Goal: Task Accomplishment & Management: Manage account settings

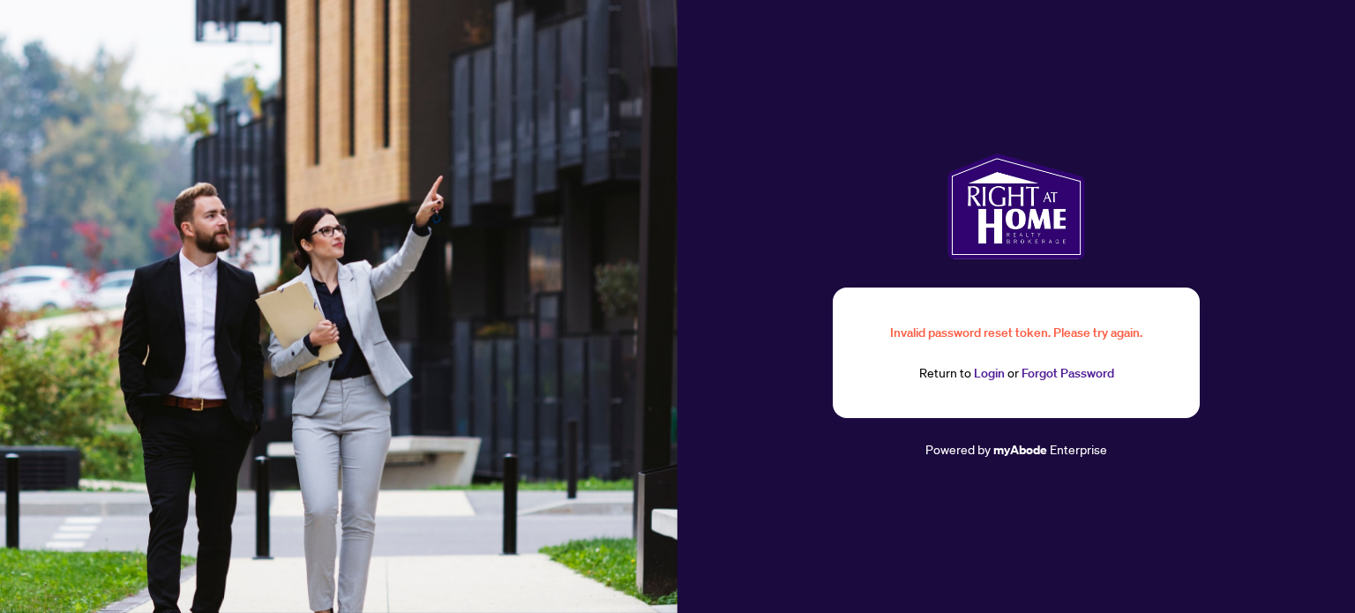
click at [995, 378] on link "Login" at bounding box center [989, 373] width 31 height 16
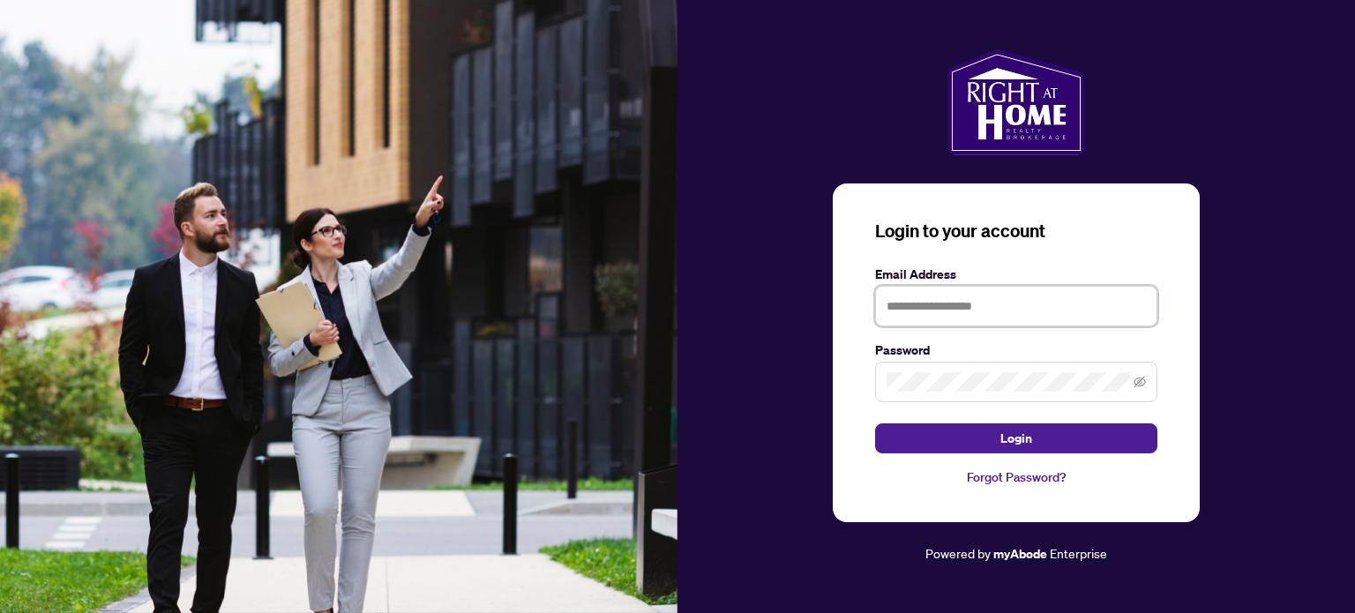
click at [995, 317] on input "text" at bounding box center [1016, 306] width 282 height 41
type input "**********"
click at [875, 424] on button "Login" at bounding box center [1016, 439] width 282 height 30
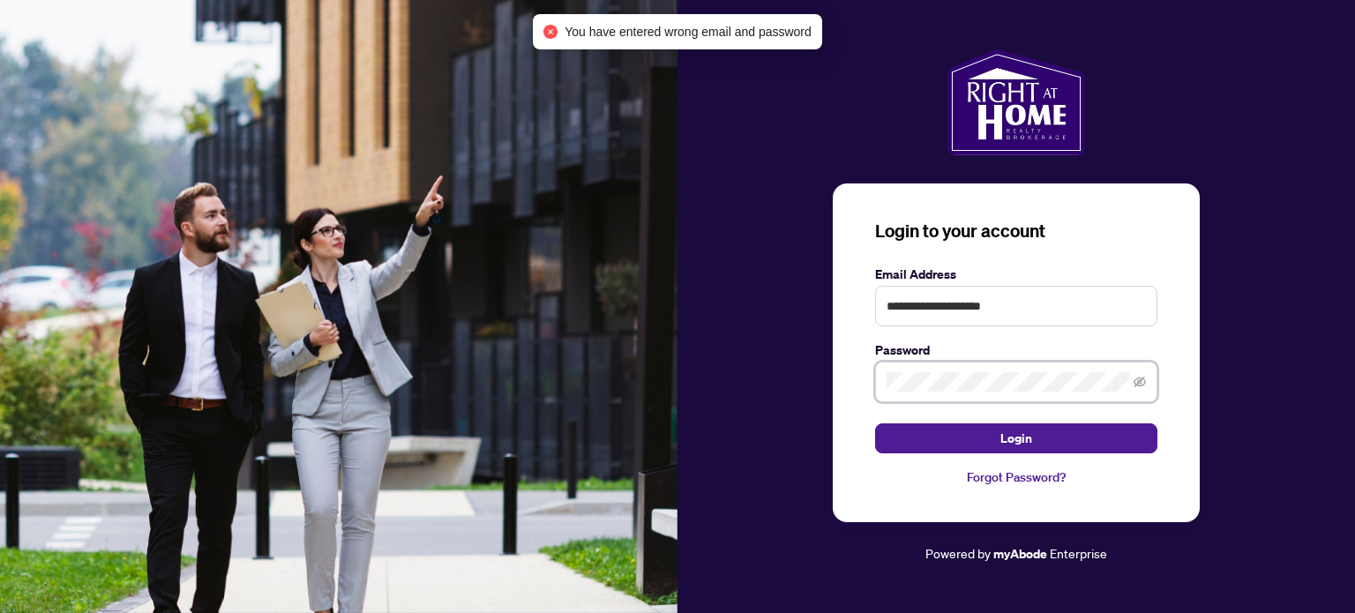
click at [874, 372] on div "**********" at bounding box center [1016, 353] width 367 height 339
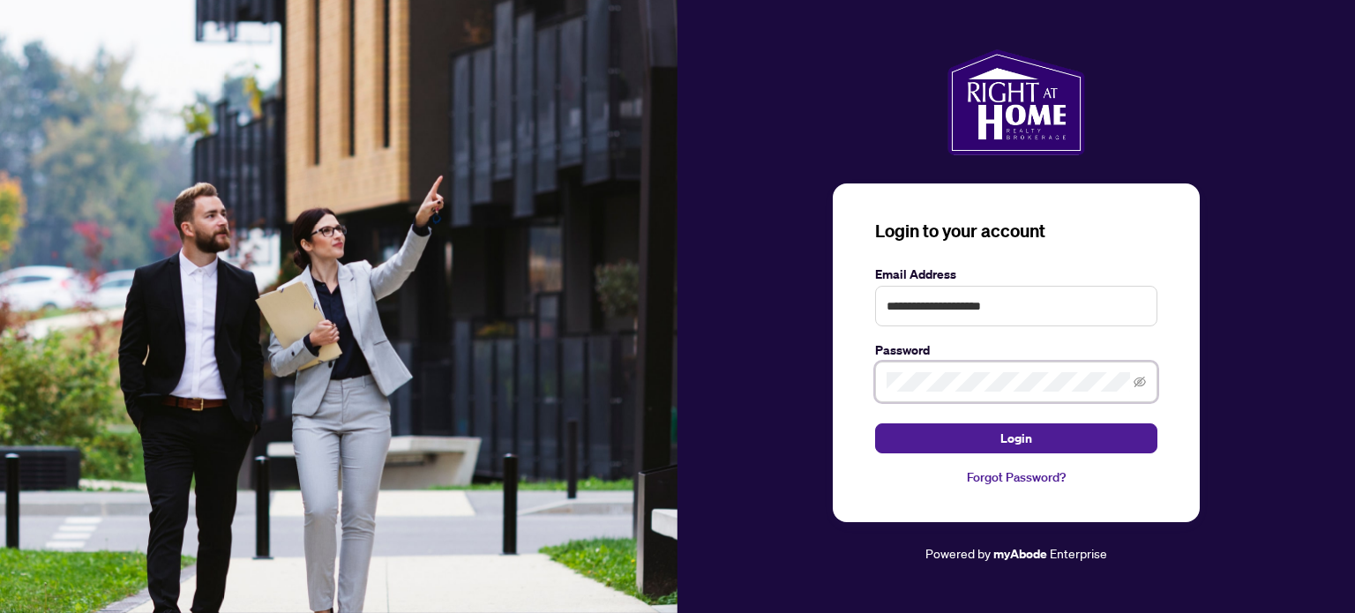
drag, startPoint x: 570, startPoint y: 82, endPoint x: 563, endPoint y: 66, distance: 17.4
drag, startPoint x: 563, startPoint y: 66, endPoint x: 1046, endPoint y: 394, distance: 583.2
click at [1046, 394] on span at bounding box center [1016, 382] width 282 height 41
click at [875, 424] on button "Login" at bounding box center [1016, 439] width 282 height 30
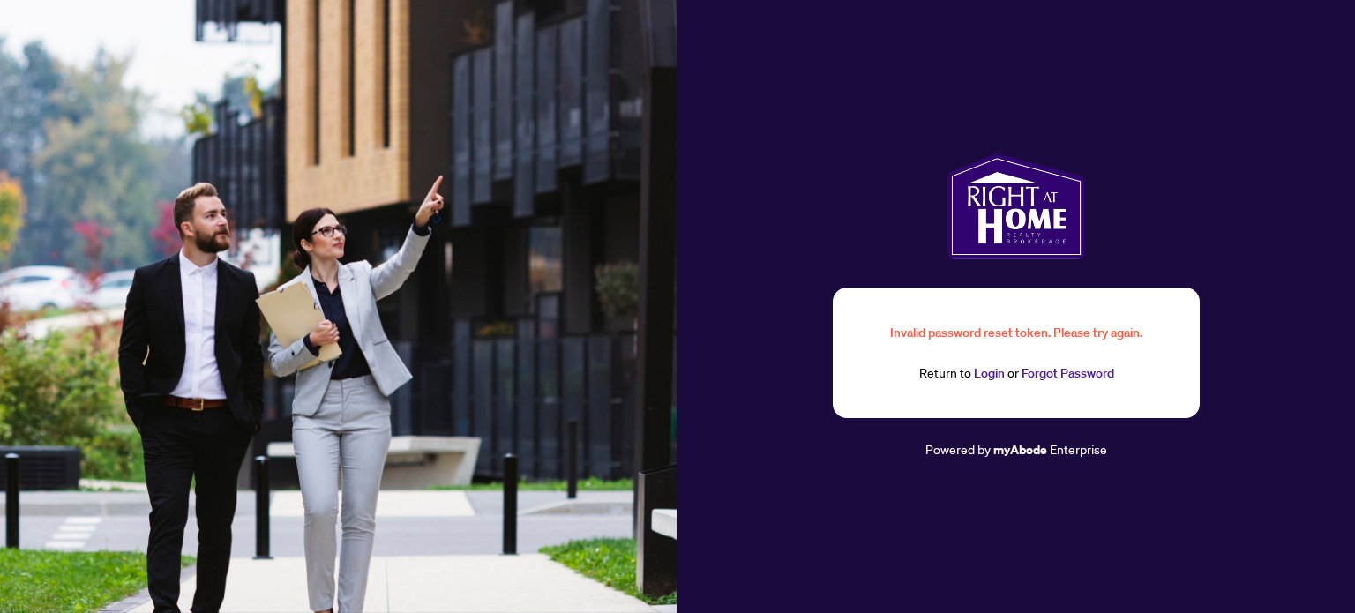
click at [1064, 373] on link "Forgot Password" at bounding box center [1068, 373] width 93 height 16
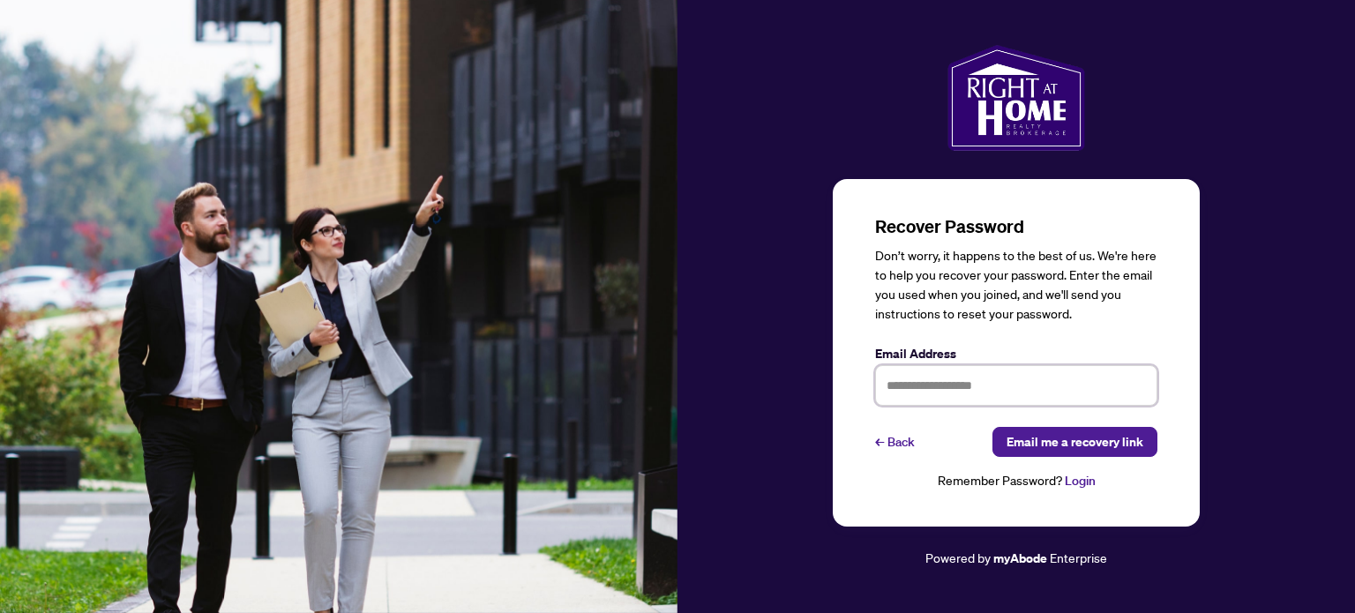
click at [985, 384] on input "text" at bounding box center [1016, 385] width 282 height 41
type input "**********"
click at [911, 438] on link "← Back" at bounding box center [895, 442] width 40 height 30
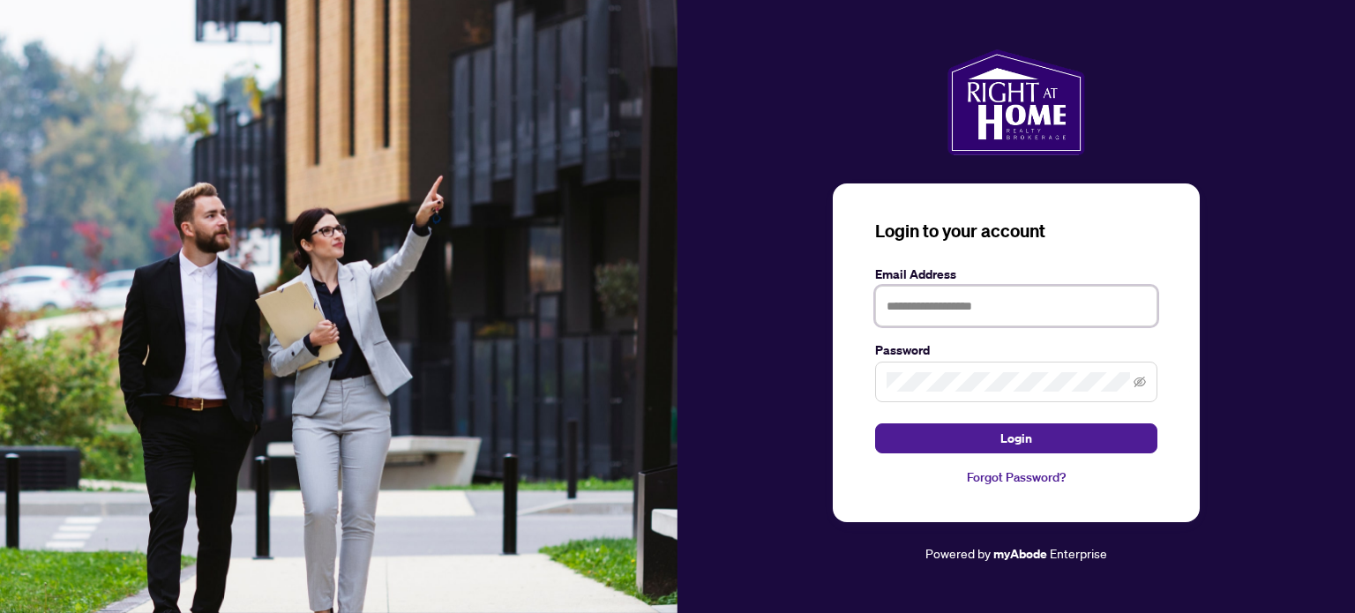
click at [982, 319] on input "text" at bounding box center [1016, 306] width 282 height 41
type input "**********"
click at [951, 393] on span at bounding box center [1016, 382] width 282 height 41
click at [875, 424] on button "Login" at bounding box center [1016, 439] width 282 height 30
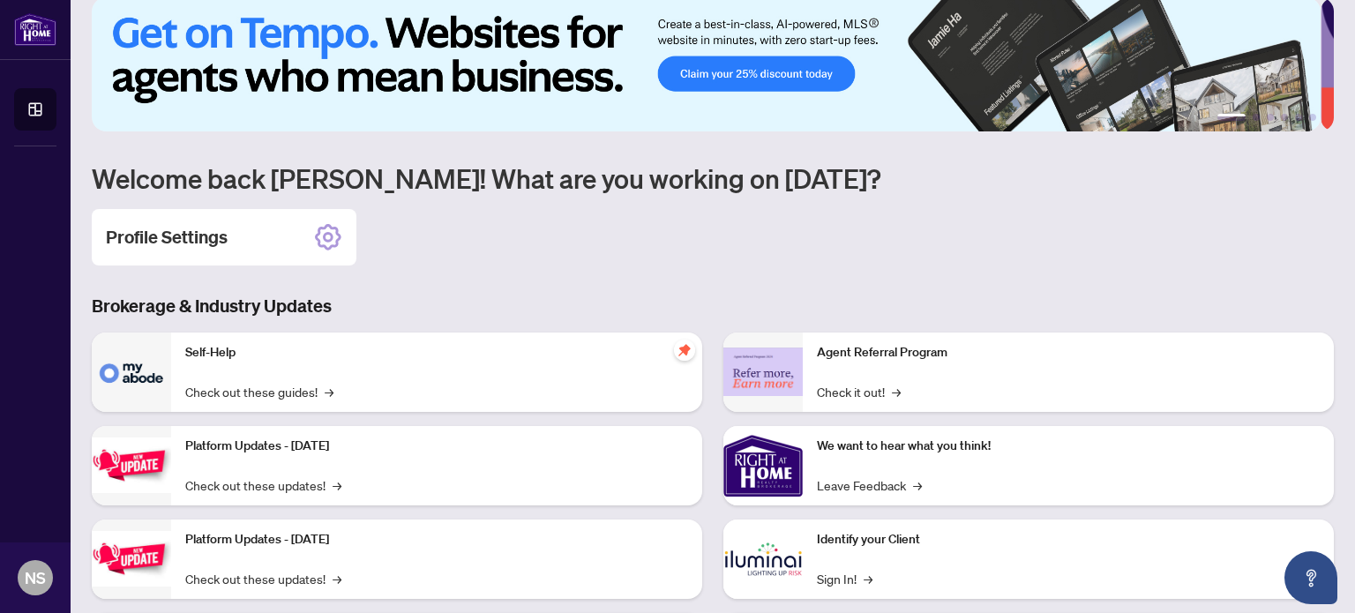
scroll to position [205, 0]
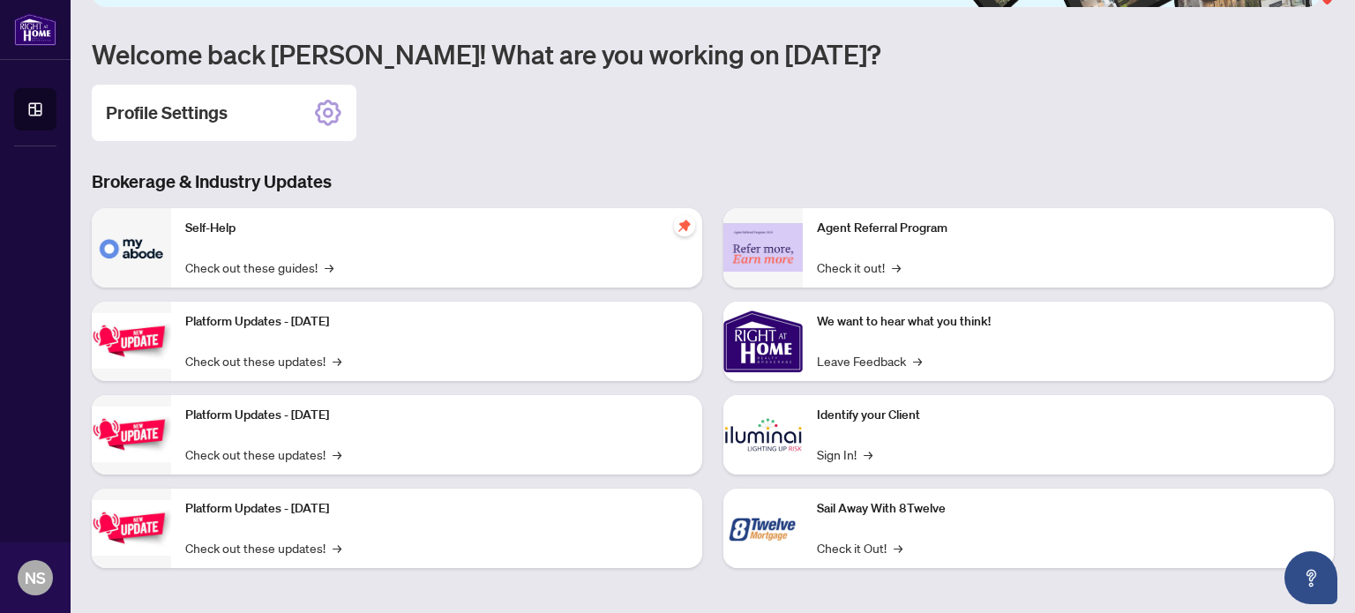
click at [303, 105] on div "Profile Settings" at bounding box center [224, 113] width 265 height 56
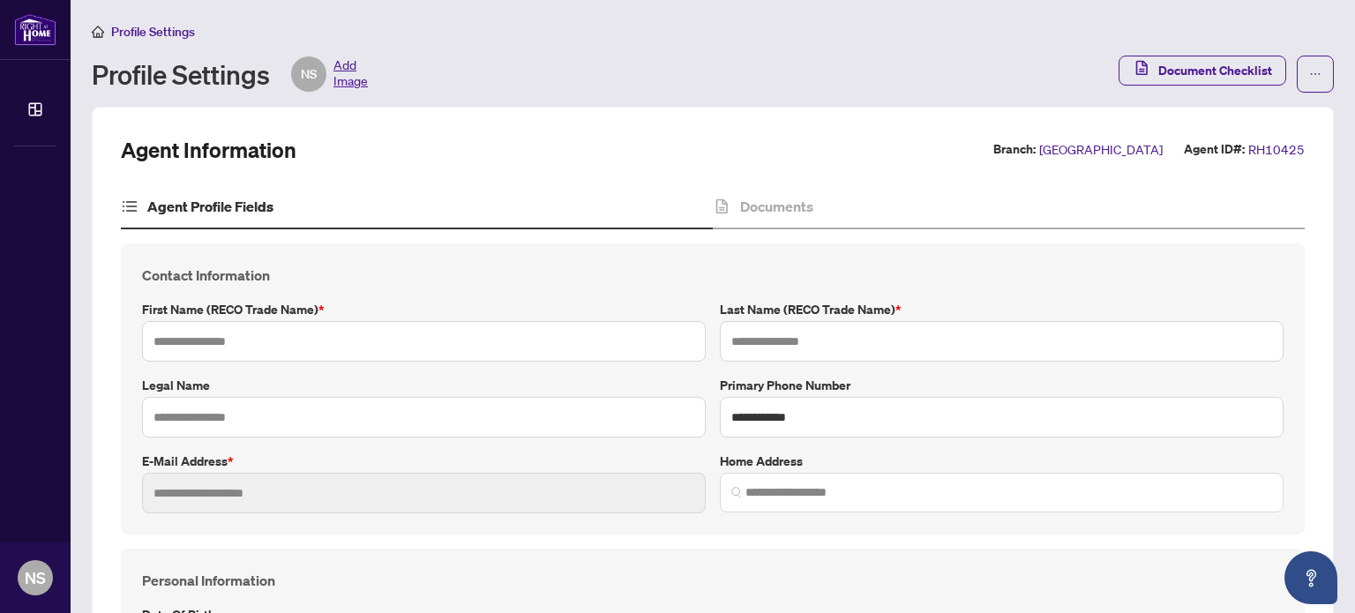
type input "********"
type input "*******"
type input "**********"
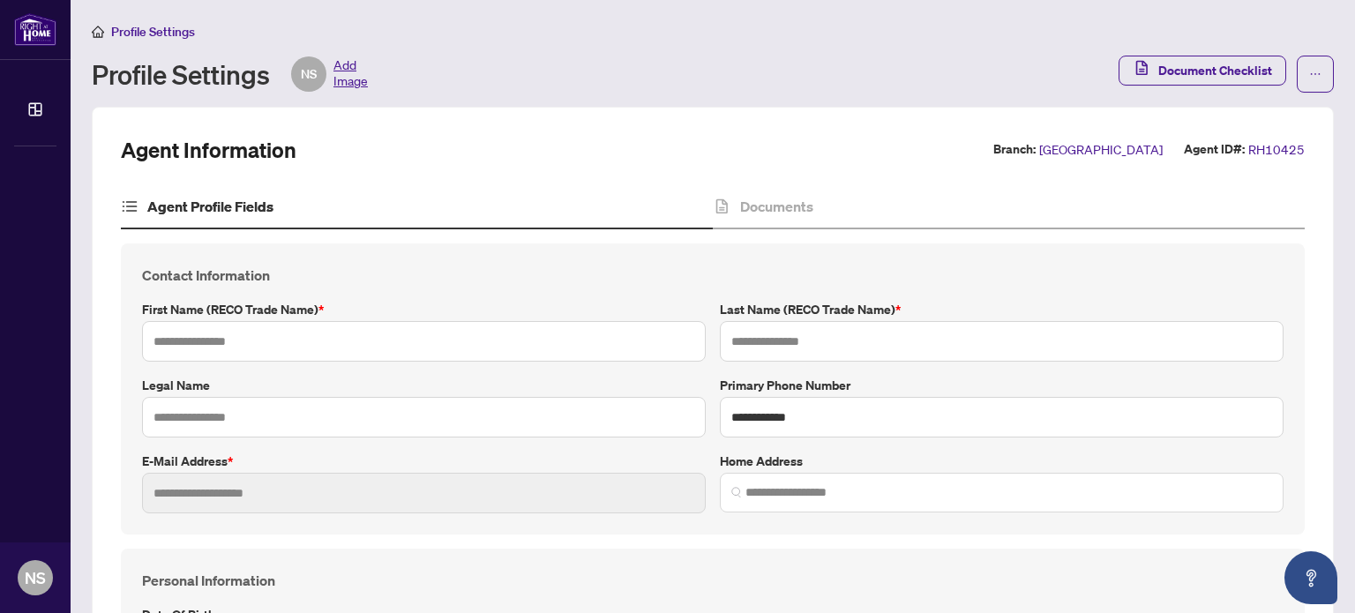
type input "**********"
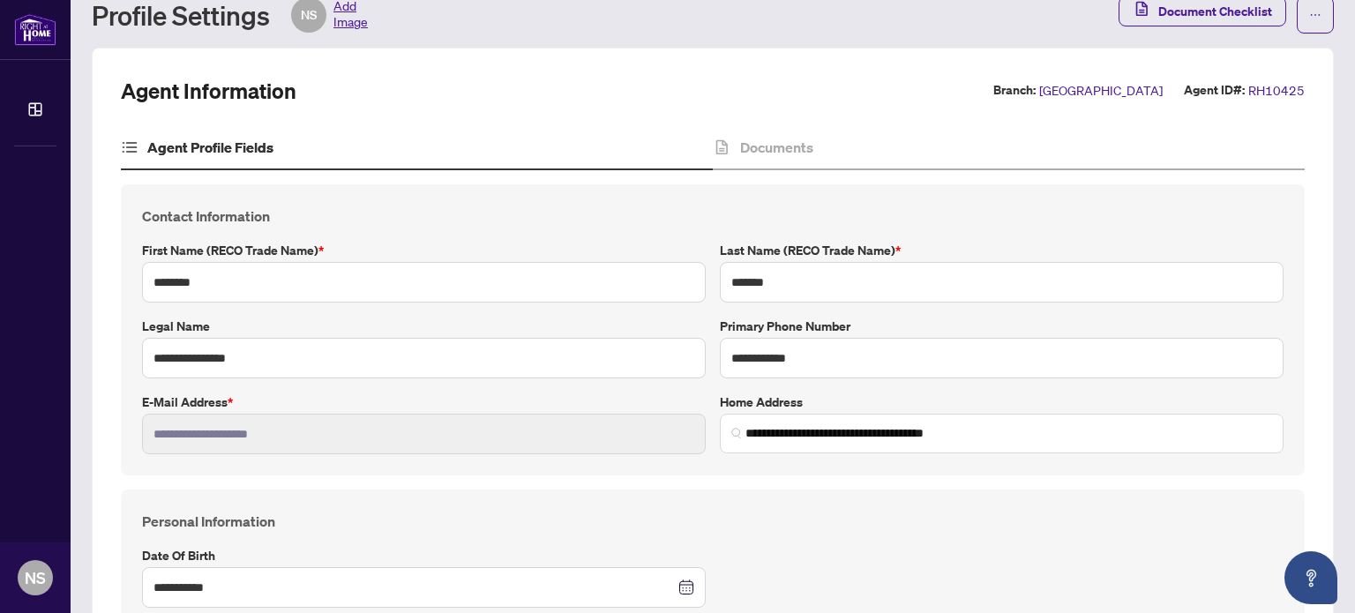
scroll to position [176, 0]
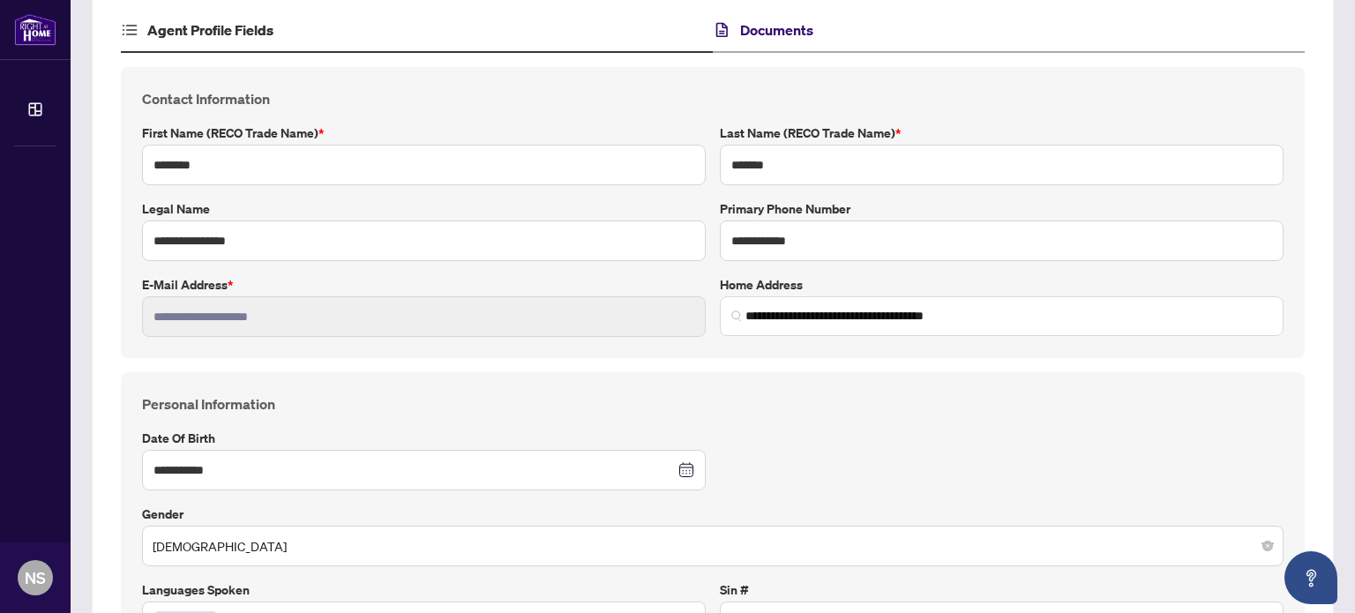
click at [746, 26] on h4 "Documents" at bounding box center [776, 29] width 73 height 21
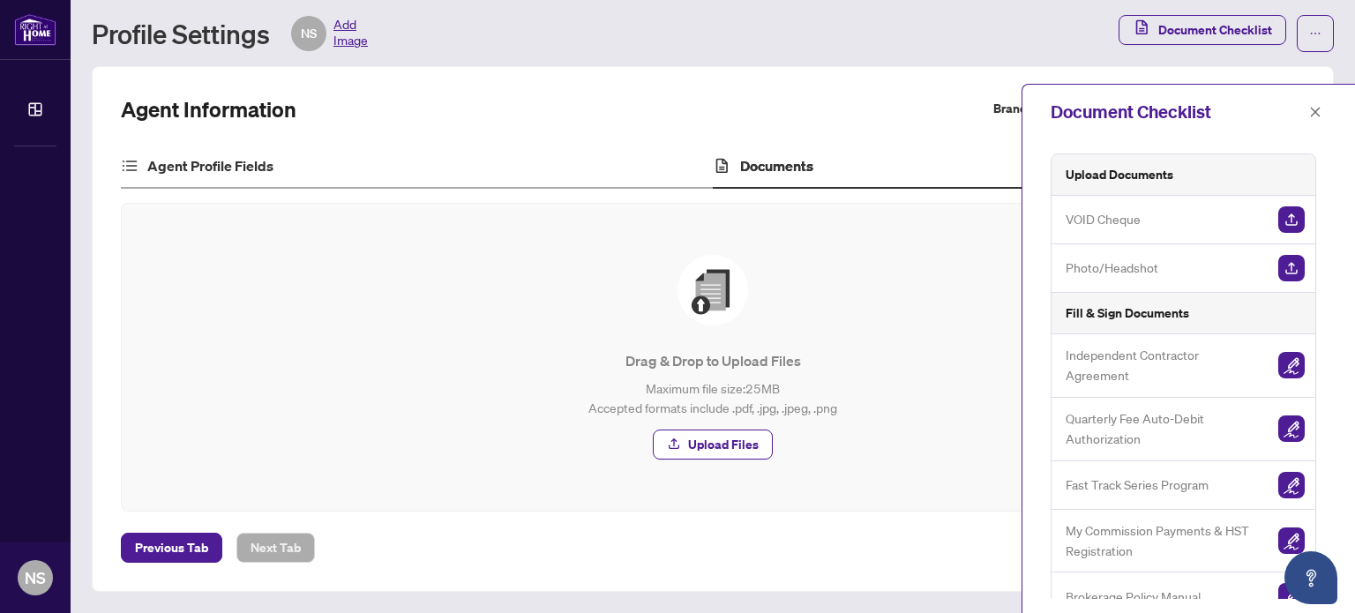
scroll to position [38, 0]
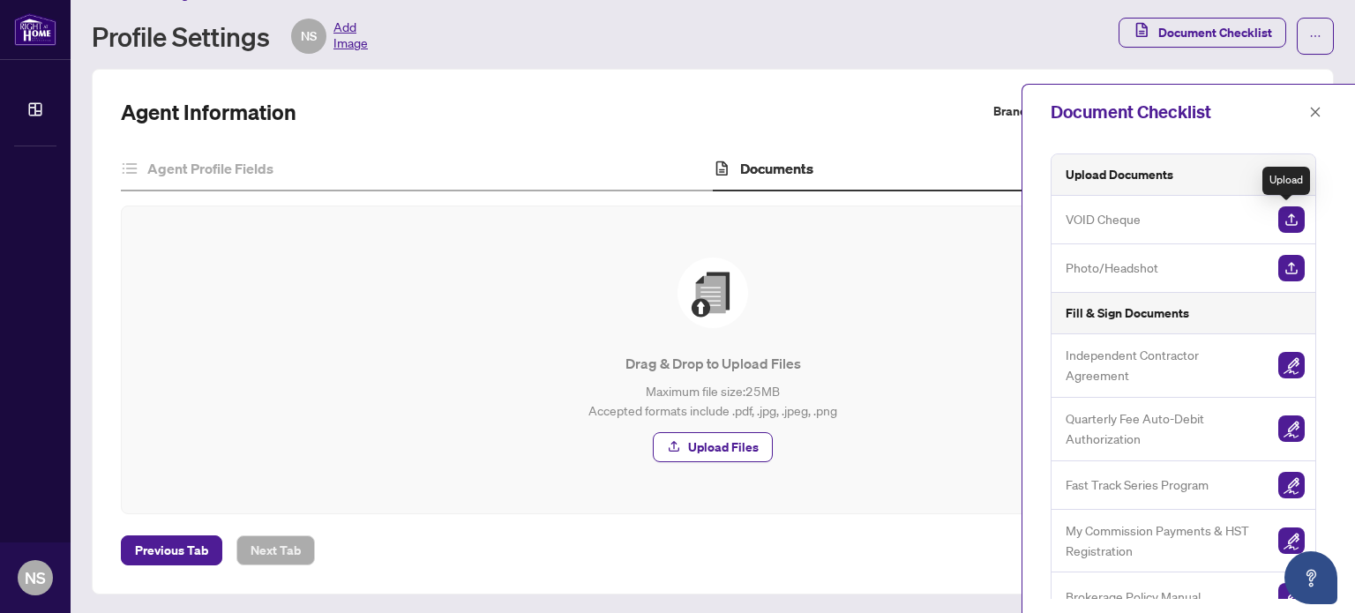
click at [1287, 220] on img "button" at bounding box center [1291, 219] width 26 height 26
click at [1287, 271] on img "button" at bounding box center [1291, 268] width 26 height 26
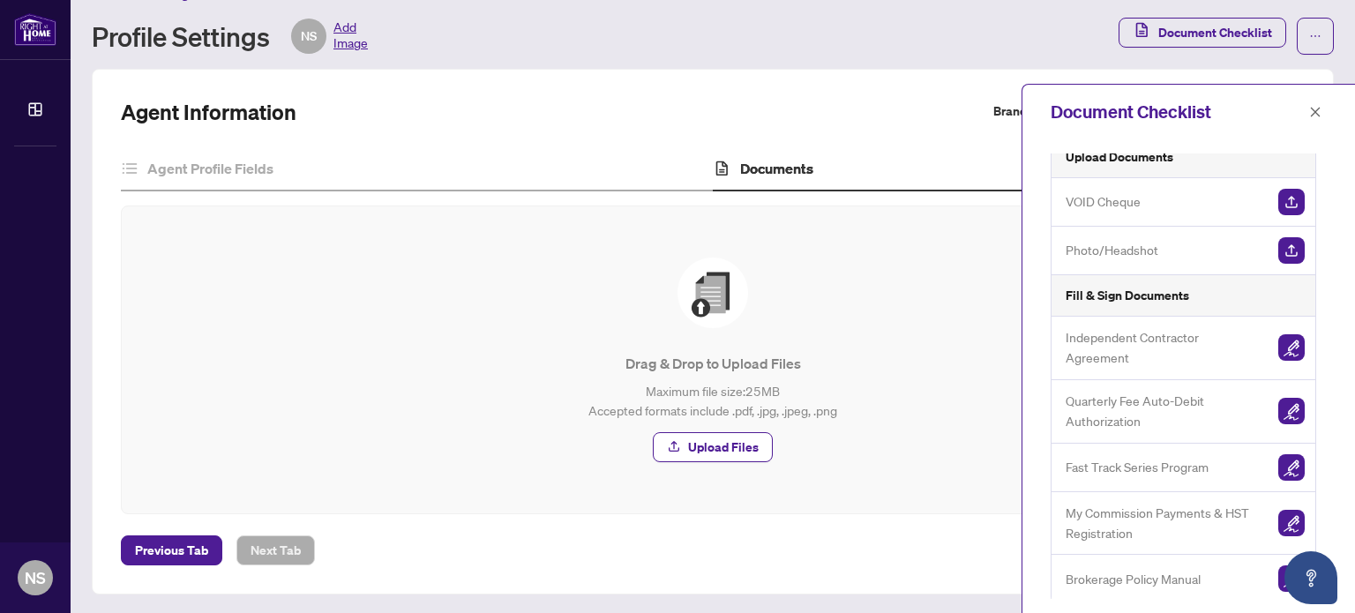
scroll to position [20, 0]
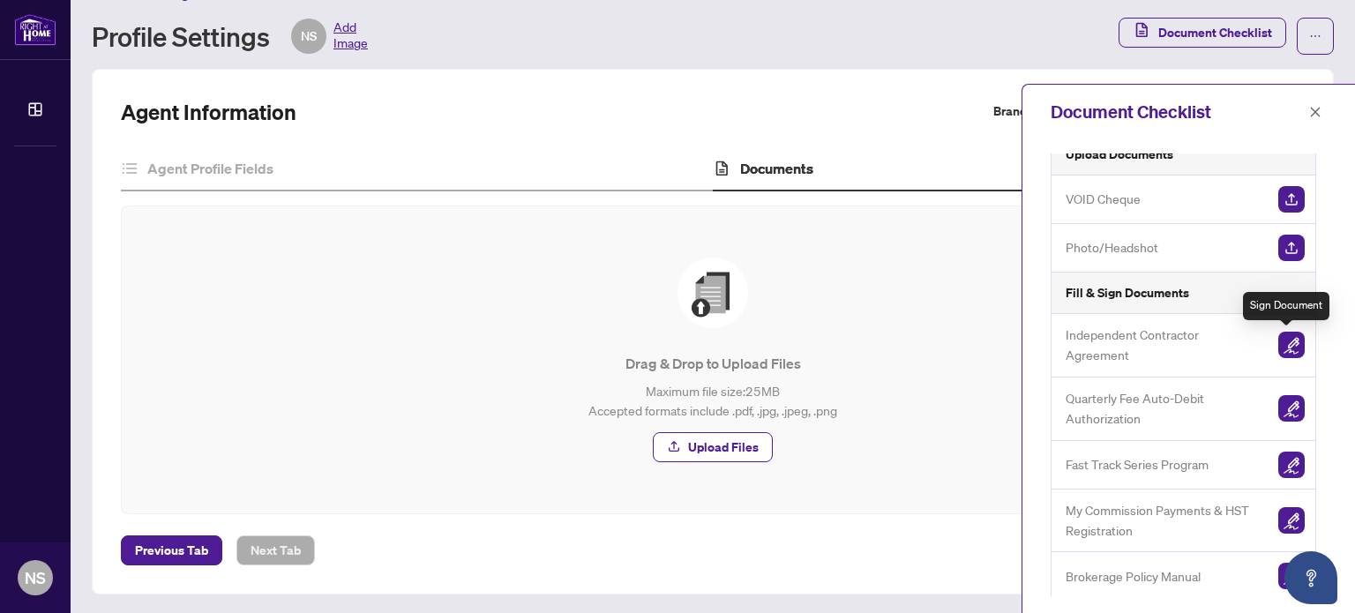
click at [1288, 336] on img "button" at bounding box center [1291, 345] width 26 height 26
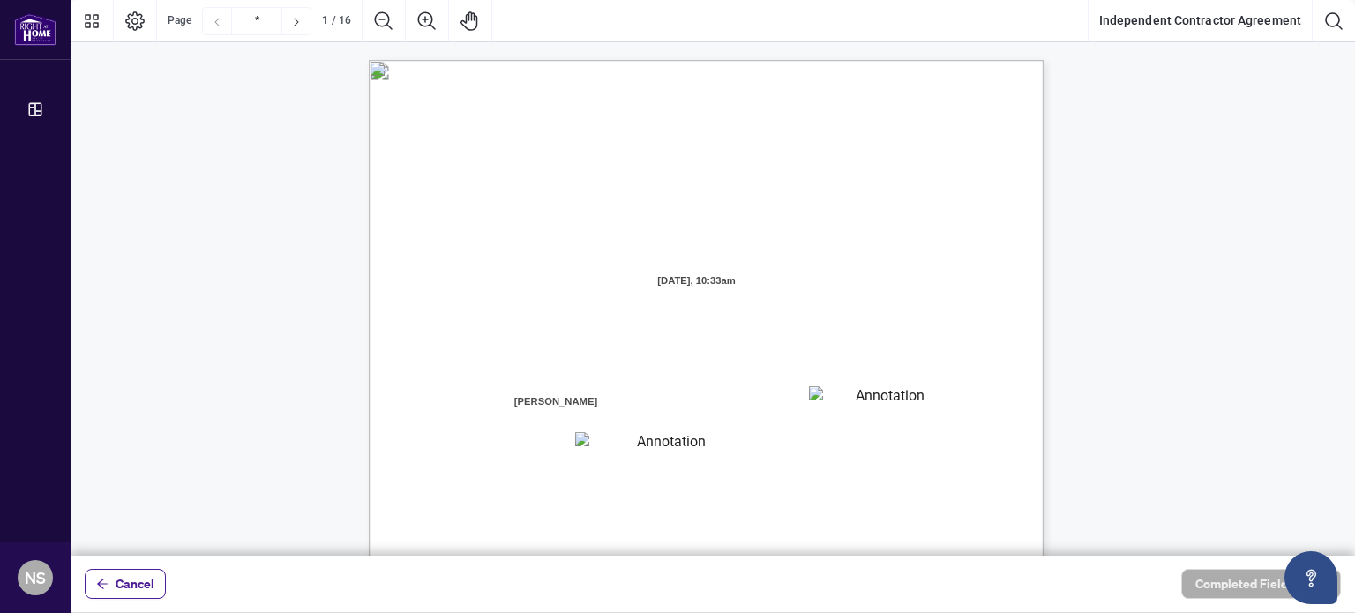
click at [607, 444] on textarea "01JXFR5G7WY784SRRAXFKCWCJR" at bounding box center [664, 444] width 178 height 24
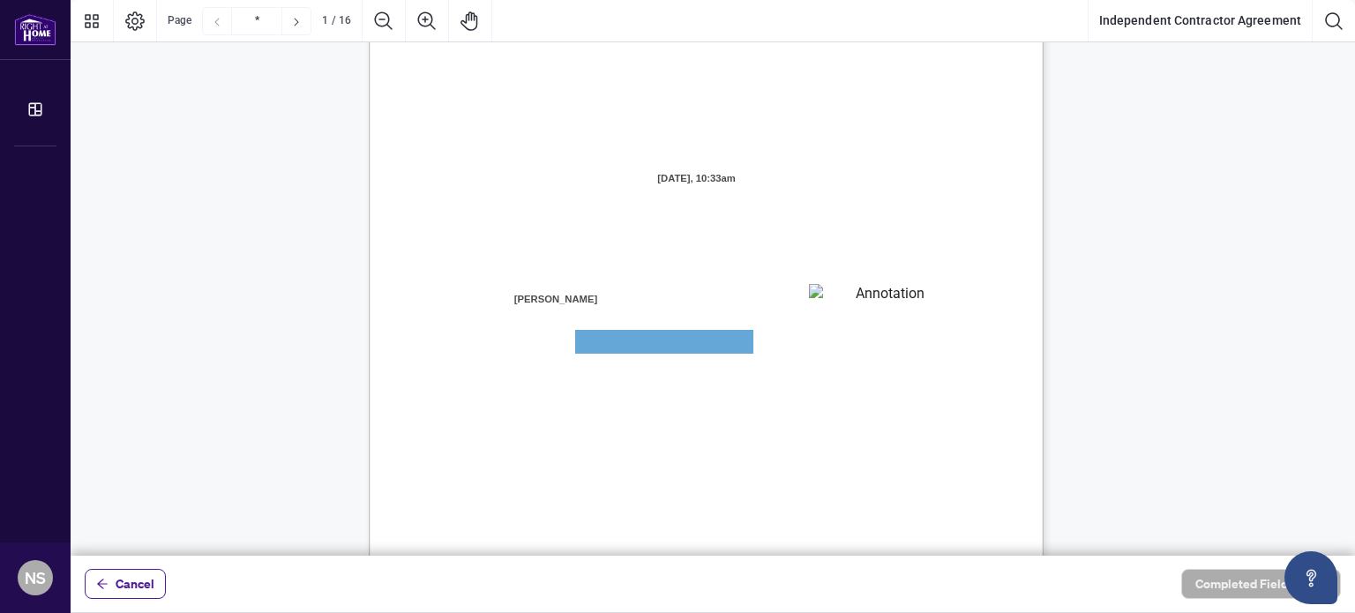
scroll to position [88, 0]
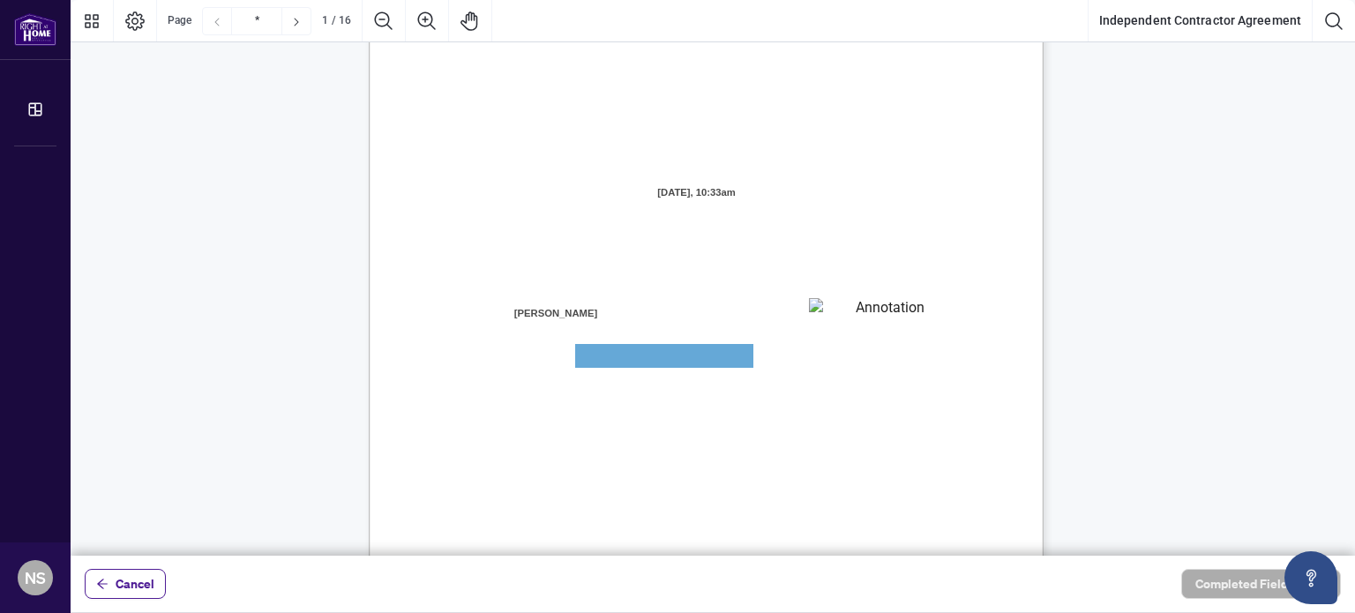
click at [865, 317] on textarea "01JXFR56RBW9B4NE74B50HY96A" at bounding box center [882, 311] width 146 height 26
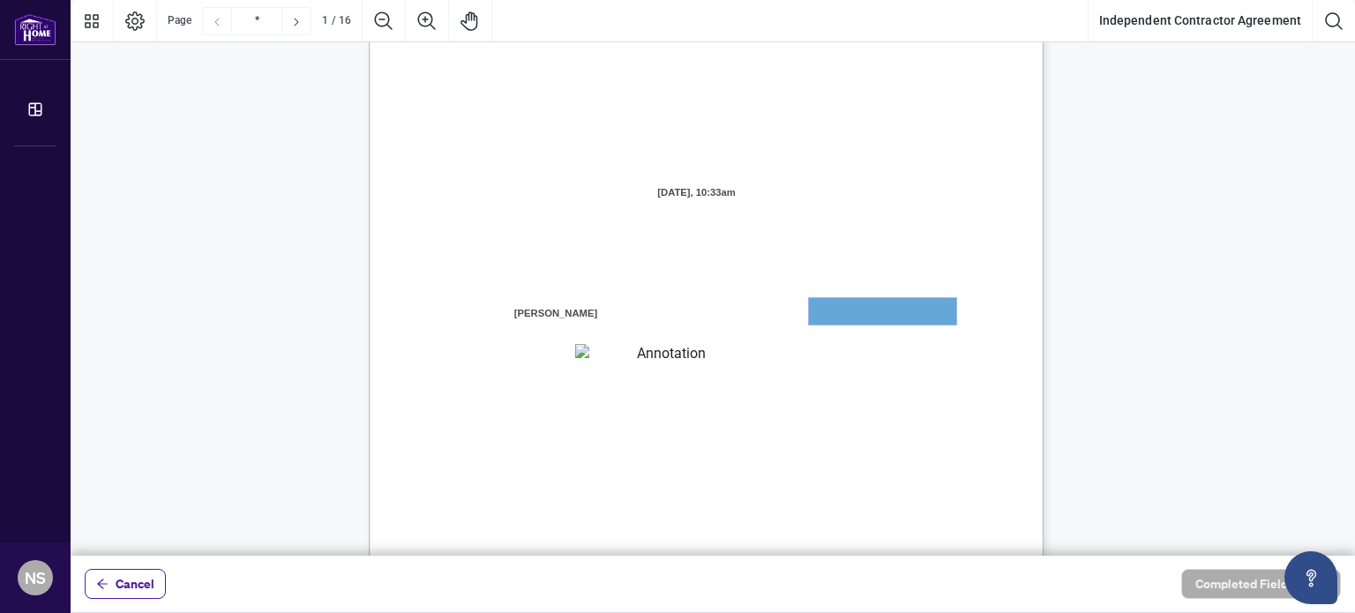
click at [839, 310] on textarea "01JXFR56RBW9B4NE74B50HY96A" at bounding box center [882, 311] width 147 height 26
click at [702, 311] on span "residing in the City of" at bounding box center [743, 319] width 107 height 16
click at [876, 318] on textarea "01JXFR56RBW9B4NE74B50HY96A" at bounding box center [882, 311] width 146 height 26
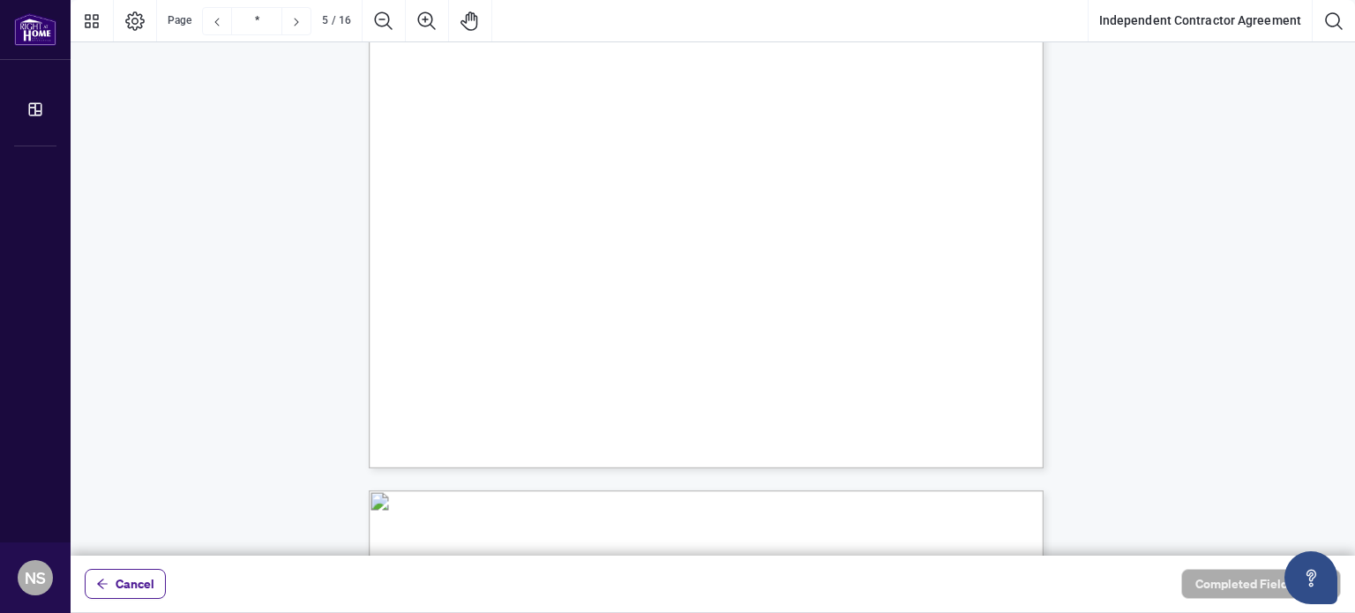
scroll to position [4411, 0]
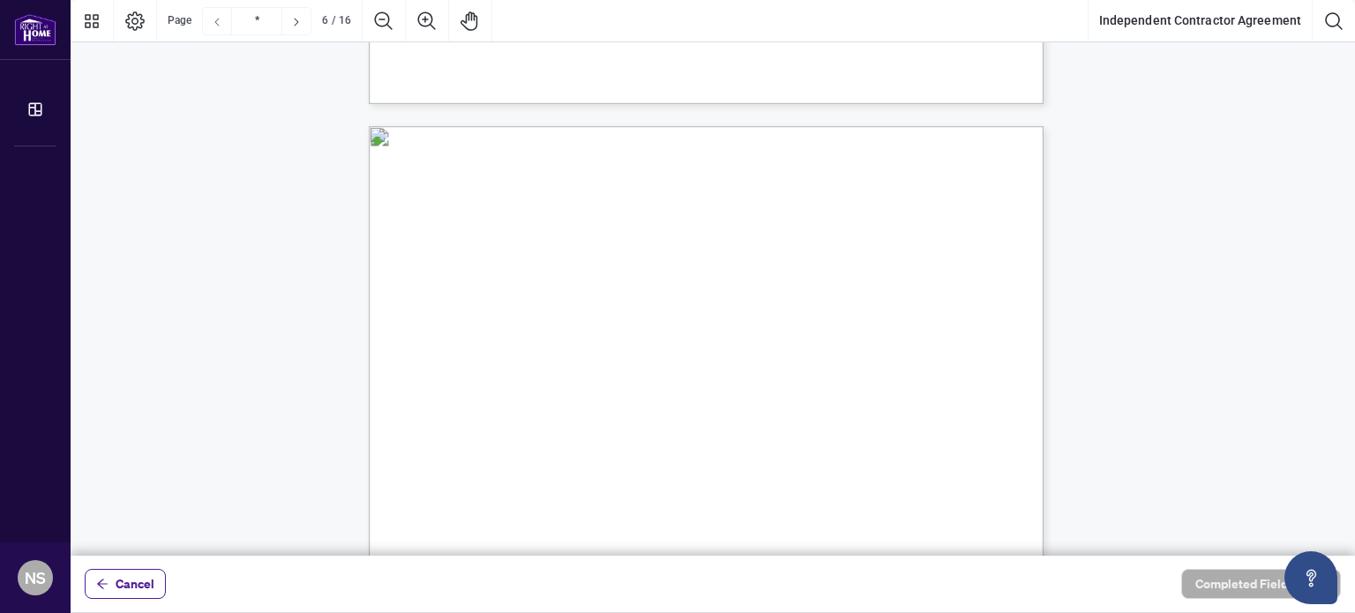
click at [216, 24] on icon "Previous Page" at bounding box center [217, 22] width 14 height 14
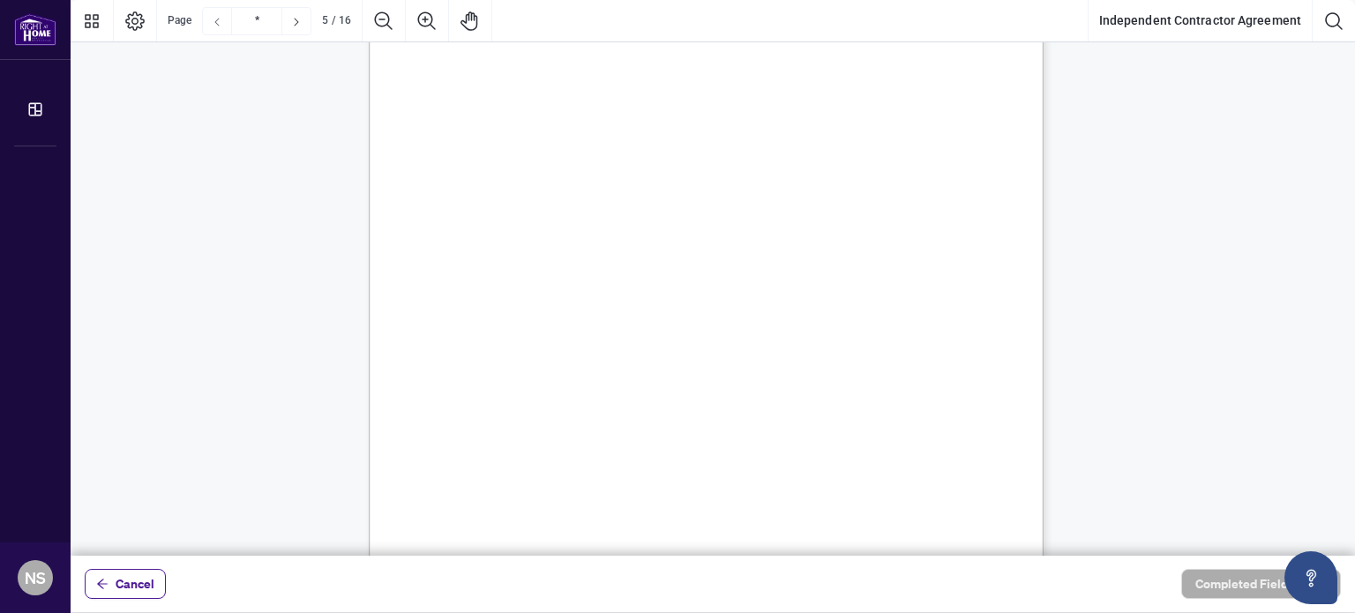
click at [215, 24] on icon "Previous Page" at bounding box center [217, 22] width 14 height 14
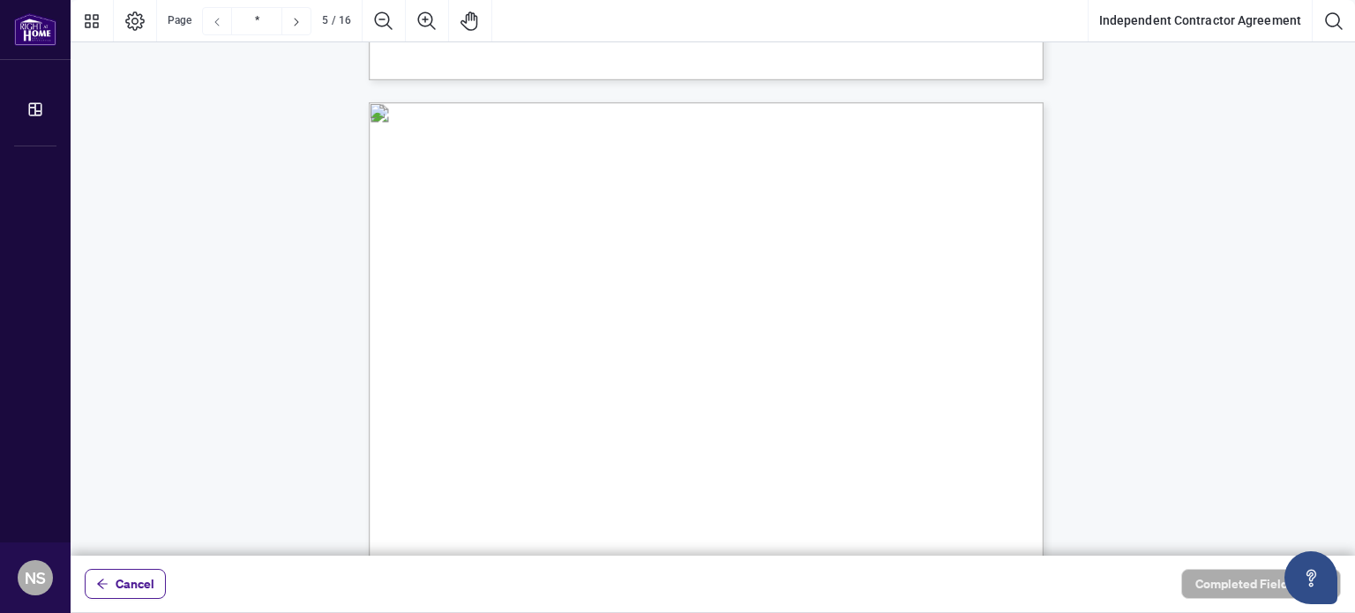
click at [215, 24] on icon "Previous Page" at bounding box center [217, 22] width 14 height 14
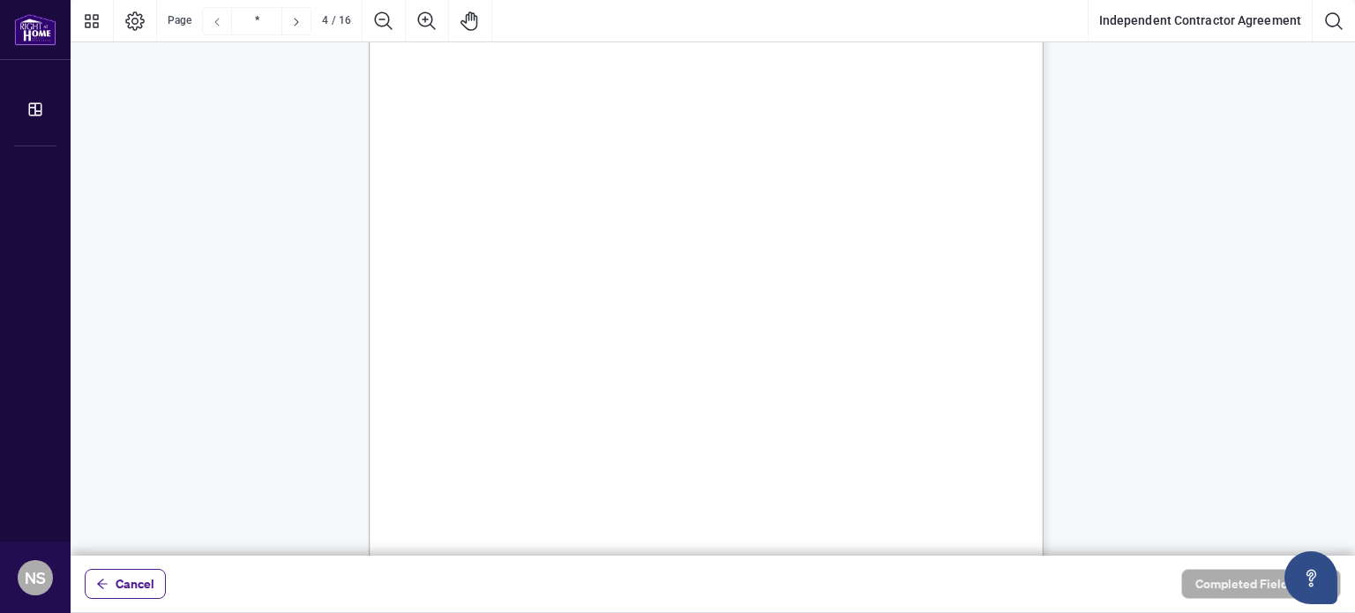
click at [215, 24] on icon "Previous Page" at bounding box center [217, 22] width 14 height 14
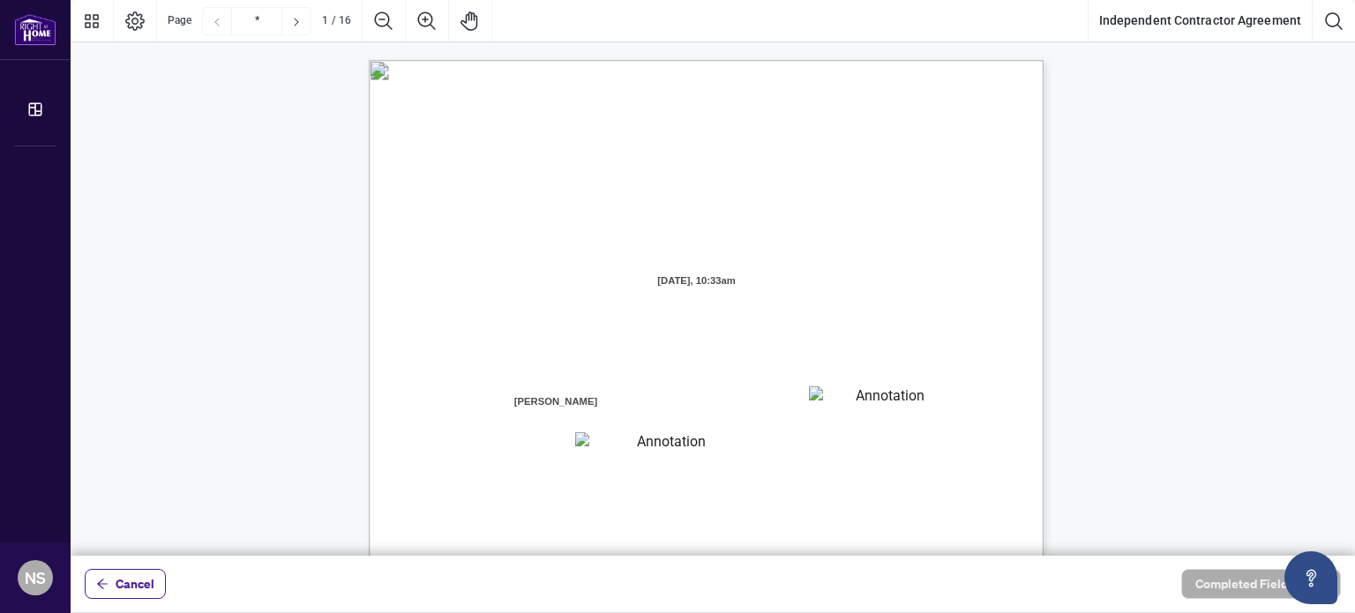
scroll to position [0, 0]
click at [898, 394] on textarea "01JXFR56RBW9B4NE74B50HY96A" at bounding box center [882, 399] width 147 height 26
drag, startPoint x: 888, startPoint y: 394, endPoint x: 821, endPoint y: 400, distance: 67.3
click at [821, 400] on textarea "01JXFR56RBW9B4NE74B50HY96A" at bounding box center [882, 399] width 147 height 26
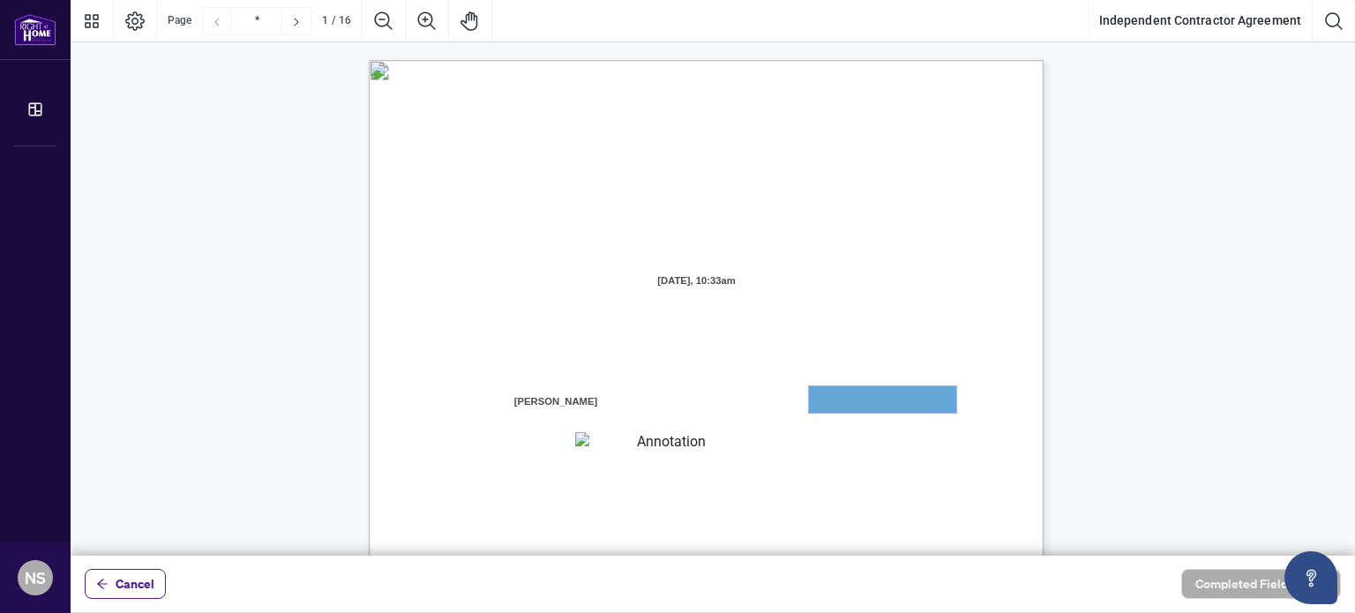
click at [822, 400] on textarea "01JXFR56RBW9B4NE74B50HY96A" at bounding box center [882, 399] width 147 height 26
click at [147, 25] on button "Page Layout" at bounding box center [135, 21] width 42 height 42
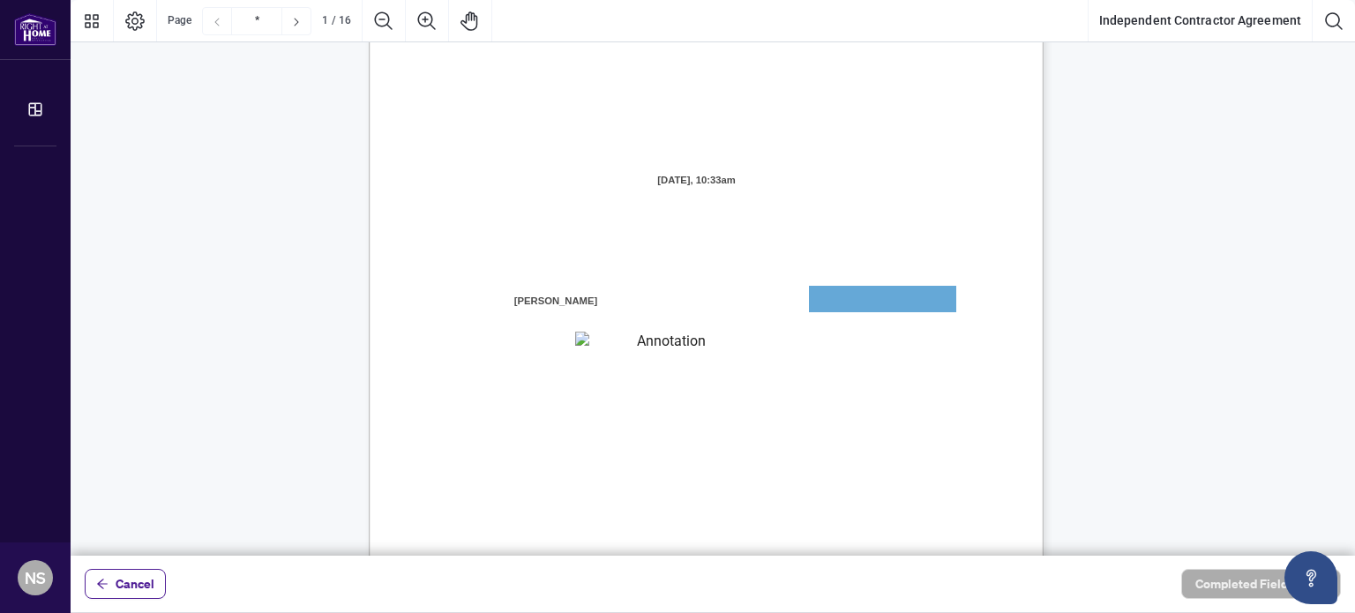
scroll to position [176, 0]
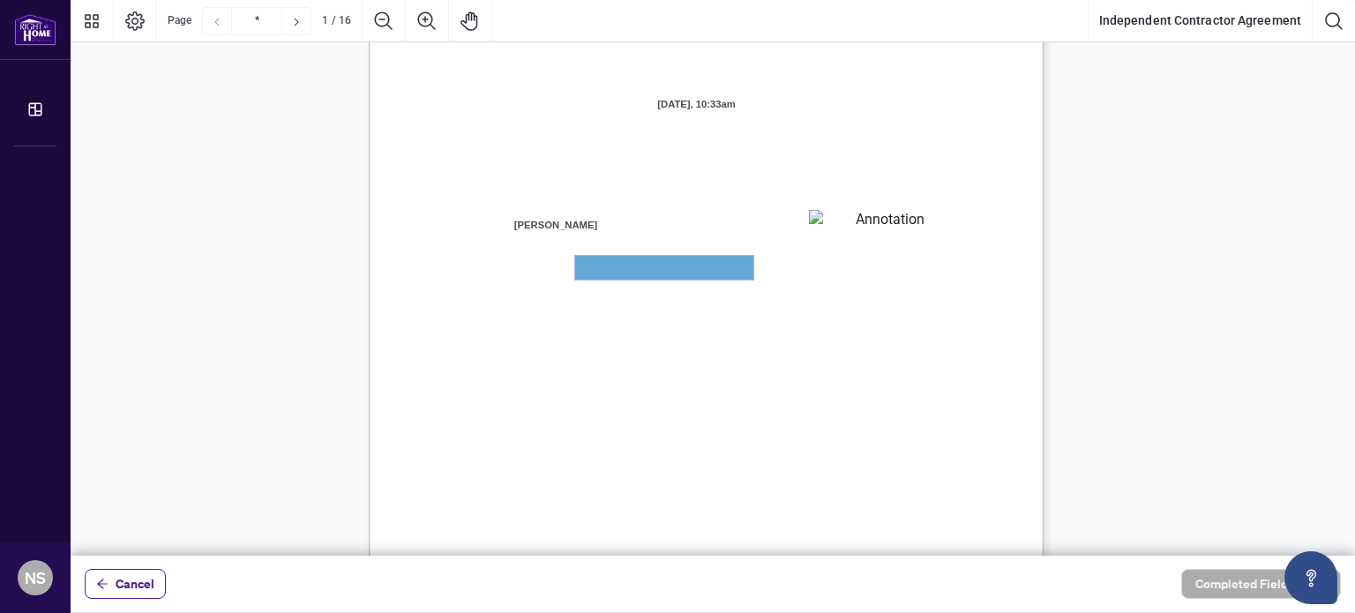
click at [671, 273] on textarea "01JXFR5G7WY784SRRAXFKCWCJR" at bounding box center [664, 268] width 178 height 24
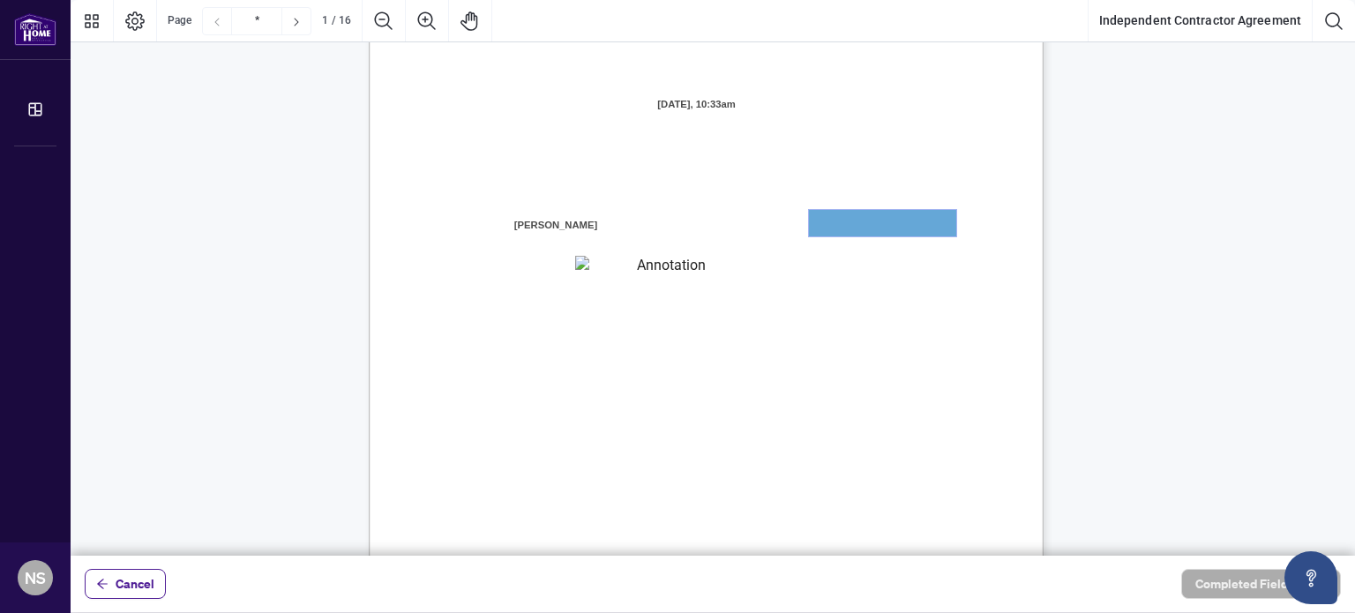
click at [859, 232] on textarea "01JXFR56RBW9B4NE74B50HY96A" at bounding box center [882, 223] width 147 height 26
click at [860, 230] on textarea "01JXFR56RBW9B4NE74B50HY96A" at bounding box center [882, 223] width 147 height 26
click at [860, 226] on textarea "01JXFR56RBW9B4NE74B50HY96A" at bounding box center [882, 223] width 147 height 26
click at [860, 225] on textarea "01JXFR56RBW9B4NE74B50HY96A" at bounding box center [882, 223] width 147 height 26
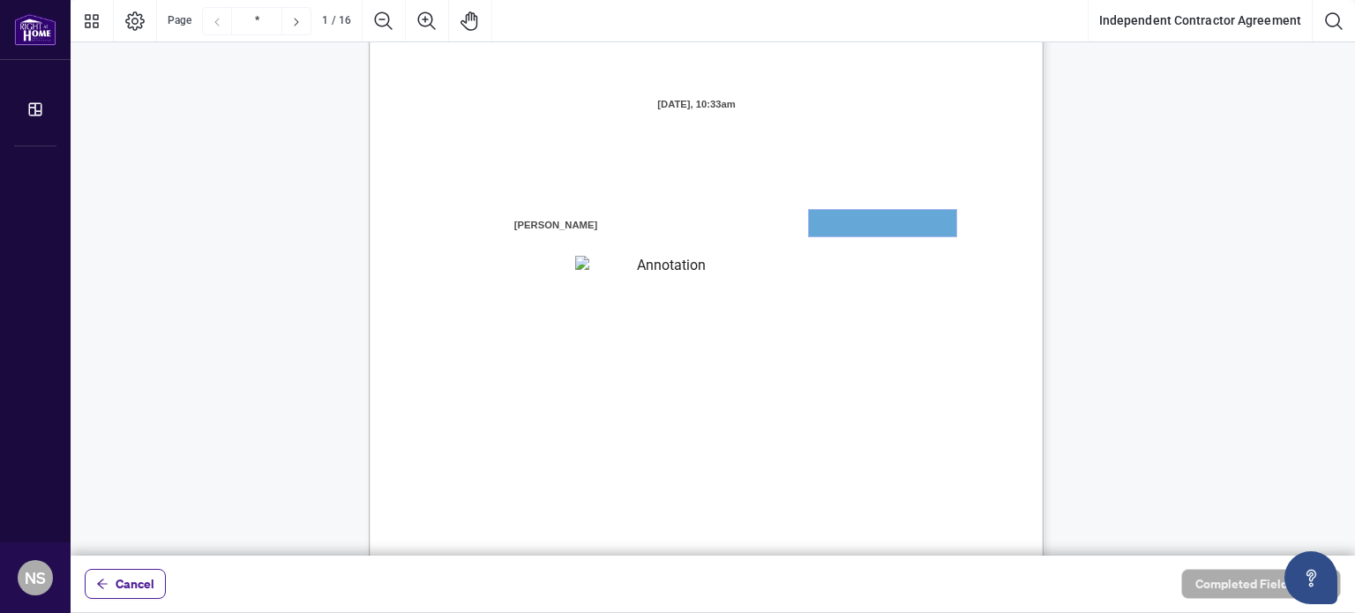
click at [846, 221] on textarea "01JXFR56RBW9B4NE74B50HY96A" at bounding box center [882, 223] width 147 height 26
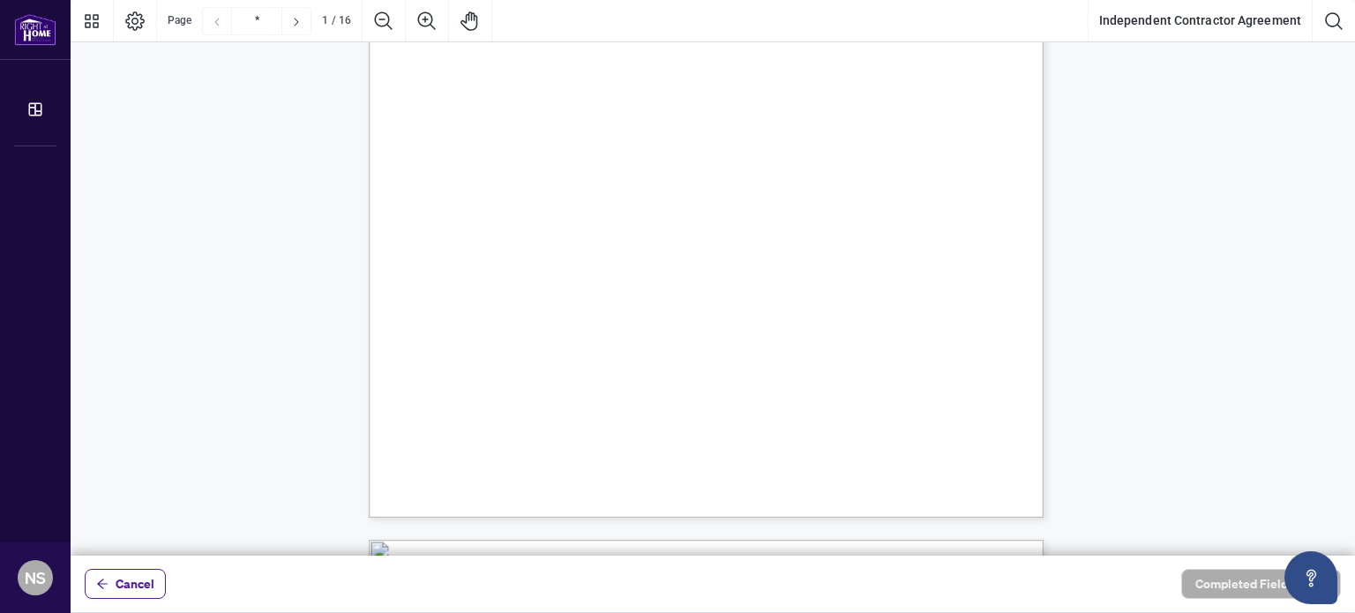
scroll to position [441, 0]
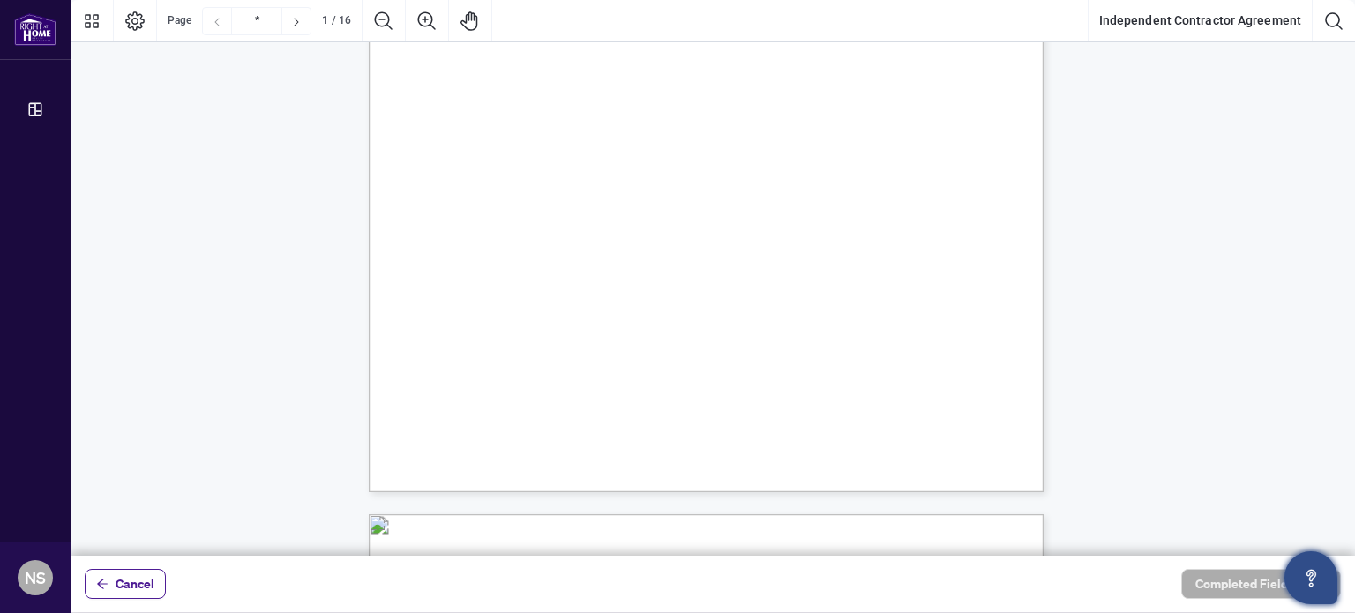
click at [1308, 576] on icon "Open asap" at bounding box center [1312, 575] width 10 height 12
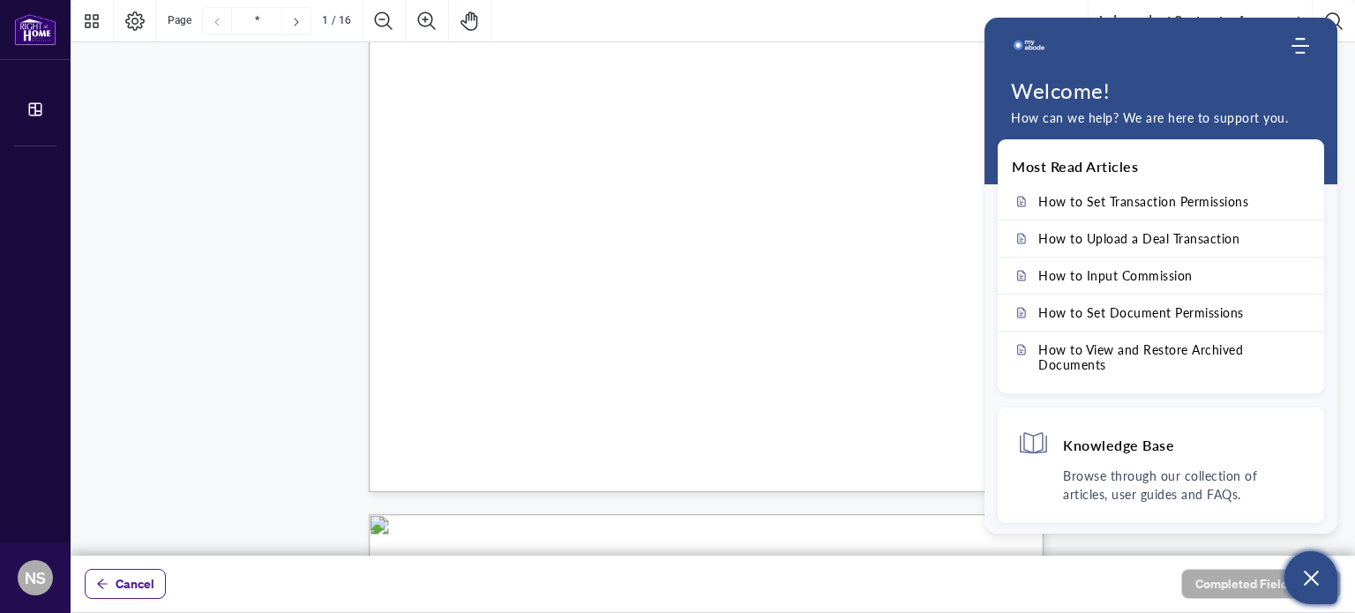
click at [946, 463] on div "INDEPENDENT CONTRACTOR AGREEMENT THIS AGREEMENT is made as of (the “Effective D…" at bounding box center [790, 165] width 843 height 1092
click at [1303, 38] on use "Modules Menu" at bounding box center [1301, 46] width 18 height 16
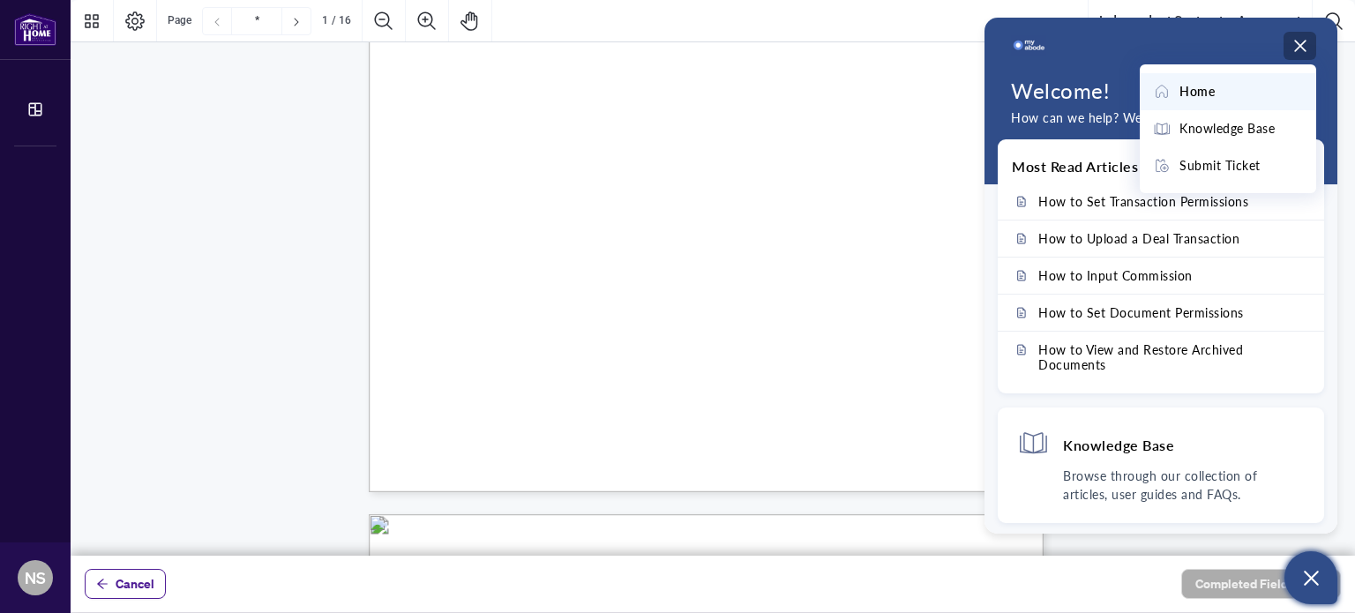
click at [1213, 71] on div "Home Knowledge Base Submit Ticket" at bounding box center [1228, 128] width 176 height 129
click at [1209, 87] on span "Home" at bounding box center [1197, 91] width 35 height 19
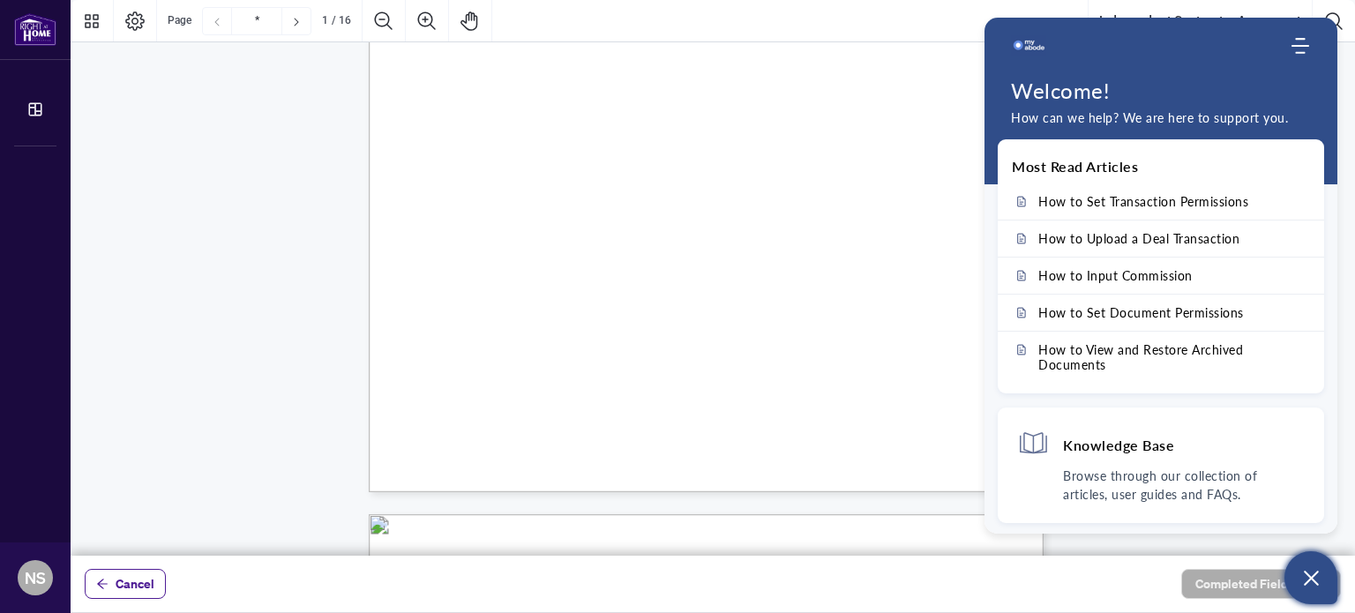
click at [1309, 567] on icon "Open asap" at bounding box center [1312, 578] width 22 height 22
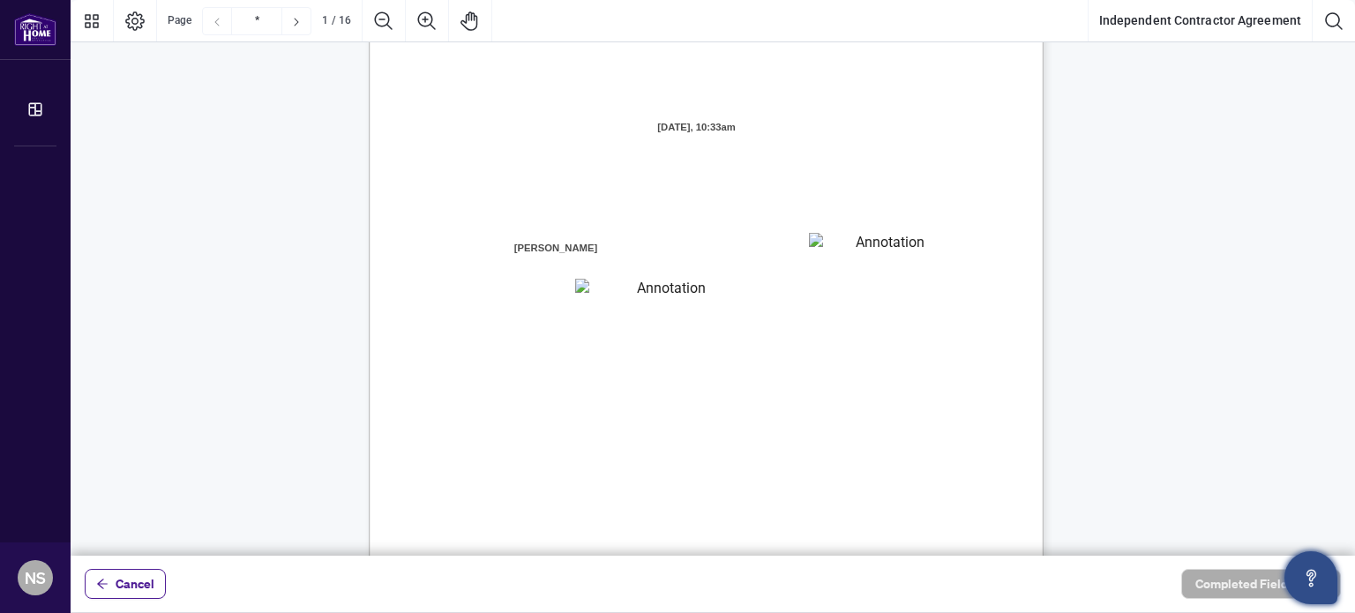
scroll to position [0, 0]
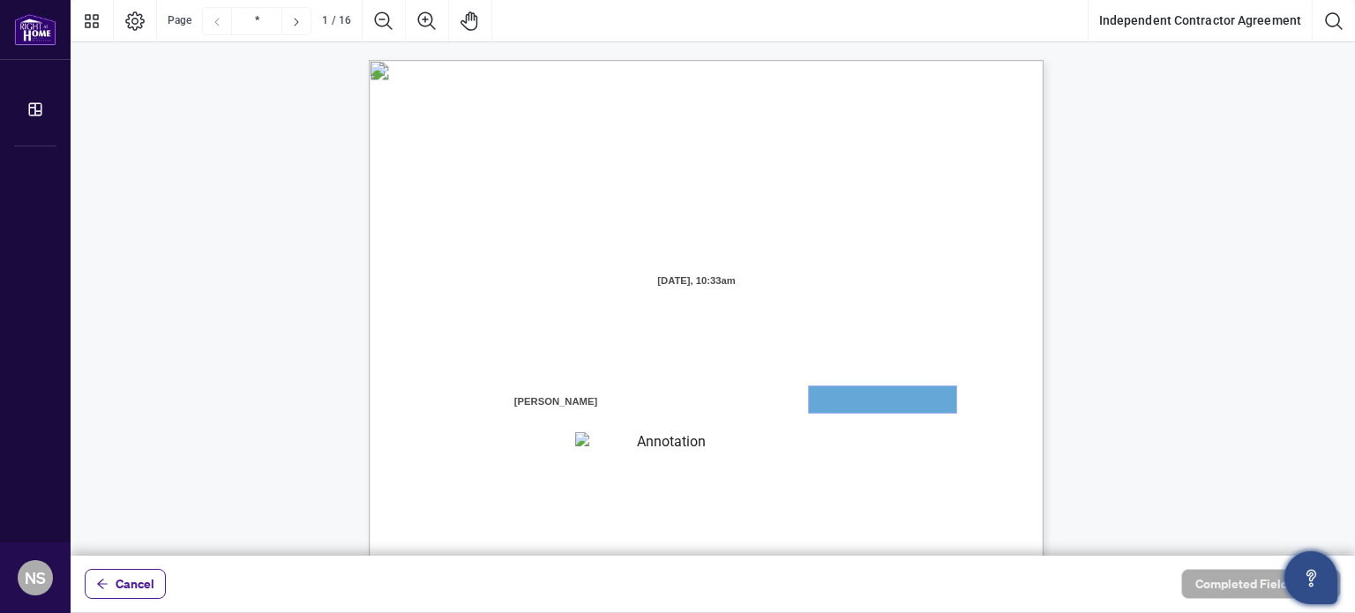
click at [895, 405] on textarea "01JXFR56RBW9B4NE74B50HY96A" at bounding box center [882, 399] width 147 height 26
click at [139, 26] on icon "Page Layout" at bounding box center [134, 21] width 21 height 21
click at [840, 405] on textarea "01JXFR56RBW9B4NE74B50HY96A" at bounding box center [882, 399] width 147 height 26
click at [840, 401] on textarea "01JXFR56RBW9B4NE74B50HY96A" at bounding box center [882, 399] width 147 height 26
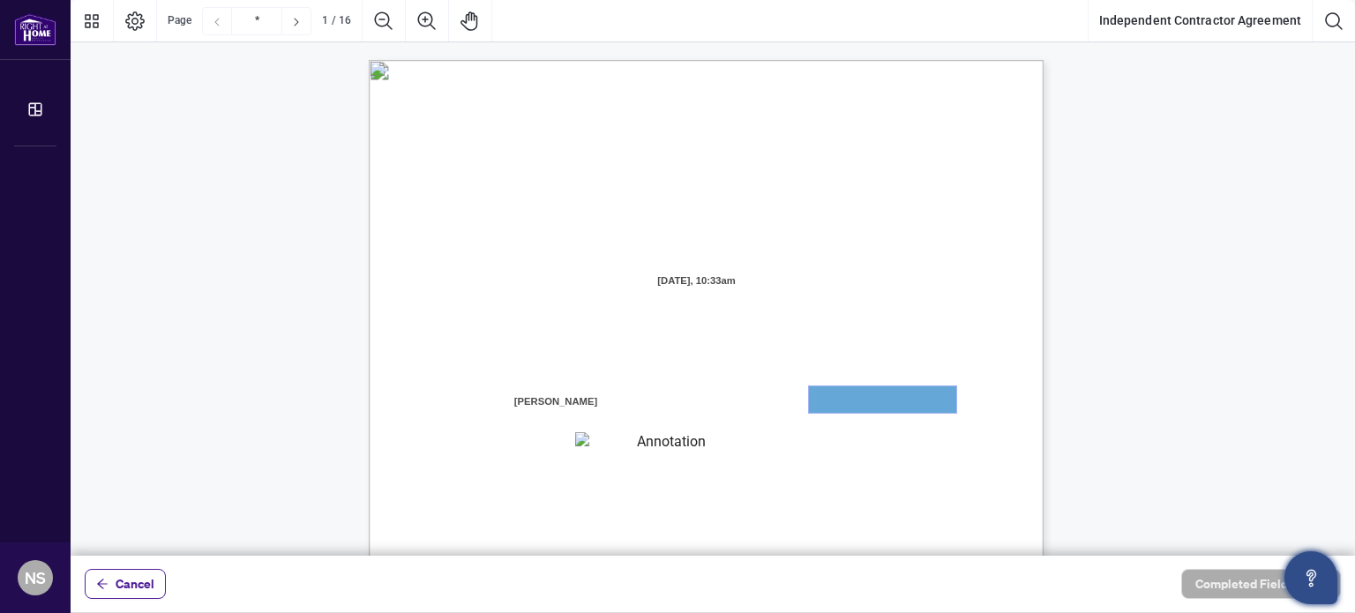
click at [840, 400] on textarea "01JXFR56RBW9B4NE74B50HY96A" at bounding box center [882, 399] width 147 height 26
click at [836, 404] on textarea "01JXFR56RBW9B4NE74B50HY96A" at bounding box center [882, 399] width 147 height 26
click at [837, 398] on textarea "01JXFR56RBW9B4NE74B50HY96A" at bounding box center [882, 399] width 147 height 26
drag, startPoint x: 821, startPoint y: 394, endPoint x: 1013, endPoint y: 401, distance: 192.5
click at [1013, 401] on div "INDEPENDENT CONTRACTOR AGREEMENT THIS AGREEMENT is made as of (the “Effective D…" at bounding box center [706, 496] width 675 height 873
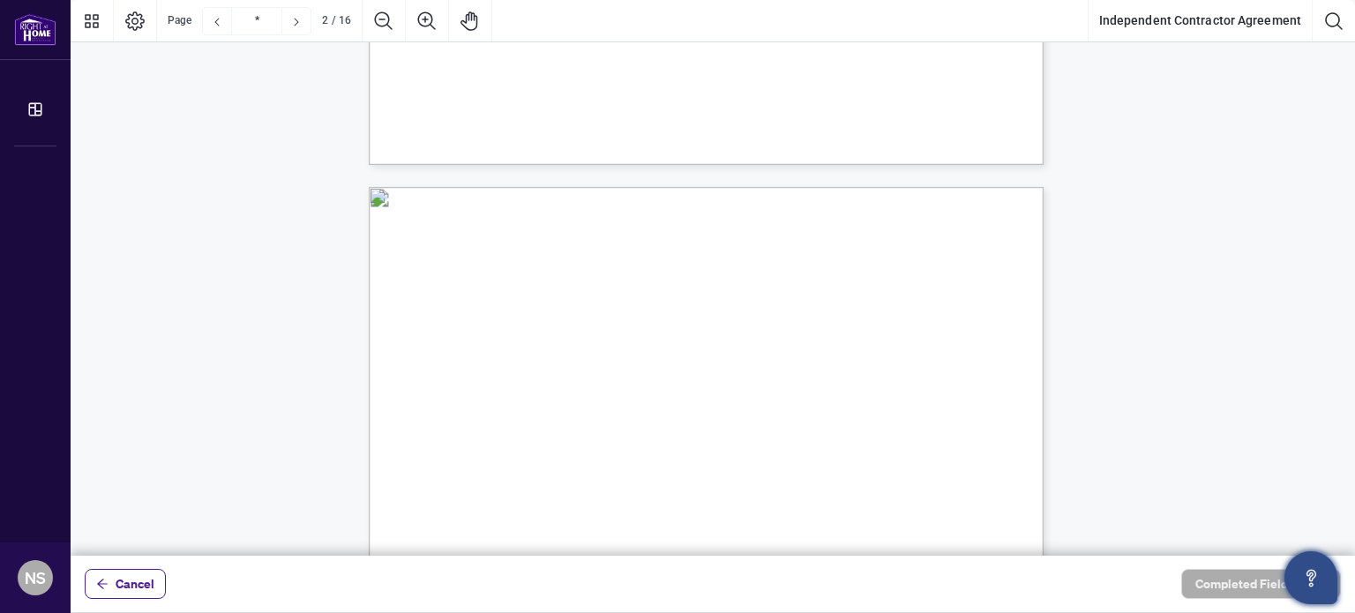
scroll to position [794, 0]
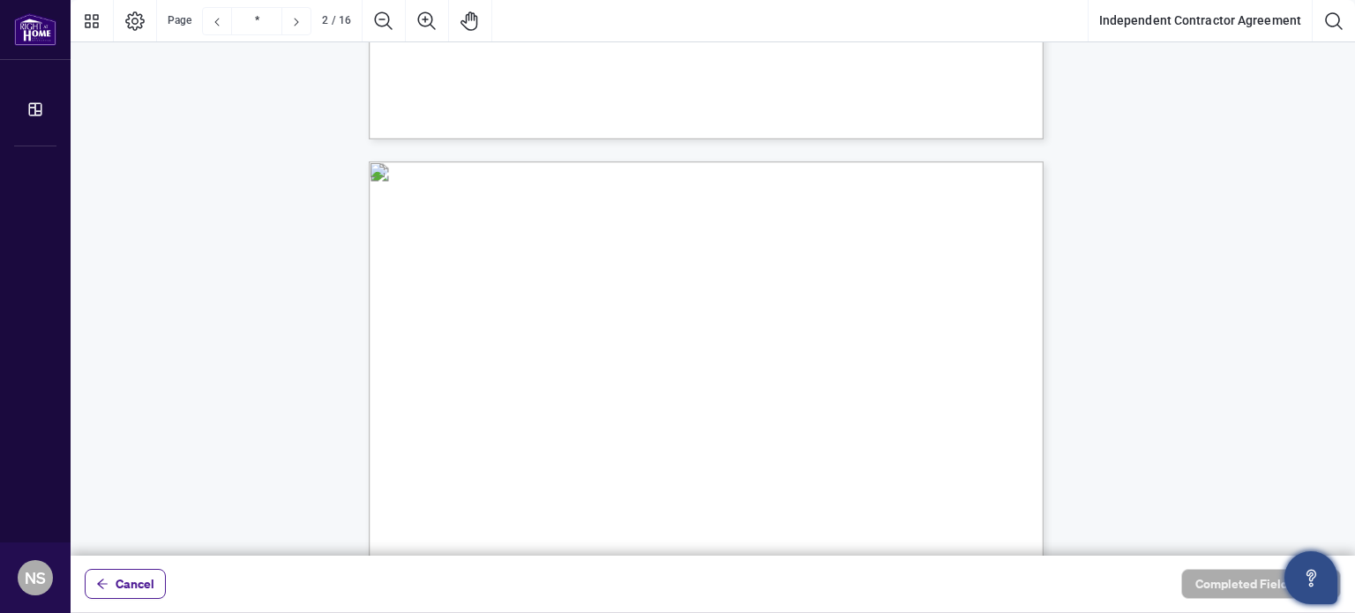
click at [1272, 27] on button "Independent Contractor Agreement" at bounding box center [1200, 21] width 223 height 42
click at [1151, 29] on button "Independent Contractor Agreement" at bounding box center [1200, 21] width 223 height 42
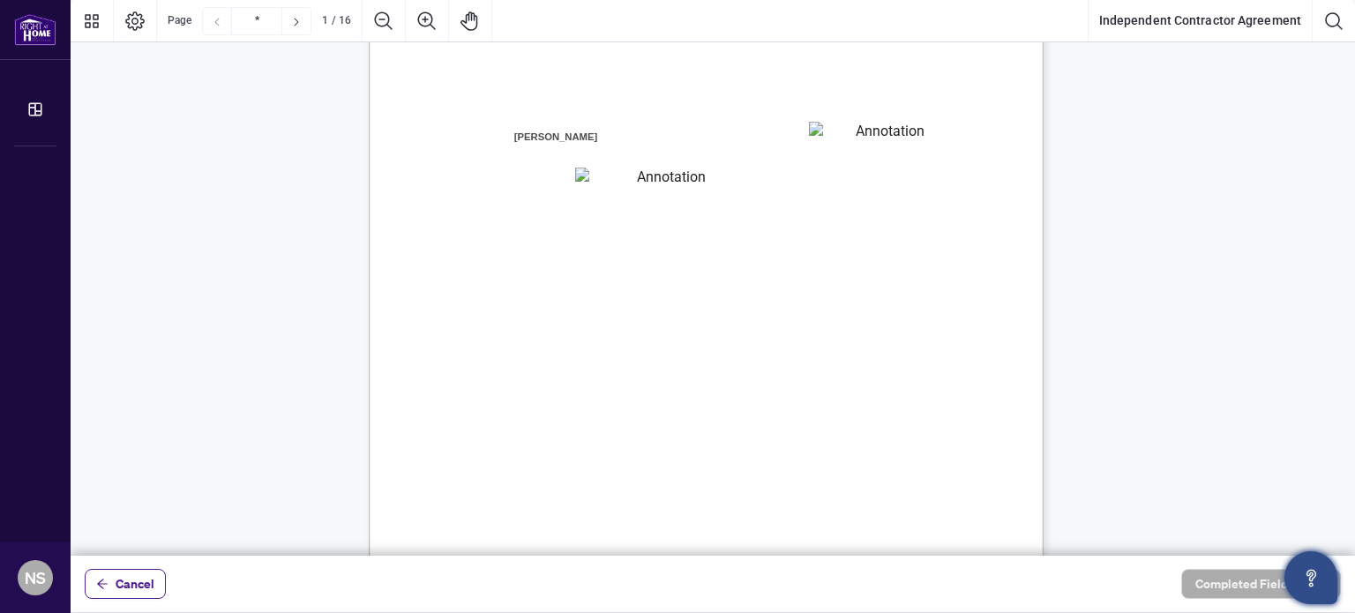
scroll to position [0, 0]
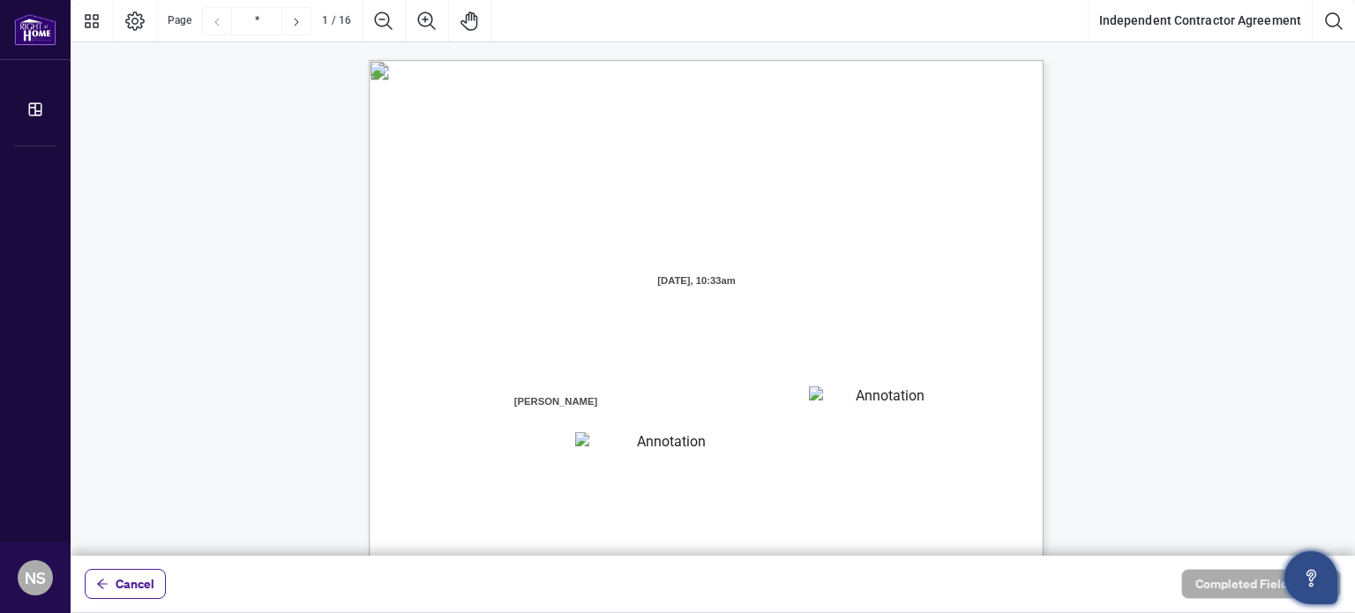
drag, startPoint x: 745, startPoint y: 338, endPoint x: 647, endPoint y: 211, distance: 160.4
click at [647, 211] on div "INDEPENDENT CONTRACTOR AGREEMENT THIS AGREEMENT is made as of (the “Effective D…" at bounding box center [790, 606] width 843 height 1092
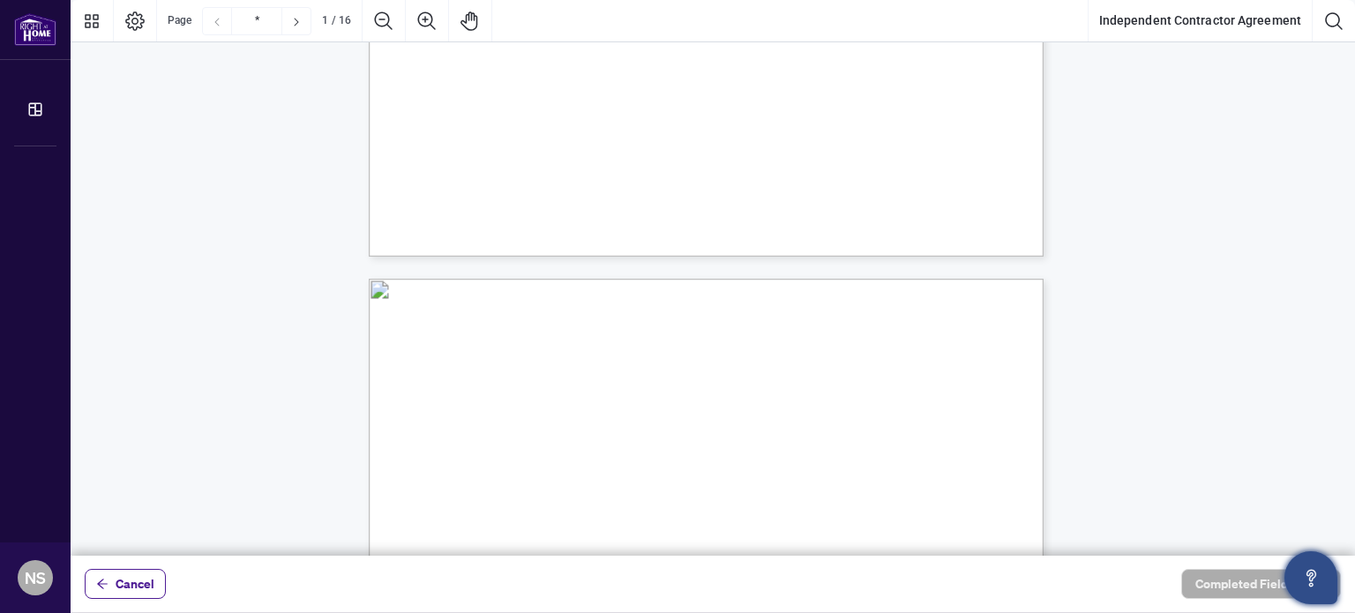
type input "*"
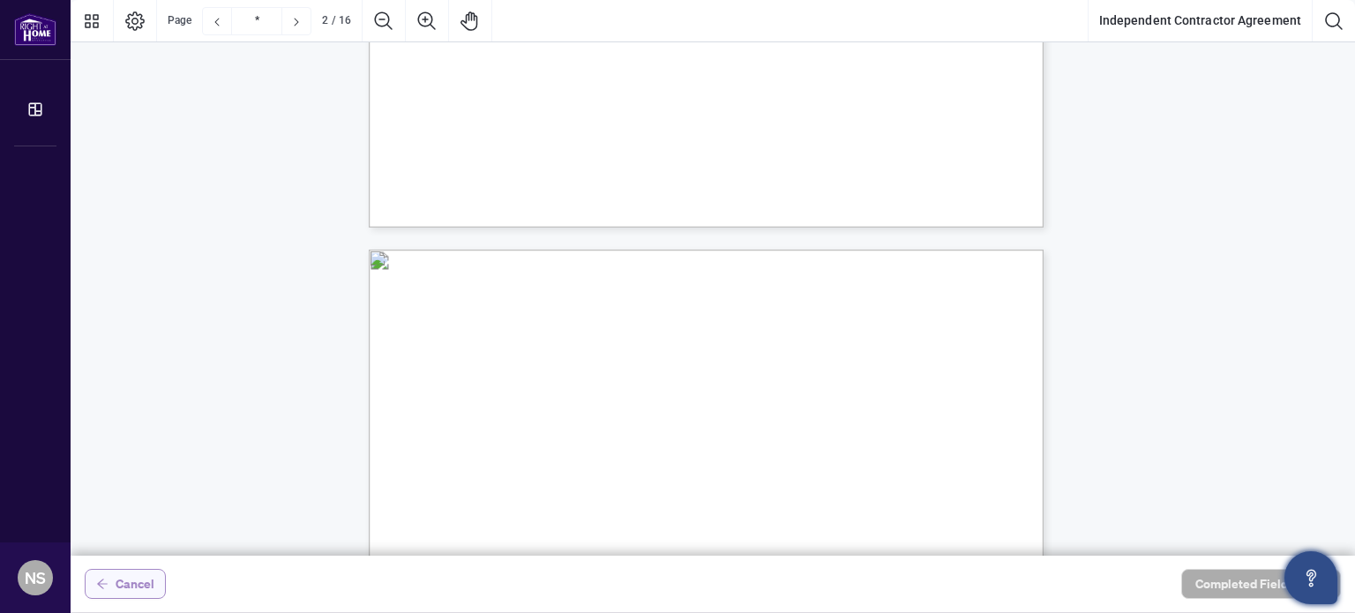
click at [124, 584] on span "Cancel" at bounding box center [135, 584] width 39 height 28
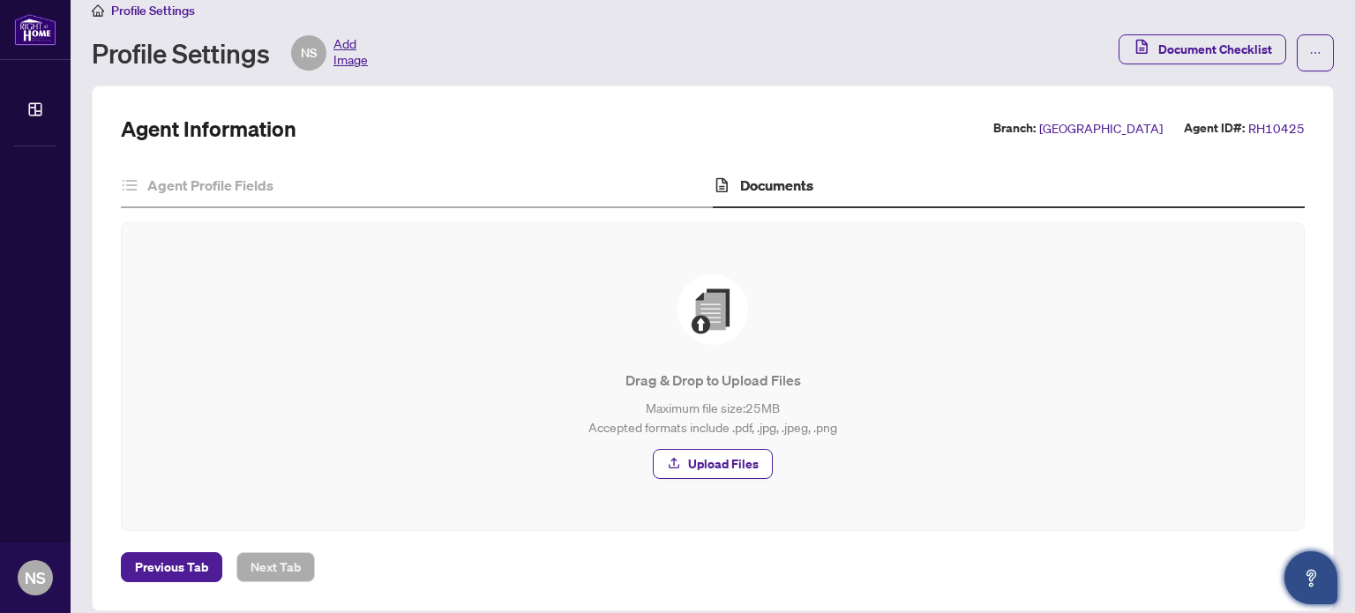
scroll to position [38, 0]
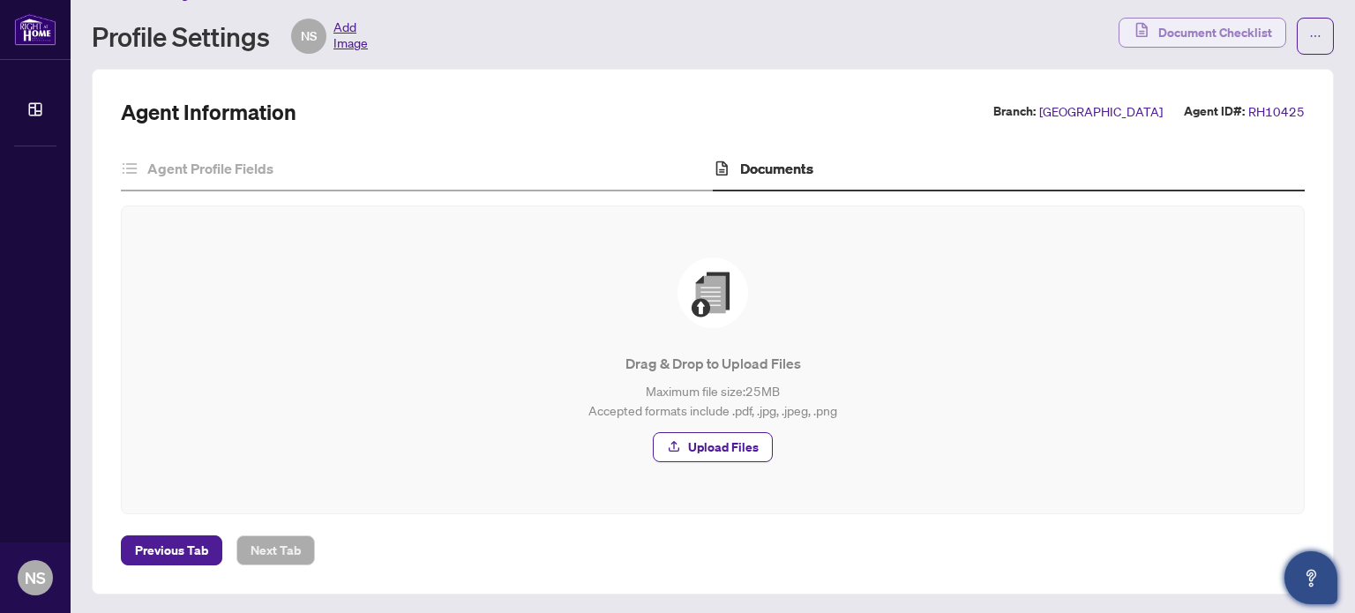
click at [1188, 28] on span "Document Checklist" at bounding box center [1215, 33] width 114 height 28
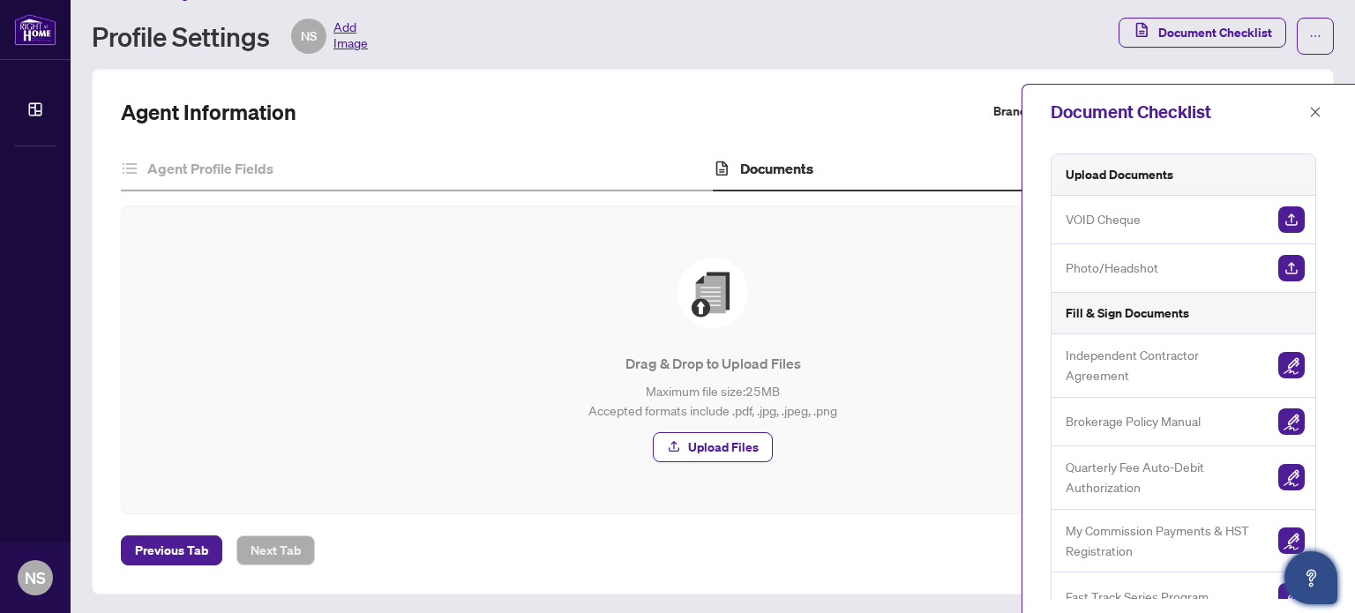
scroll to position [20, 0]
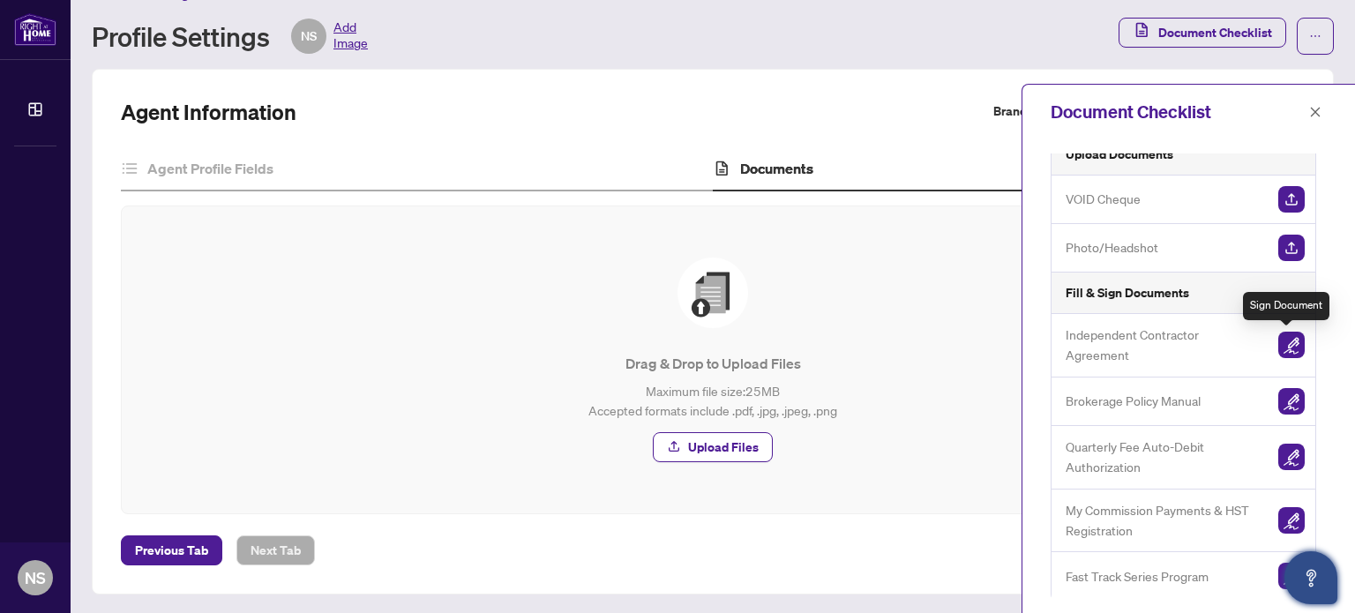
click at [1293, 347] on img "button" at bounding box center [1291, 345] width 26 height 26
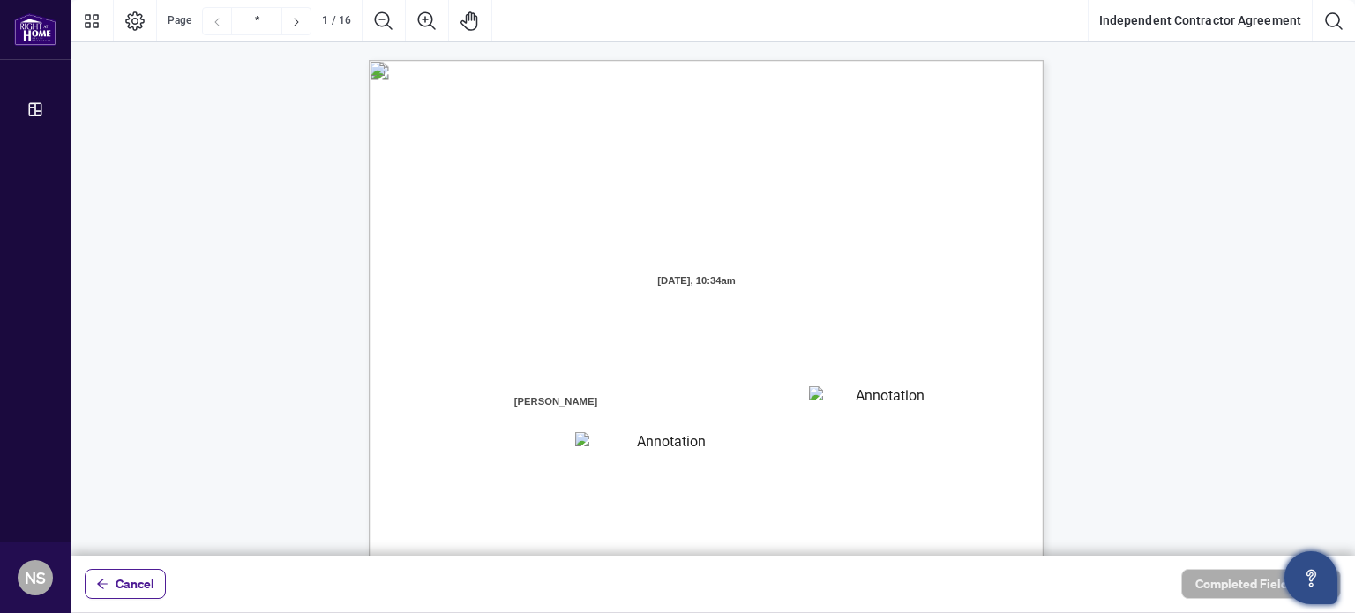
scroll to position [353, 0]
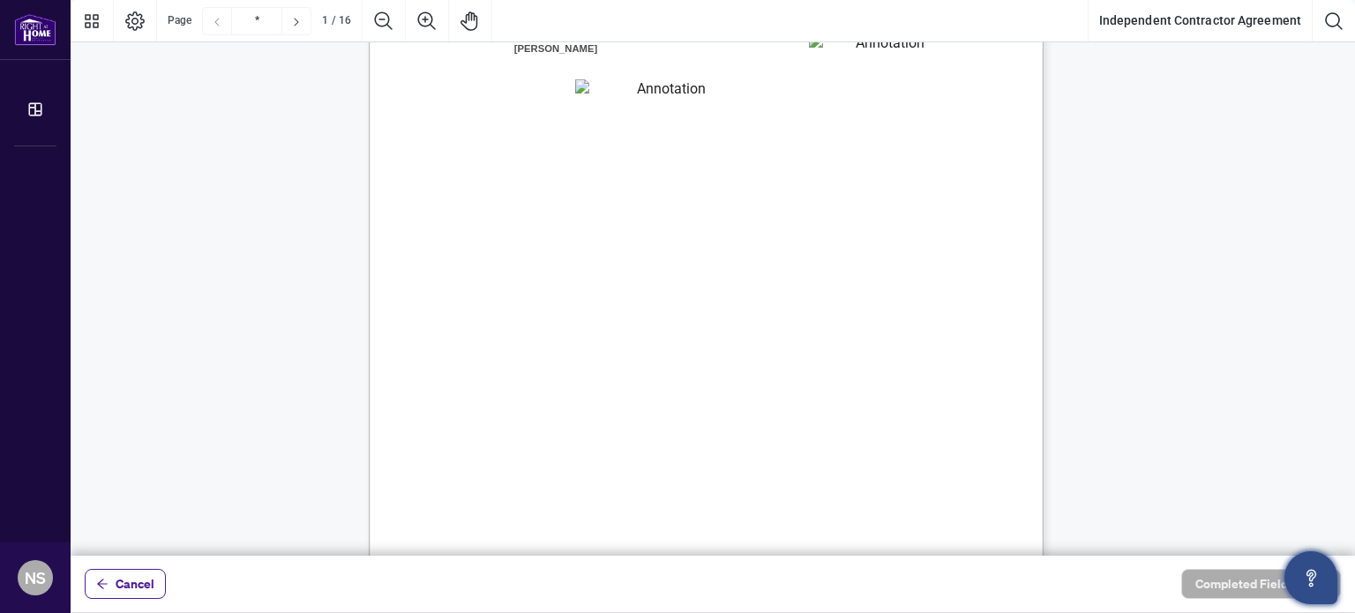
click at [652, 91] on textarea "01JXFR5G7WY784SRRAXFKCWCJR" at bounding box center [664, 91] width 178 height 24
click at [651, 94] on textarea "01JXFR5G7WY784SRRAXFKCWCJR" at bounding box center [664, 91] width 178 height 24
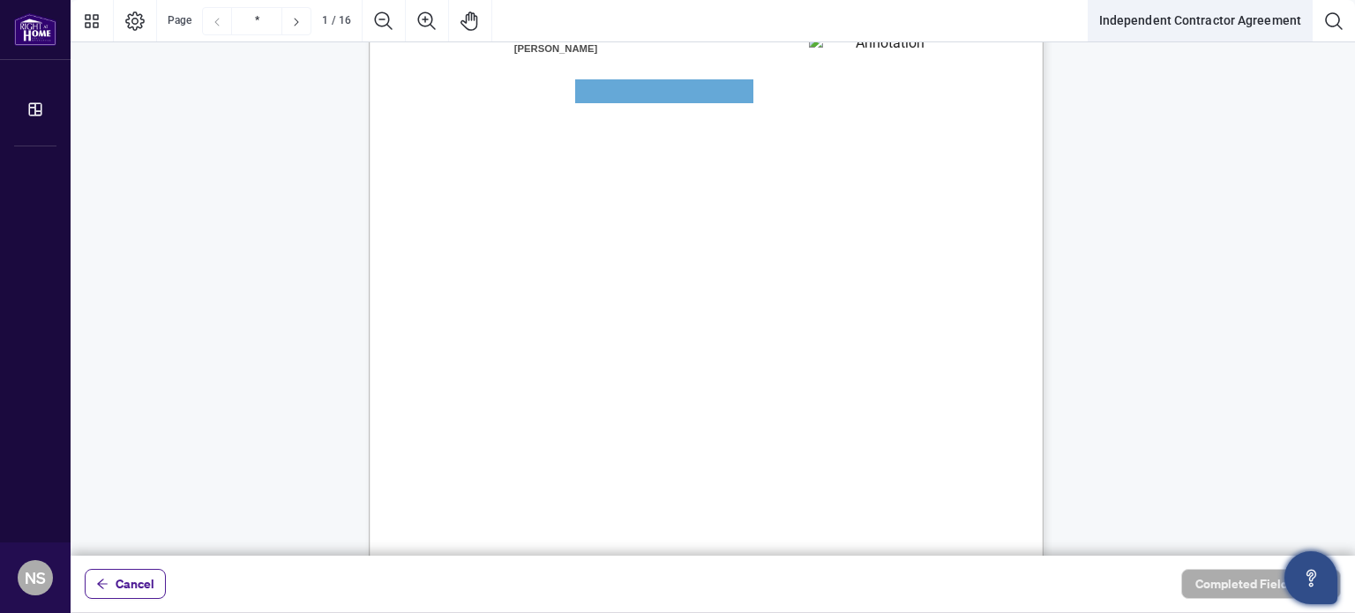
click at [1263, 20] on button "Independent Contractor Agreement" at bounding box center [1200, 21] width 223 height 42
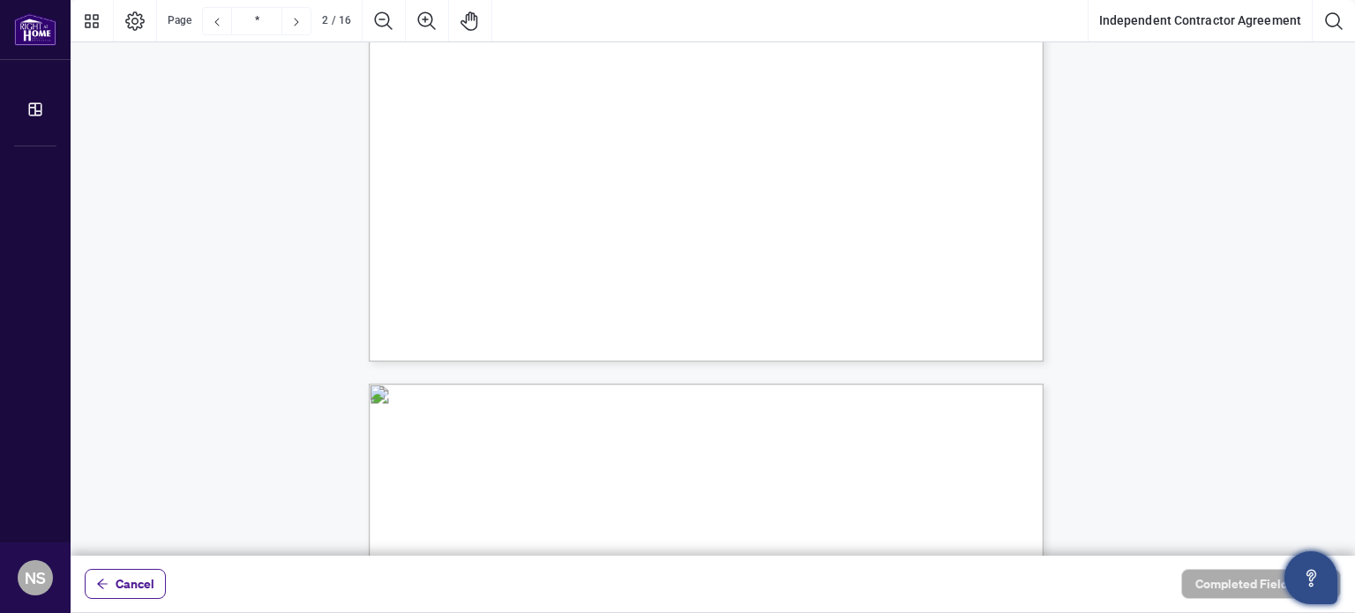
type input "*"
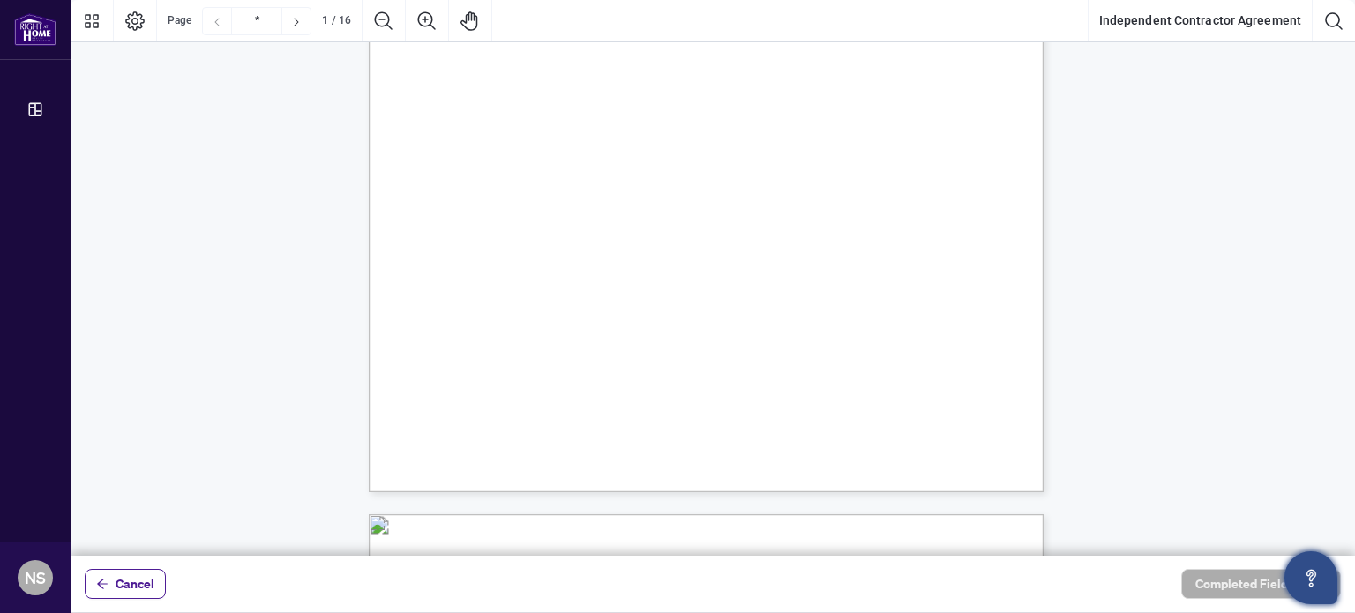
scroll to position [265, 0]
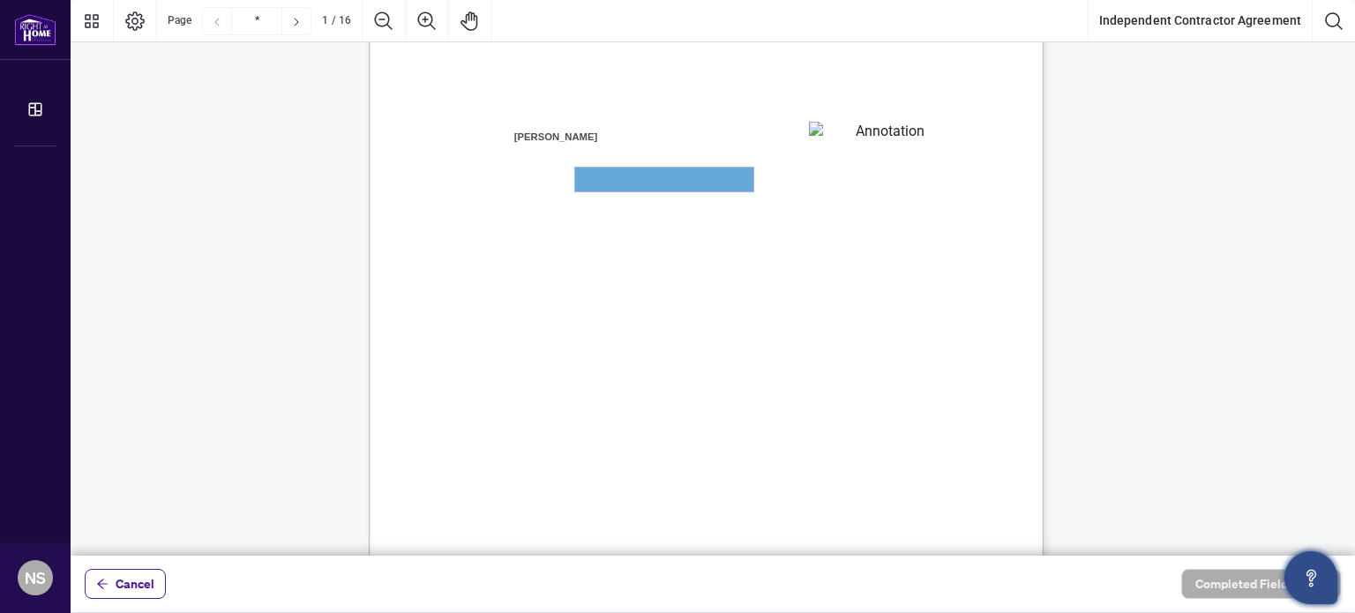
click at [605, 180] on textarea "01JXFR5G7WY784SRRAXFKCWCJR" at bounding box center [664, 180] width 178 height 24
click at [605, 179] on textarea "01JXFR5G7WY784SRRAXFKCWCJR" at bounding box center [664, 180] width 178 height 24
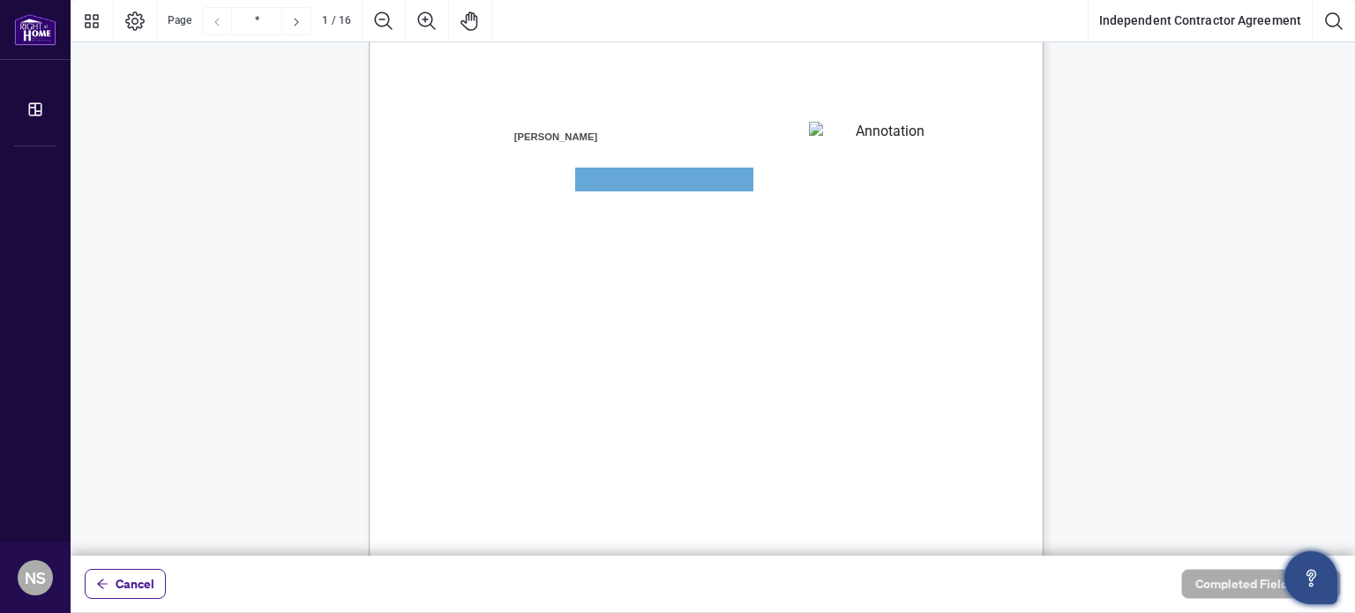
click at [905, 138] on textarea "01JXFR56RBW9B4NE74B50HY96A" at bounding box center [882, 135] width 146 height 26
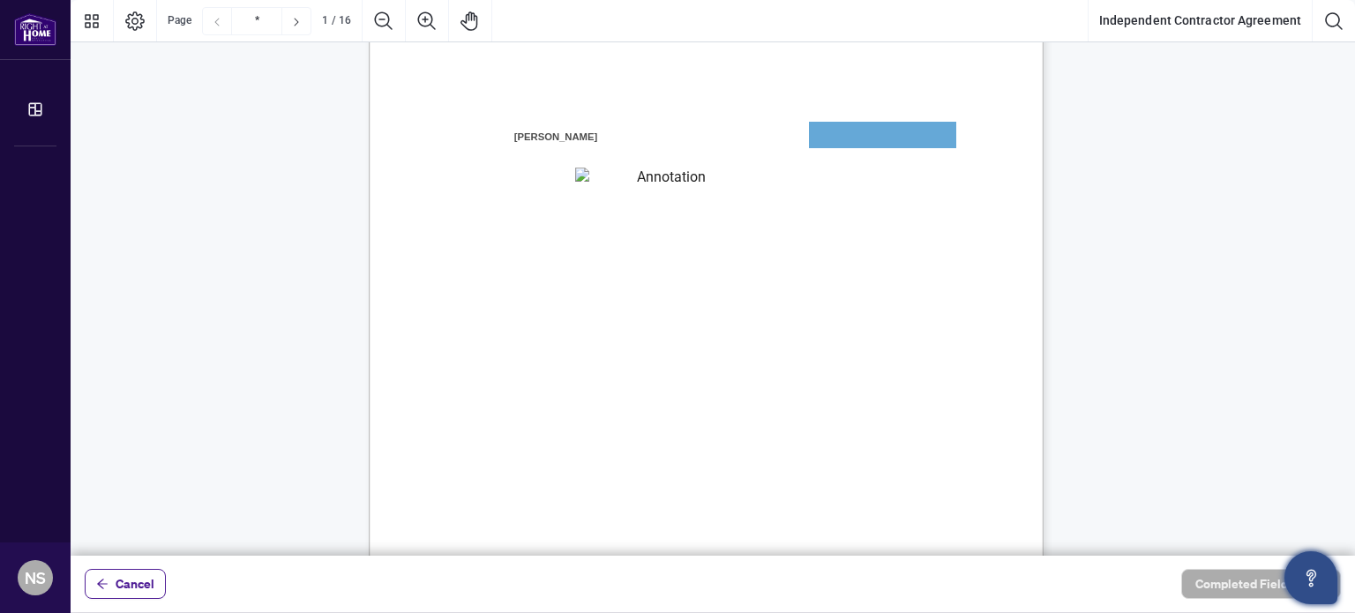
click at [609, 153] on span "the “Contractor” "you” or “your")" at bounding box center [530, 160] width 157 height 16
click at [823, 137] on textarea "01JXFR56RBW9B4NE74B50HY96A" at bounding box center [882, 135] width 146 height 26
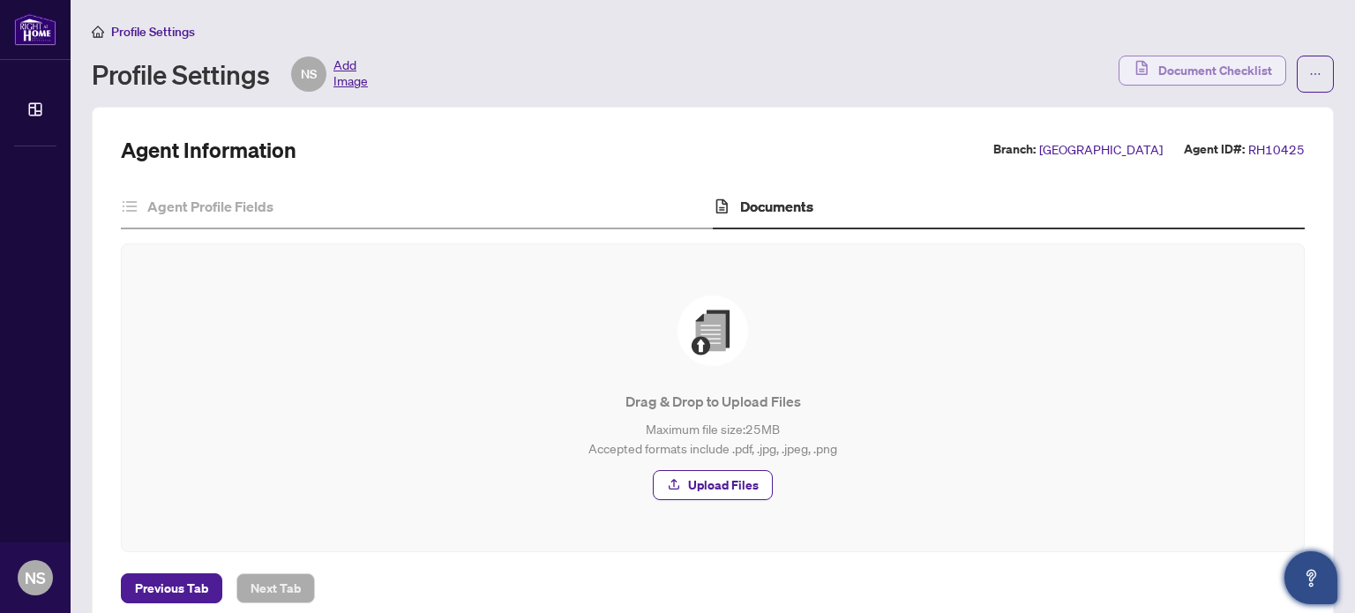
click at [1192, 77] on span "Document Checklist" at bounding box center [1215, 70] width 114 height 28
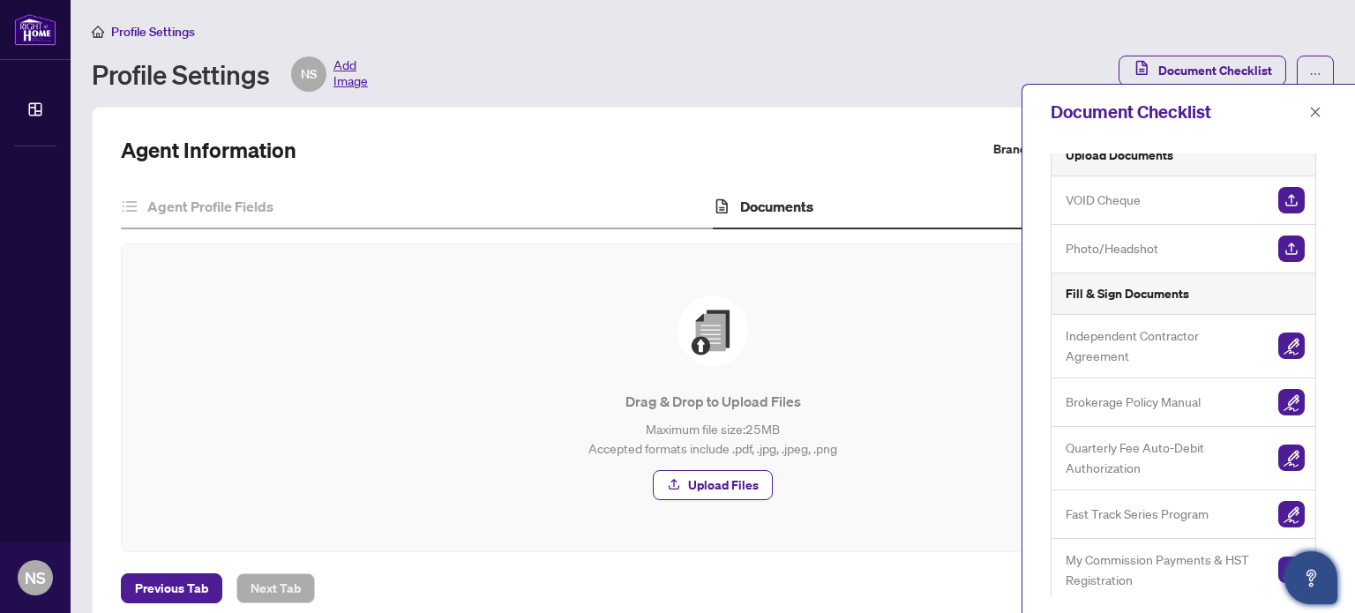
scroll to position [20, 0]
click at [1295, 401] on img "button" at bounding box center [1291, 401] width 26 height 26
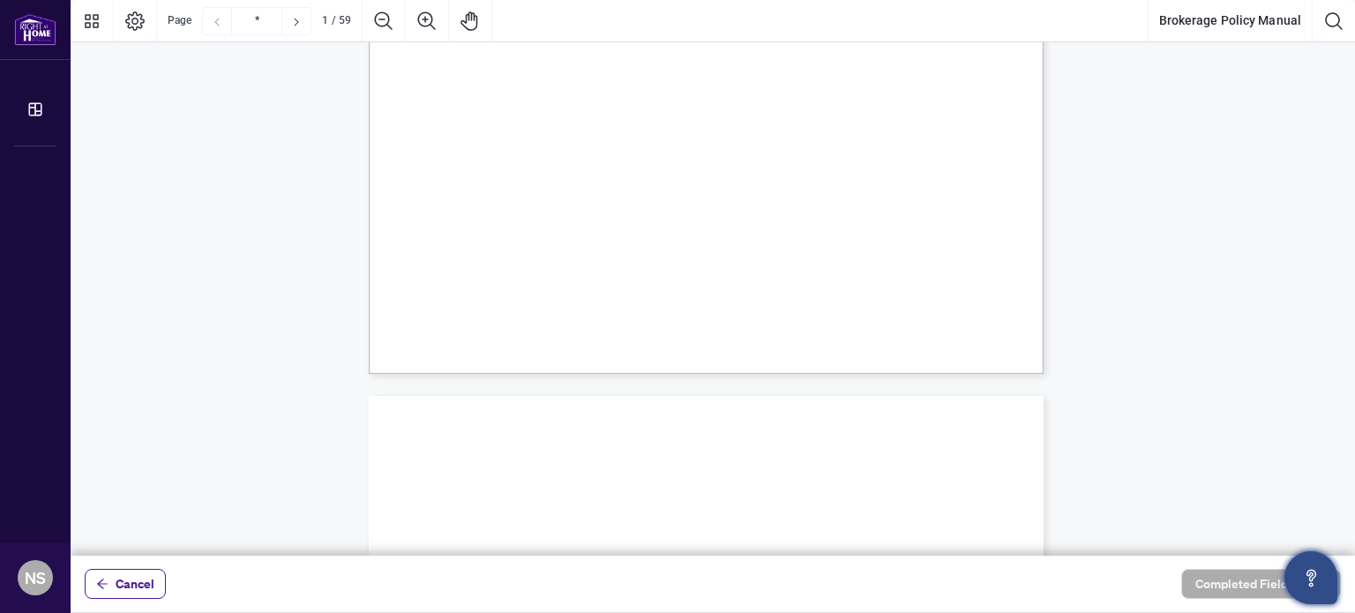
scroll to position [706, 0]
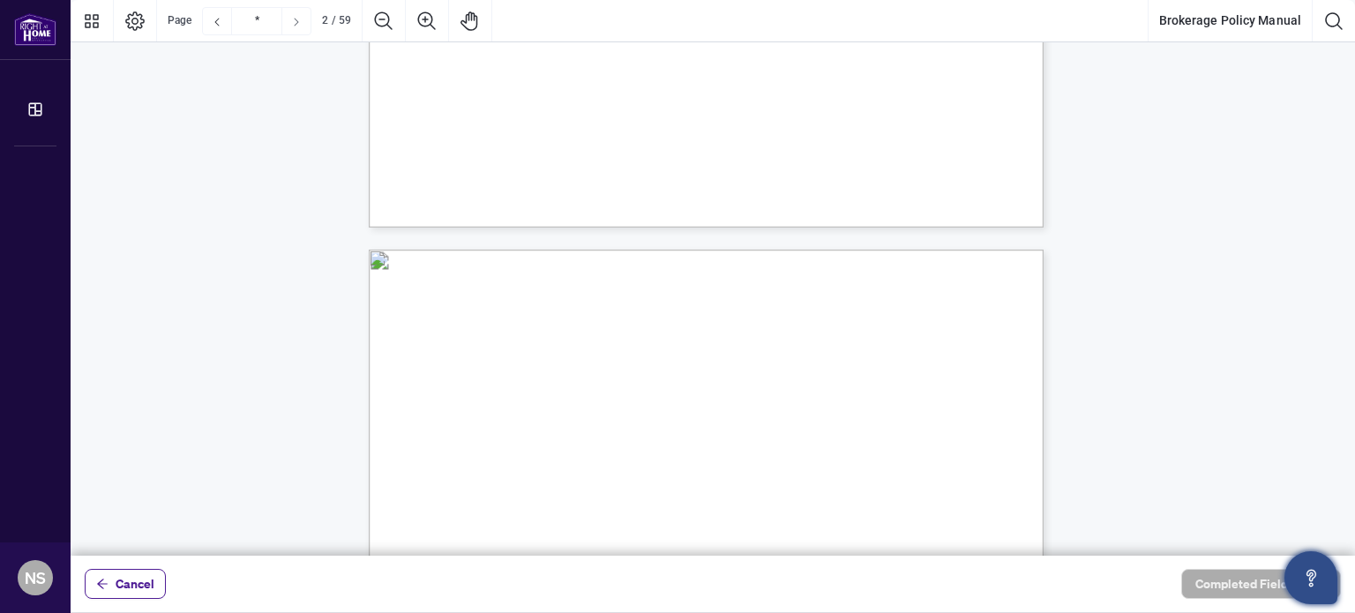
click at [290, 24] on icon "Next Page" at bounding box center [296, 22] width 14 height 14
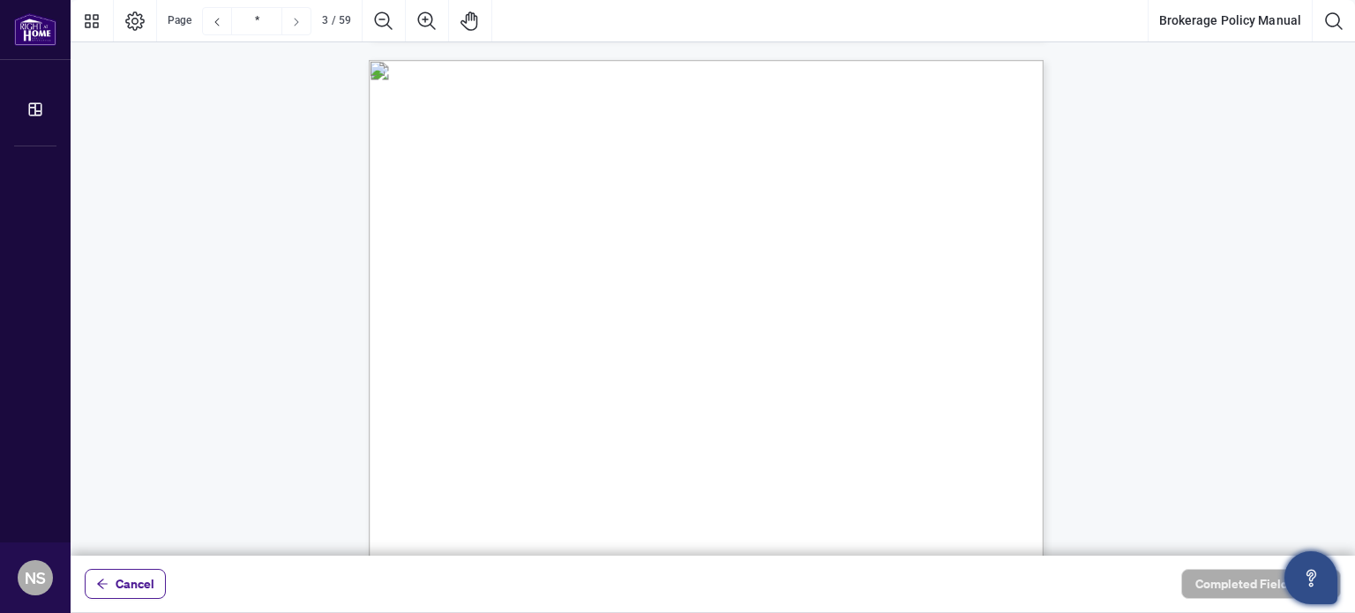
click at [290, 24] on icon "Next Page" at bounding box center [296, 22] width 14 height 14
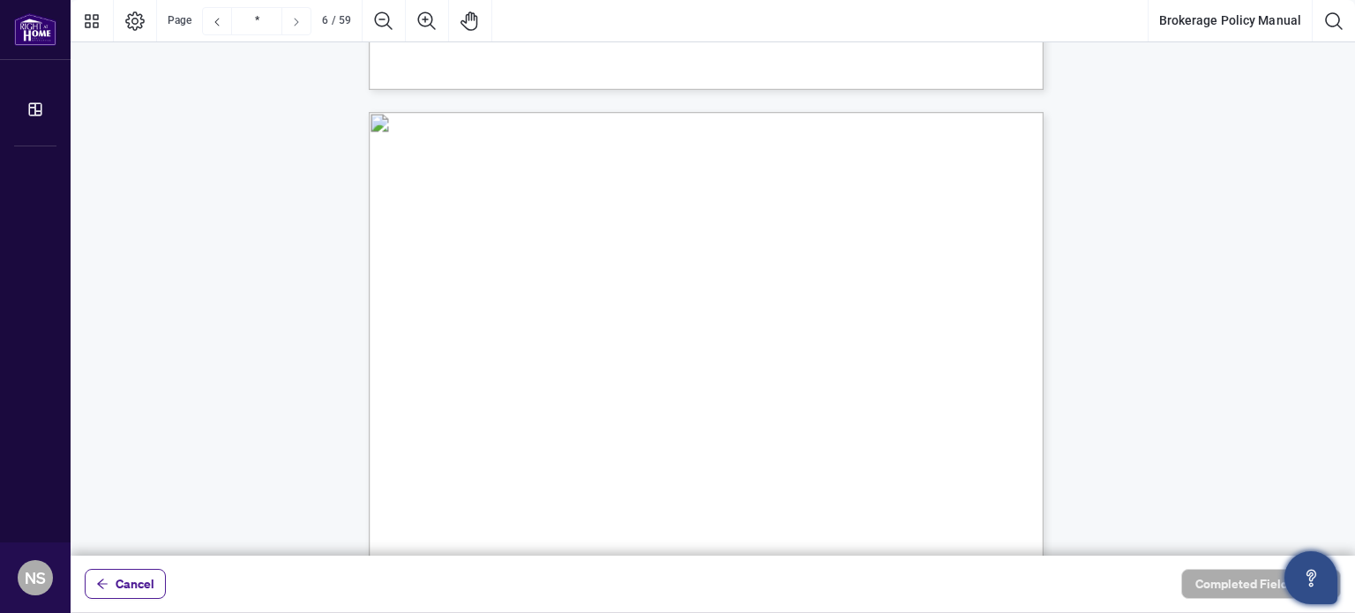
click at [290, 24] on icon "Next Page" at bounding box center [296, 22] width 14 height 14
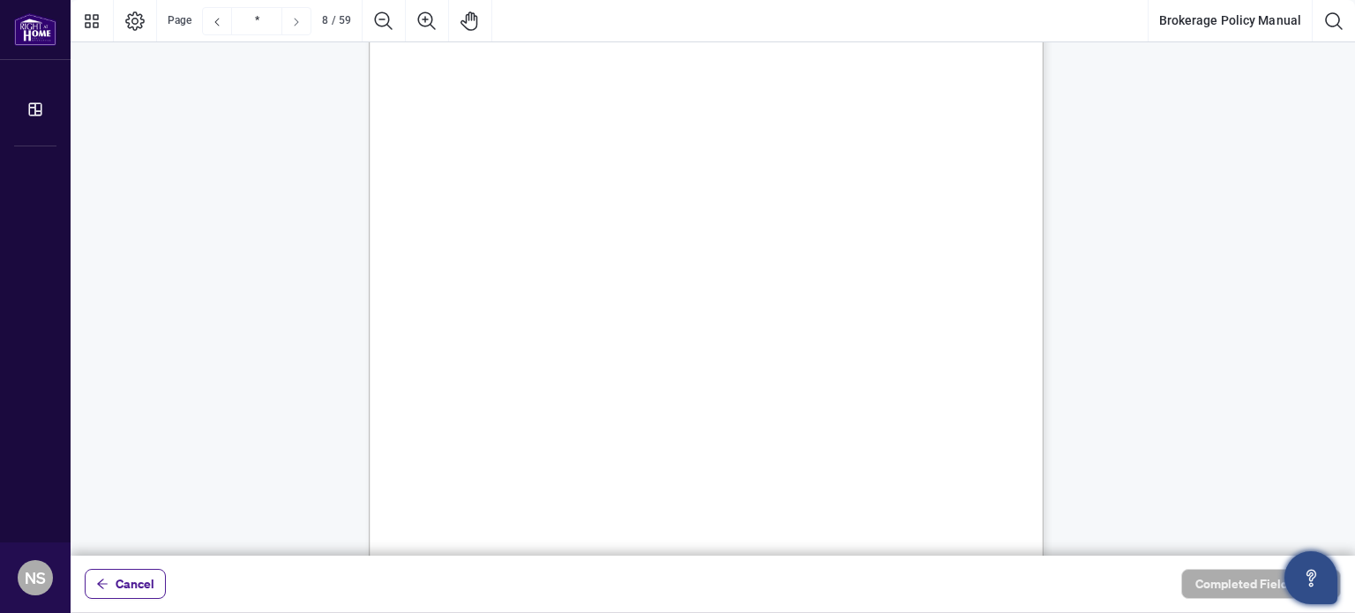
click at [290, 24] on icon "Next Page" at bounding box center [296, 22] width 14 height 14
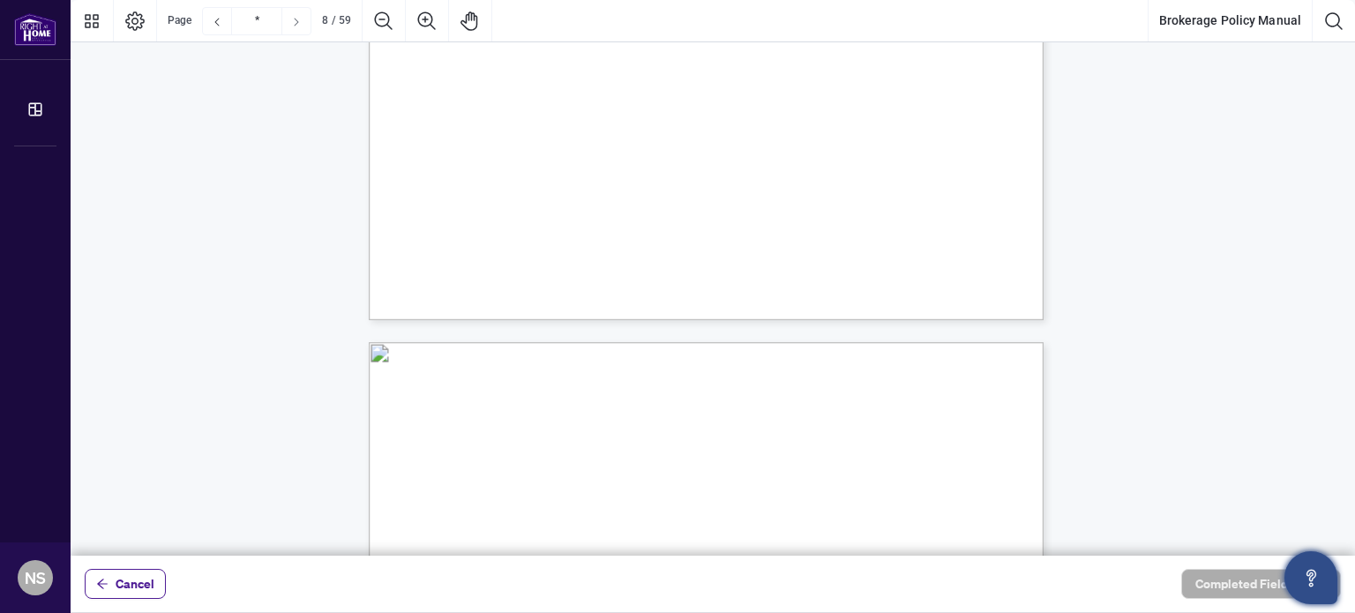
click at [290, 24] on icon "Next Page" at bounding box center [296, 22] width 14 height 14
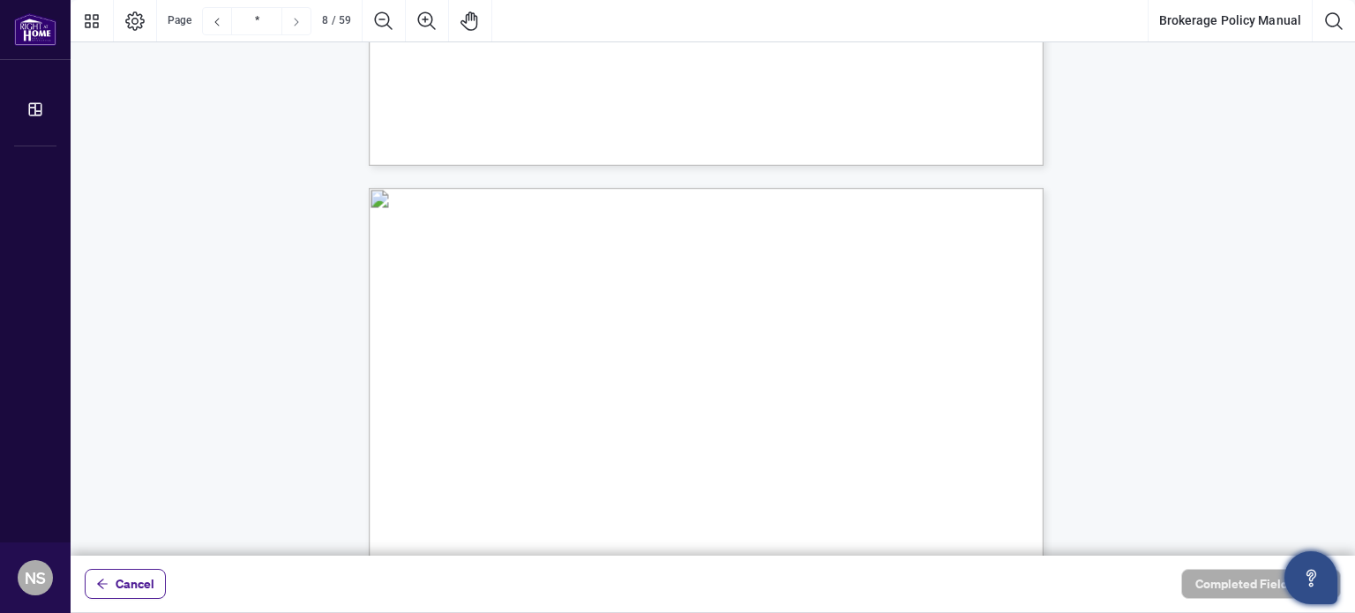
click at [290, 24] on icon "Next Page" at bounding box center [296, 22] width 14 height 14
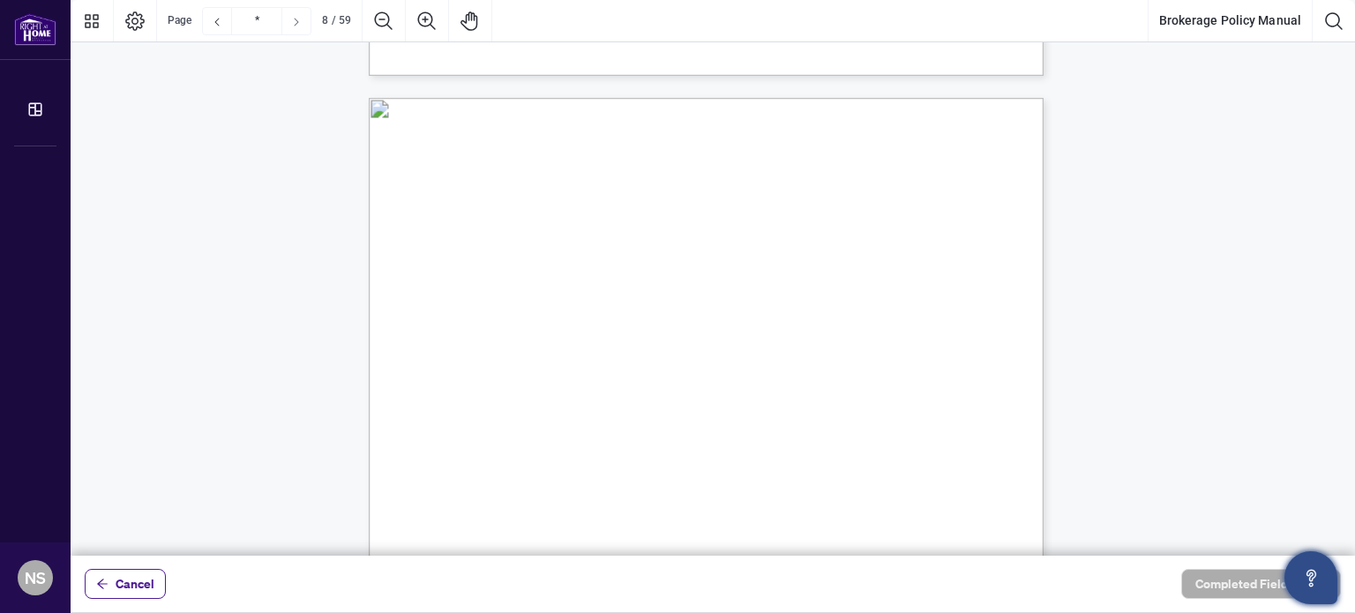
click at [290, 24] on icon "Next Page" at bounding box center [296, 22] width 14 height 14
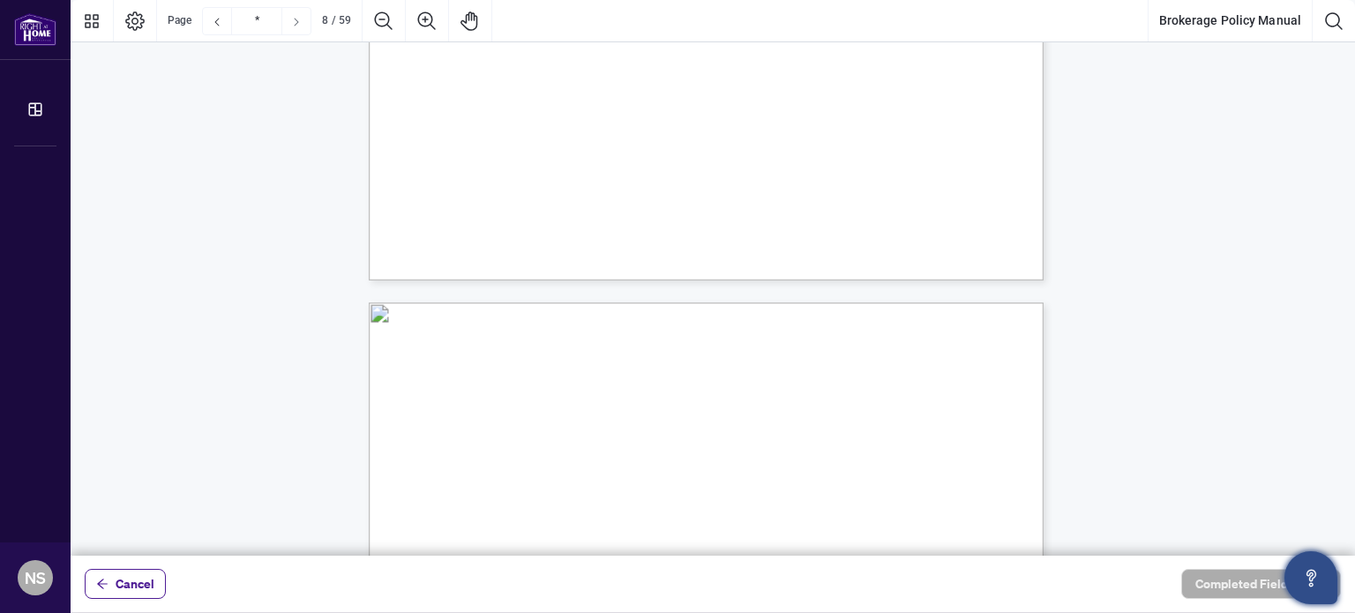
click at [290, 24] on icon "Next Page" at bounding box center [296, 22] width 14 height 14
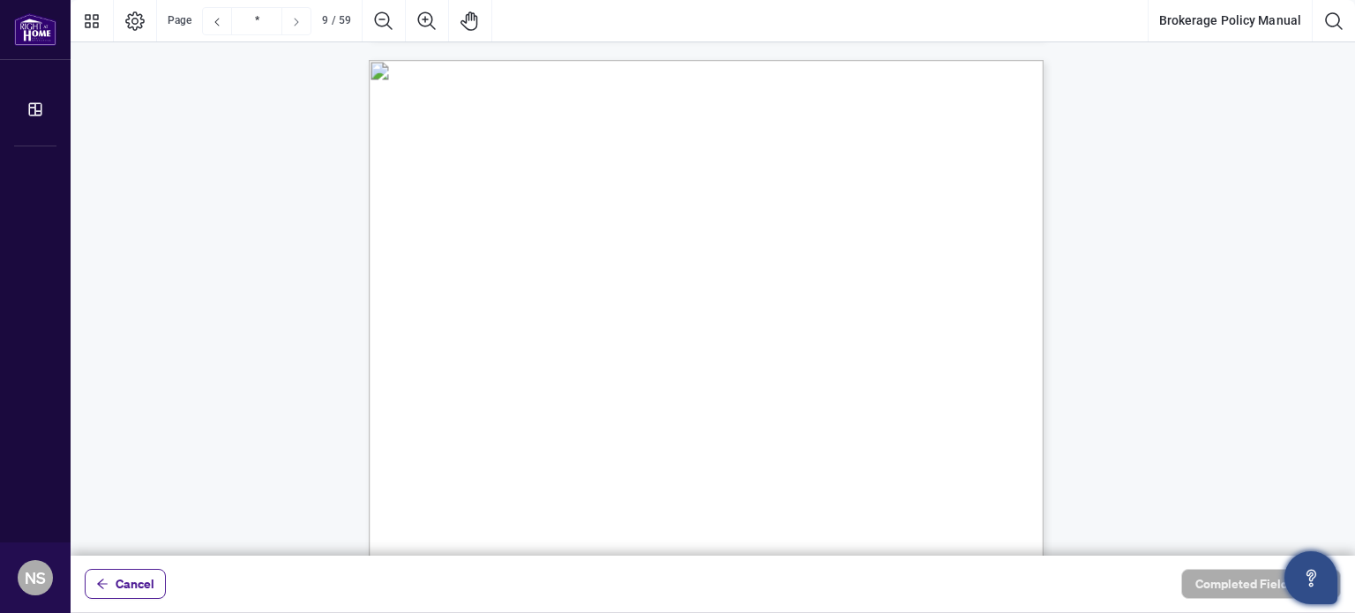
click at [290, 24] on icon "Next Page" at bounding box center [296, 22] width 14 height 14
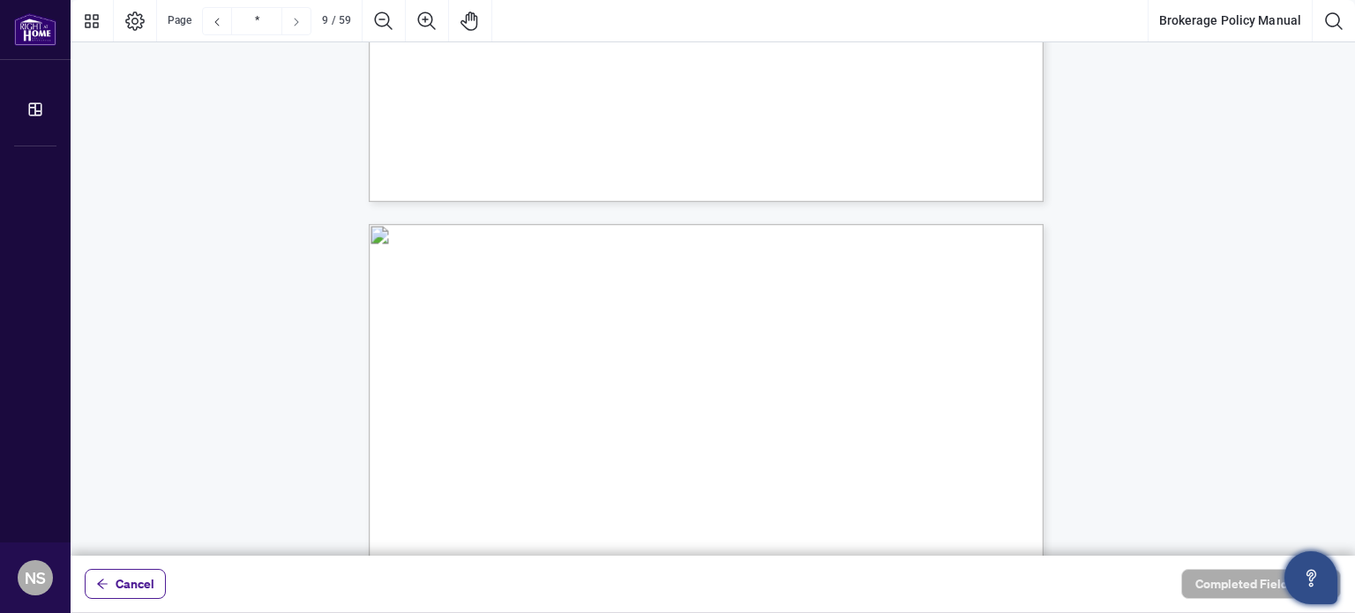
click at [290, 24] on icon "Next Page" at bounding box center [296, 22] width 14 height 14
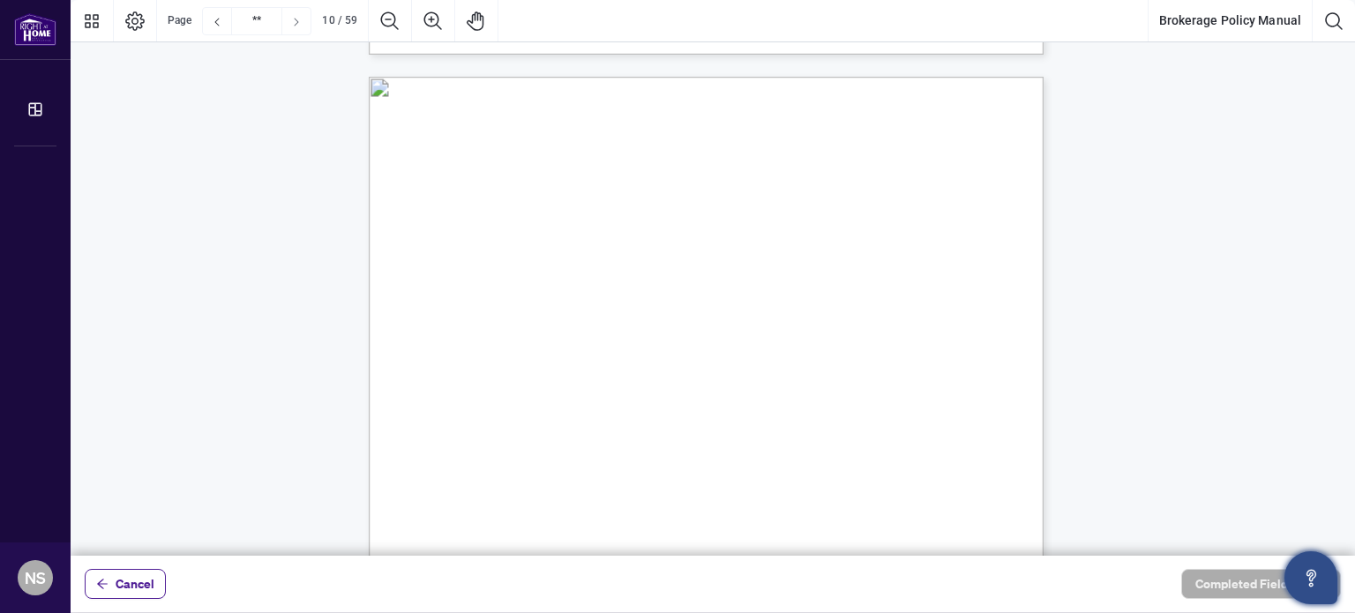
click at [290, 24] on icon "Next Page" at bounding box center [296, 22] width 14 height 14
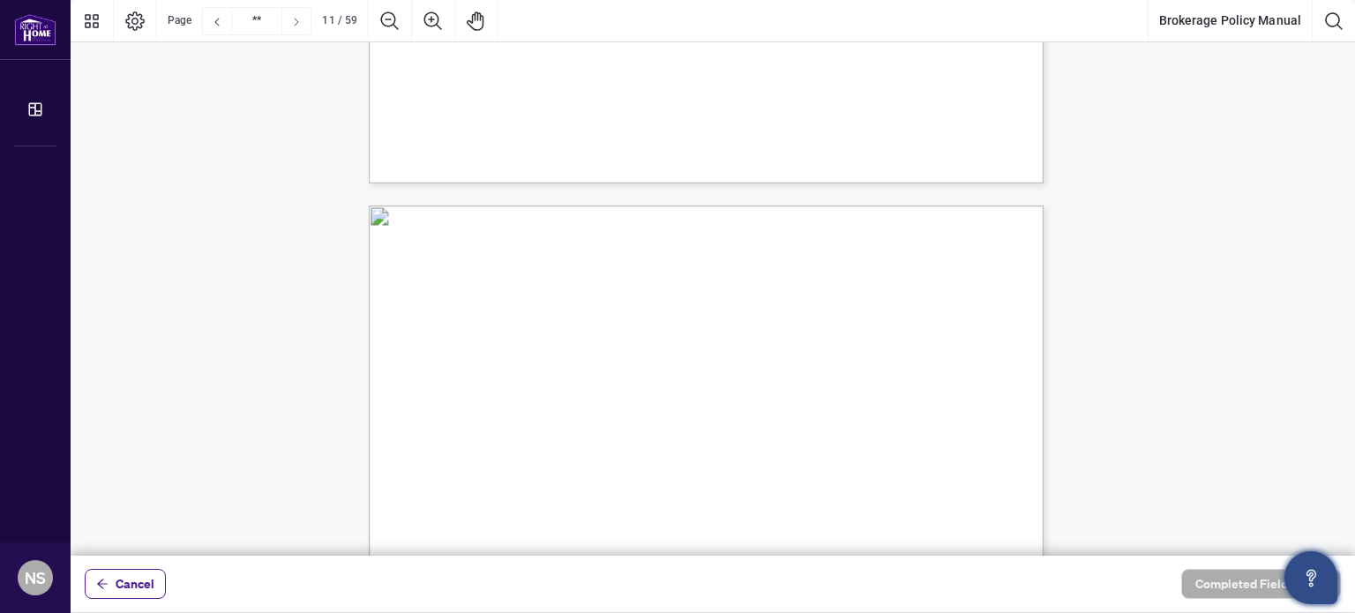
click at [290, 24] on icon "Next Page" at bounding box center [296, 22] width 14 height 14
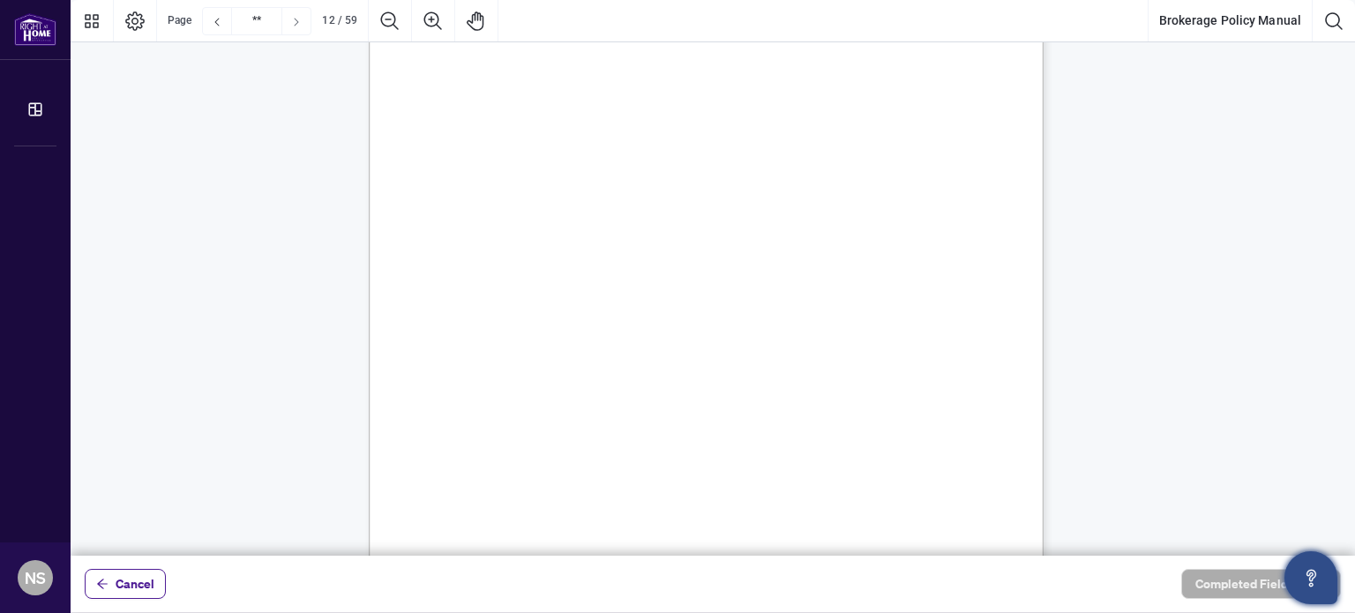
click at [290, 24] on icon "Next Page" at bounding box center [296, 22] width 14 height 14
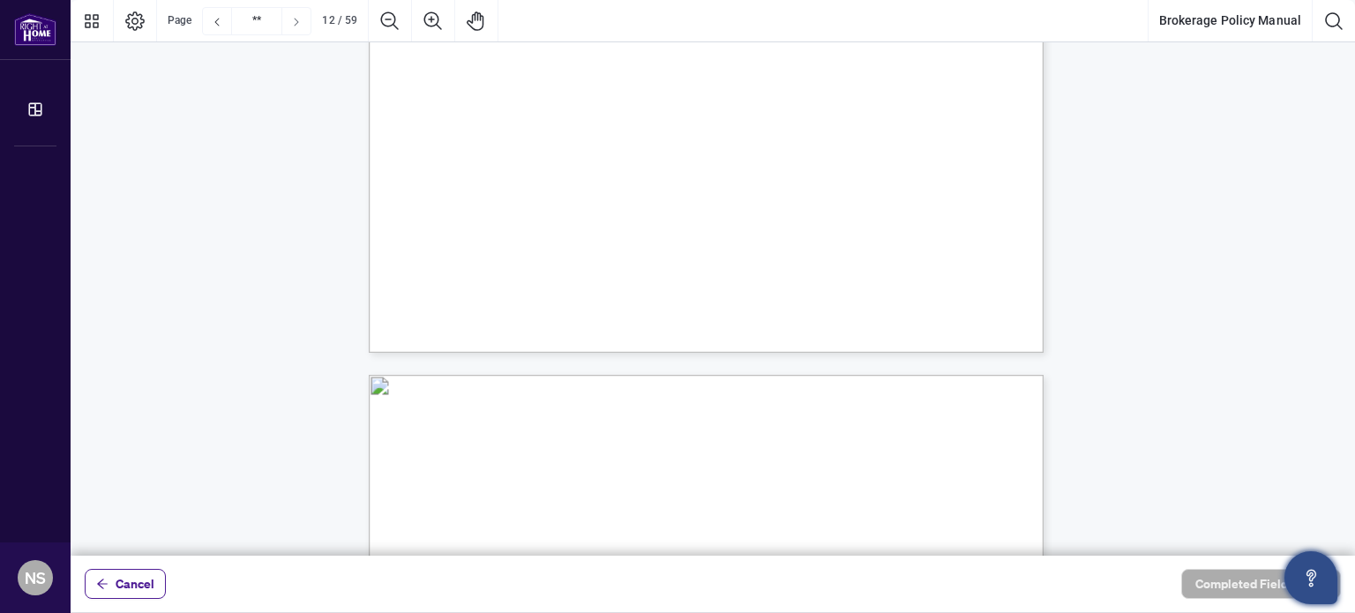
click at [290, 26] on icon "Next Page" at bounding box center [296, 22] width 14 height 14
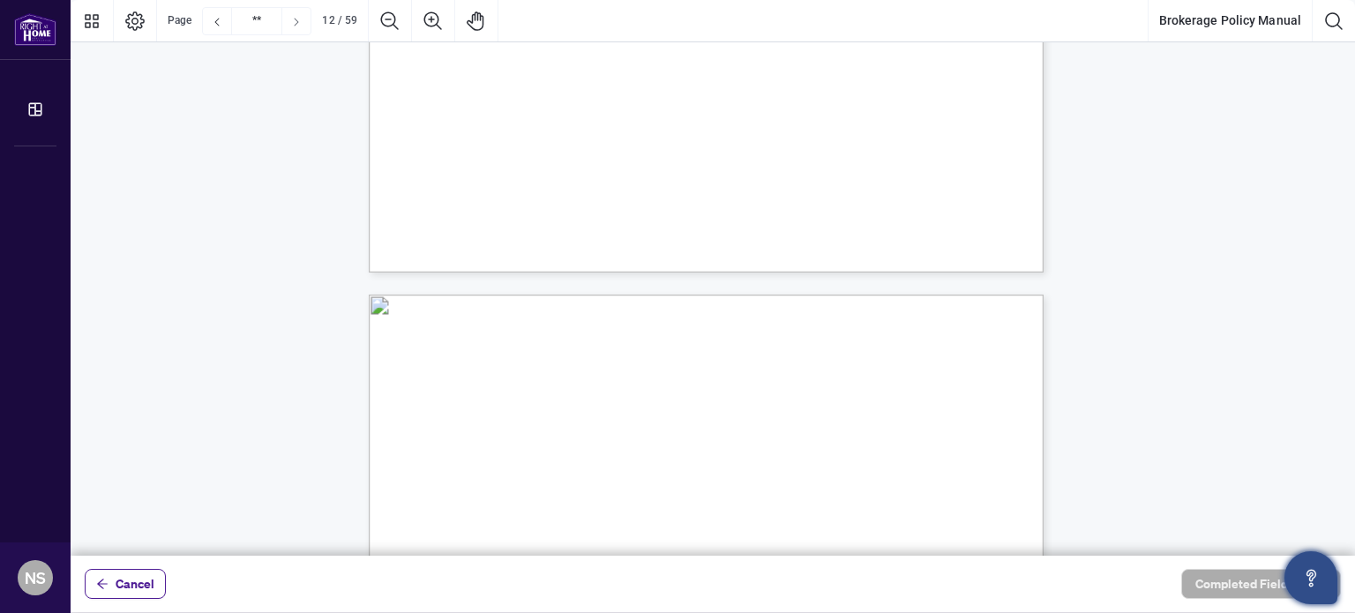
click at [290, 26] on icon "Next Page" at bounding box center [296, 22] width 14 height 14
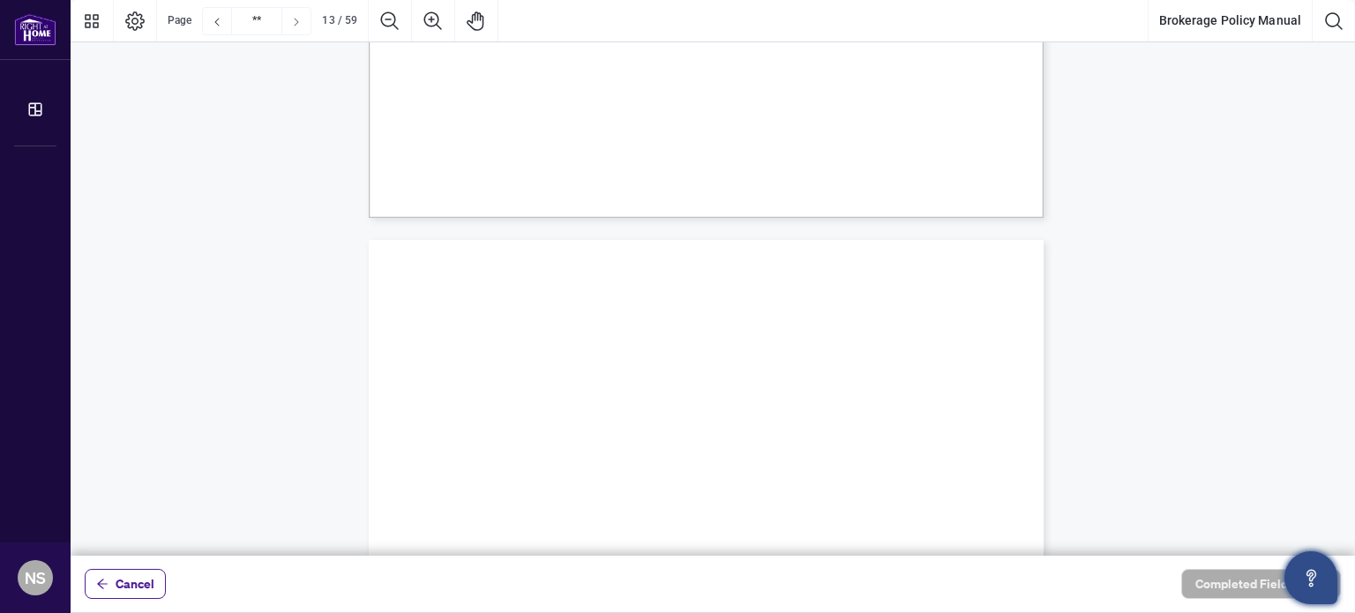
click at [290, 26] on icon "Next Page" at bounding box center [296, 22] width 14 height 14
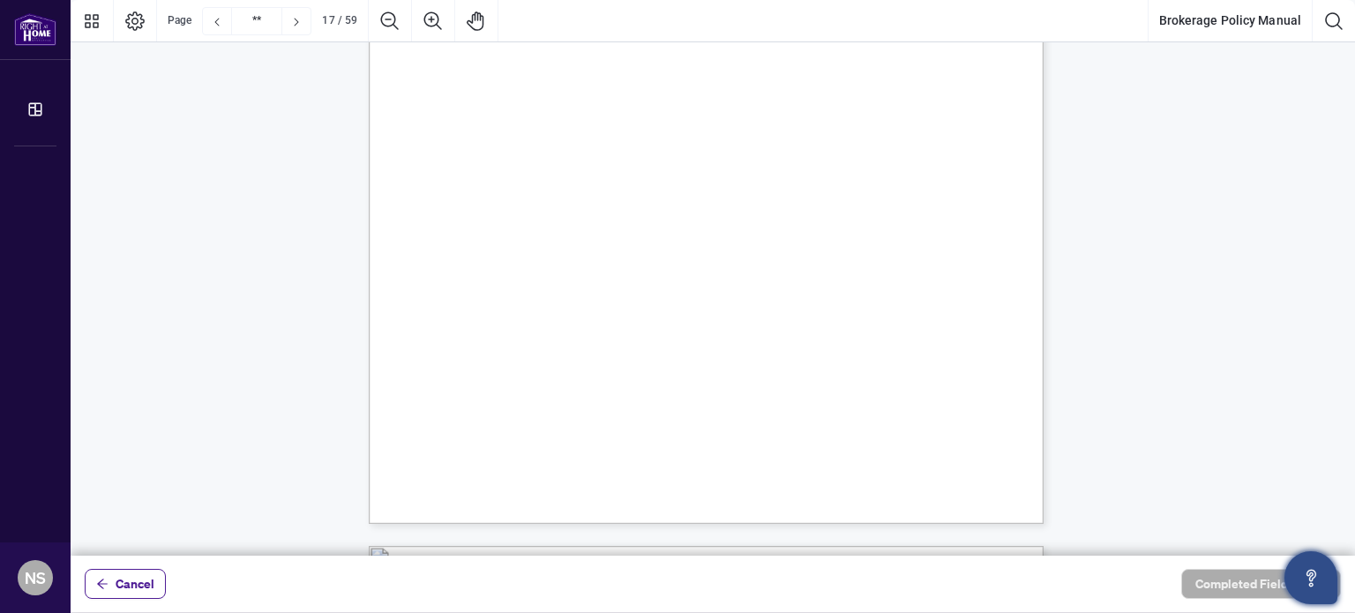
scroll to position [14917, 0]
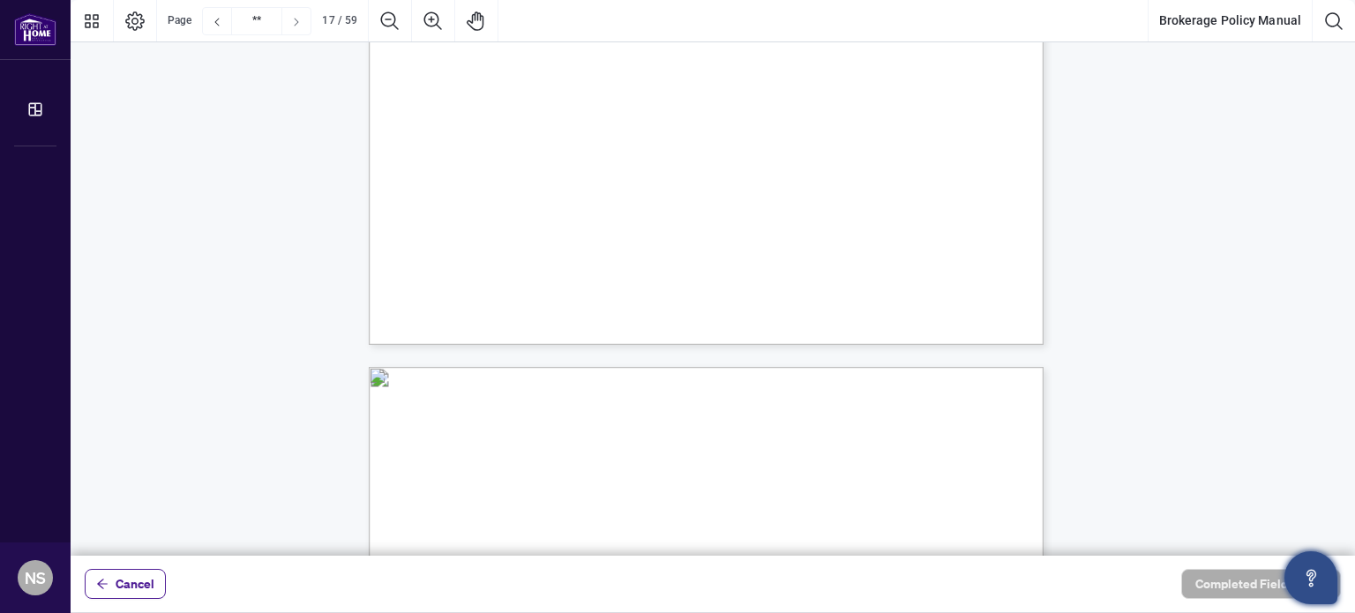
click at [296, 17] on icon "Next Page" at bounding box center [296, 22] width 14 height 14
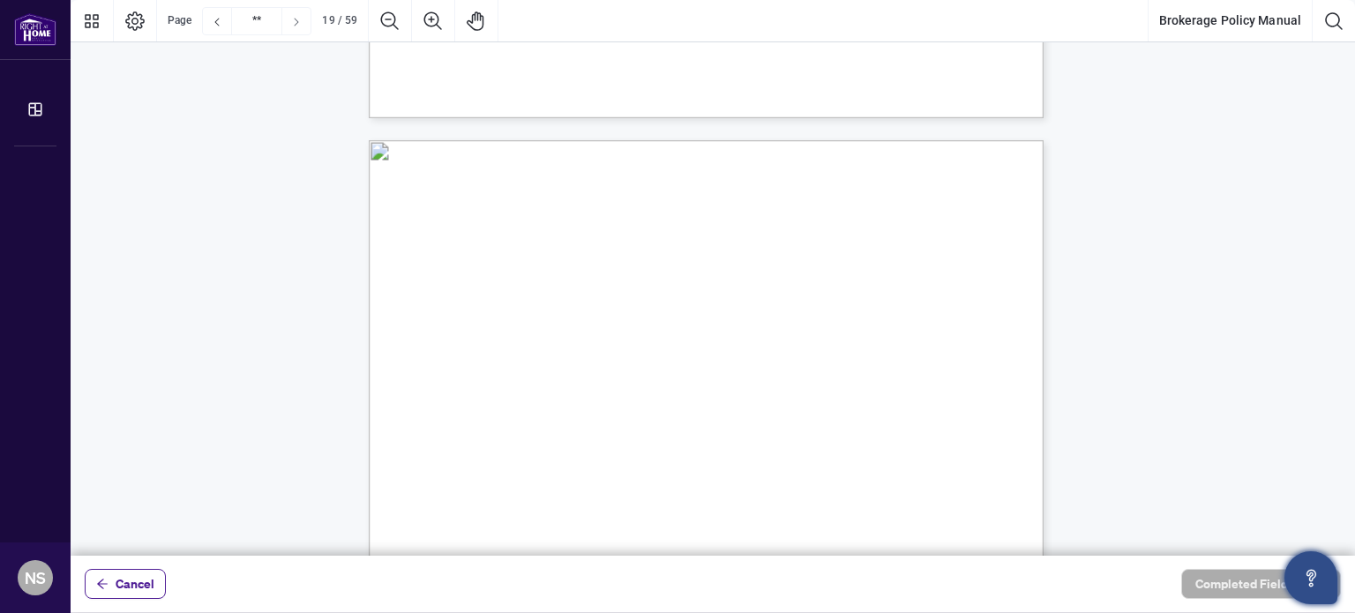
click at [296, 17] on icon "Next Page" at bounding box center [296, 22] width 14 height 14
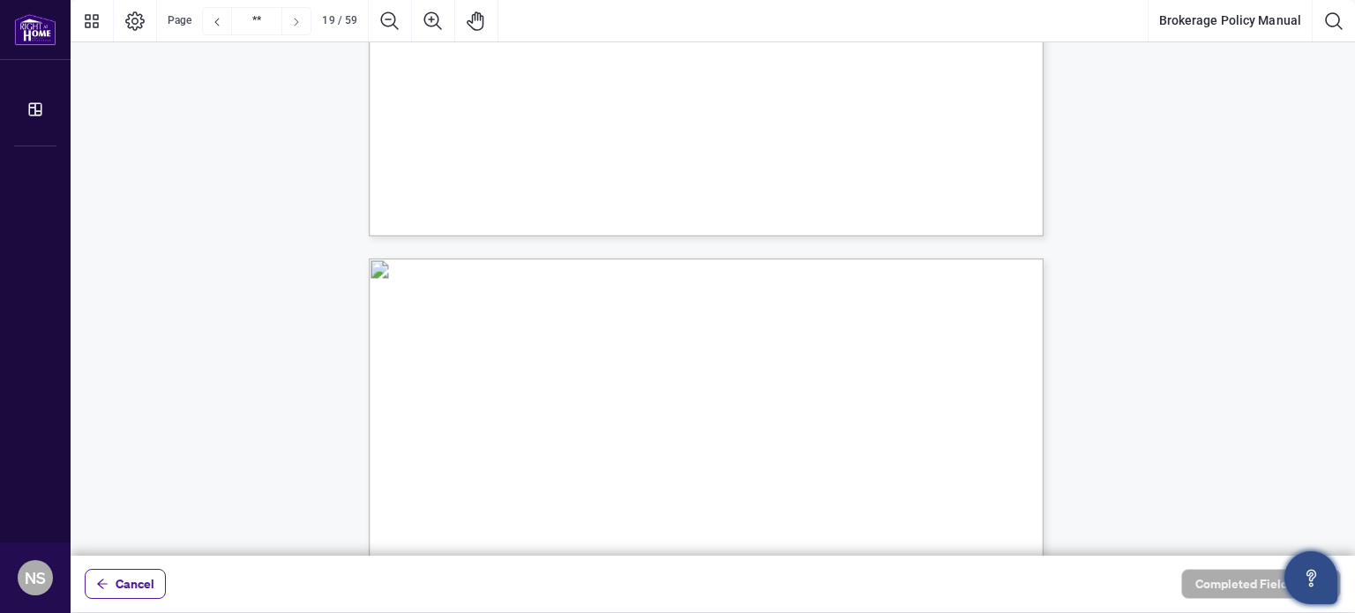
click at [296, 17] on icon "Next Page" at bounding box center [296, 22] width 14 height 14
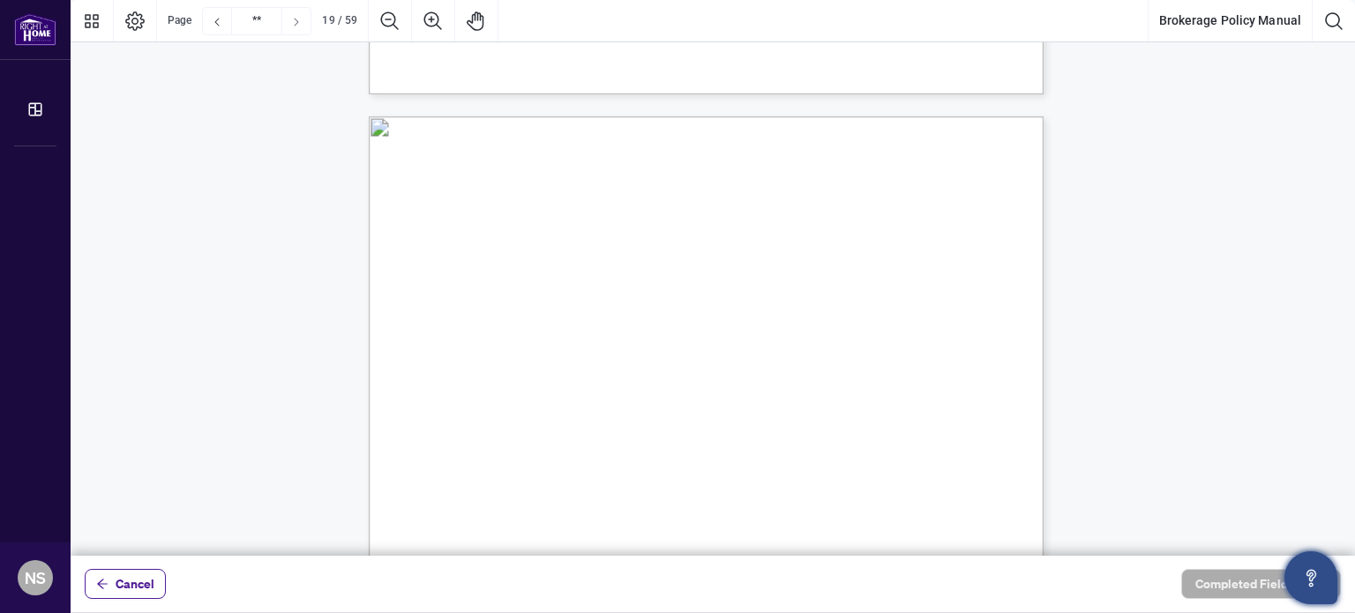
click at [296, 19] on icon "Next Page" at bounding box center [296, 22] width 14 height 14
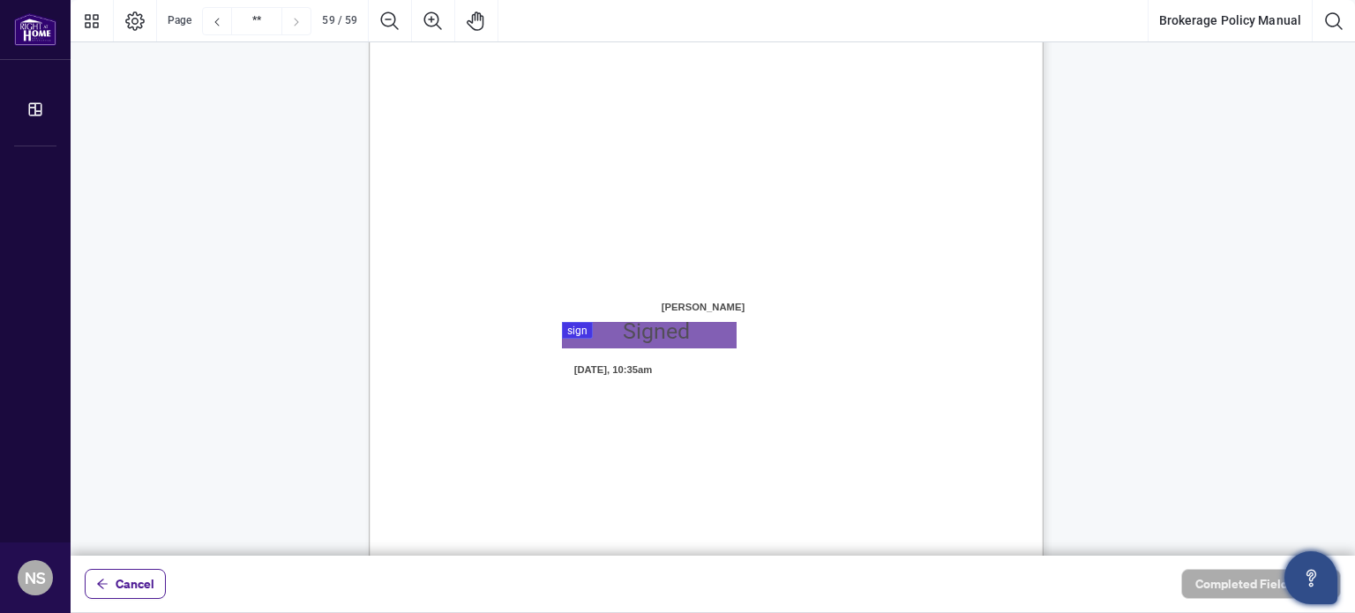
scroll to position [52070, 0]
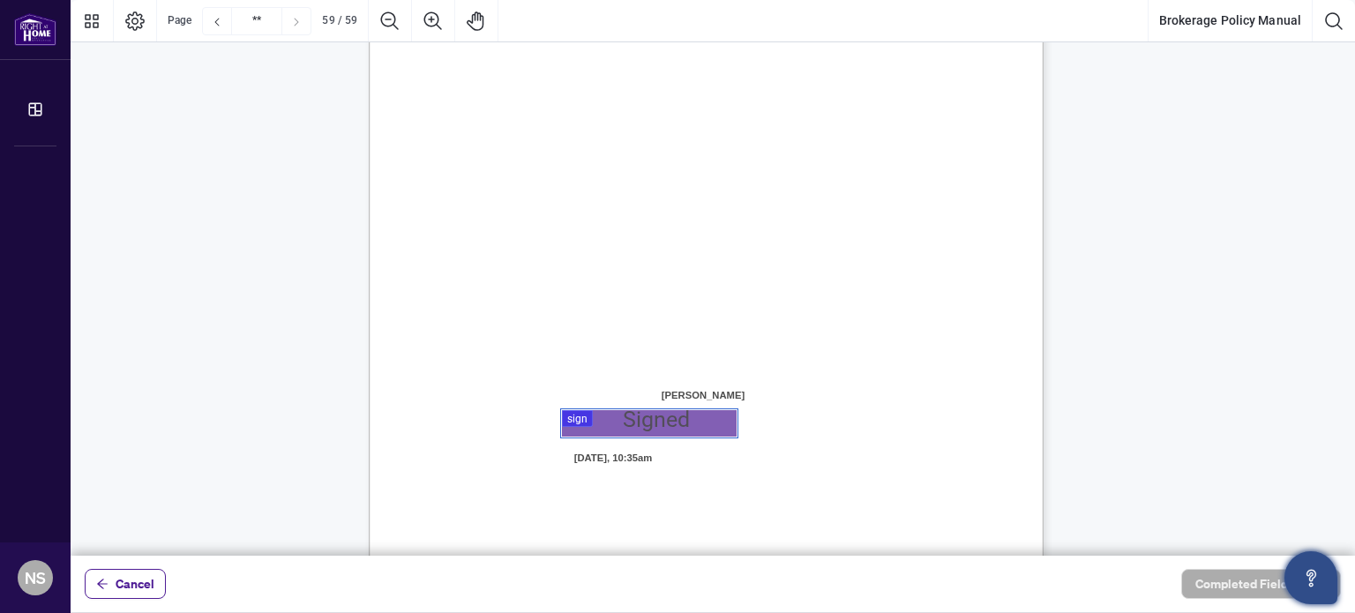
click at [581, 419] on div at bounding box center [713, 278] width 1285 height 556
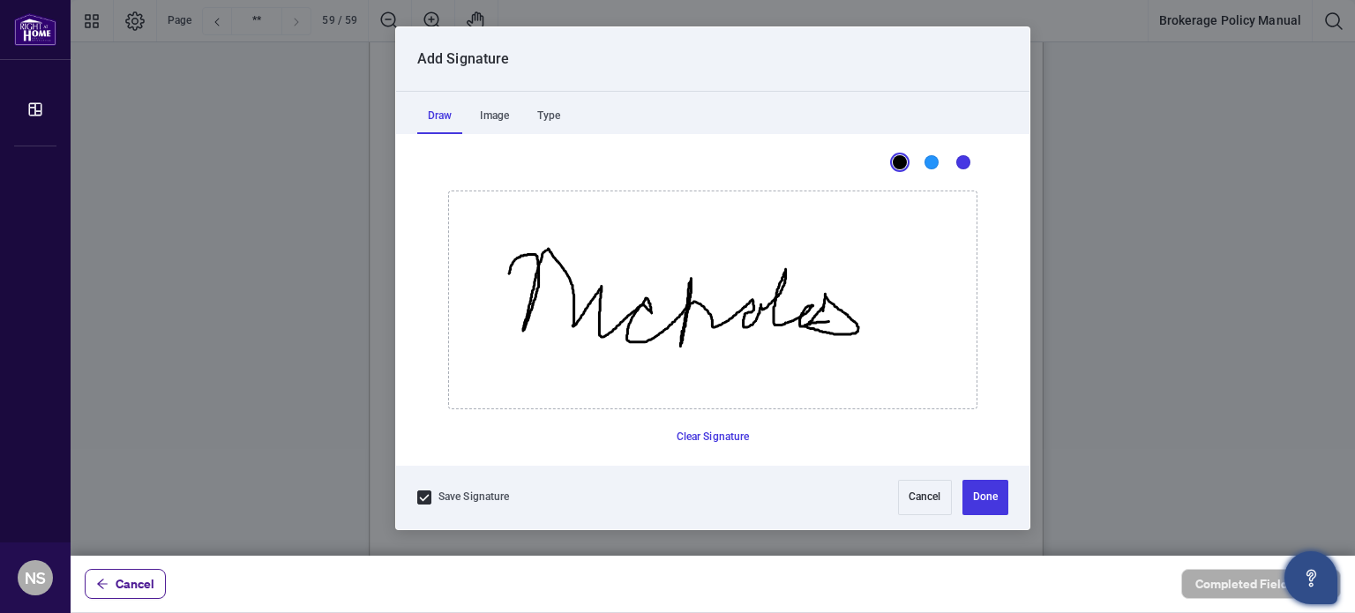
drag, startPoint x: 508, startPoint y: 273, endPoint x: 875, endPoint y: 315, distance: 369.5
click at [876, 317] on icon "Drawing canvas" at bounding box center [713, 299] width 528 height 217
drag, startPoint x: 660, startPoint y: 403, endPoint x: 893, endPoint y: 387, distance: 233.5
click at [896, 387] on icon "Drawing canvas" at bounding box center [713, 299] width 528 height 217
drag, startPoint x: 807, startPoint y: 361, endPoint x: 854, endPoint y: 359, distance: 46.8
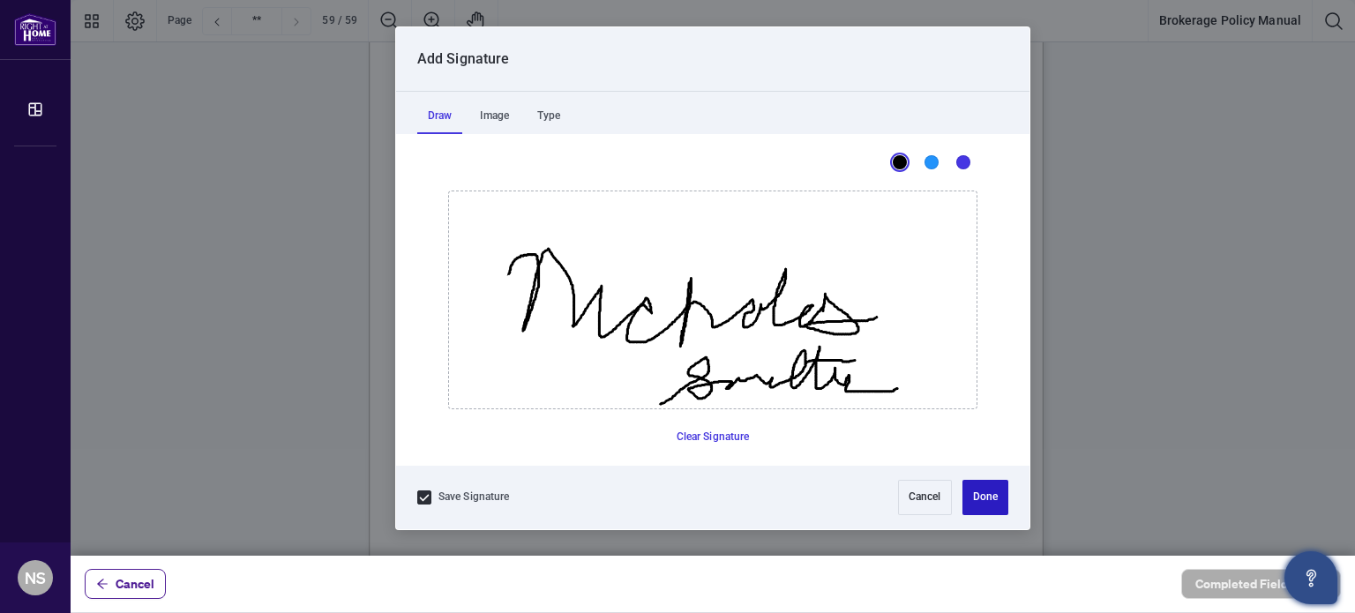
click at [973, 497] on button "Done" at bounding box center [986, 497] width 46 height 35
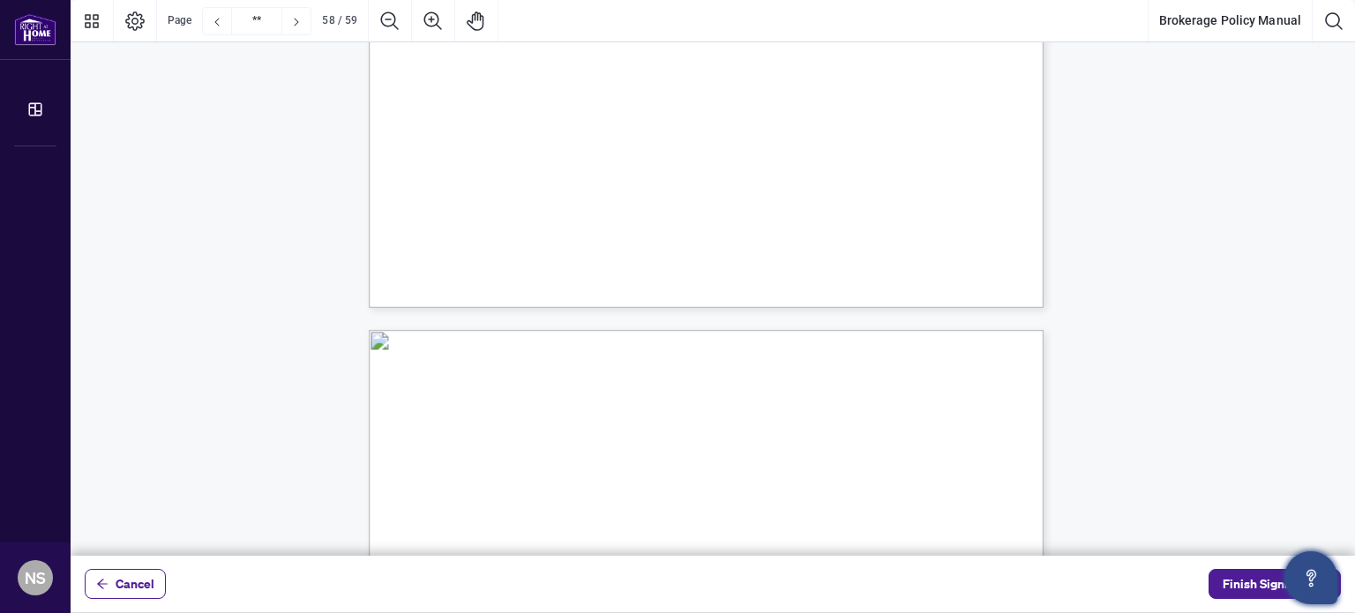
type input "**"
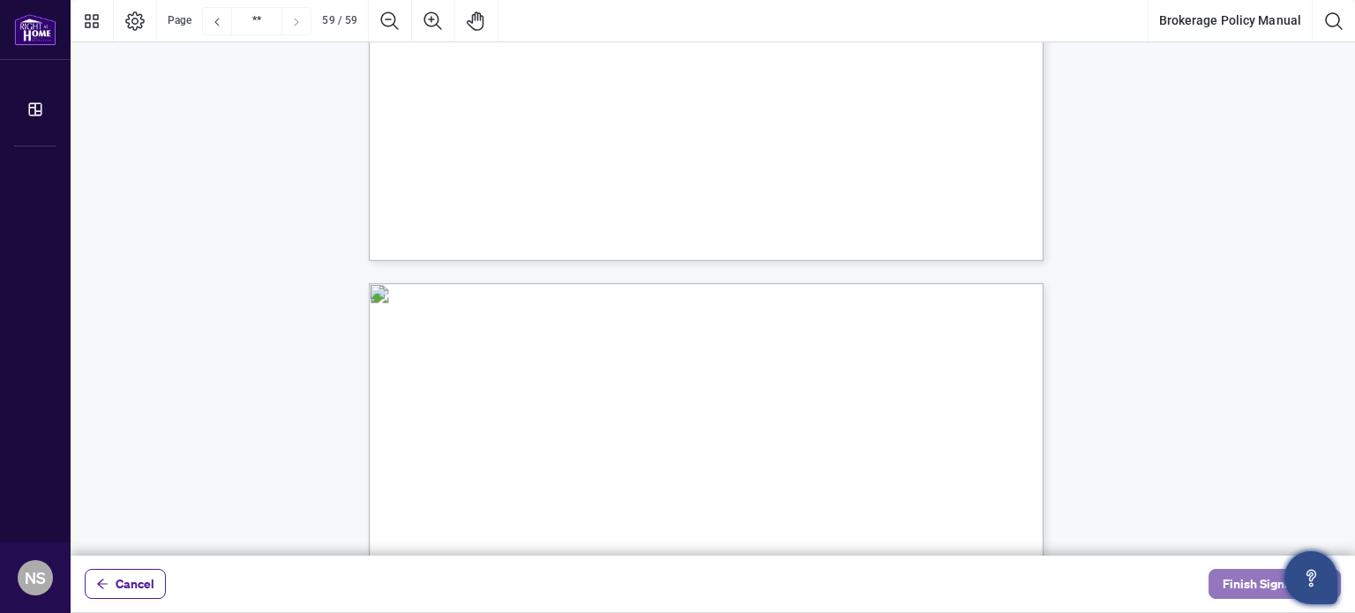
click at [1224, 591] on span "Finish Signing" at bounding box center [1262, 584] width 79 height 28
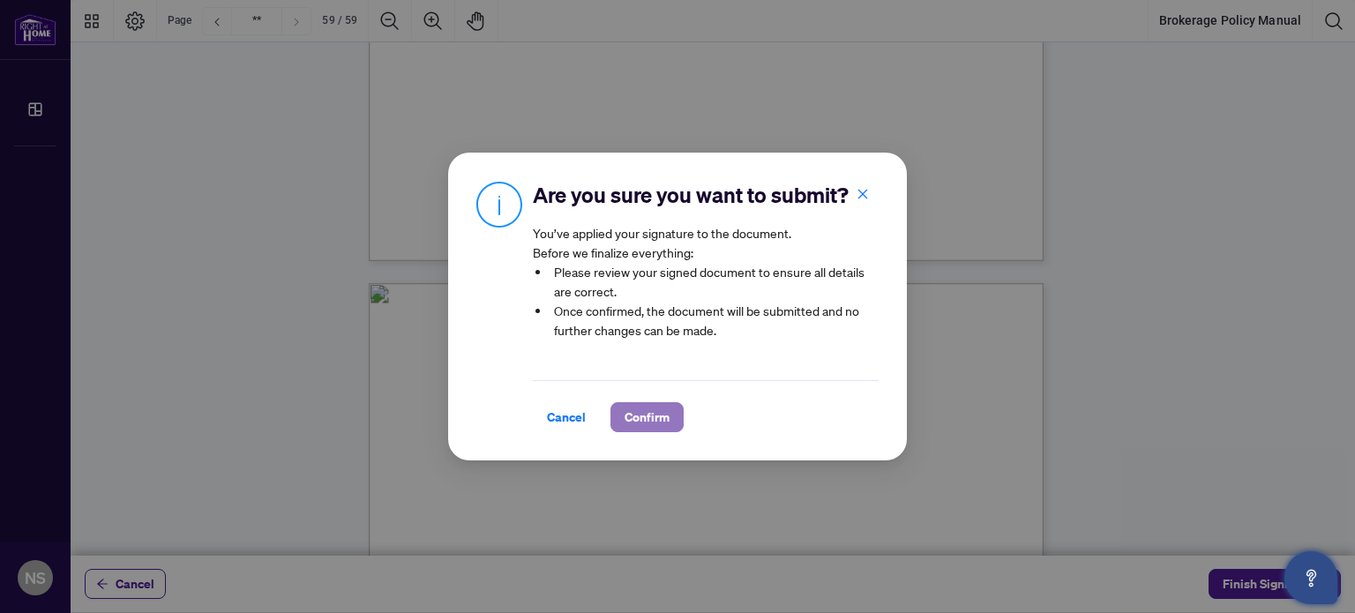
click at [639, 411] on span "Confirm" at bounding box center [647, 417] width 45 height 28
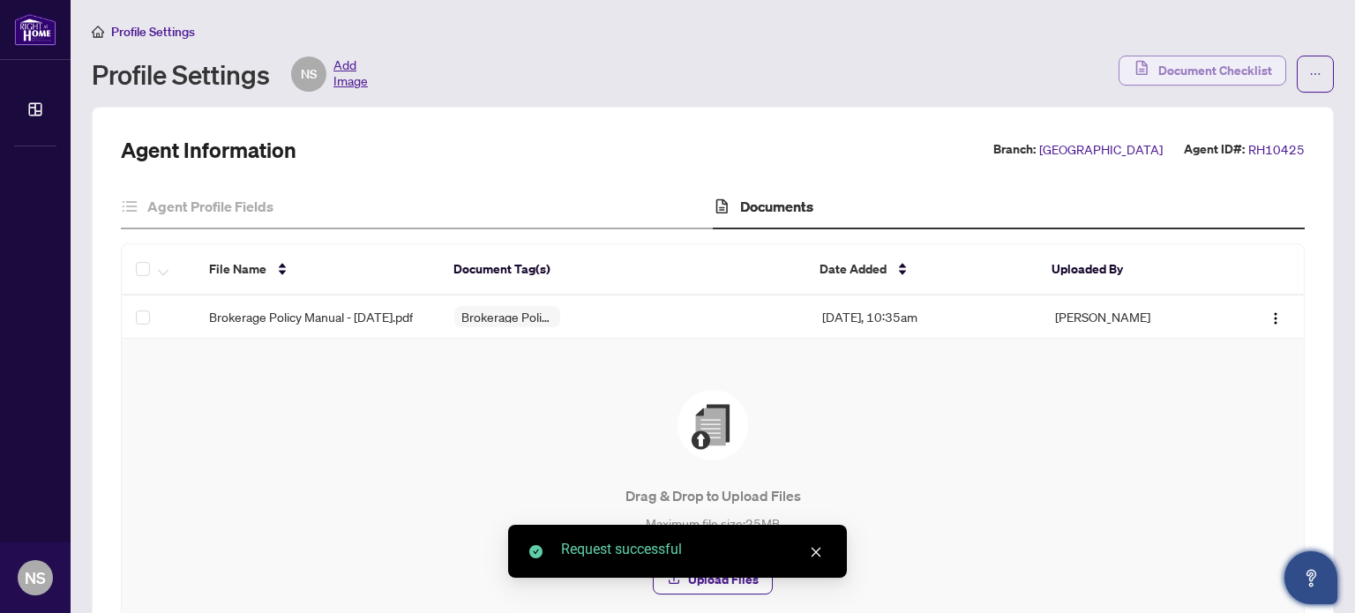
click at [1161, 77] on span "Document Checklist" at bounding box center [1215, 70] width 114 height 28
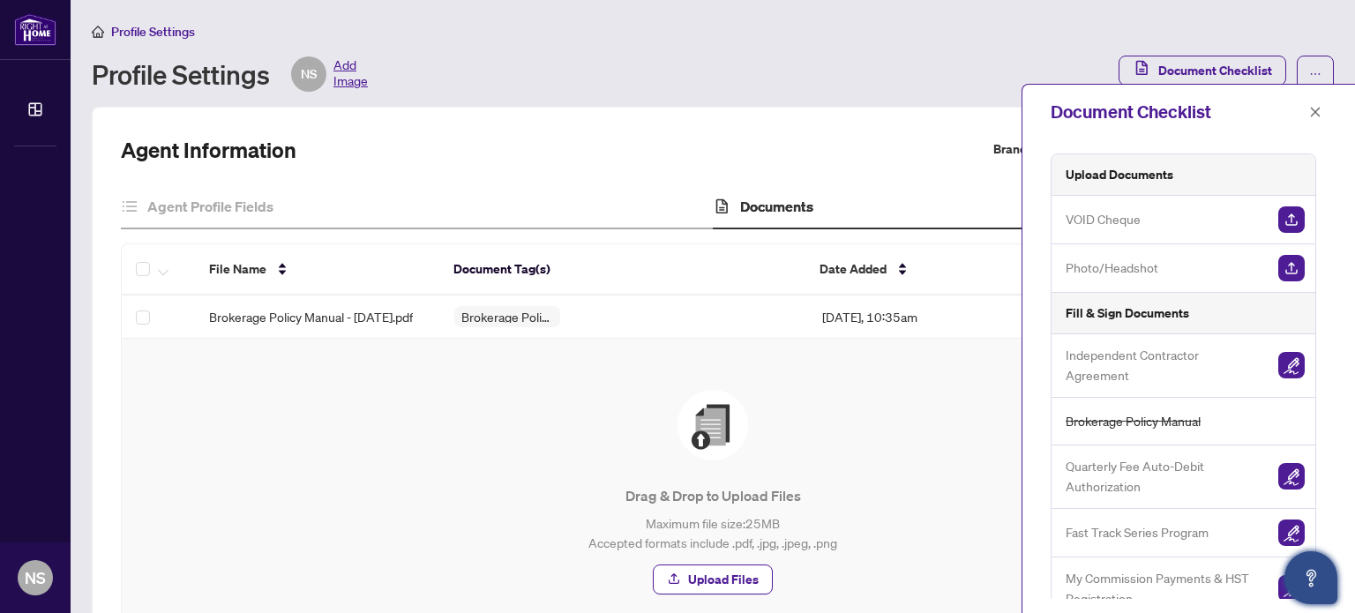
scroll to position [19, 0]
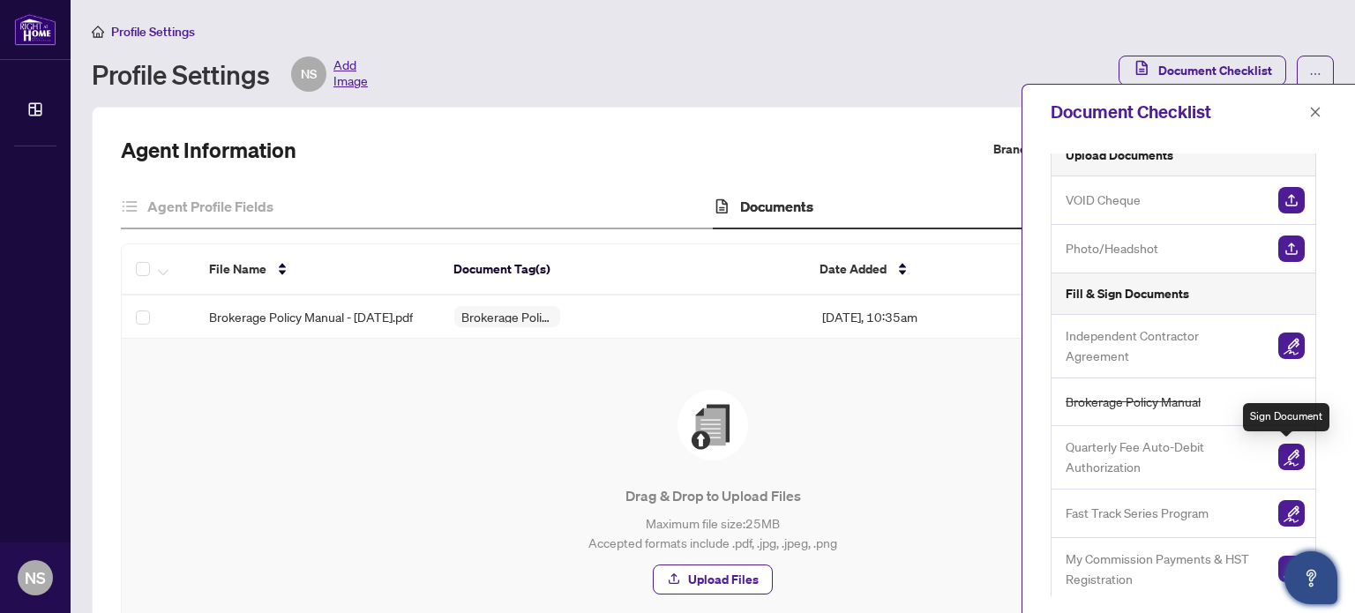
click at [1287, 464] on img "button" at bounding box center [1291, 457] width 26 height 26
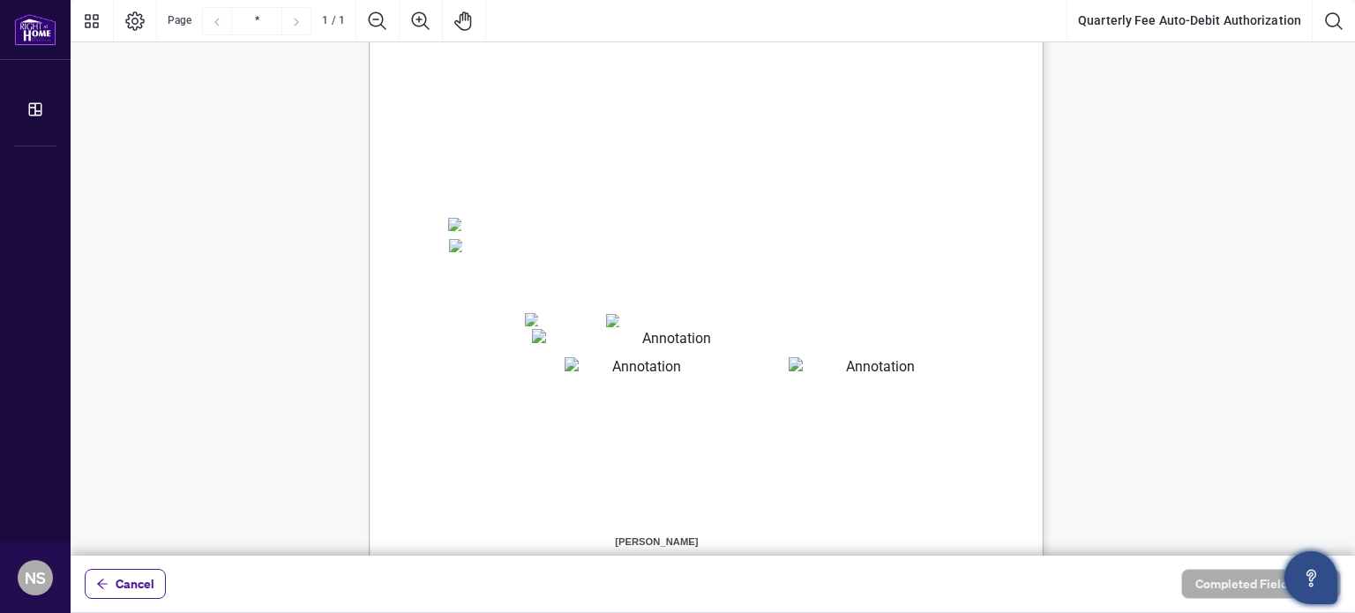
scroll to position [265, 0]
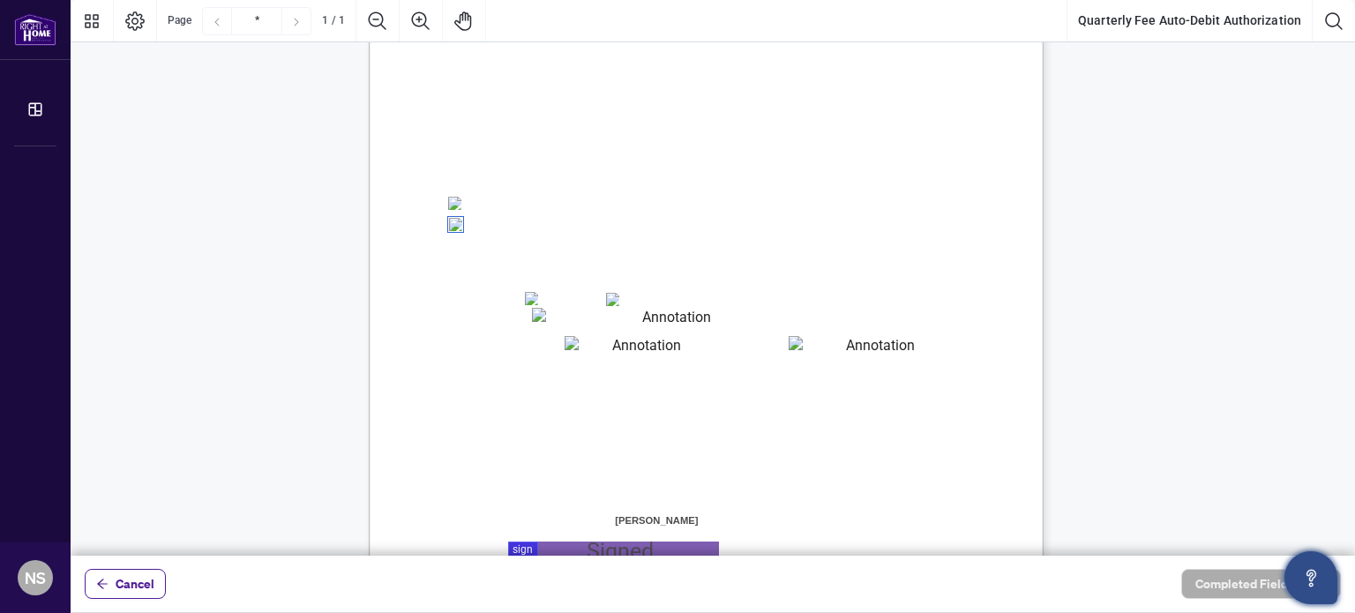
click at [565, 319] on textarea "01JYSH6N3QG8E1WFK6KJHV1ZM9" at bounding box center [670, 319] width 276 height 22
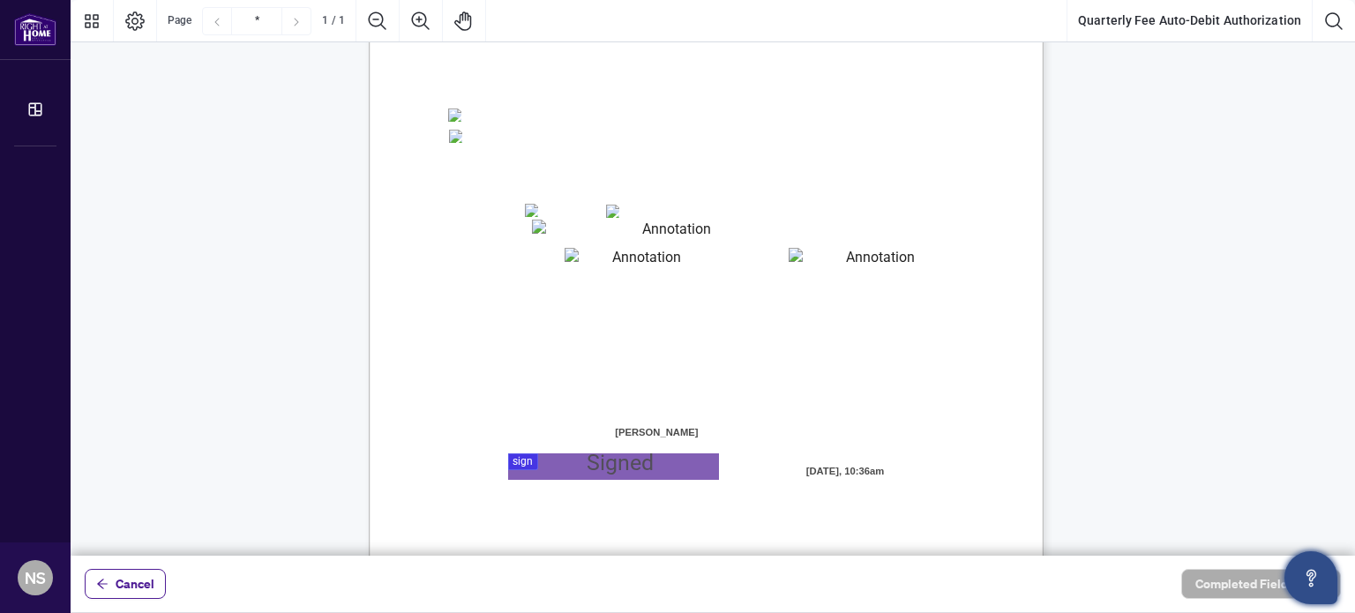
click at [550, 229] on textarea "01JYSH6N3QG8E1WFK6KJHV1ZM9" at bounding box center [670, 231] width 276 height 22
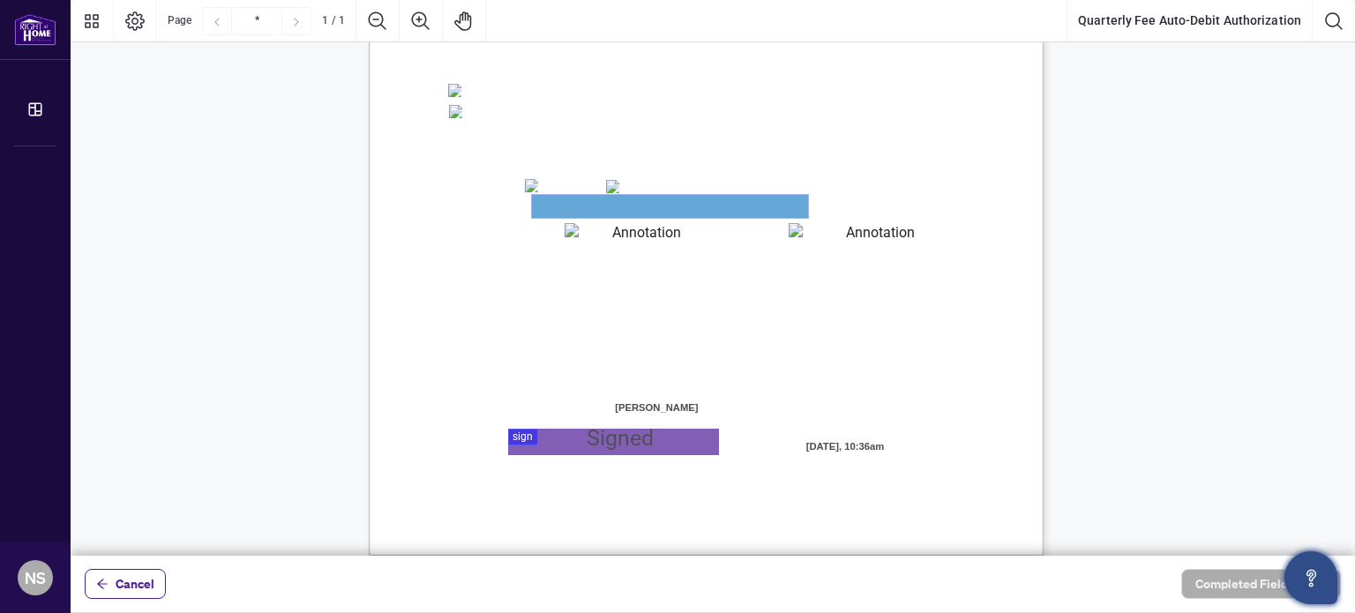
scroll to position [395, 0]
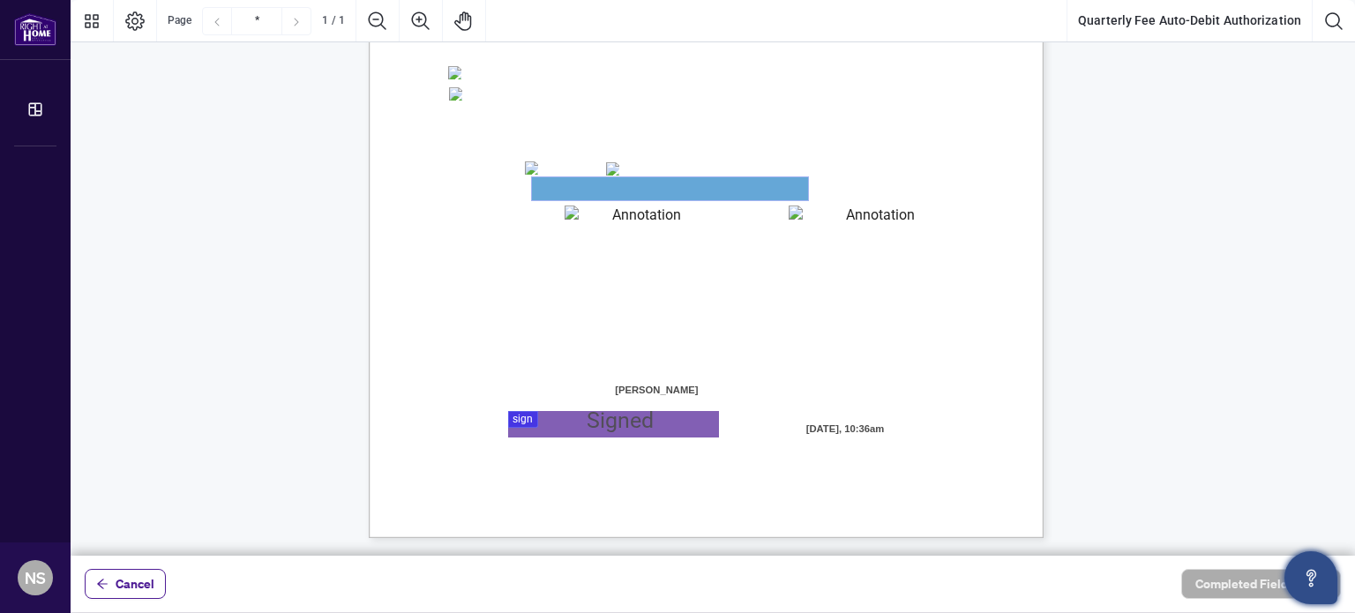
click at [551, 189] on textarea "01JYSH6N3QG8E1WFK6KJHV1ZM9" at bounding box center [670, 188] width 276 height 23
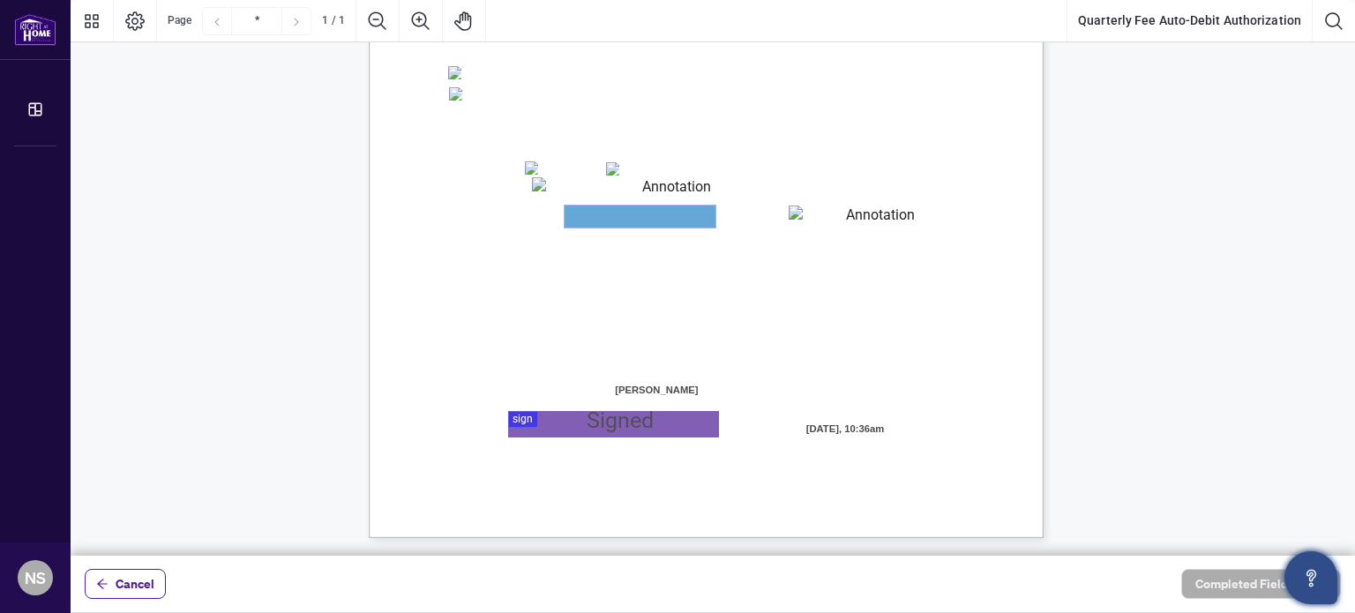
click at [611, 217] on textarea "01JYSH6Y8NC4A9ZZN4JET9H3W9" at bounding box center [640, 217] width 151 height 22
click at [571, 193] on textarea "01JYSH6N3QG8E1WFK6KJHV1ZM9" at bounding box center [670, 188] width 276 height 22
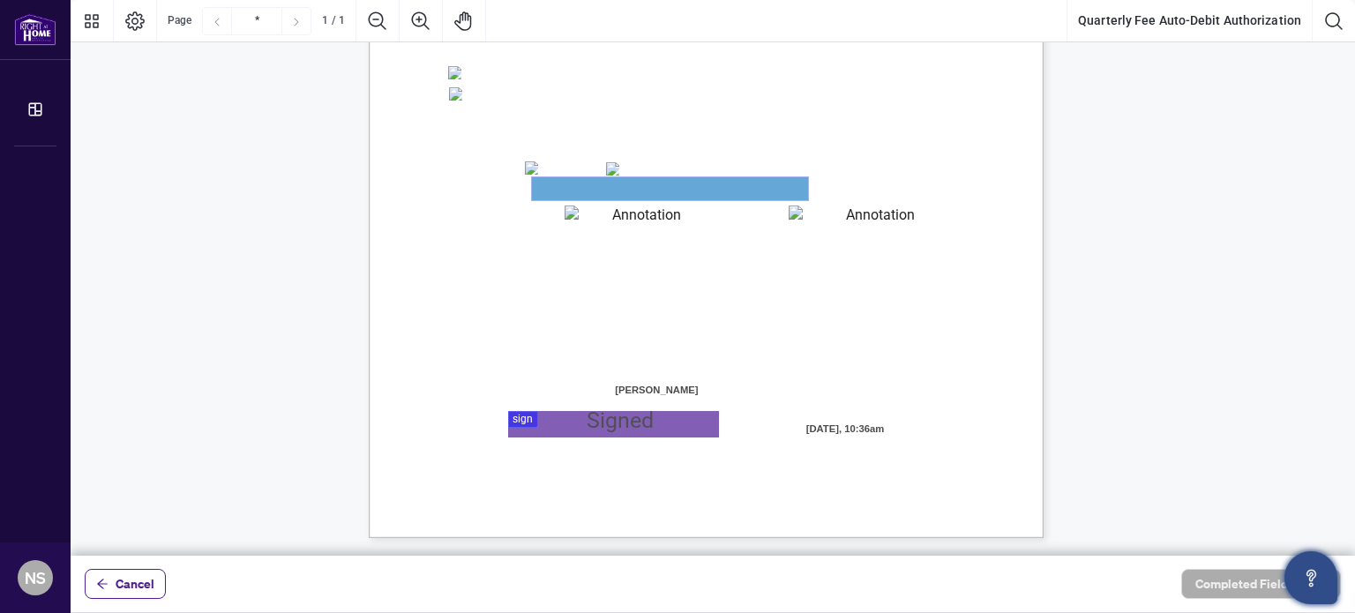
click at [571, 180] on textarea "01JYSH6N3QG8E1WFK6KJHV1ZM9" at bounding box center [670, 188] width 276 height 23
click at [571, 188] on textarea "01JYSH6N3QG8E1WFK6KJHV1ZM9" at bounding box center [670, 188] width 276 height 23
drag, startPoint x: 571, startPoint y: 183, endPoint x: 568, endPoint y: 169, distance: 13.5
click at [571, 183] on textarea "01JYSH6N3QG8E1WFK6KJHV1ZM9" at bounding box center [670, 188] width 276 height 23
click at [566, 169] on span "VISA" at bounding box center [553, 167] width 26 height 13
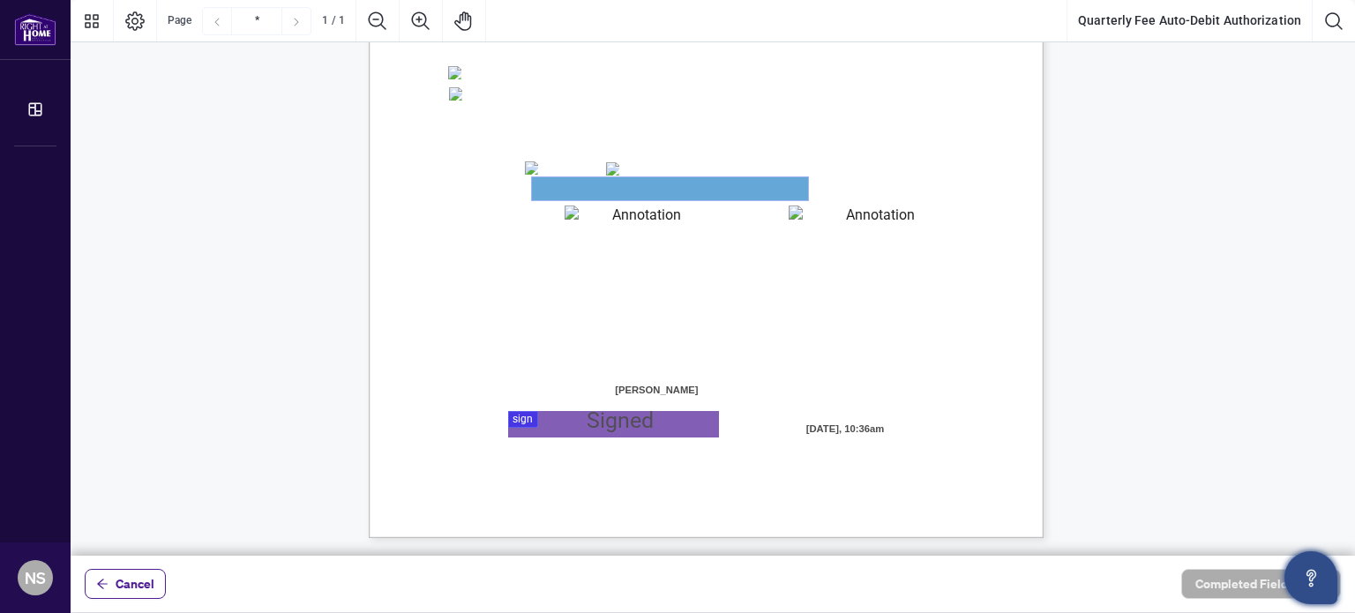
click at [576, 186] on textarea "01JYSH6N3QG8E1WFK6KJHV1ZM9" at bounding box center [670, 188] width 276 height 23
click at [558, 188] on textarea "01JYSH6N3QG8E1WFK6KJHV1ZM9" at bounding box center [670, 188] width 276 height 23
click at [578, 184] on textarea "01JYSH6N3QG8E1WFK6KJHV1ZM9" at bounding box center [670, 188] width 276 height 23
click at [576, 214] on textarea "01JYSH6Y8NC4A9ZZN4JET9H3W9" at bounding box center [640, 216] width 150 height 21
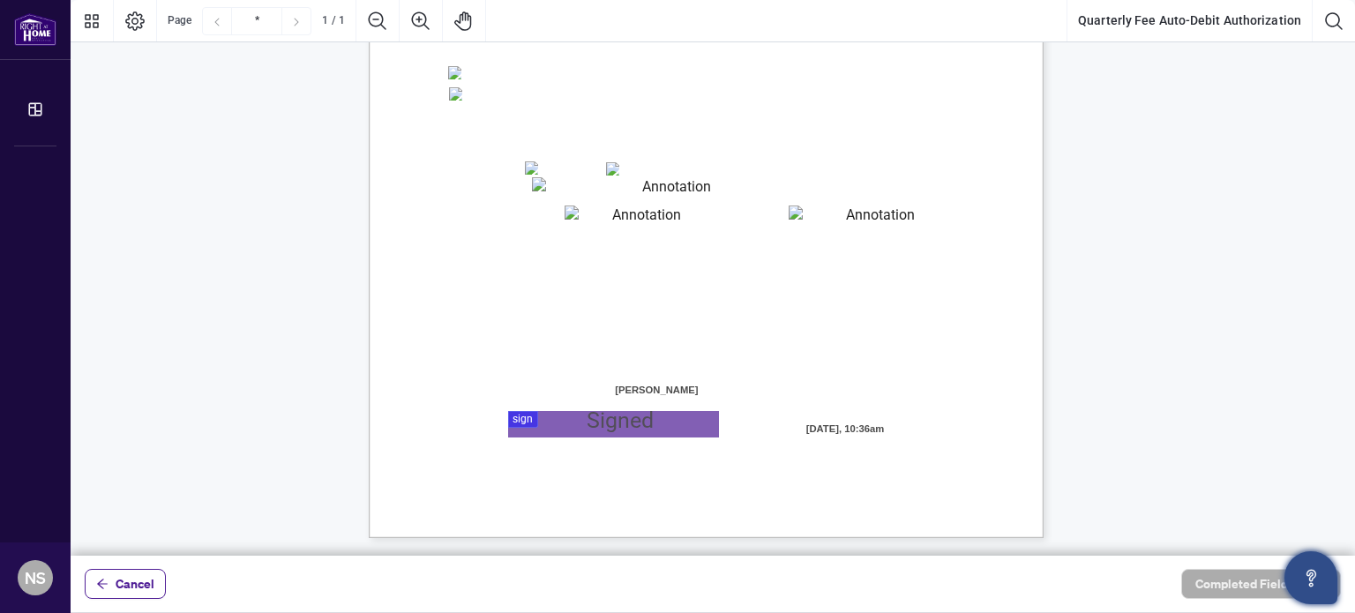
click at [620, 168] on span "Mastercard" at bounding box center [644, 167] width 49 height 13
click at [557, 190] on textarea "01JYSH6N3QG8E1WFK6KJHV1ZM9" at bounding box center [670, 188] width 276 height 22
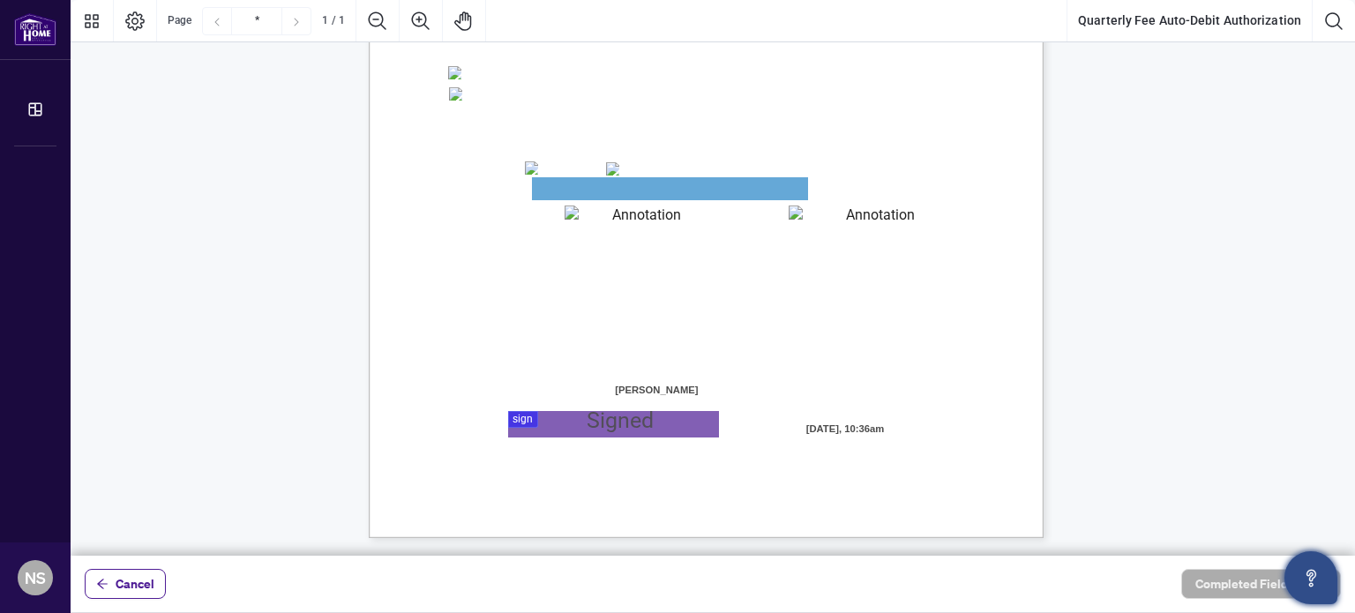
click at [624, 211] on textarea "01JYSH6Y8NC4A9ZZN4JET9H3W9" at bounding box center [640, 216] width 150 height 21
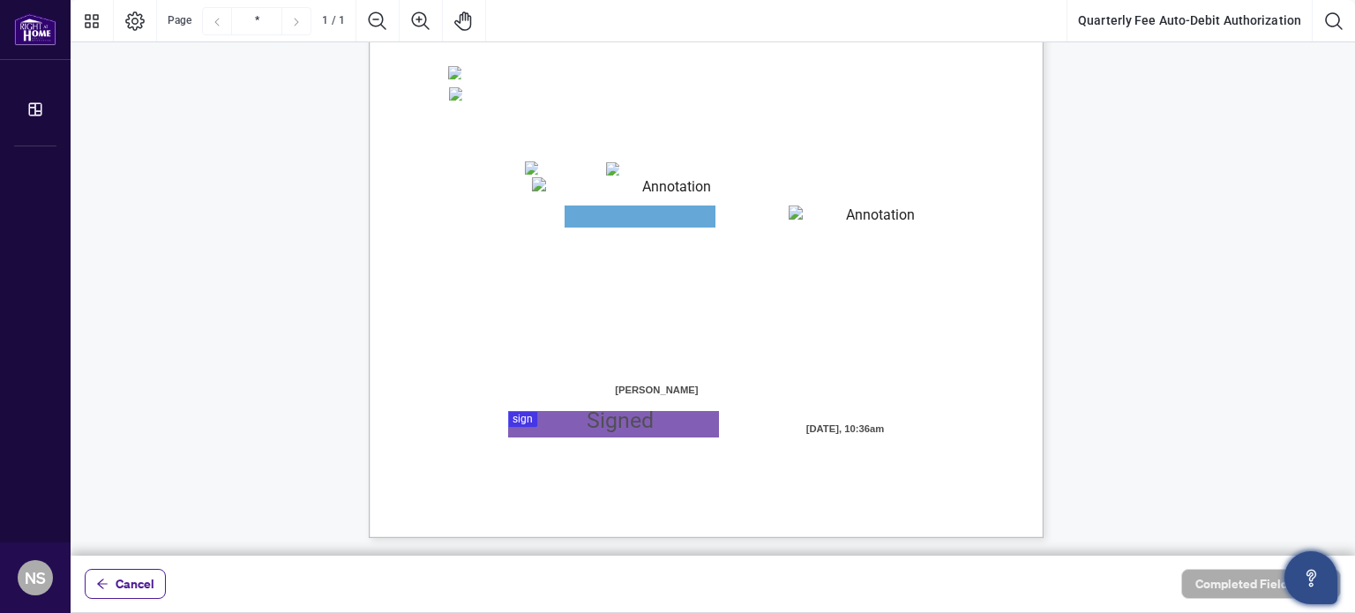
click at [625, 183] on textarea "01JYSH6N3QG8E1WFK6KJHV1ZM9" at bounding box center [670, 188] width 276 height 22
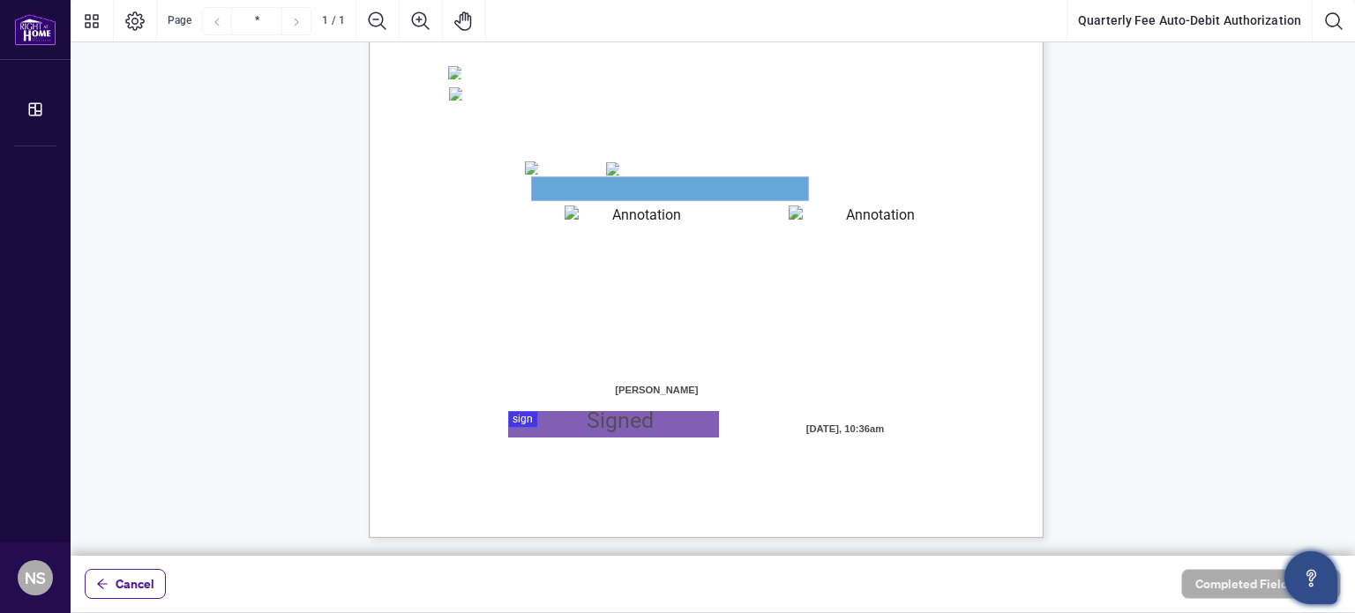
click at [622, 183] on textarea "01JYSH6N3QG8E1WFK6KJHV1ZM9" at bounding box center [670, 188] width 276 height 23
click at [627, 211] on div "Right at Home Realty, Brokerage Quarterly Fees Billing Authorization Quarterly …" at bounding box center [706, 101] width 675 height 873
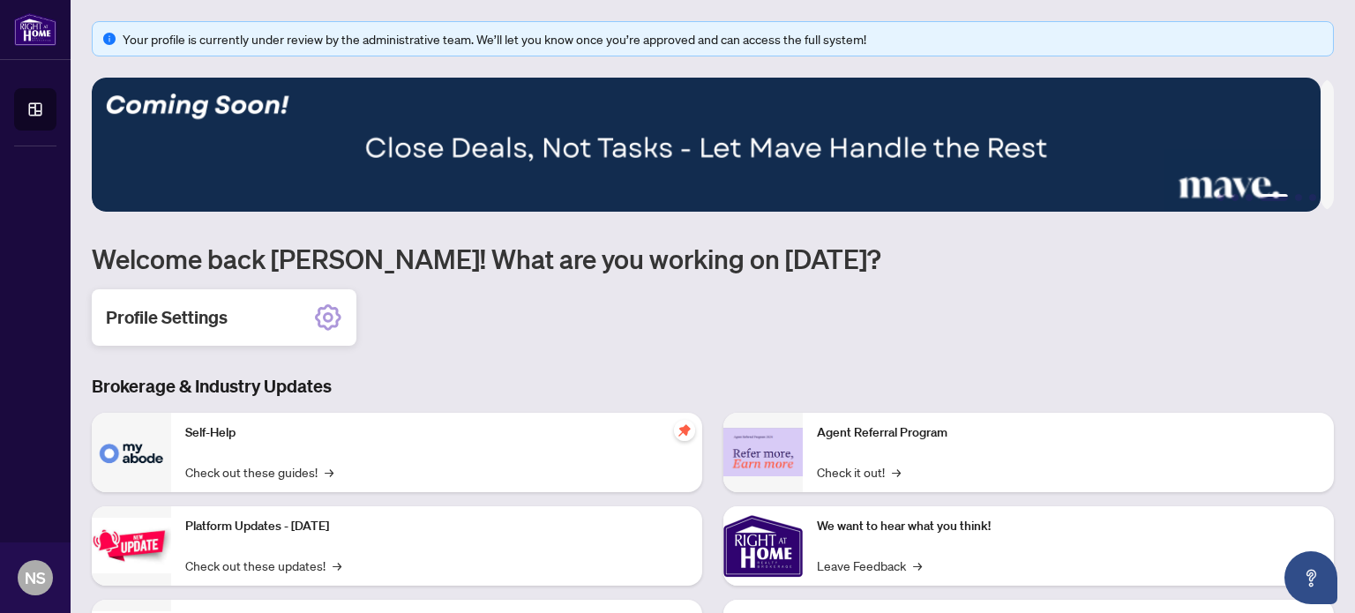
click at [263, 313] on div "Profile Settings" at bounding box center [224, 317] width 265 height 56
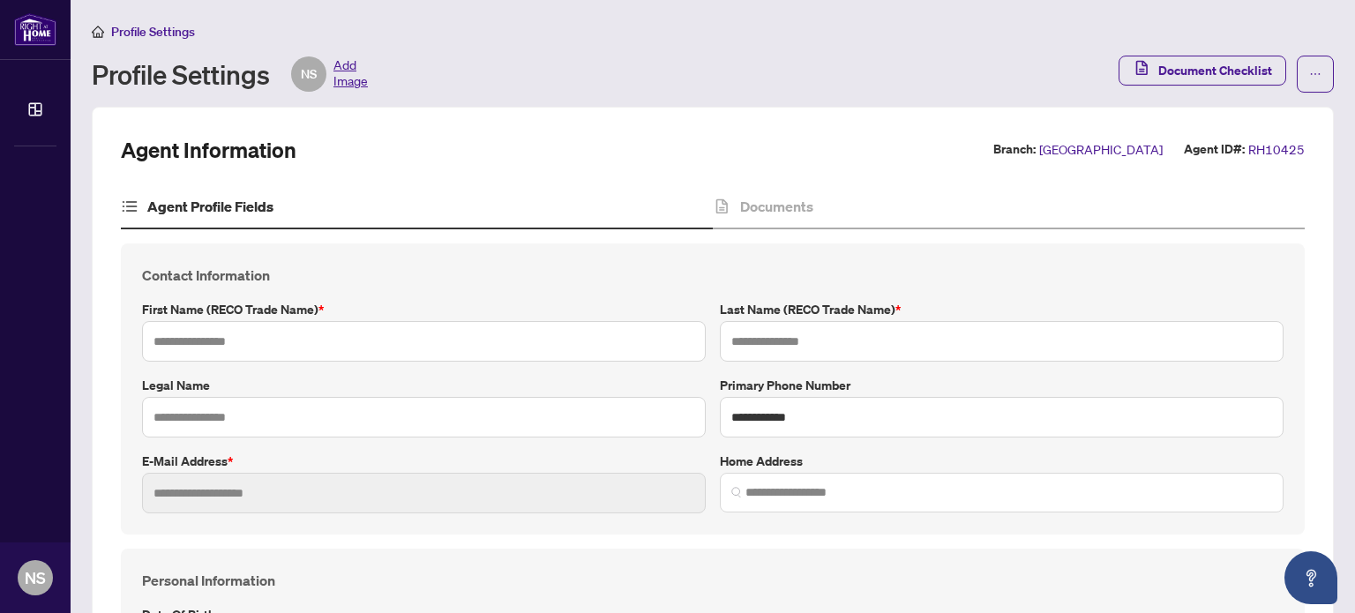
type input "********"
type input "*******"
type input "**********"
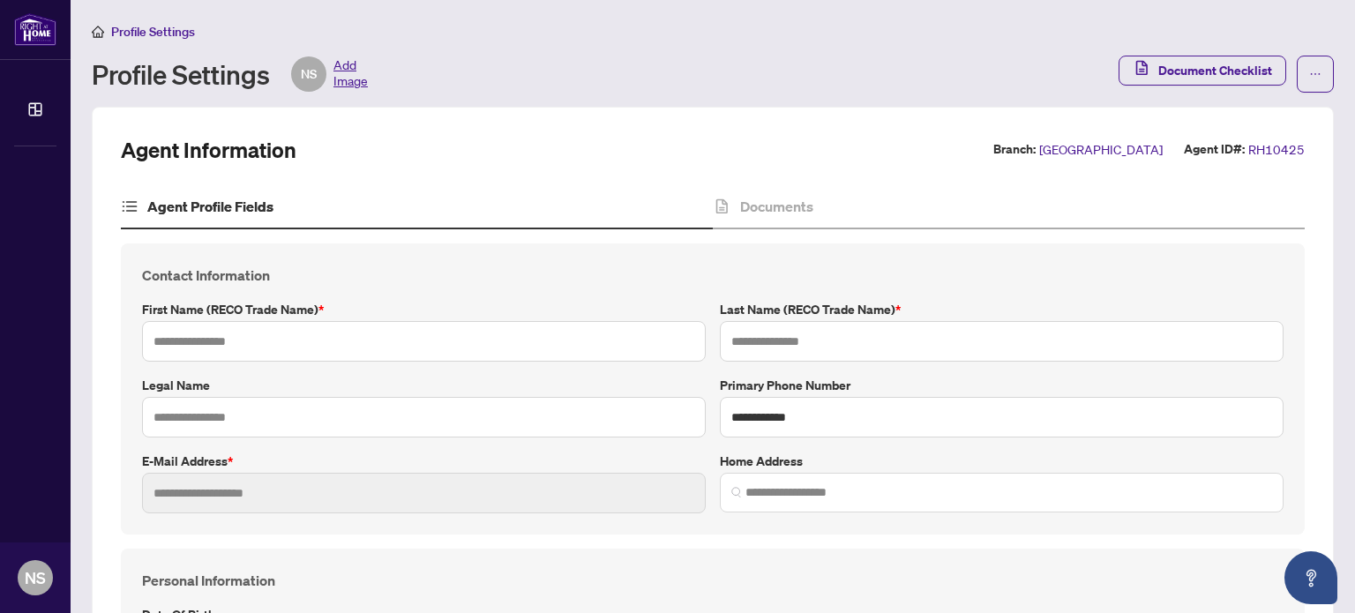
type input "**********"
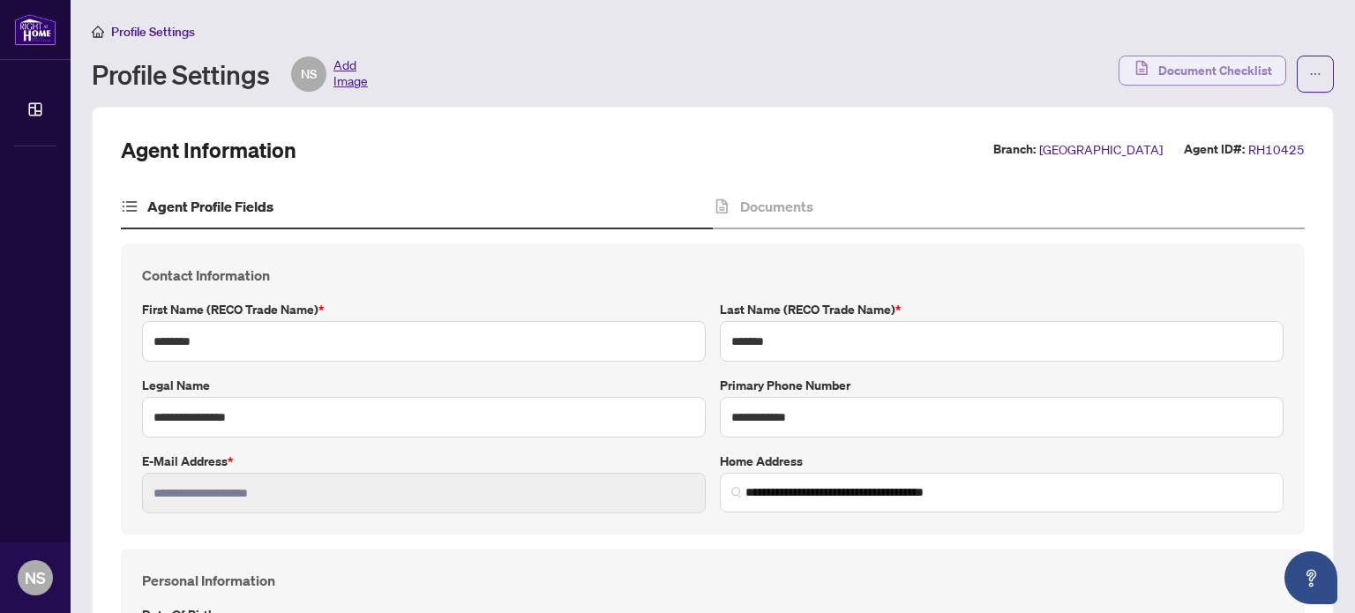
click at [1199, 72] on span "Document Checklist" at bounding box center [1215, 70] width 114 height 28
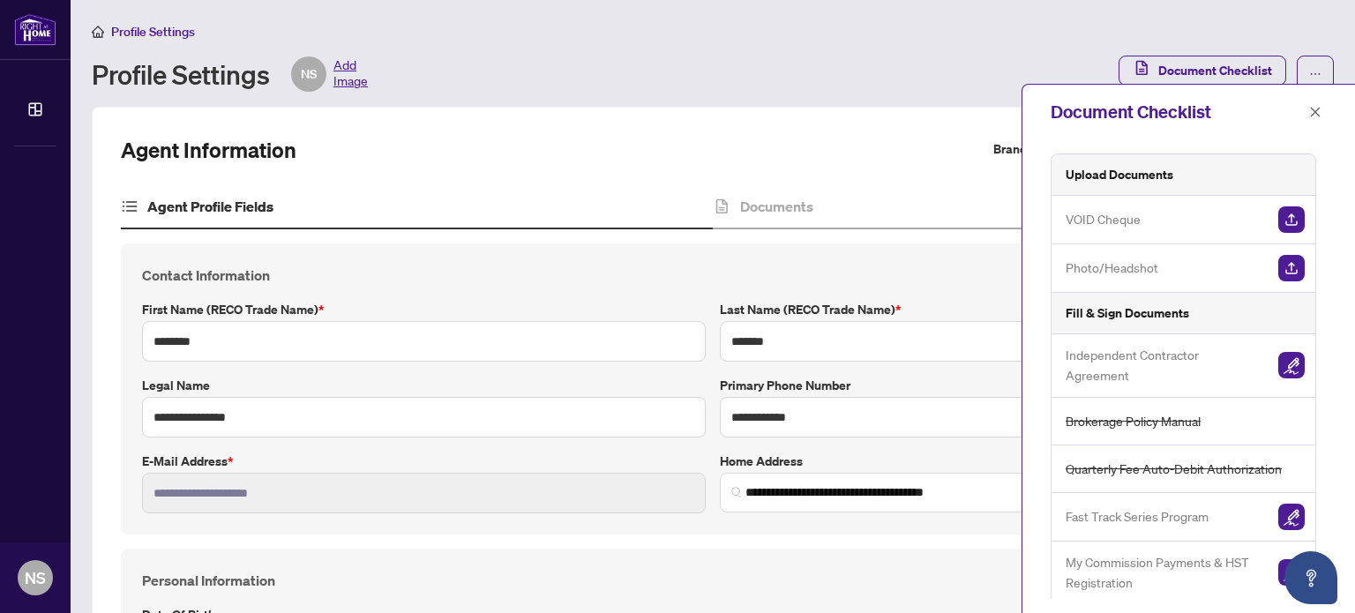
click at [1289, 221] on img "button" at bounding box center [1291, 219] width 26 height 26
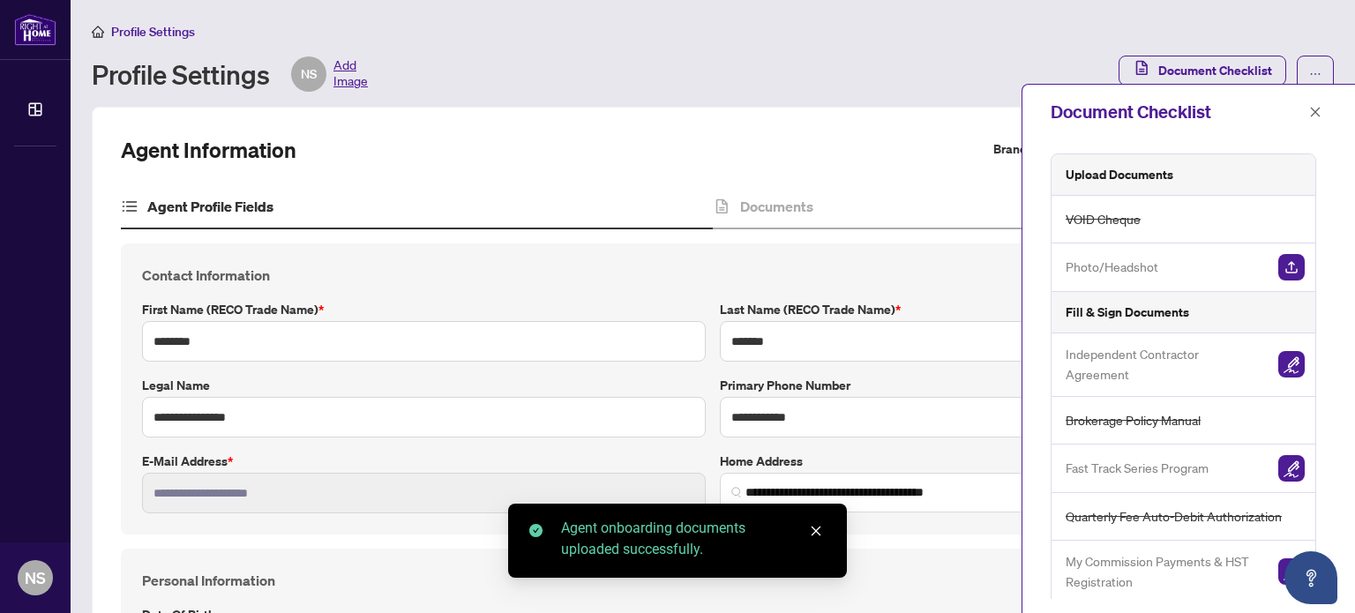
scroll to position [4, 0]
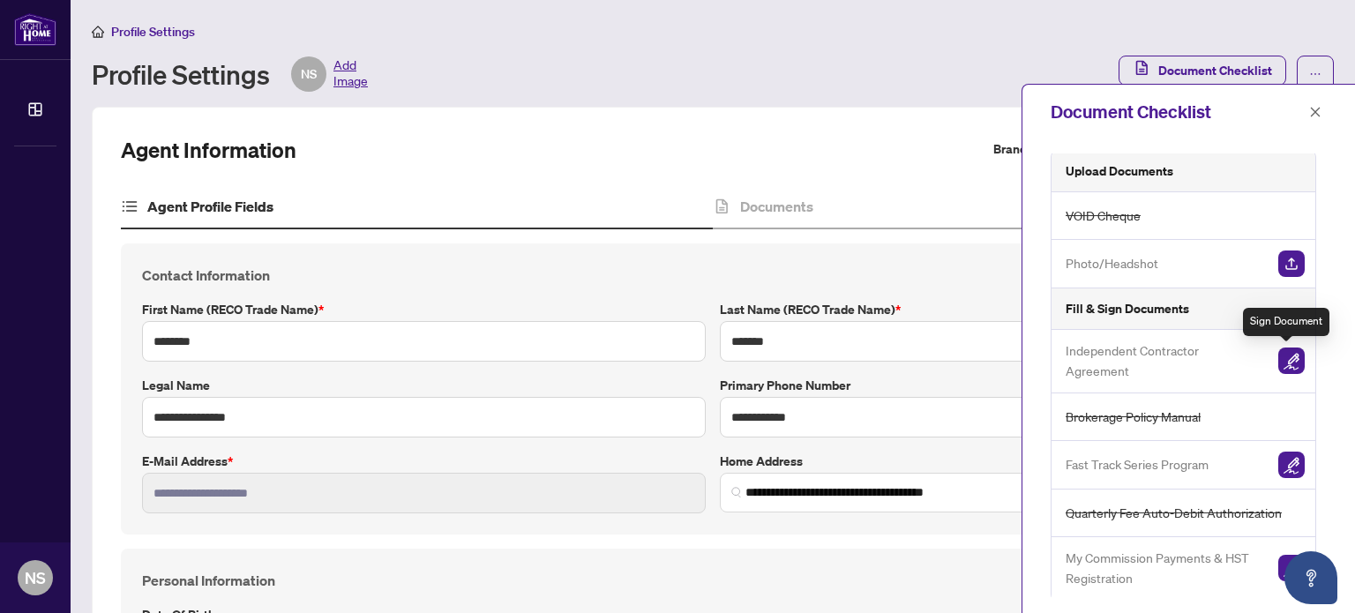
click at [1285, 360] on img "button" at bounding box center [1291, 361] width 26 height 26
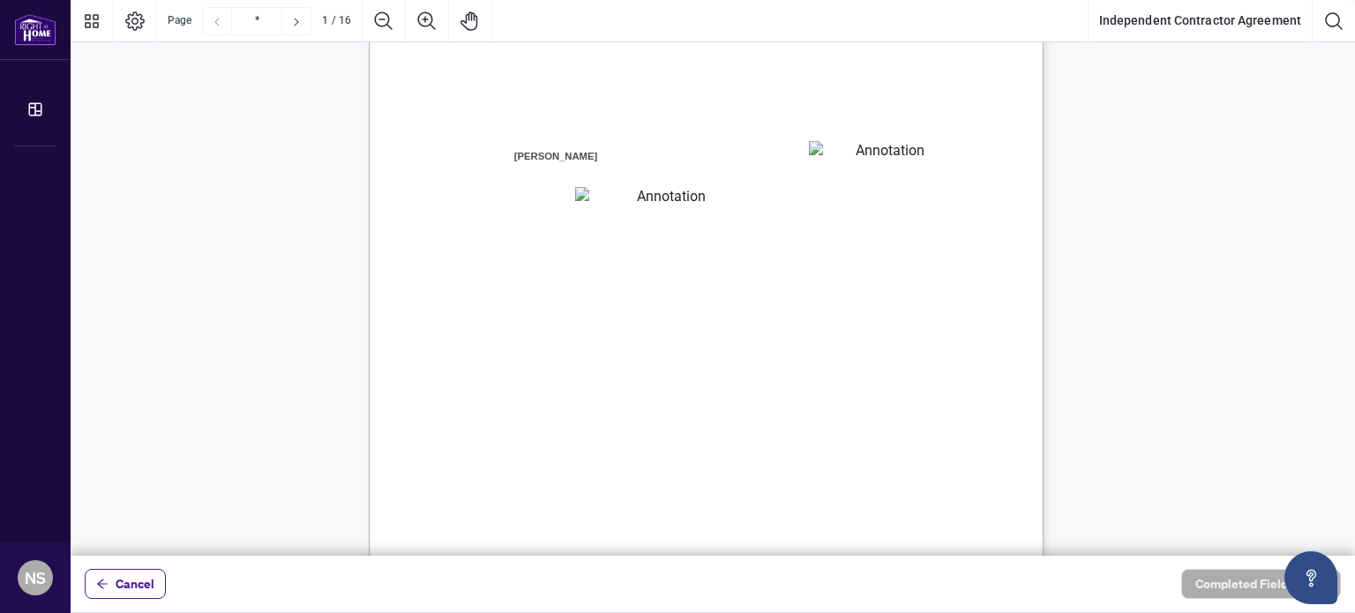
scroll to position [265, 0]
click at [854, 138] on textarea "01JXFR56RBW9B4NE74B50HY96A" at bounding box center [882, 135] width 146 height 26
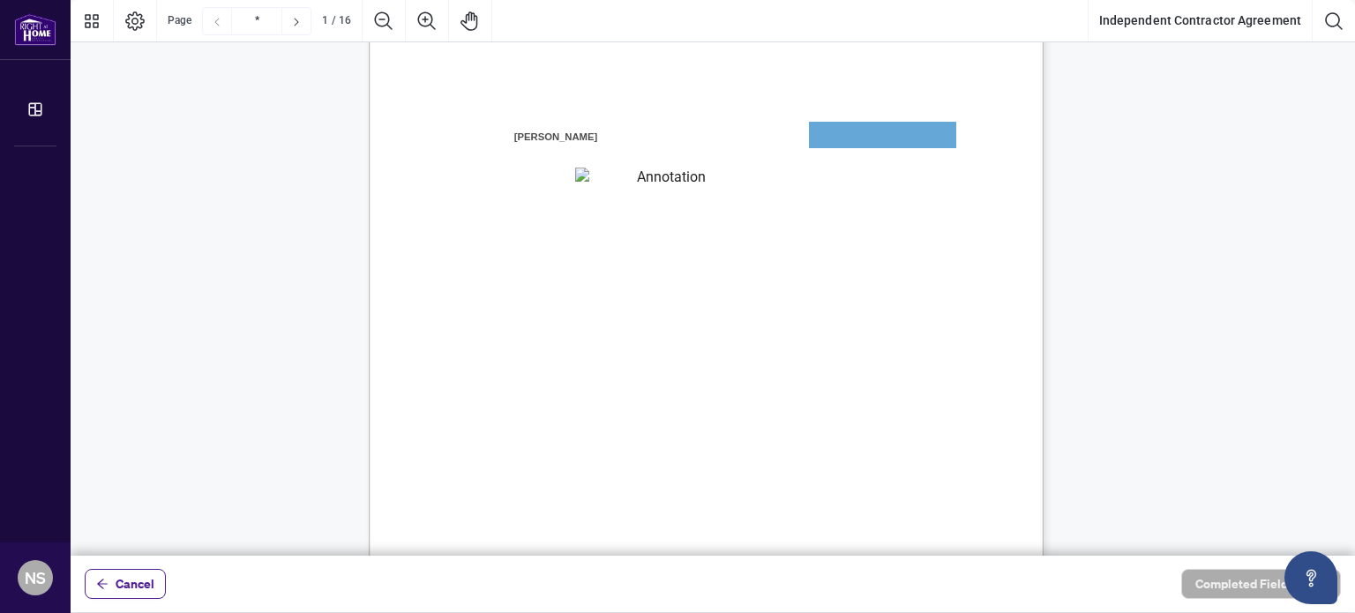
click at [684, 185] on textarea "01JXFR5G7WY784SRRAXFKCWCJR" at bounding box center [664, 180] width 178 height 24
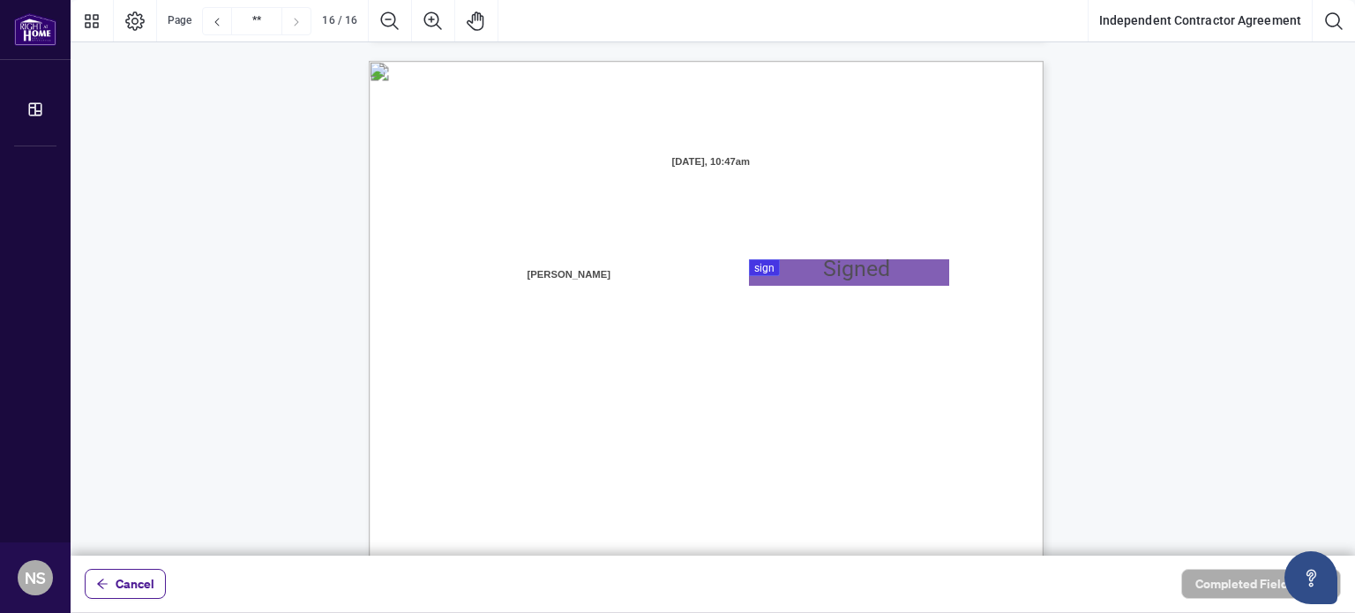
scroll to position [13474, 0]
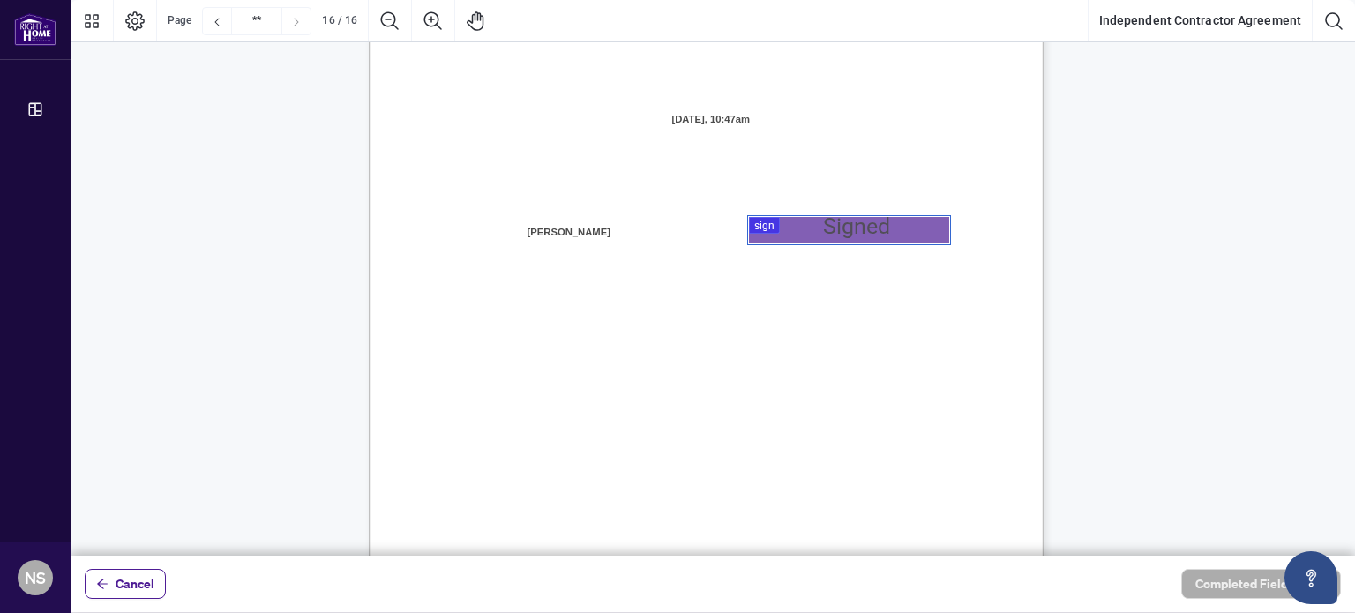
click at [799, 232] on div at bounding box center [713, 278] width 1285 height 556
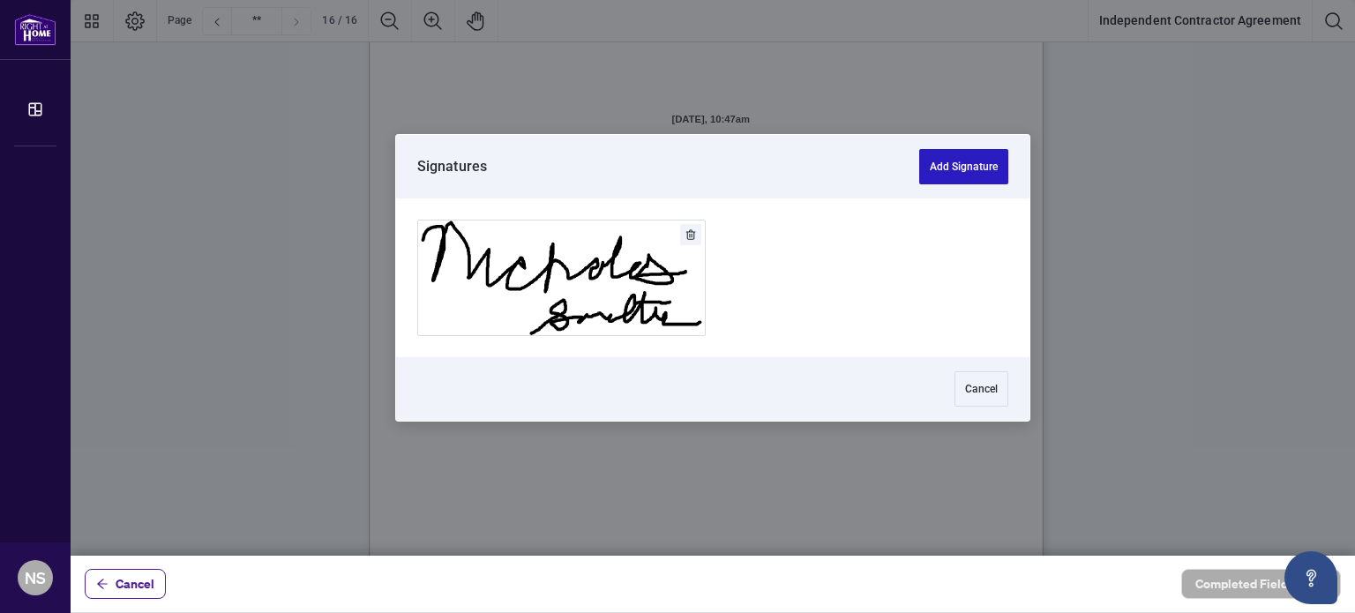
click at [953, 165] on button "Add Signature" at bounding box center [963, 166] width 89 height 35
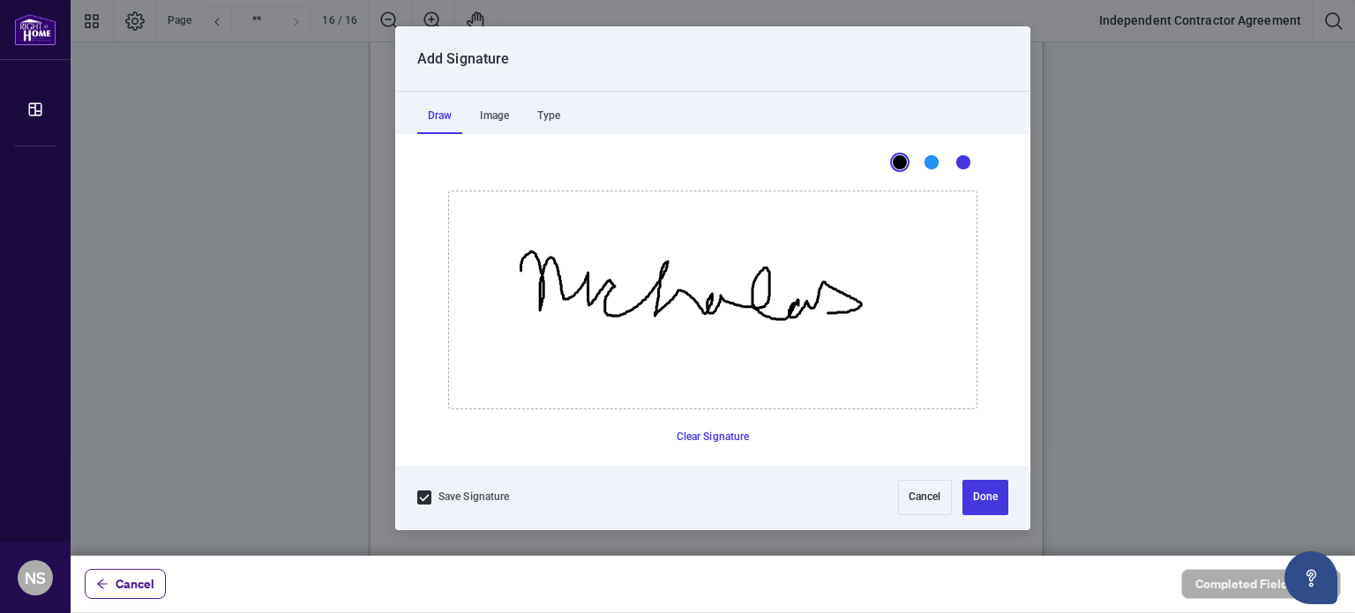
drag, startPoint x: 521, startPoint y: 270, endPoint x: 872, endPoint y: 302, distance: 352.6
click at [872, 302] on icon "Drawing canvas" at bounding box center [713, 299] width 528 height 217
drag, startPoint x: 609, startPoint y: 377, endPoint x: 815, endPoint y: 359, distance: 207.2
click at [815, 359] on icon "Drawing canvas" at bounding box center [713, 299] width 528 height 217
drag, startPoint x: 738, startPoint y: 344, endPoint x: 811, endPoint y: 371, distance: 78.2
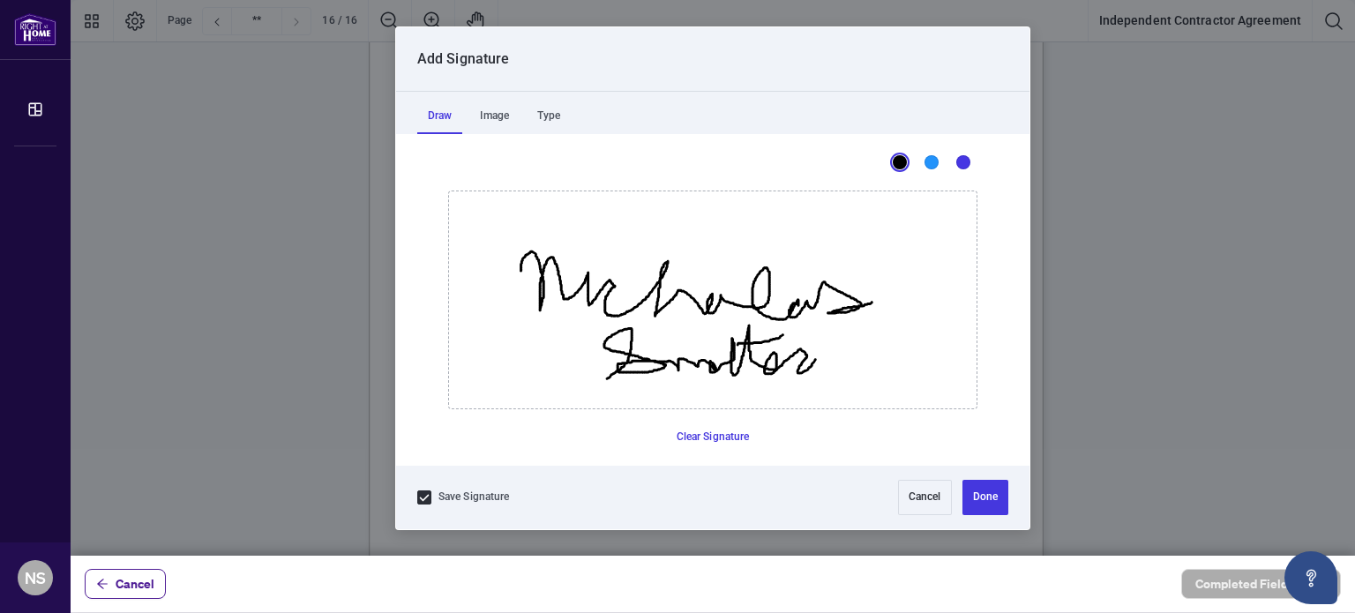
click at [781, 334] on icon "Drawing canvas" at bounding box center [713, 299] width 528 height 217
click at [974, 492] on button "Done" at bounding box center [986, 497] width 46 height 35
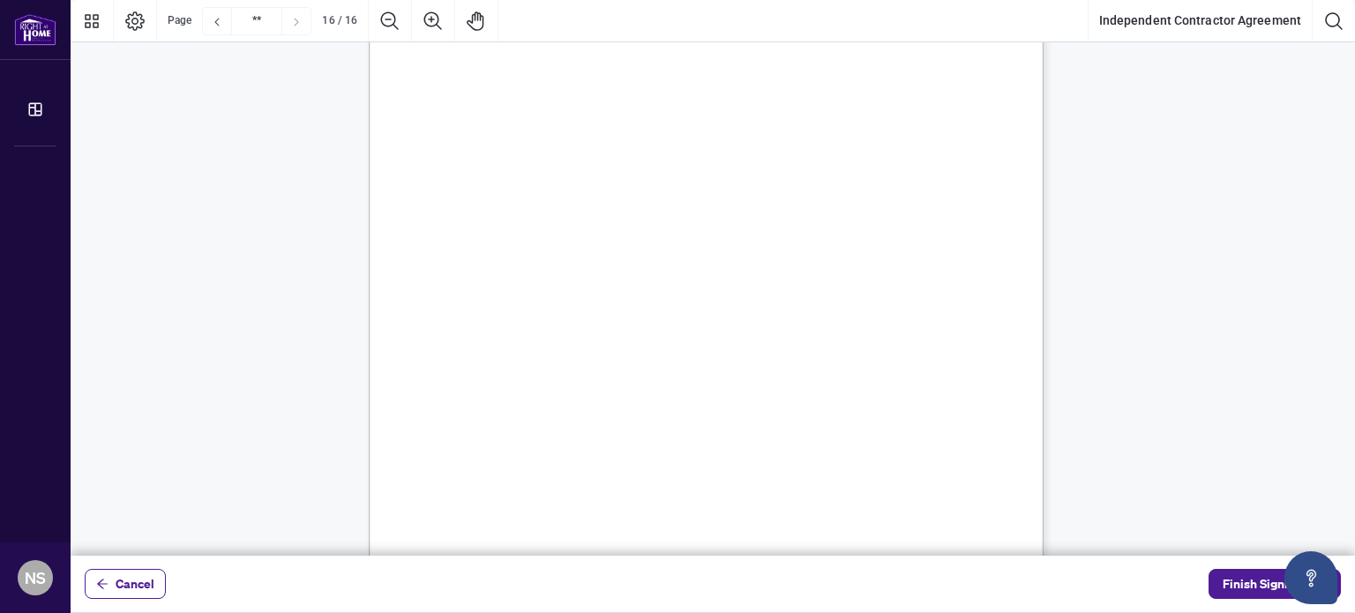
scroll to position [13827, 0]
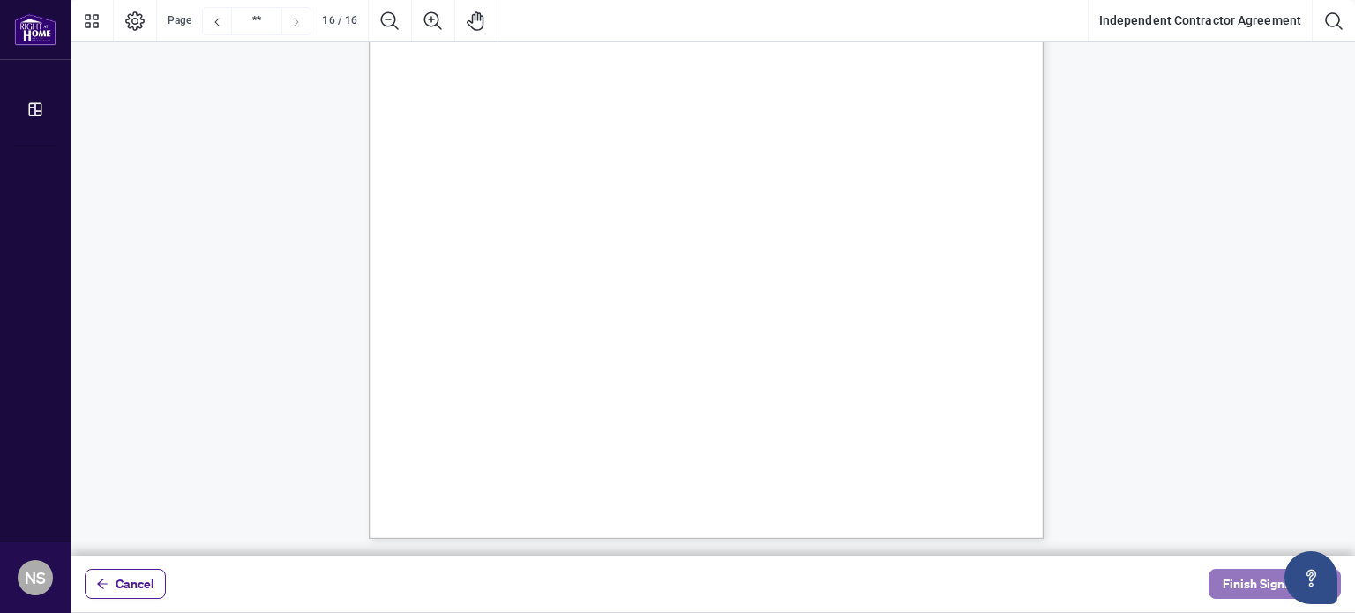
click at [1237, 581] on span "Finish Signing" at bounding box center [1262, 584] width 79 height 28
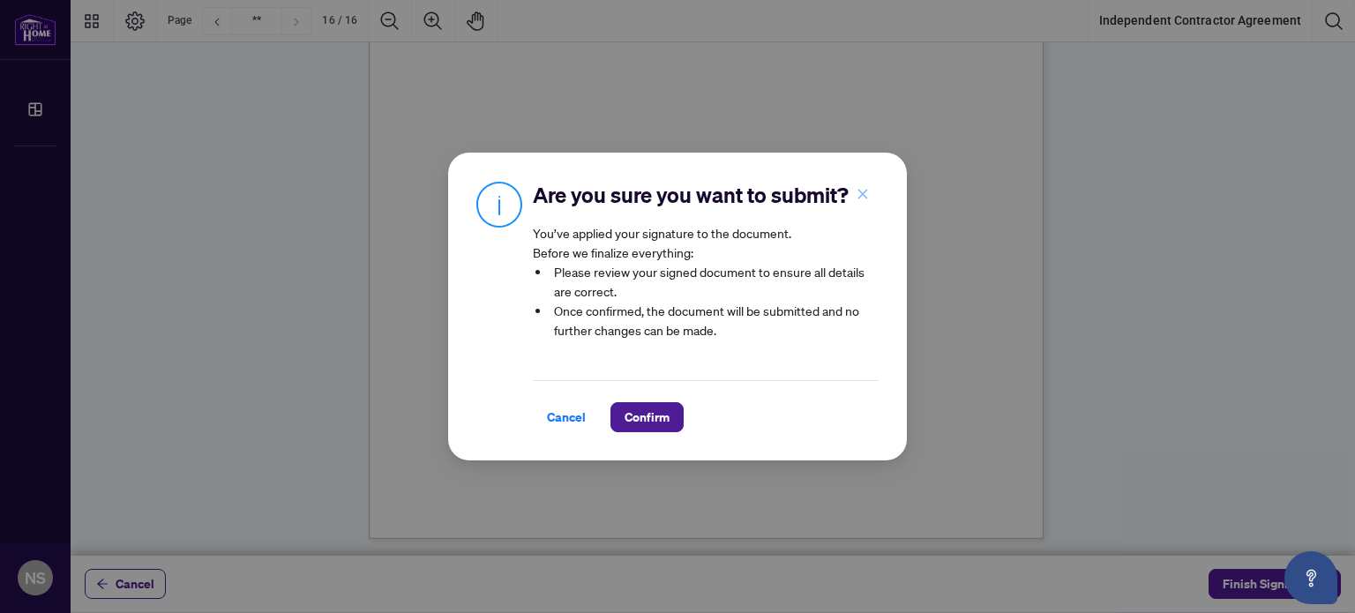
click at [863, 185] on span "button" at bounding box center [863, 194] width 12 height 28
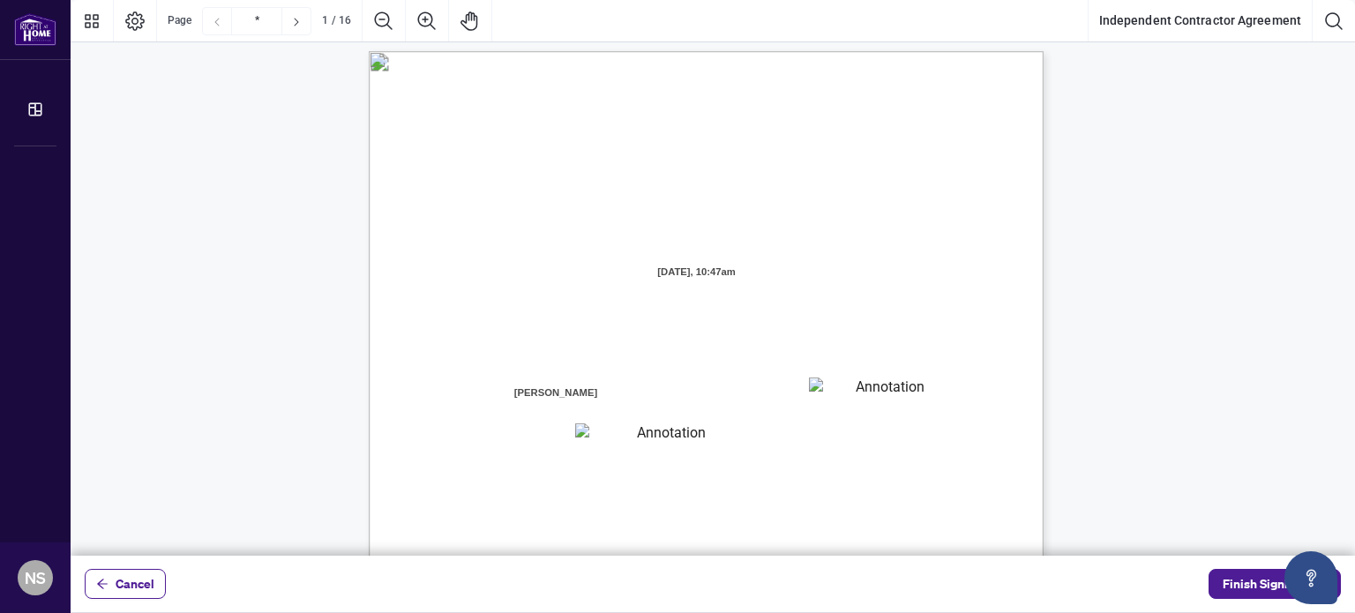
scroll to position [0, 0]
click at [860, 399] on textarea "01JXFR56RBW9B4NE74B50HY96A" at bounding box center [882, 399] width 146 height 26
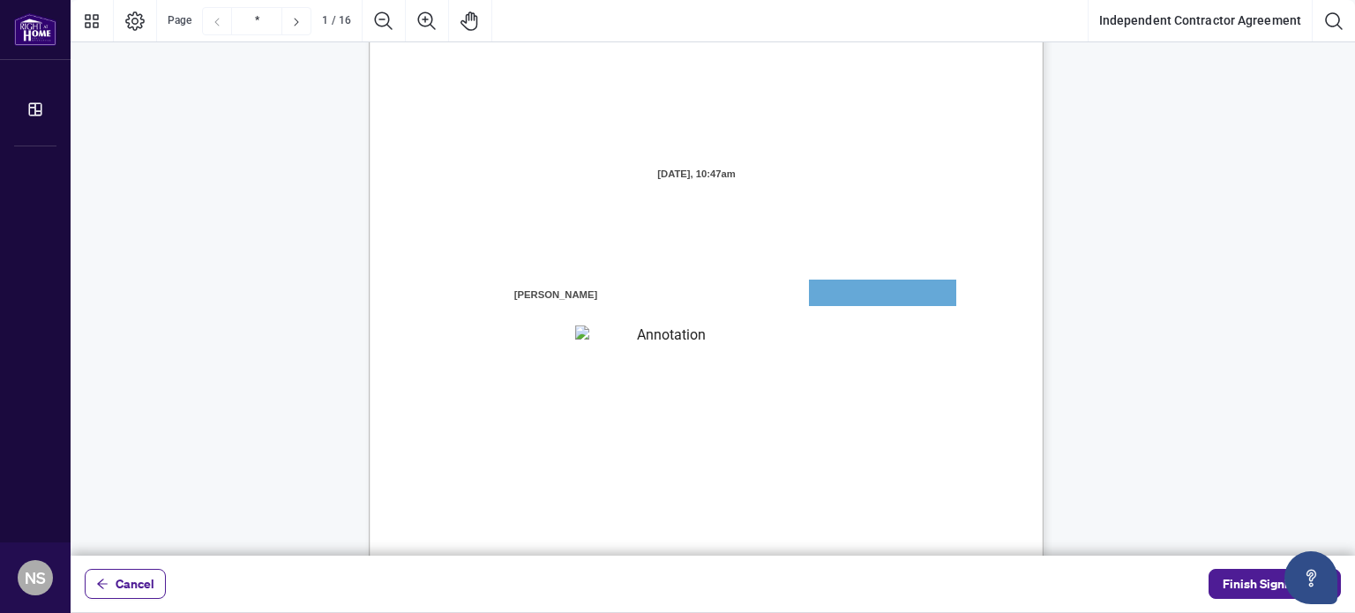
scroll to position [176, 0]
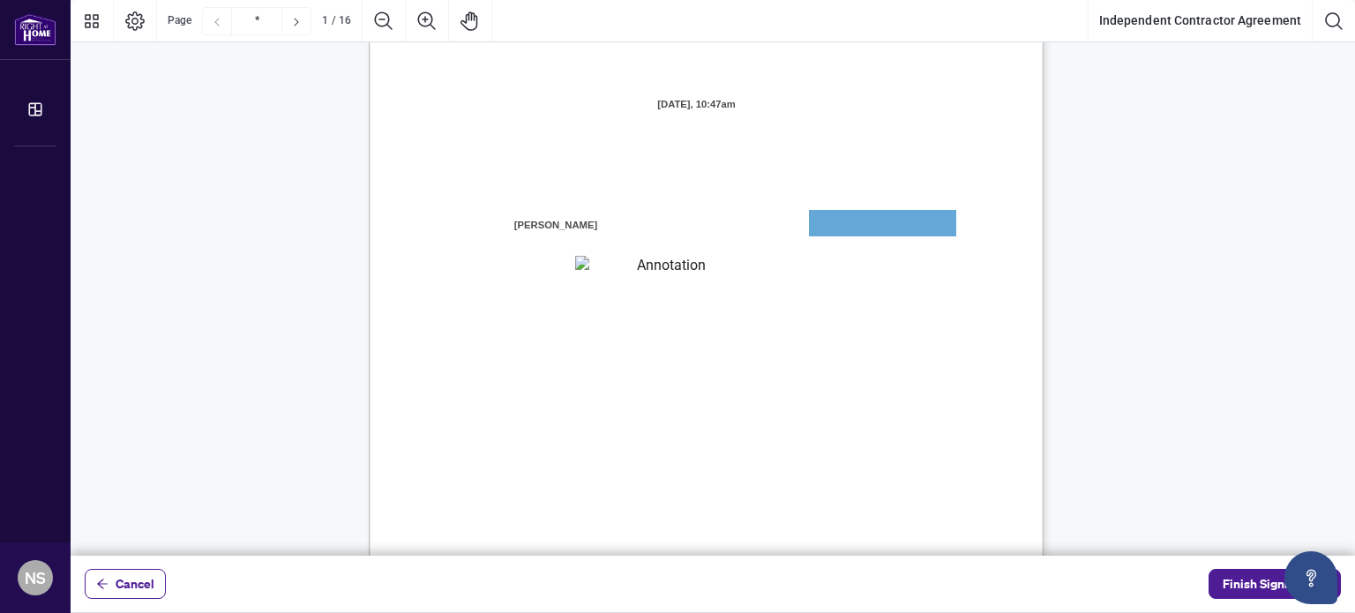
click at [723, 259] on textarea "01JXFR5G7WY784SRRAXFKCWCJR" at bounding box center [664, 268] width 178 height 24
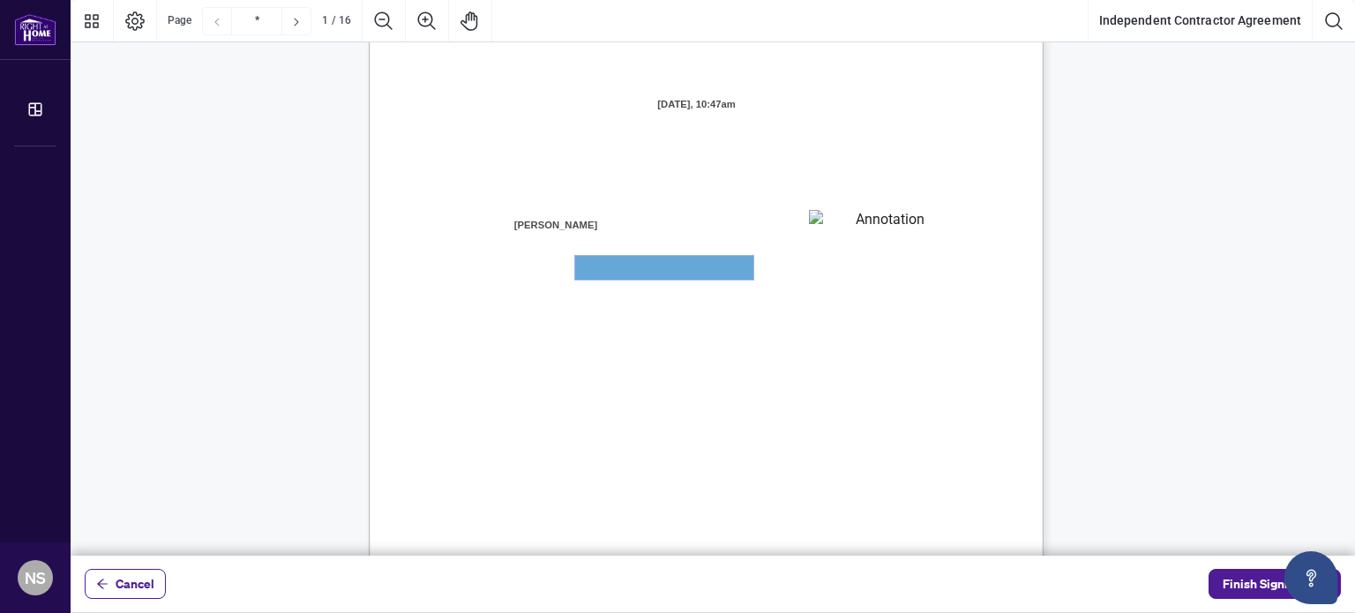
click at [716, 272] on textarea "01JXFR5G7WY784SRRAXFKCWCJR" at bounding box center [664, 268] width 178 height 24
click at [709, 260] on textarea "01JXFR5G7WY784SRRAXFKCWCJR" at bounding box center [664, 268] width 178 height 24
click at [878, 211] on textarea "01JXFR56RBW9B4NE74B50HY96A" at bounding box center [882, 223] width 146 height 26
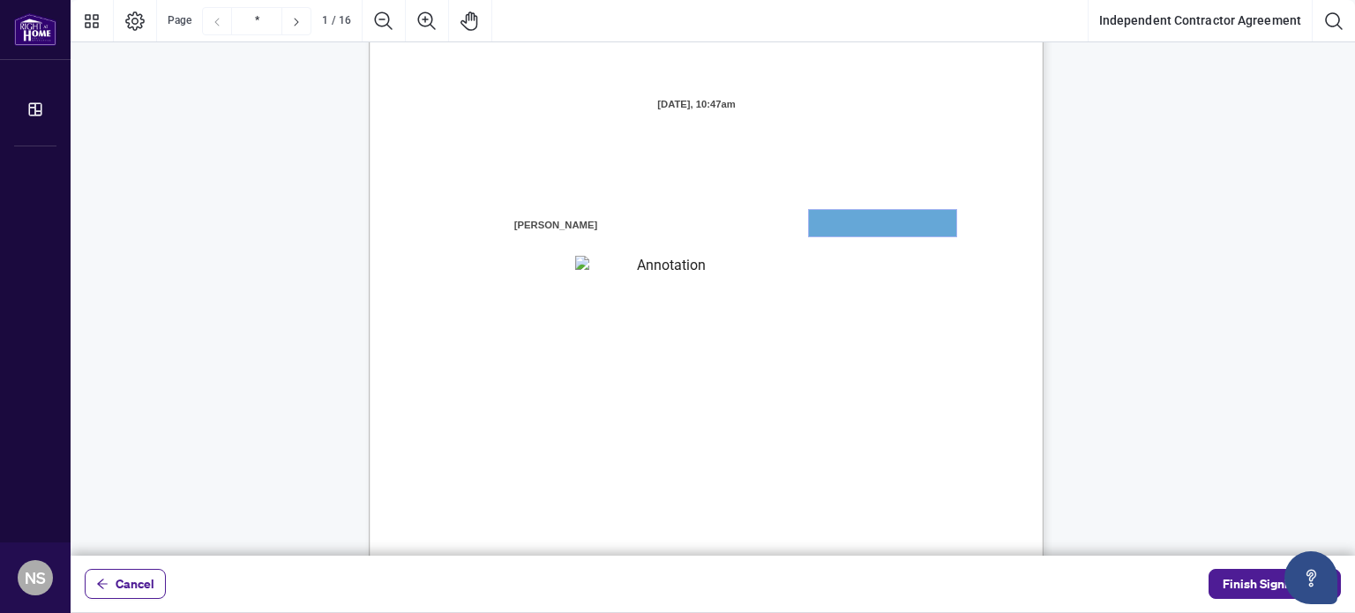
click at [881, 218] on textarea "01JXFR56RBW9B4NE74B50HY96A" at bounding box center [882, 223] width 147 height 26
click at [883, 220] on textarea "01JXFR56RBW9B4NE74B50HY96A" at bounding box center [882, 223] width 147 height 26
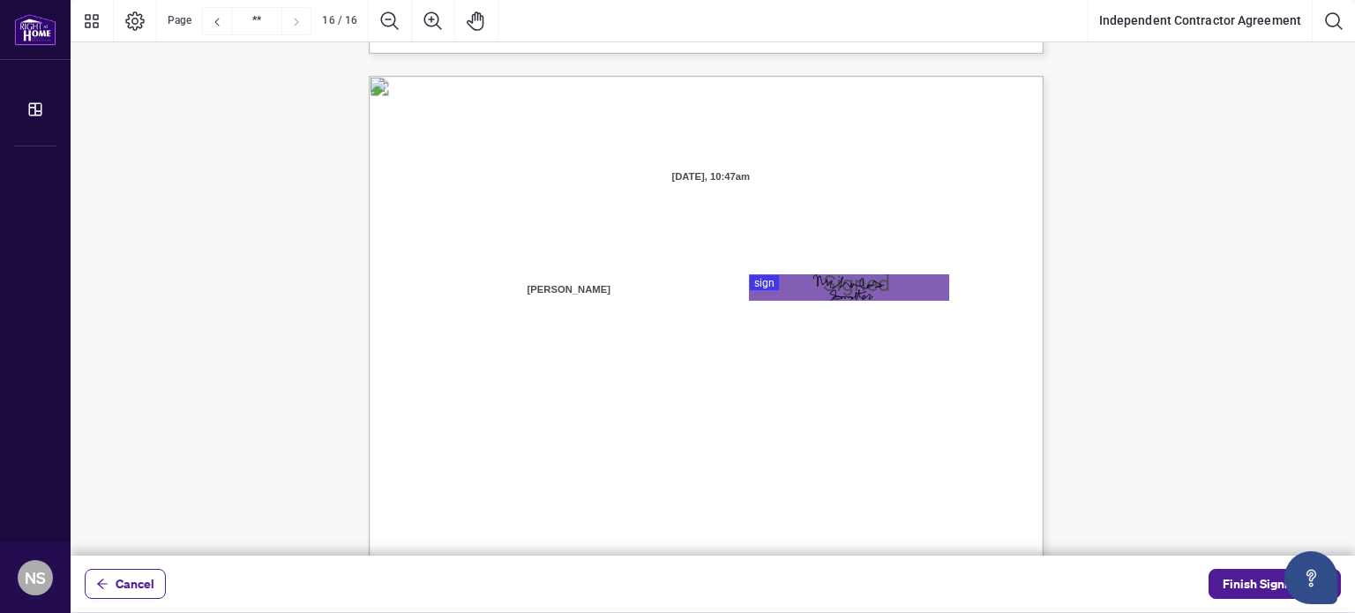
scroll to position [0, 0]
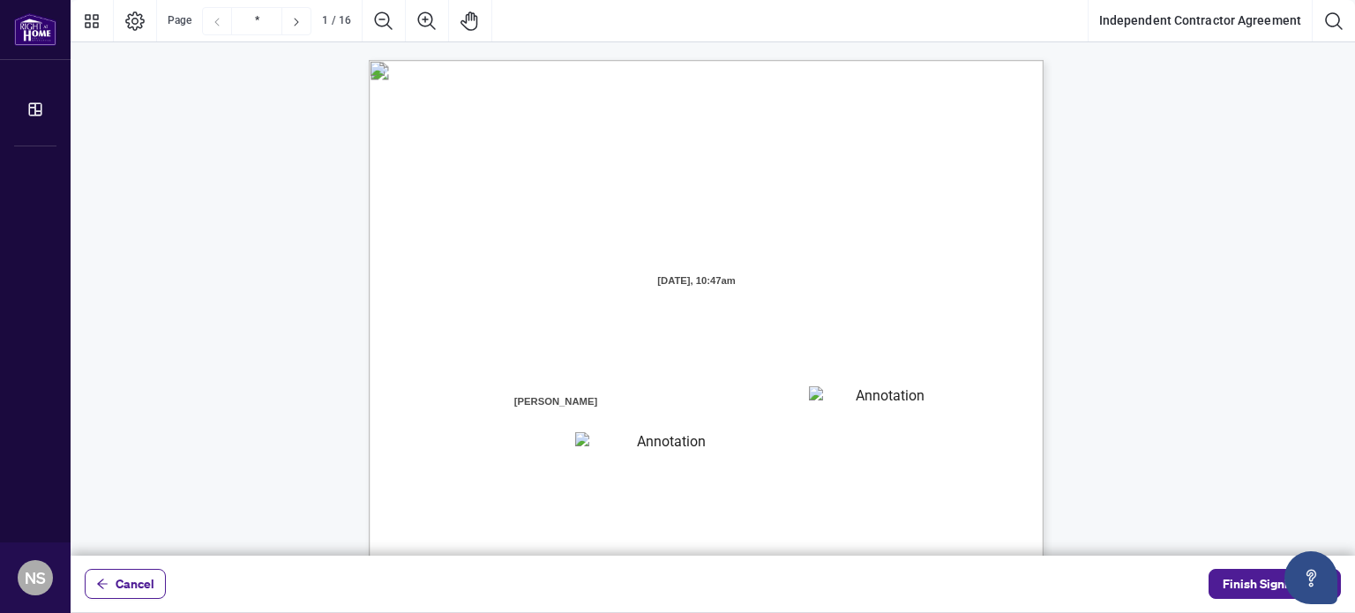
drag, startPoint x: 440, startPoint y: 327, endPoint x: 941, endPoint y: 460, distance: 518.3
click at [941, 460] on div "INDEPENDENT CONTRACTOR AGREEMENT THIS AGREEMENT is made as of (the “Effective D…" at bounding box center [790, 606] width 843 height 1092
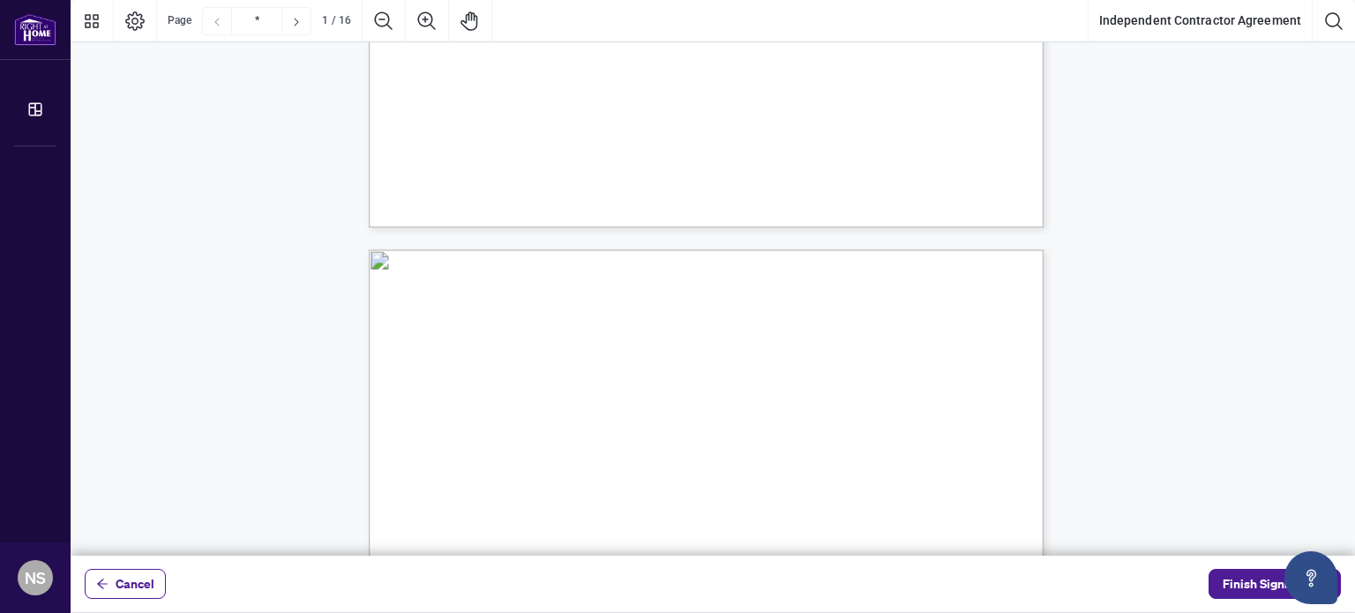
type input "*"
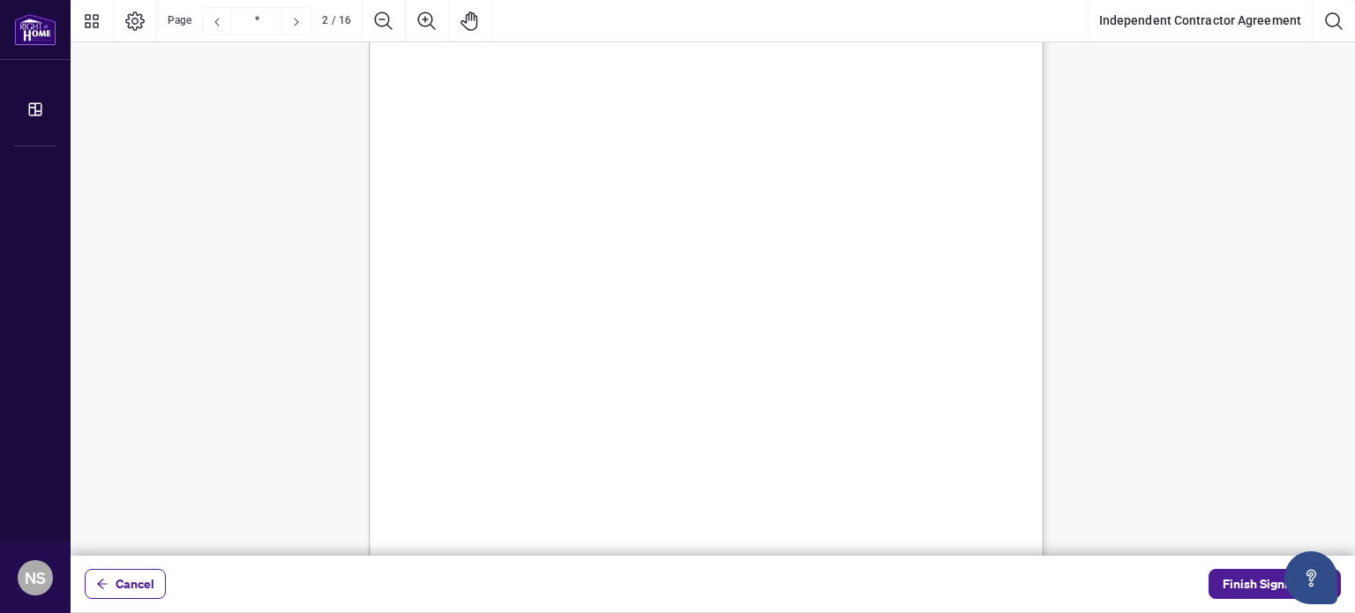
scroll to position [1323, 0]
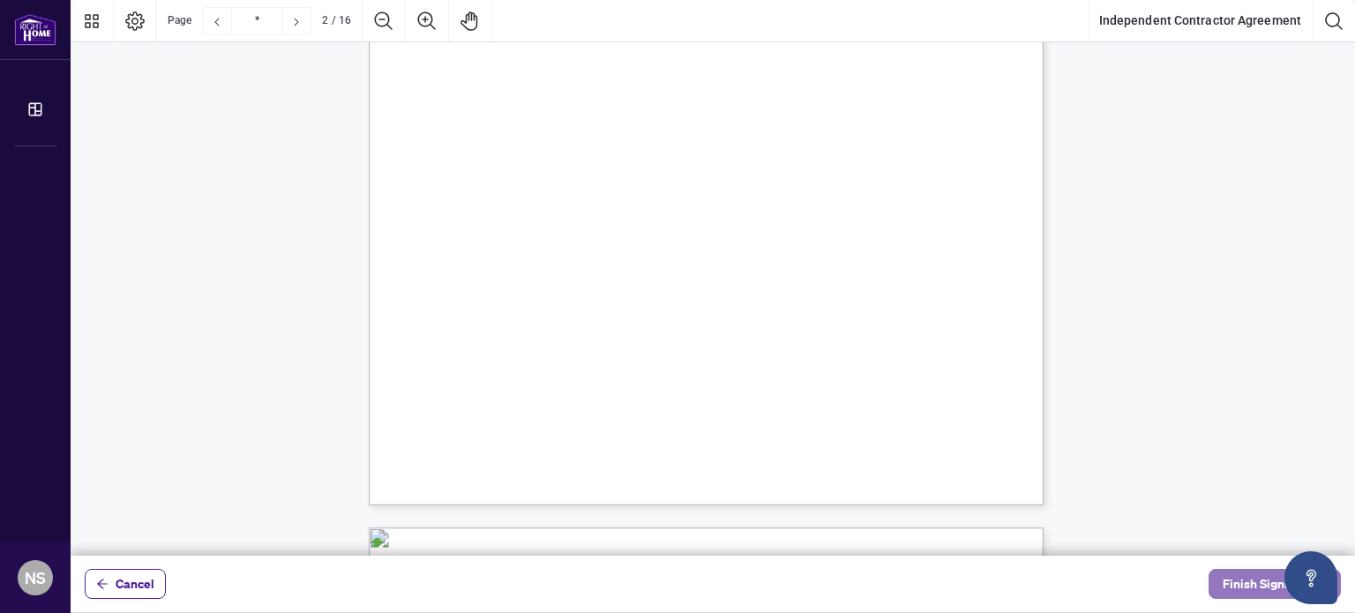
click at [1228, 597] on span "Finish Signing" at bounding box center [1262, 584] width 79 height 28
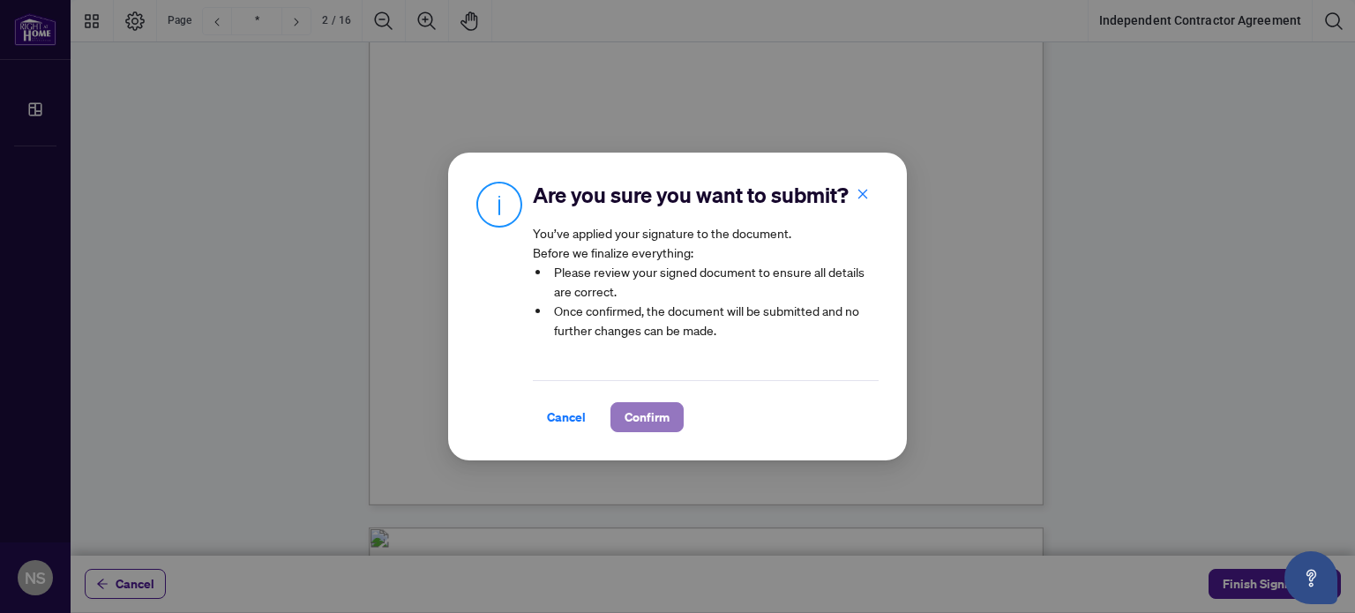
click at [634, 405] on span "Confirm" at bounding box center [647, 417] width 45 height 28
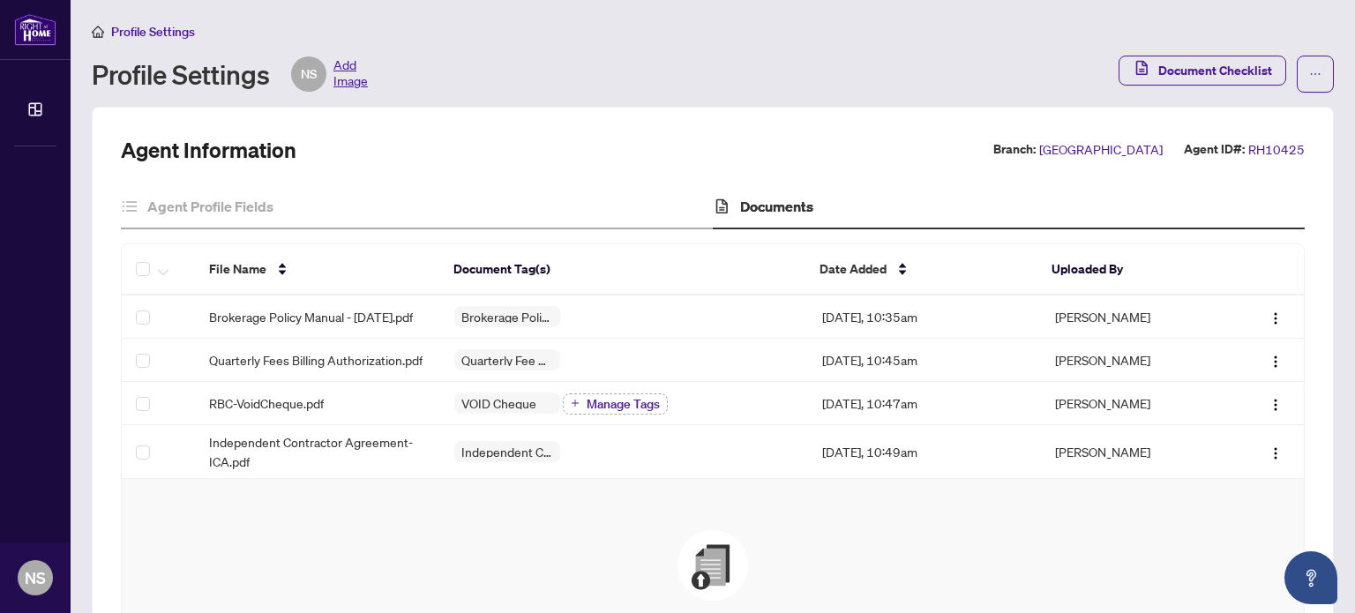
click at [1196, 92] on div "Profile Settings Profile Settings NS Add Image Document Checklist" at bounding box center [713, 64] width 1242 height 86
click at [1197, 66] on span "Document Checklist" at bounding box center [1215, 70] width 114 height 28
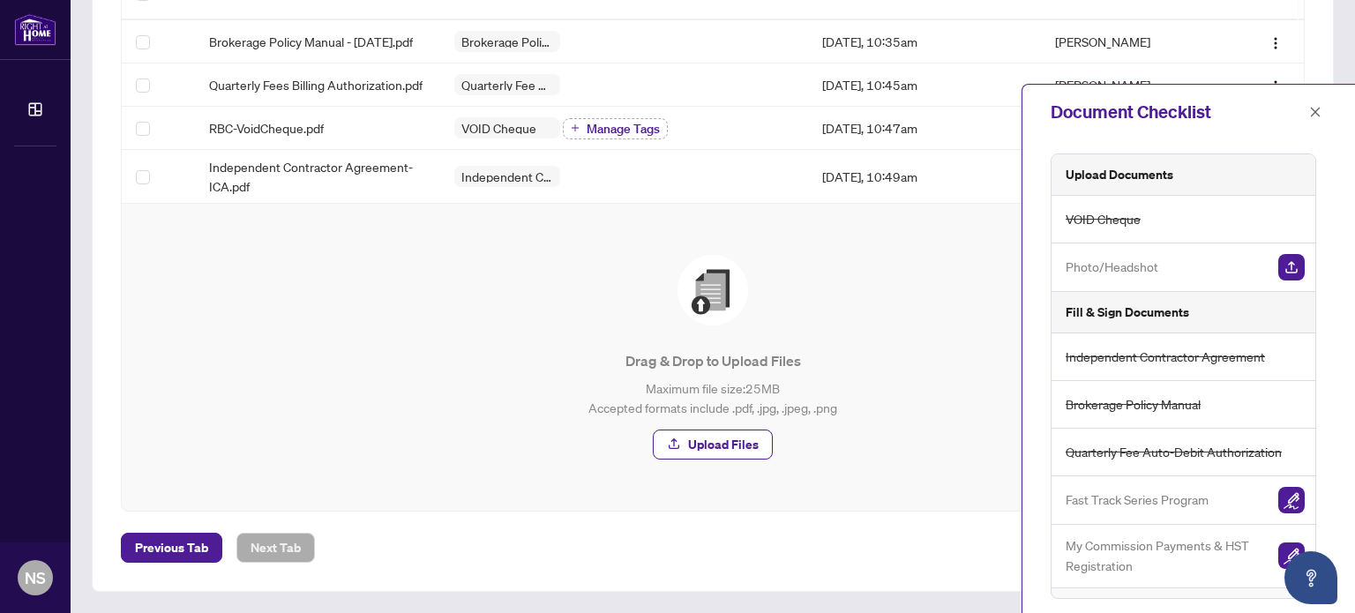
scroll to position [293, 0]
click at [1280, 502] on img "button" at bounding box center [1291, 500] width 26 height 26
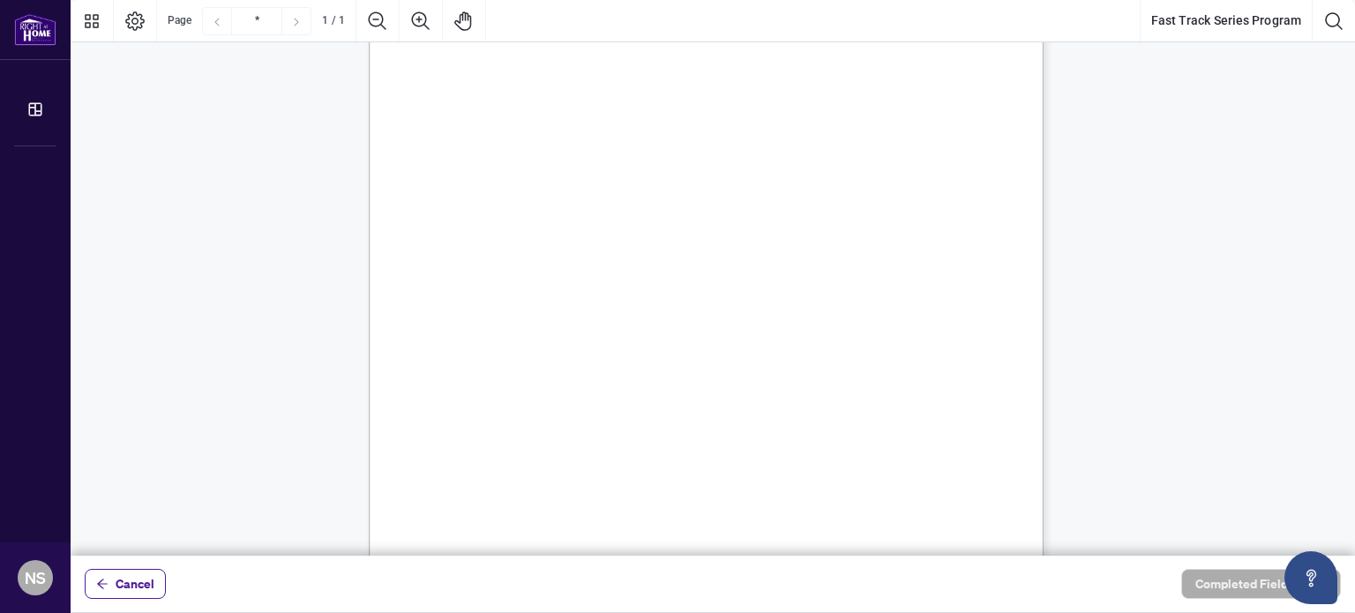
scroll to position [395, 0]
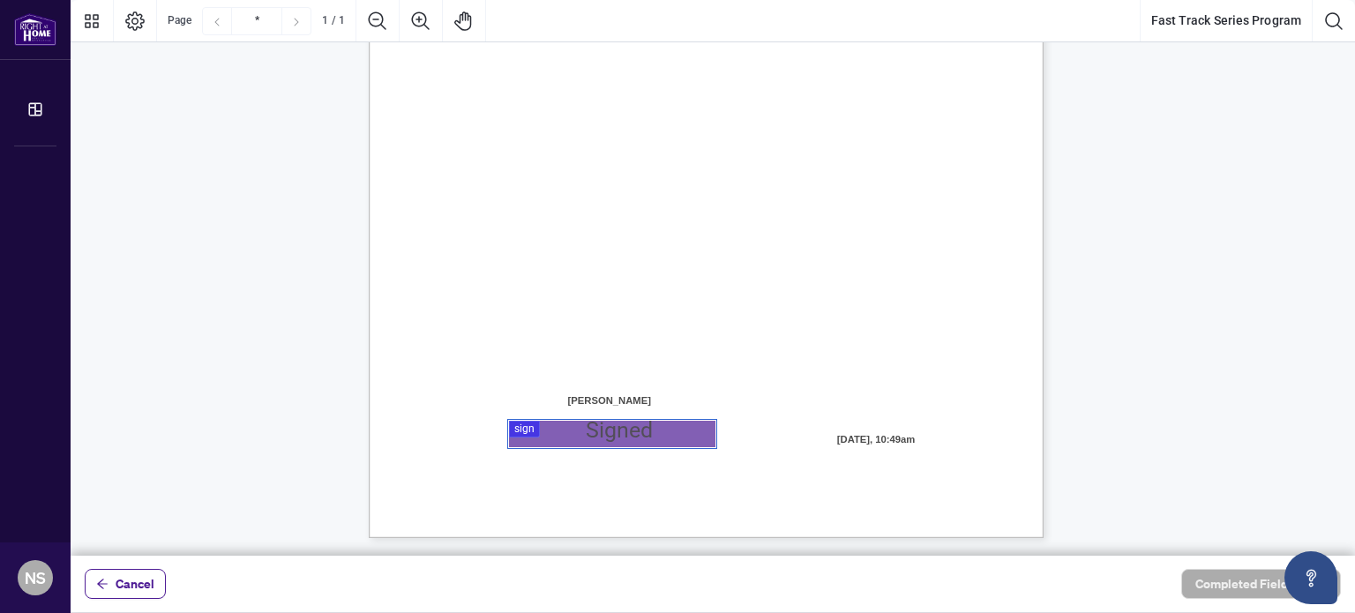
click at [616, 430] on div at bounding box center [713, 278] width 1285 height 556
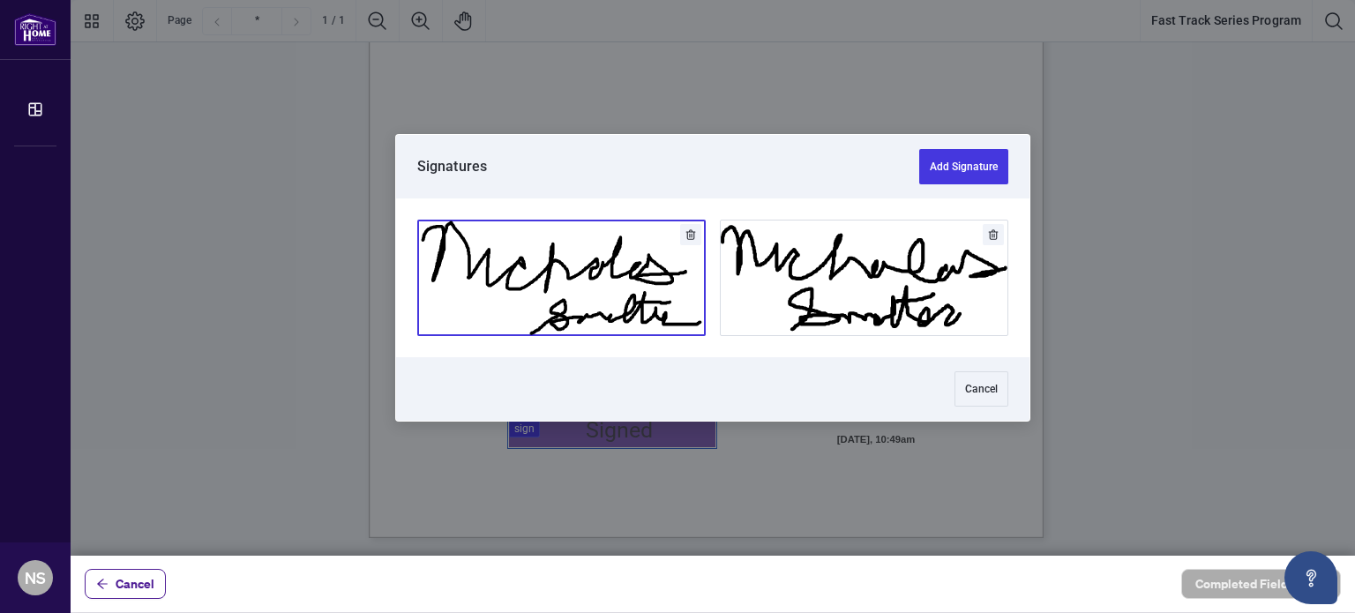
click at [605, 291] on button "Add Signature" at bounding box center [561, 278] width 287 height 115
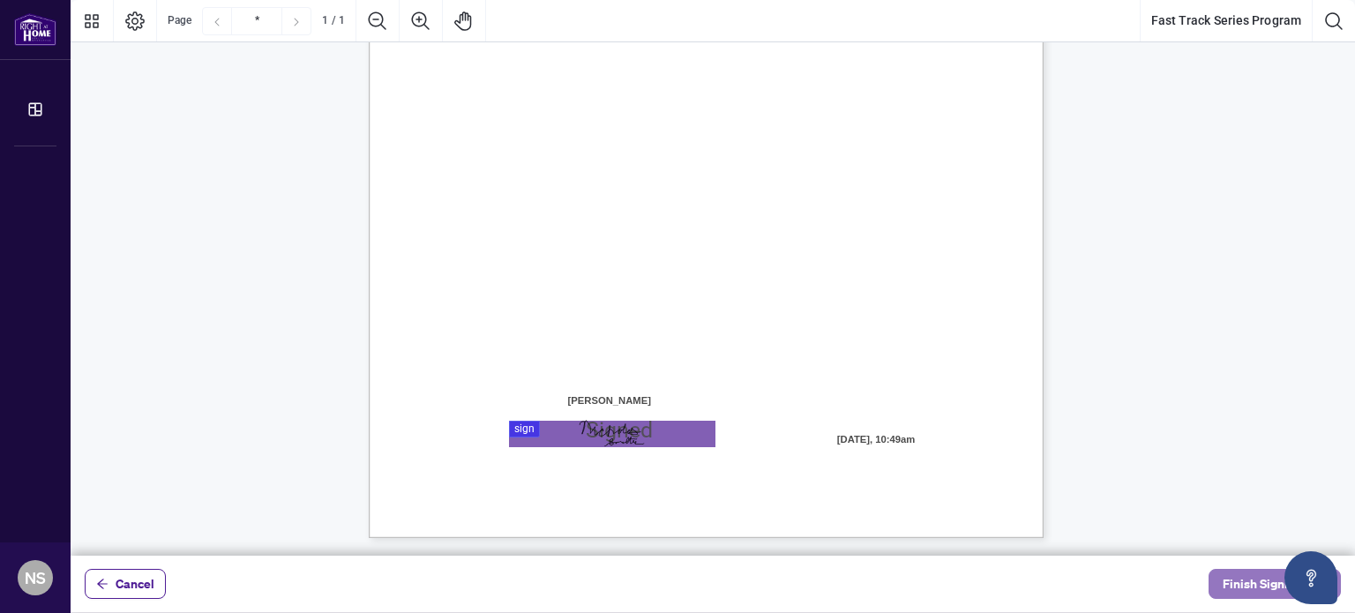
click at [1235, 579] on span "Finish Signing" at bounding box center [1262, 584] width 79 height 28
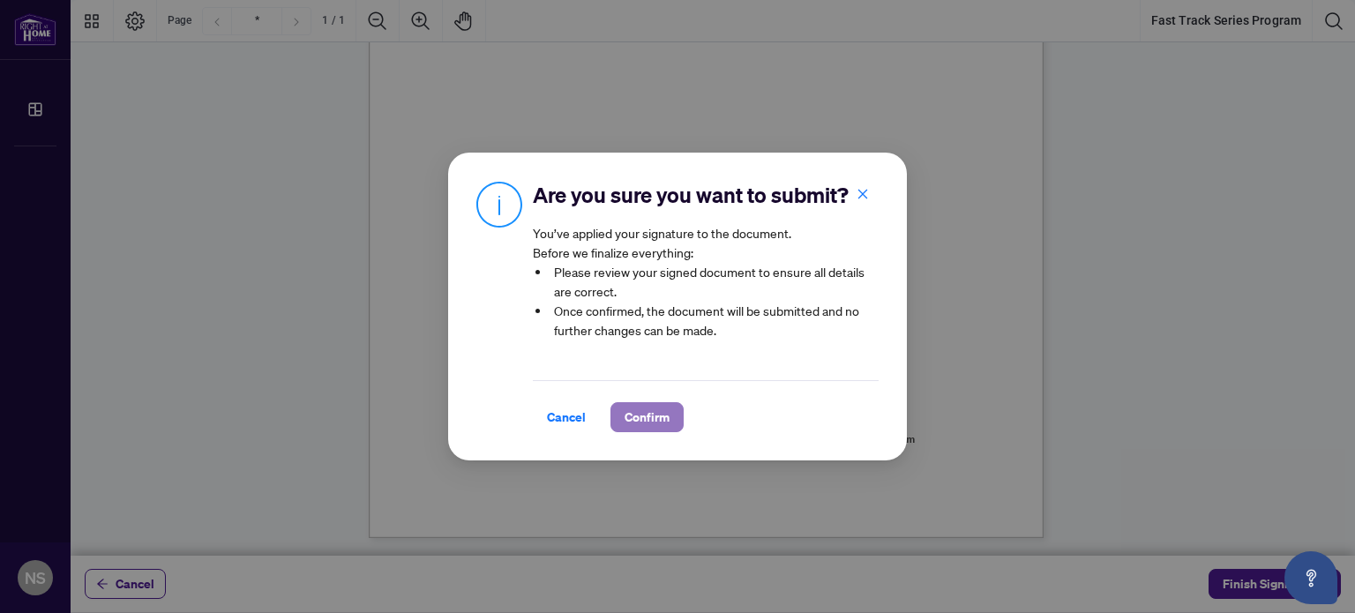
click at [656, 423] on span "Confirm" at bounding box center [647, 417] width 45 height 28
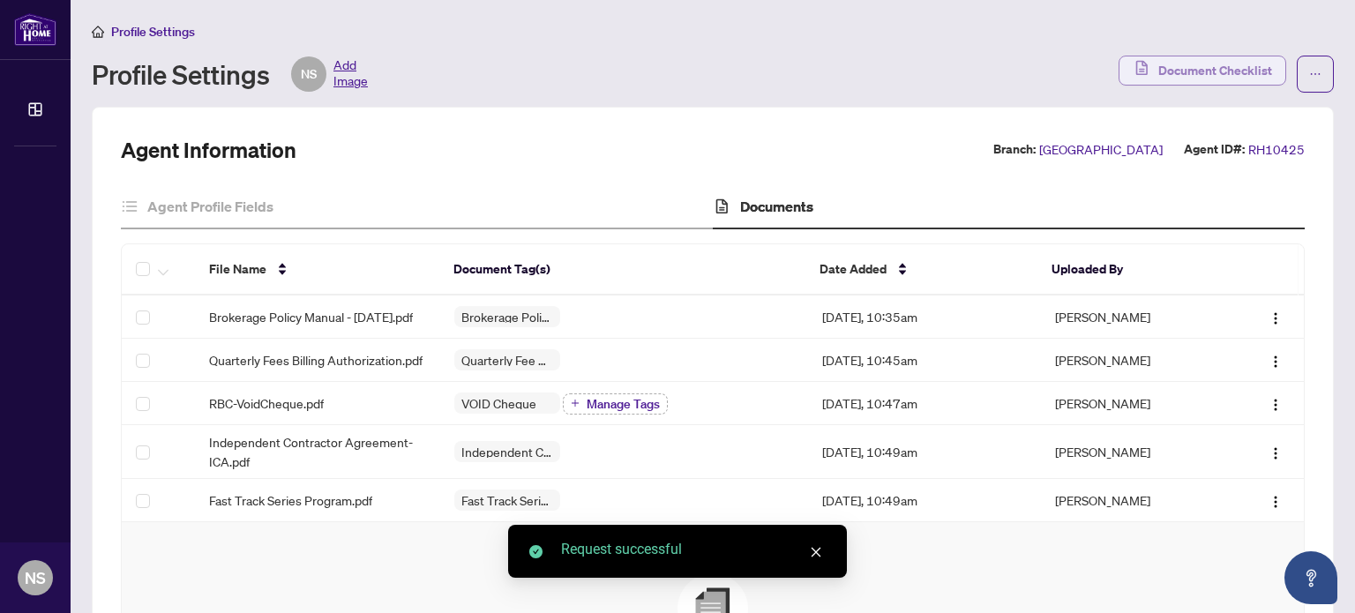
click at [1213, 65] on span "Document Checklist" at bounding box center [1215, 70] width 114 height 28
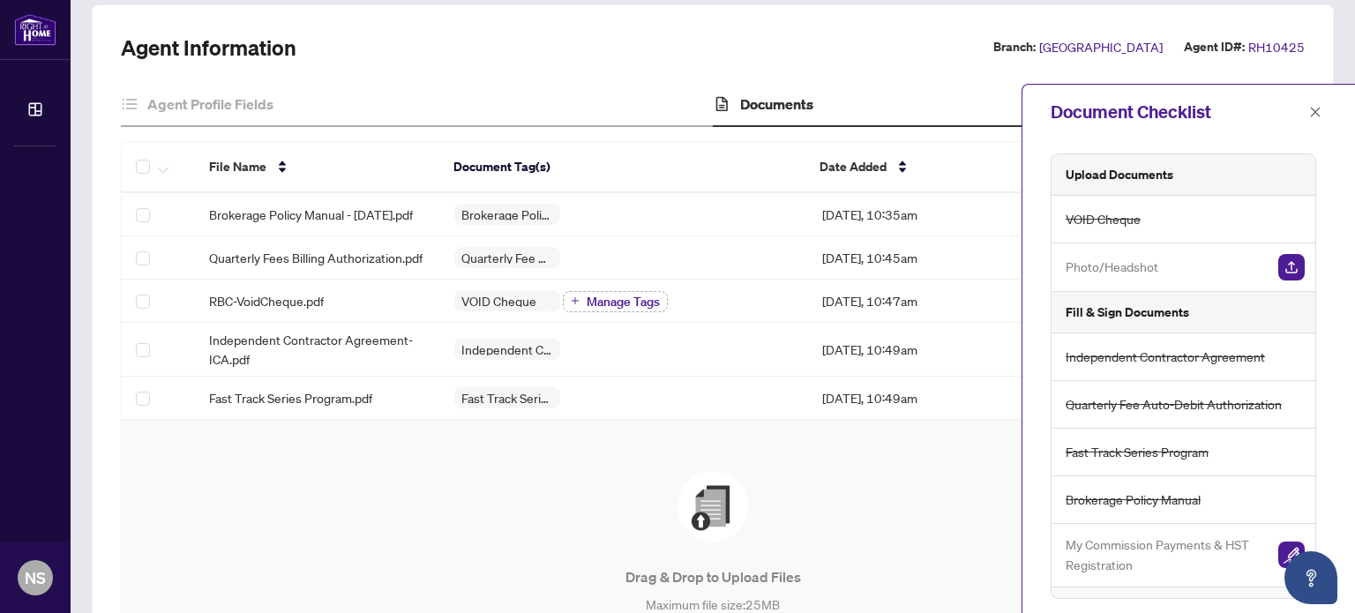
scroll to position [265, 0]
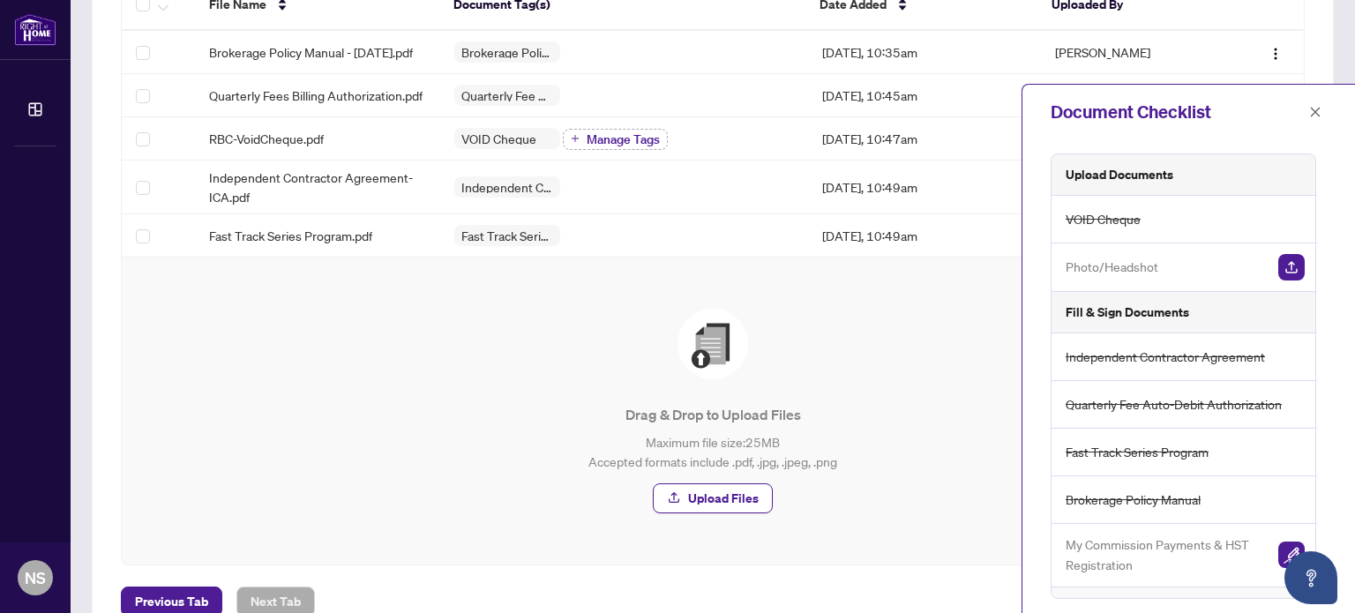
click at [1129, 554] on span "My Commission Payments & HST Registration" at bounding box center [1165, 555] width 199 height 41
click at [1285, 553] on img "button" at bounding box center [1291, 555] width 26 height 26
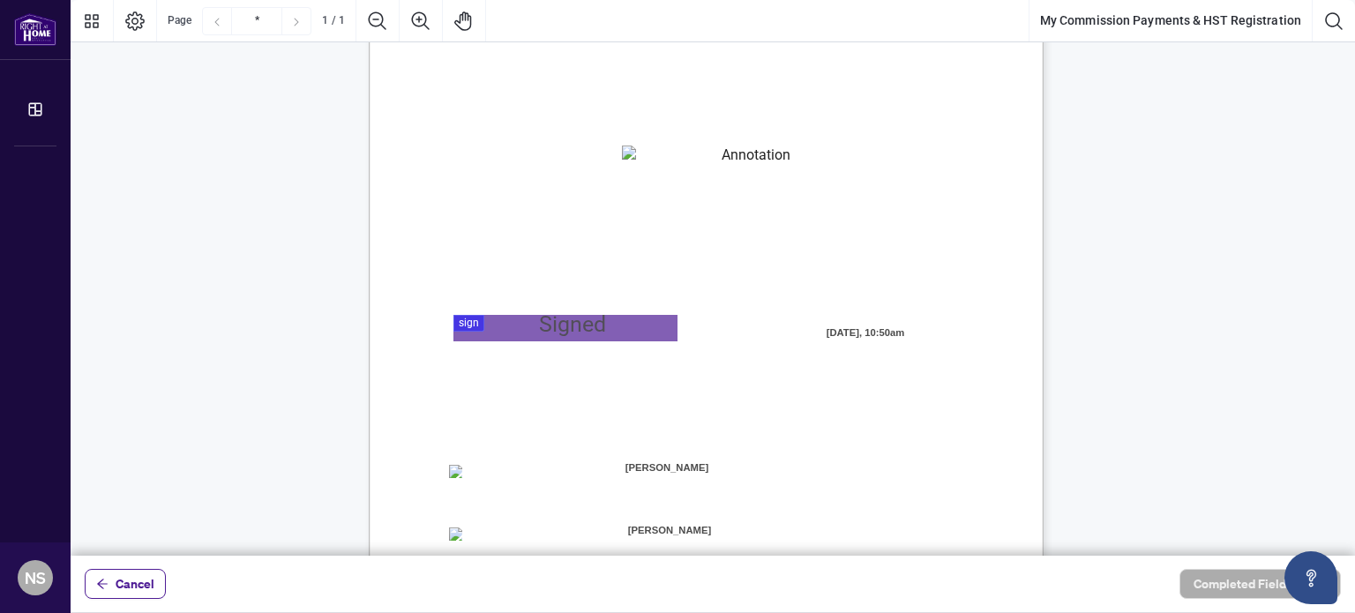
scroll to position [176, 0]
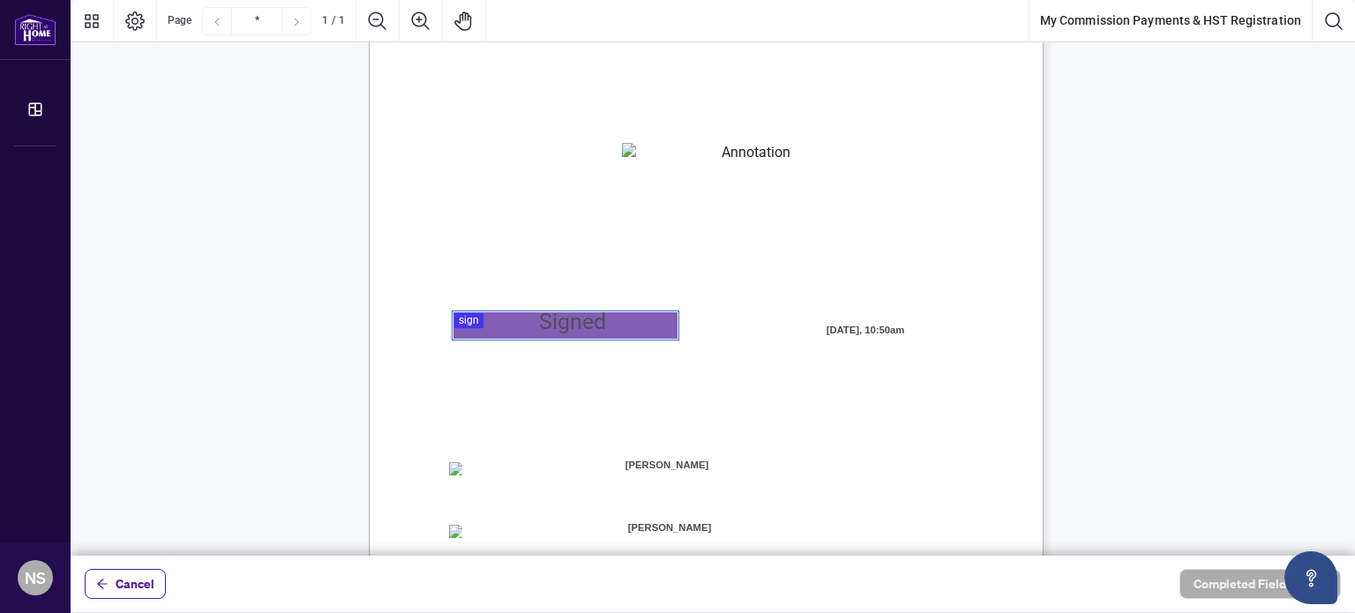
click at [490, 319] on div at bounding box center [713, 278] width 1285 height 556
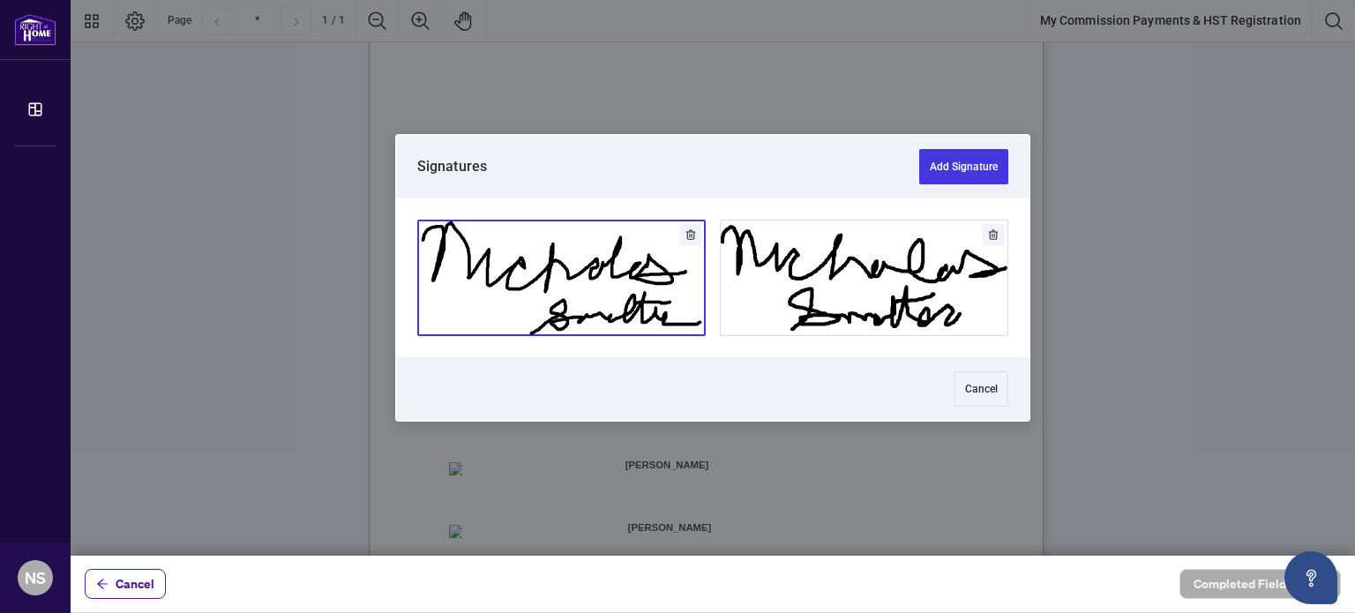
click at [521, 279] on button "Add Signature" at bounding box center [561, 278] width 287 height 115
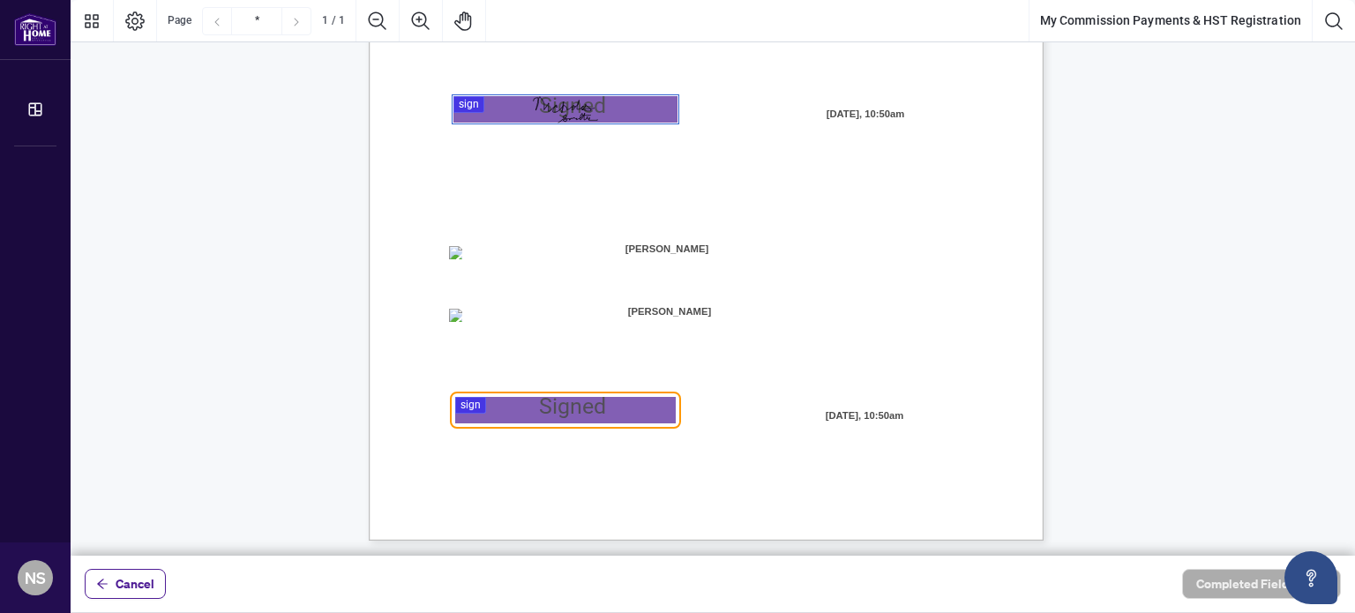
scroll to position [395, 0]
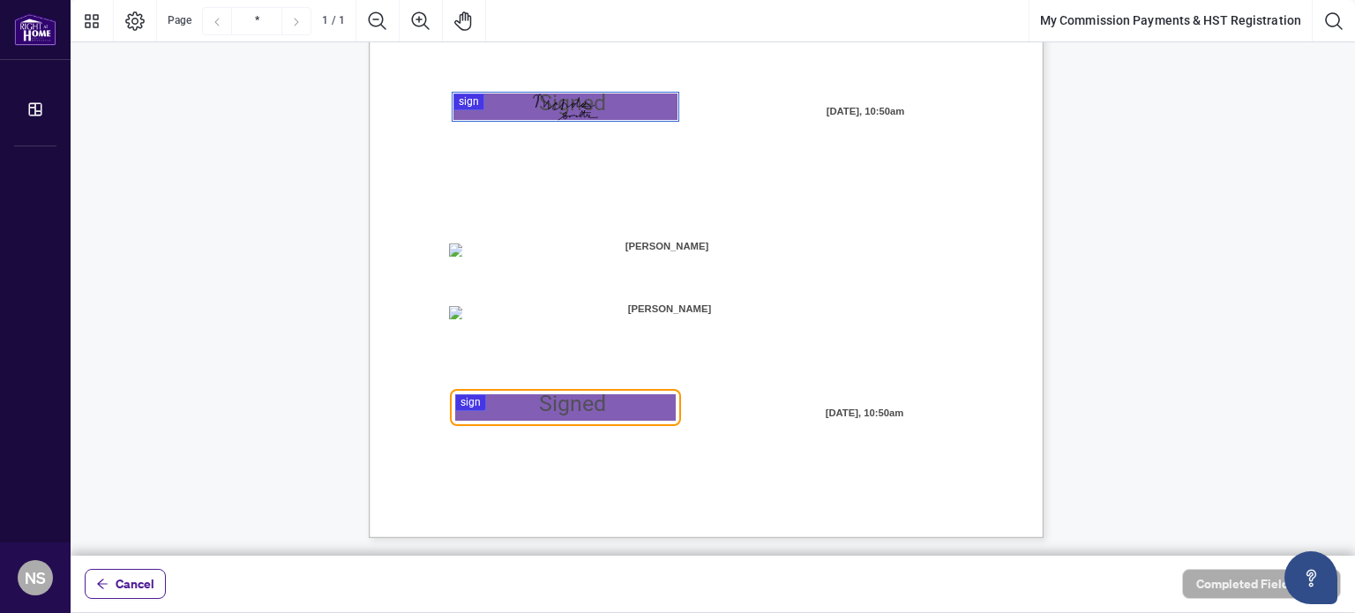
click at [535, 397] on div at bounding box center [713, 278] width 1285 height 556
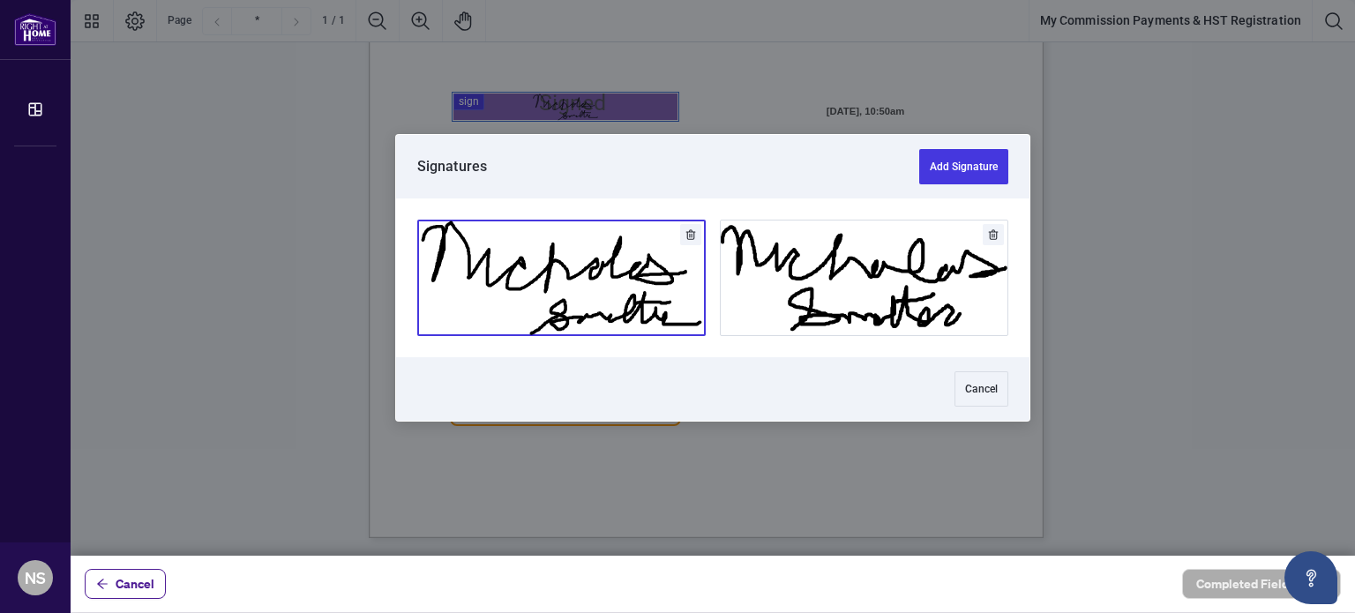
click at [596, 294] on button "Add Signature" at bounding box center [561, 278] width 287 height 115
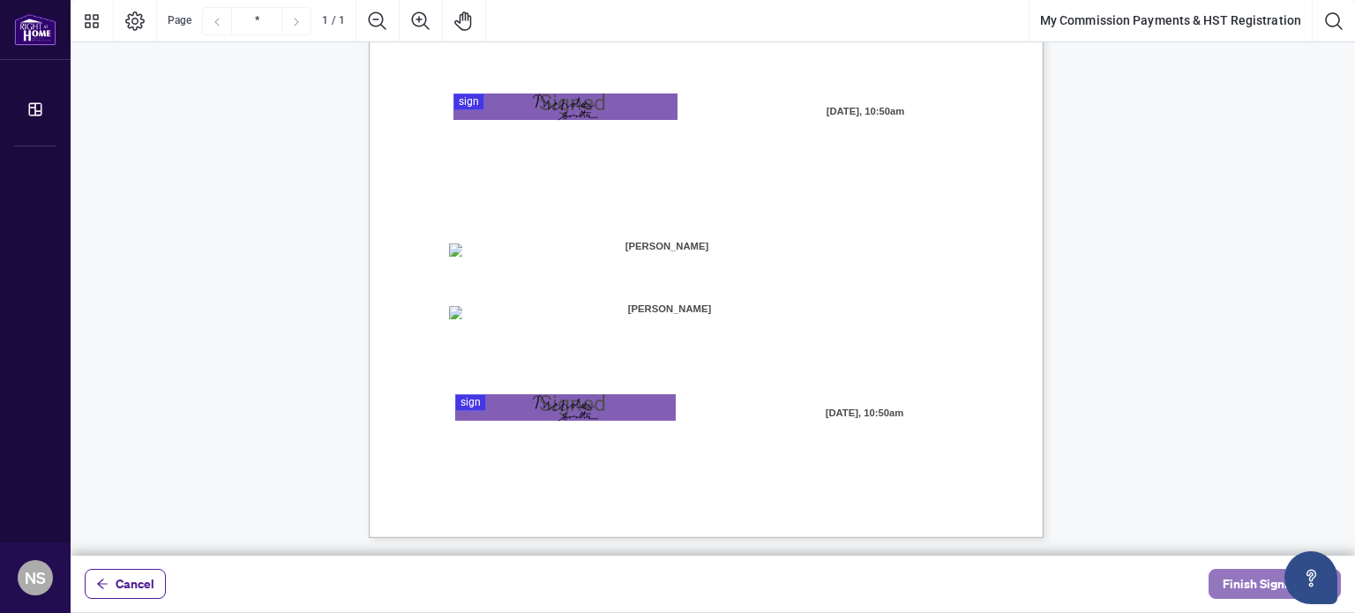
click at [1248, 587] on span "Finish Signing" at bounding box center [1262, 584] width 79 height 28
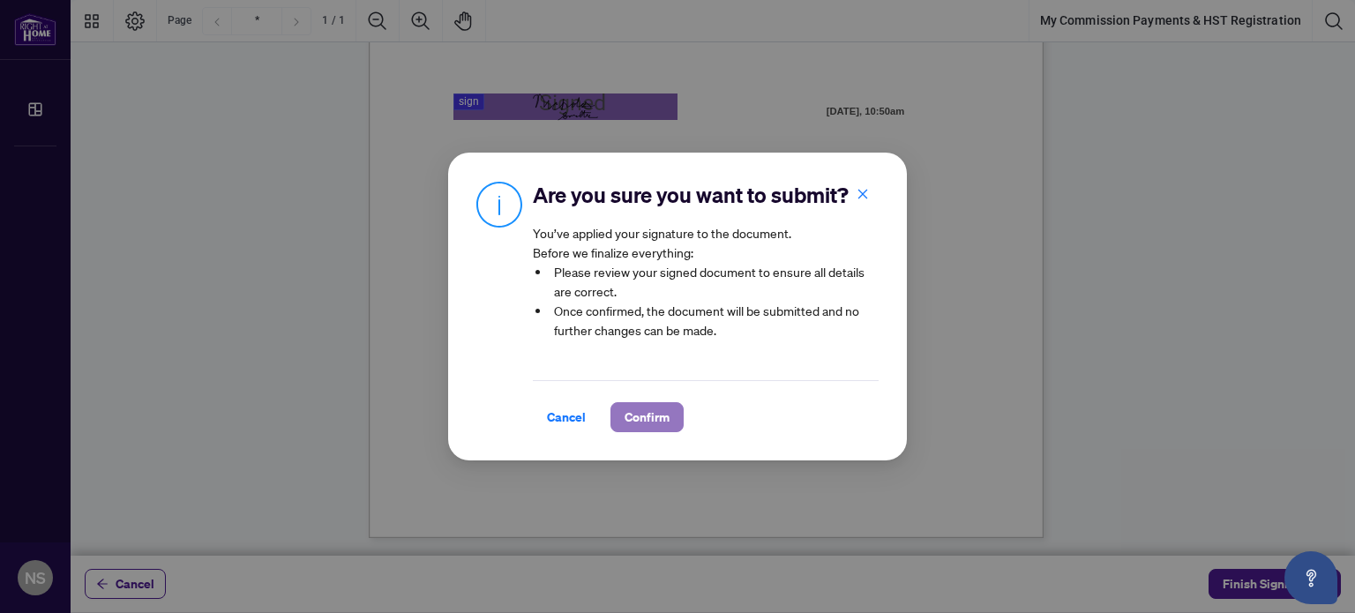
click at [630, 416] on span "Confirm" at bounding box center [647, 417] width 45 height 28
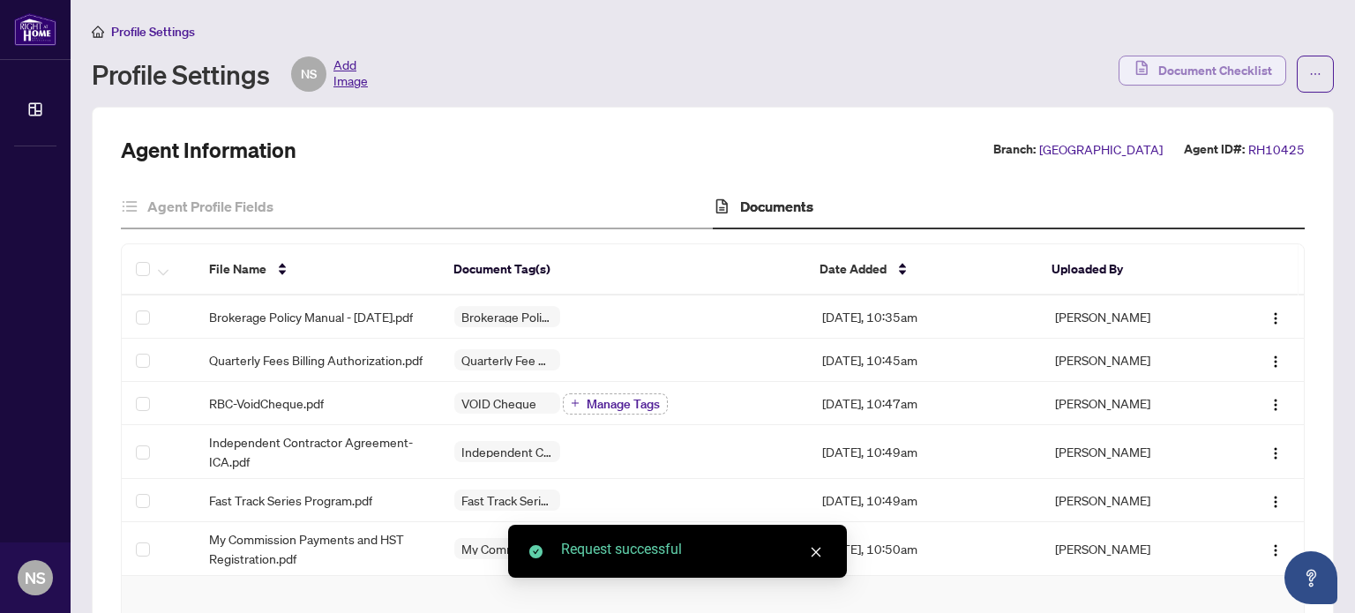
click at [1195, 79] on span "Document Checklist" at bounding box center [1215, 70] width 114 height 28
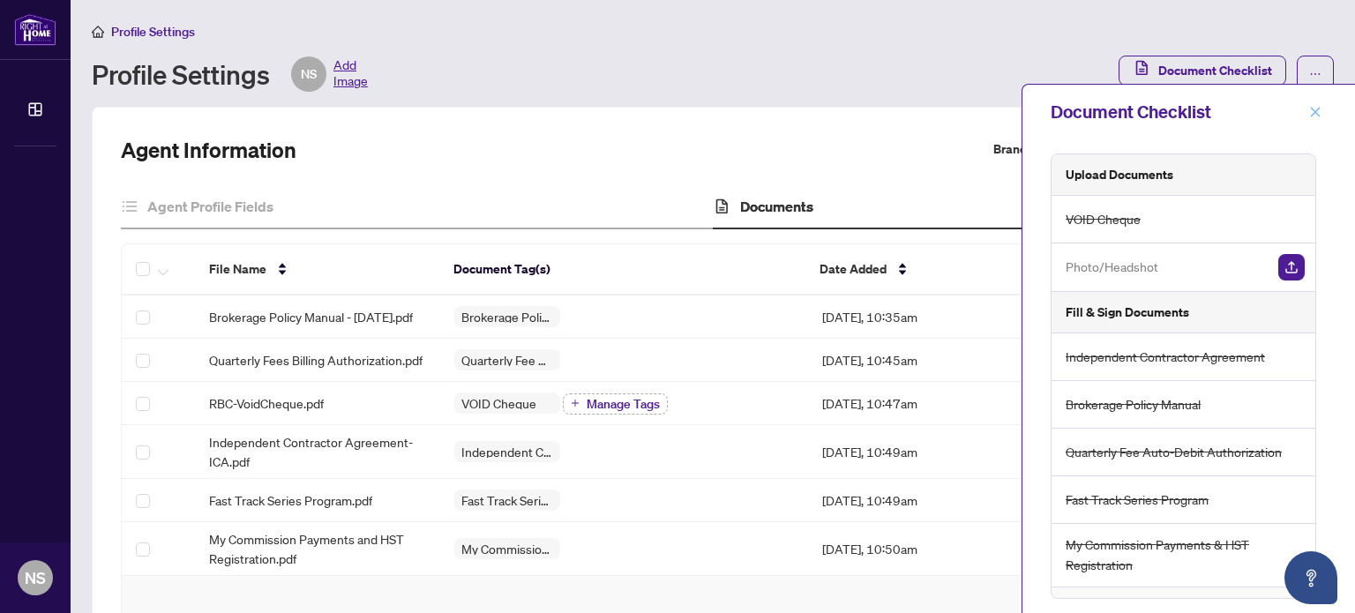
click at [1308, 112] on button "button" at bounding box center [1315, 111] width 23 height 21
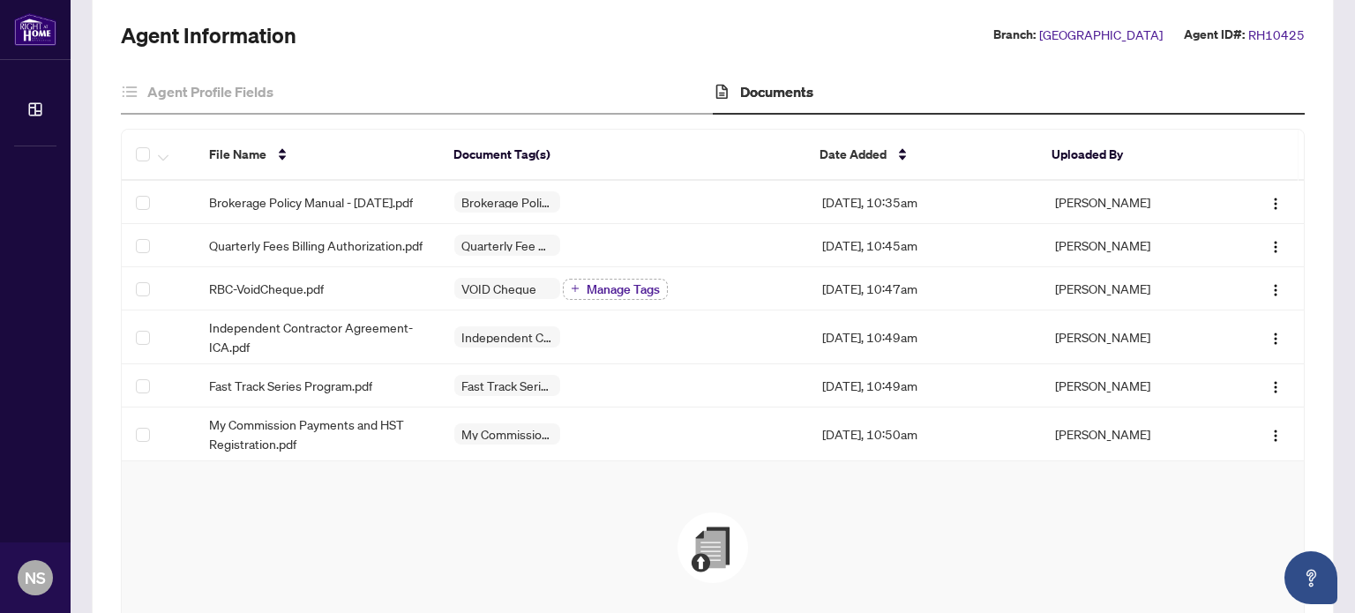
scroll to position [88, 0]
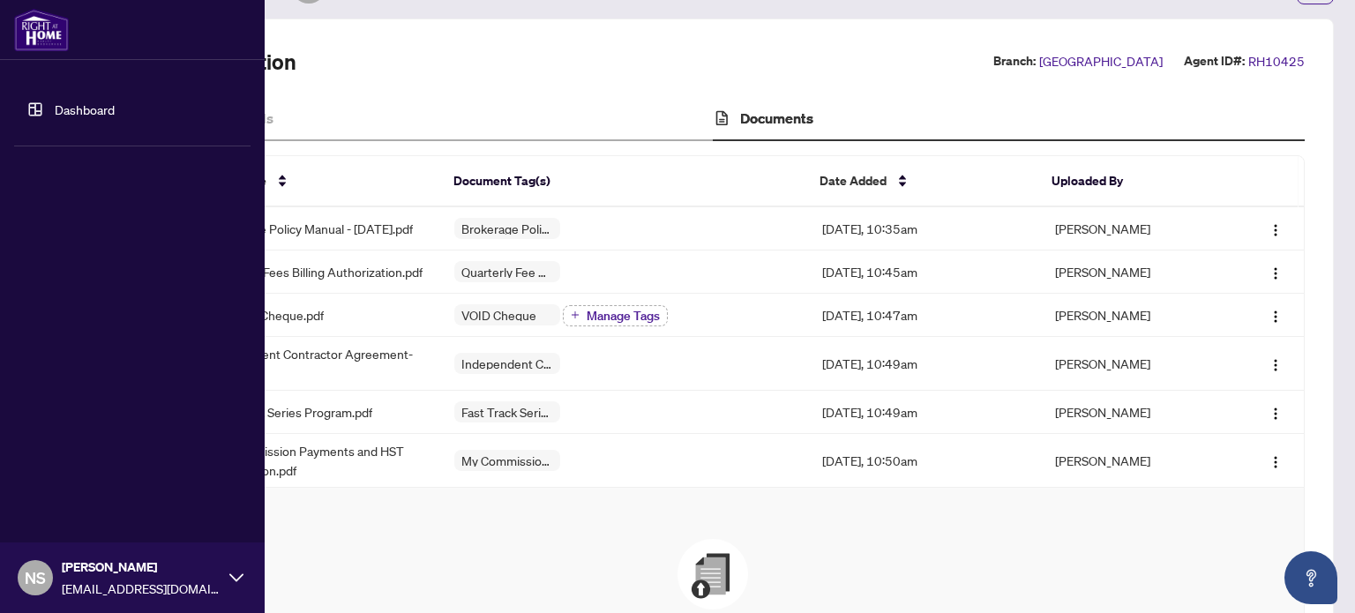
click at [55, 114] on link "Dashboard" at bounding box center [85, 109] width 60 height 16
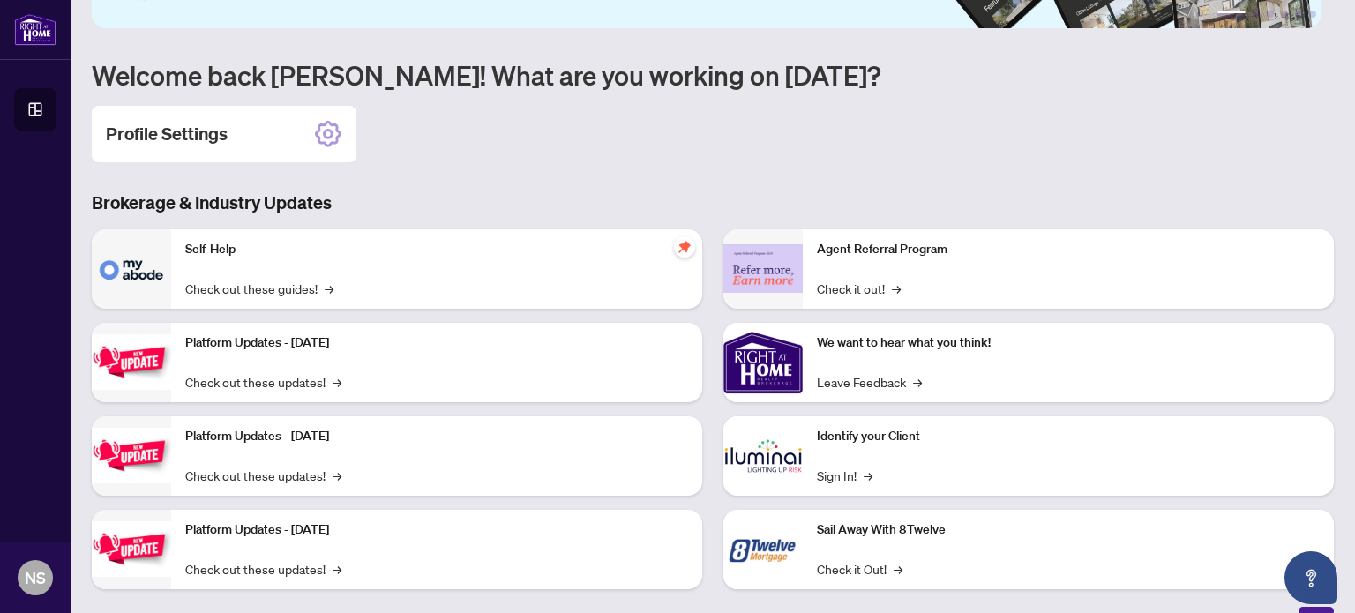
scroll to position [205, 0]
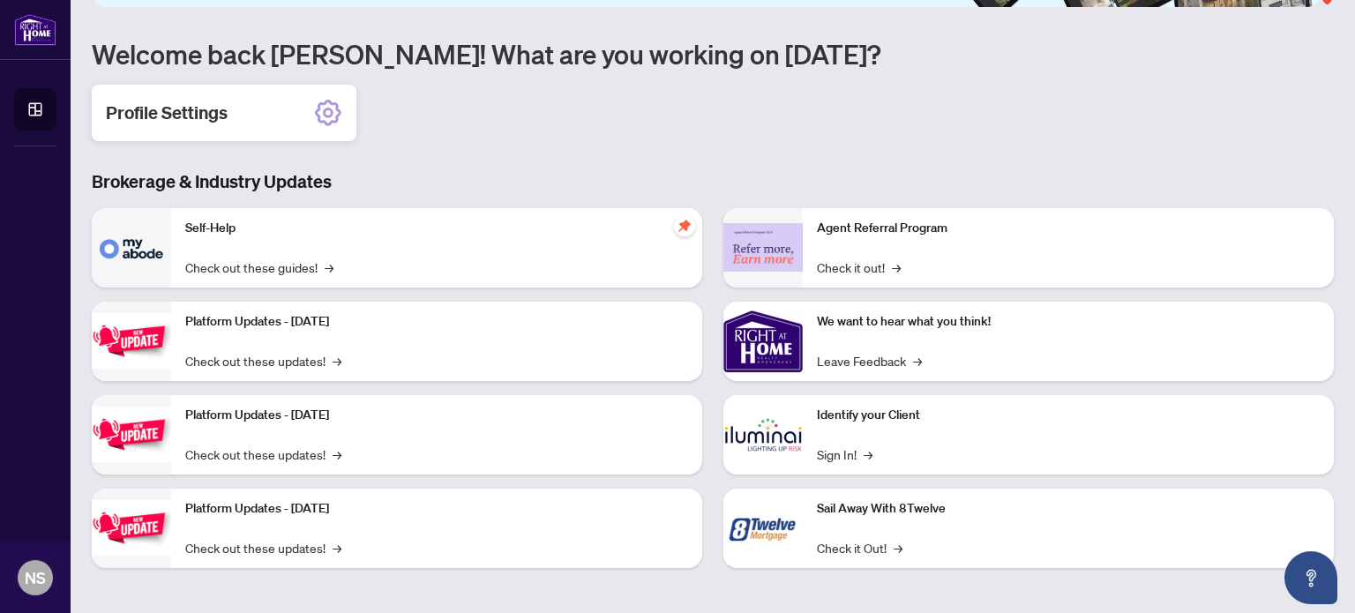
click at [311, 107] on div "Profile Settings" at bounding box center [224, 113] width 265 height 56
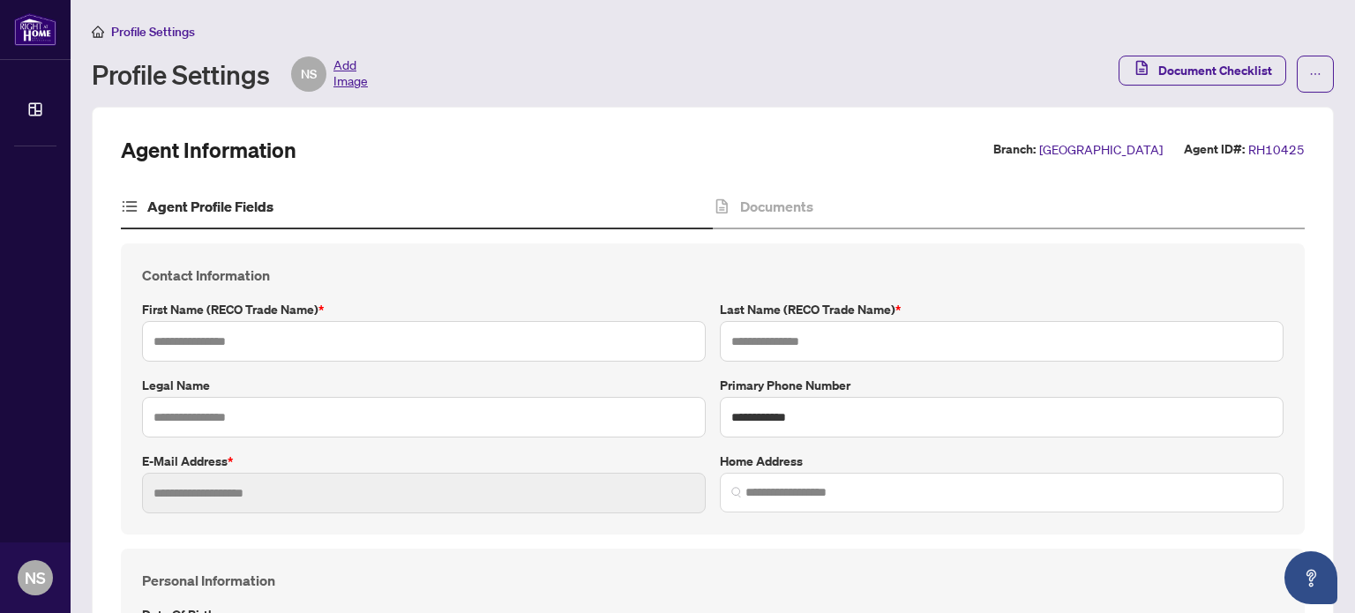
type input "********"
type input "*******"
type input "**********"
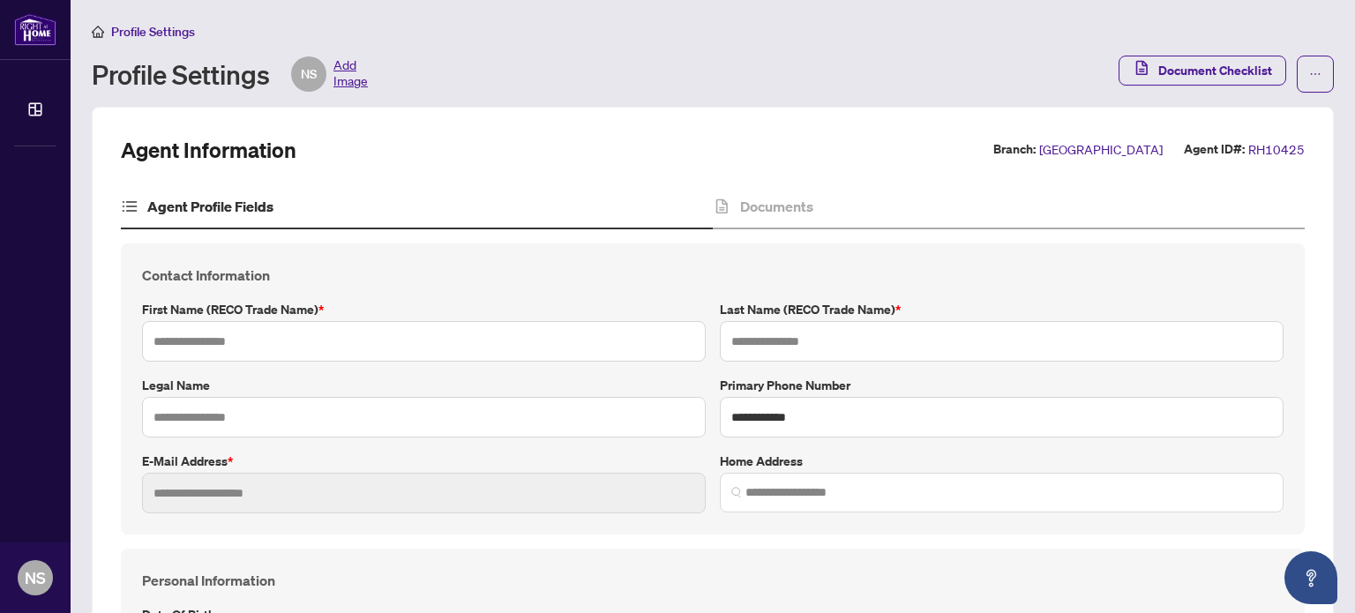
type input "**********"
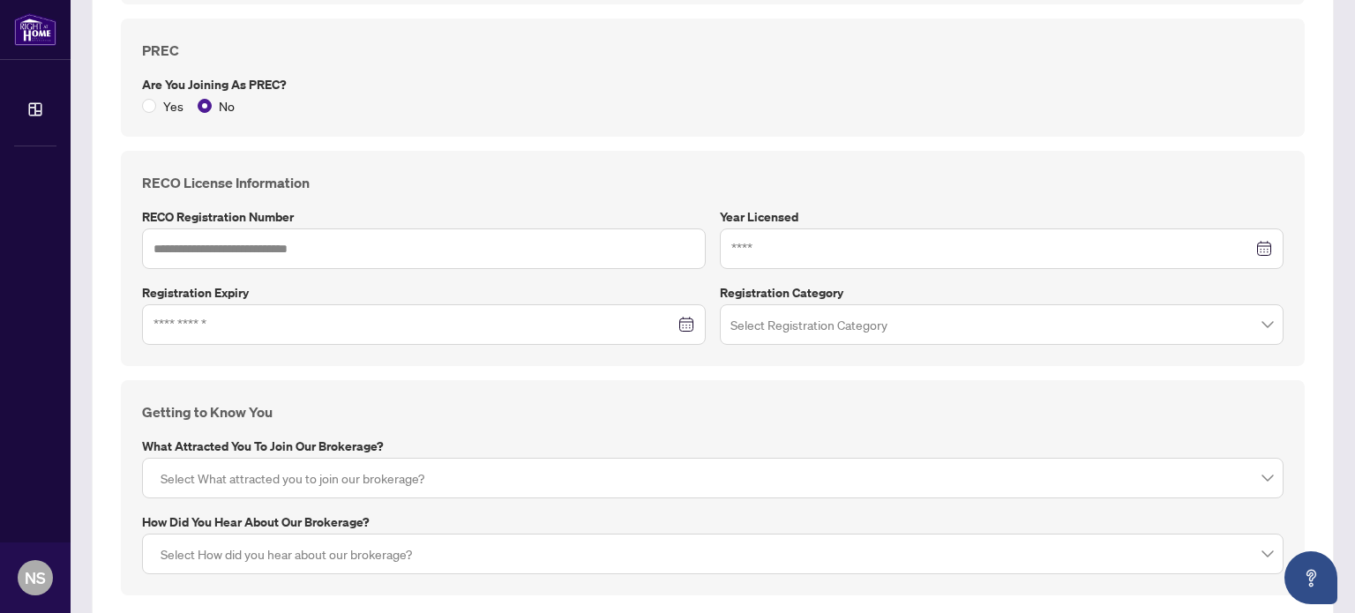
scroll to position [1147, 0]
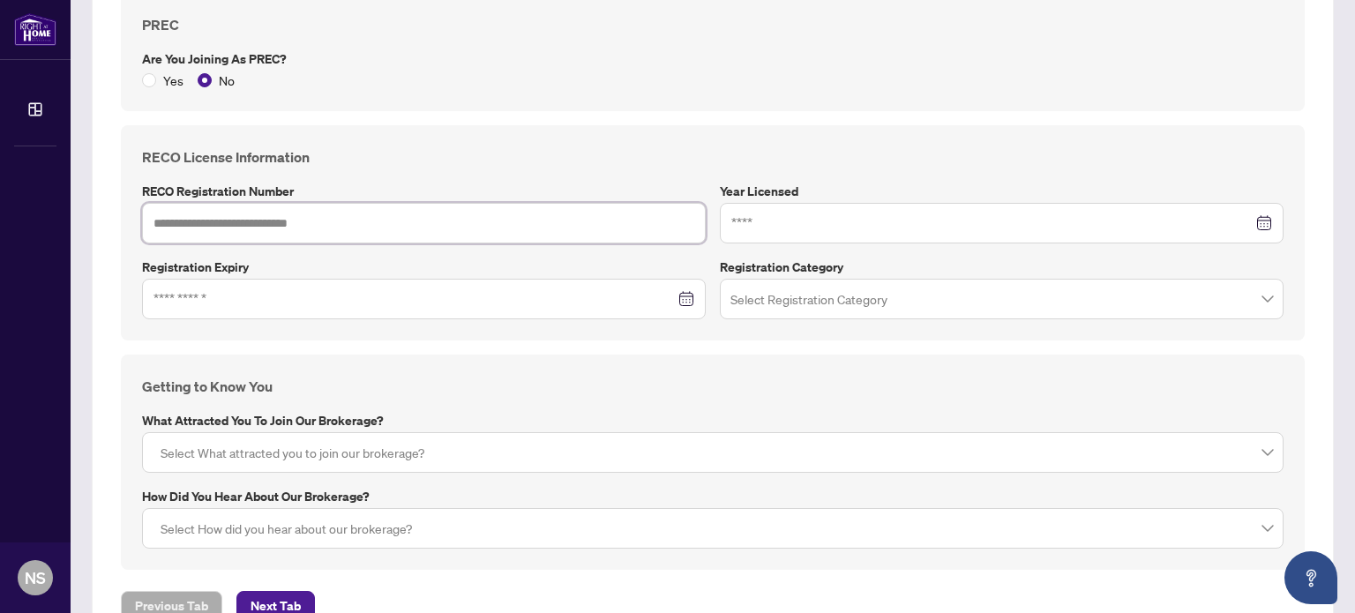
click at [283, 213] on input "text" at bounding box center [424, 223] width 564 height 41
click at [486, 446] on div at bounding box center [713, 453] width 1119 height 32
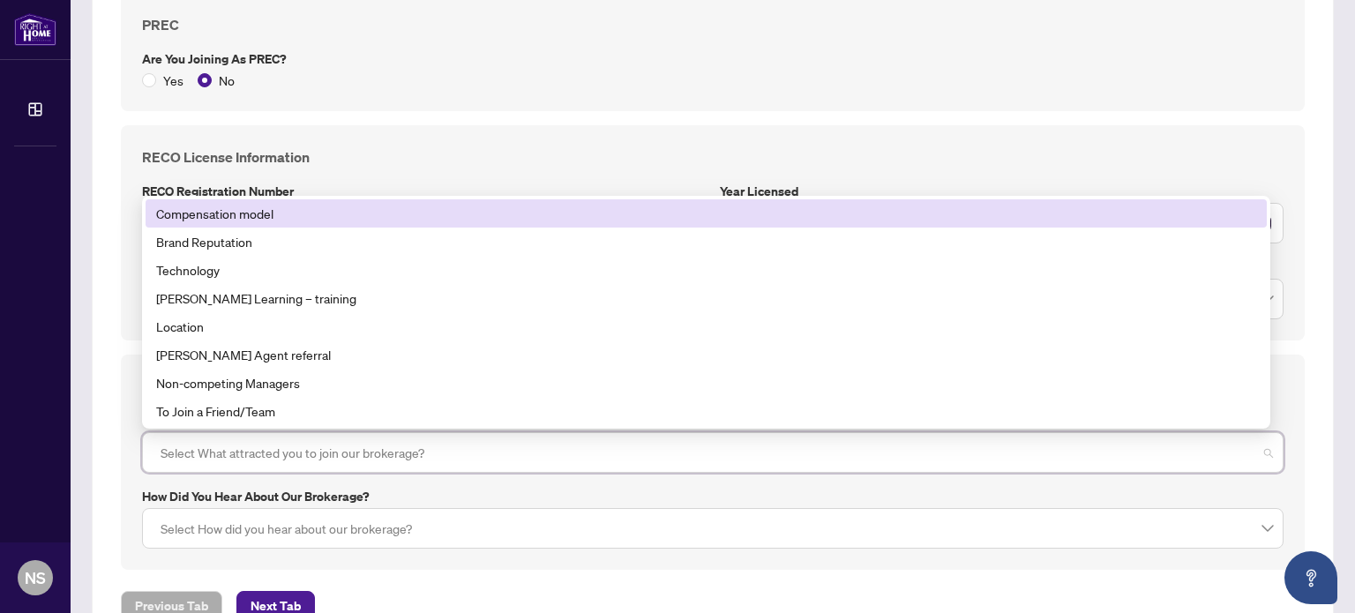
click at [292, 214] on div "Compensation model" at bounding box center [706, 213] width 1100 height 19
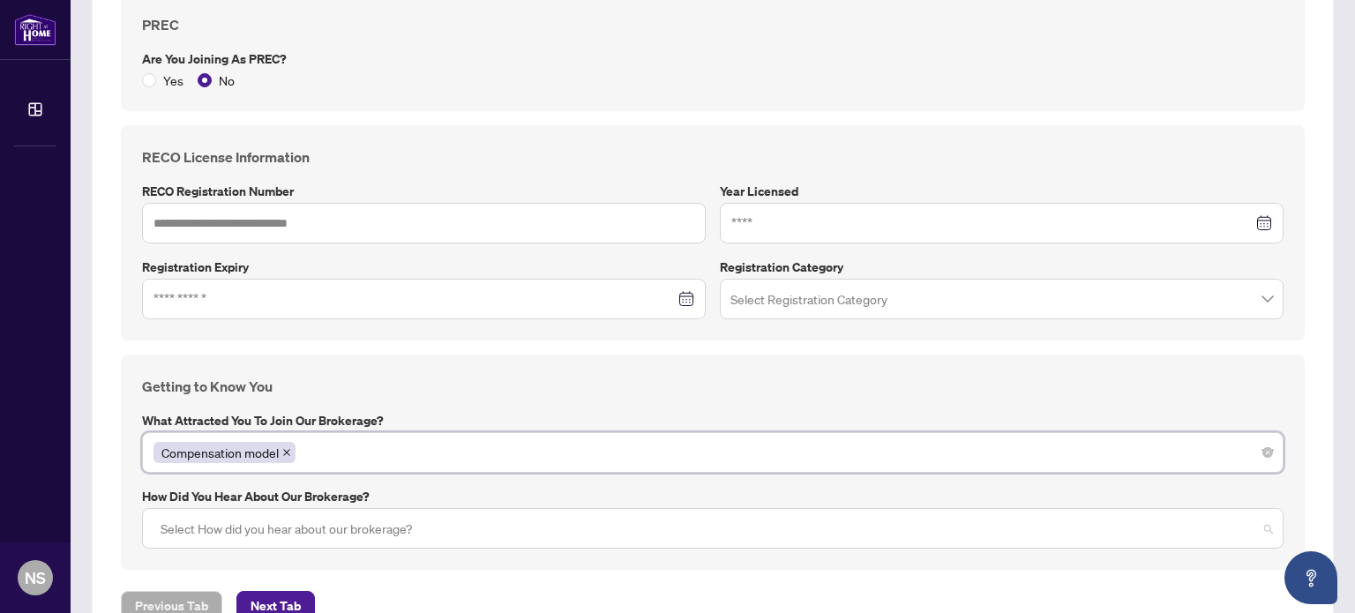
click at [339, 521] on div at bounding box center [713, 529] width 1119 height 32
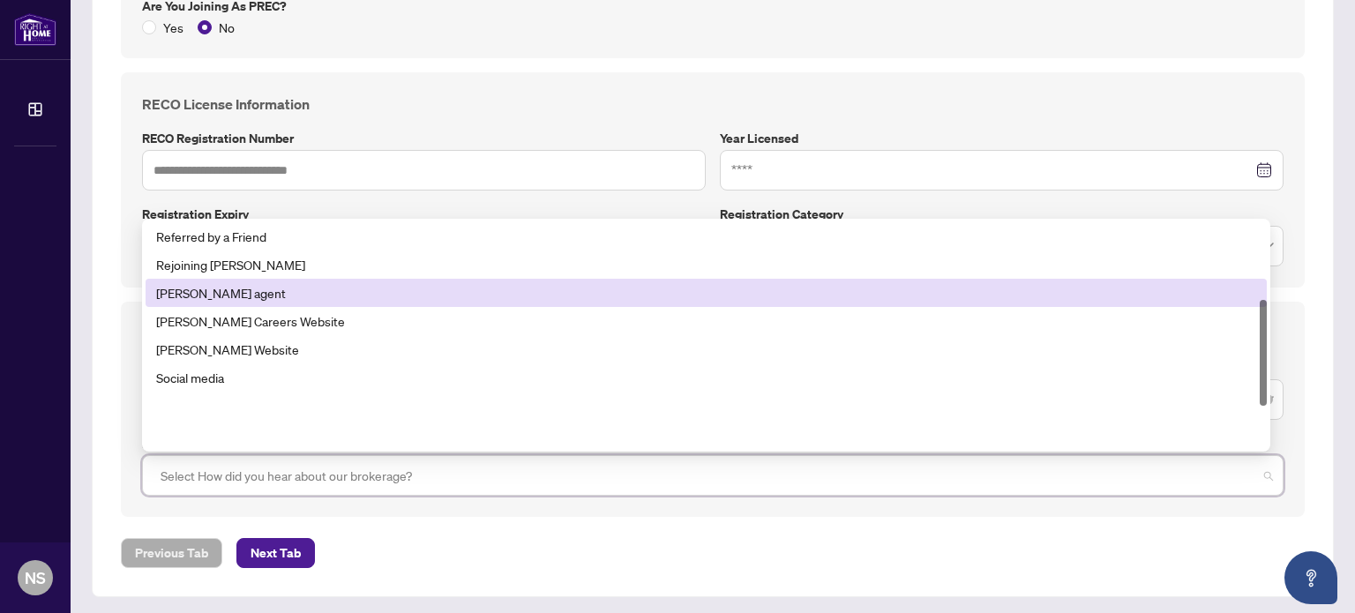
scroll to position [166, 0]
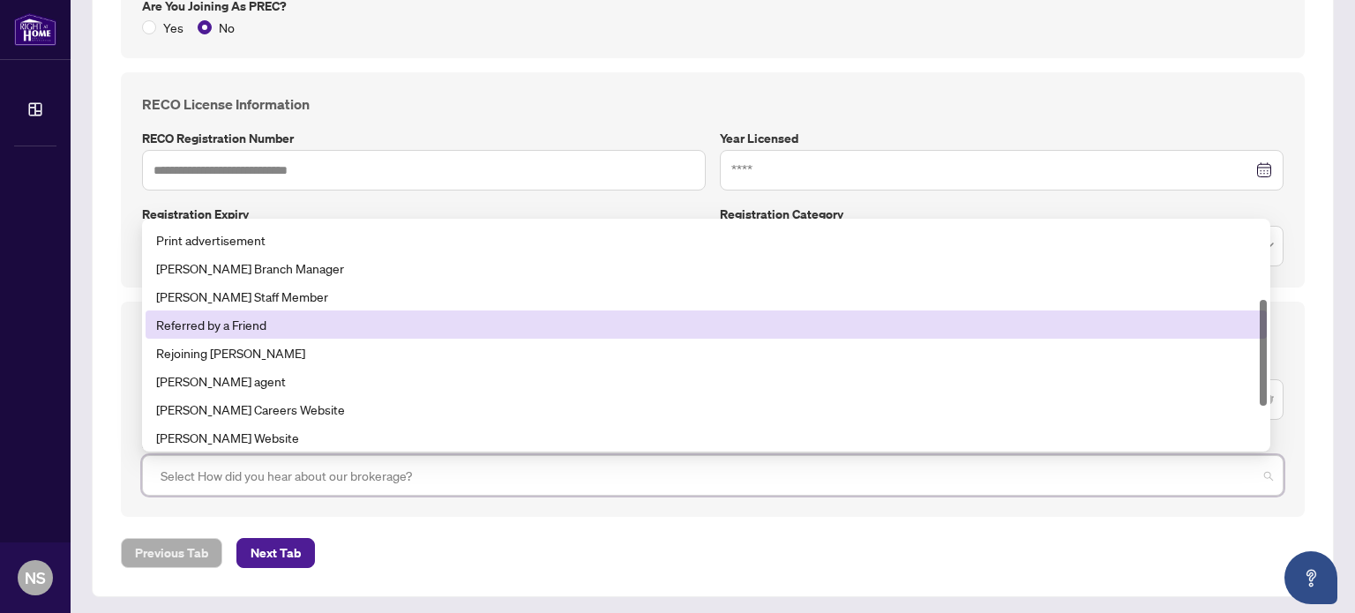
click at [275, 318] on div "Referred by a Friend" at bounding box center [706, 324] width 1100 height 19
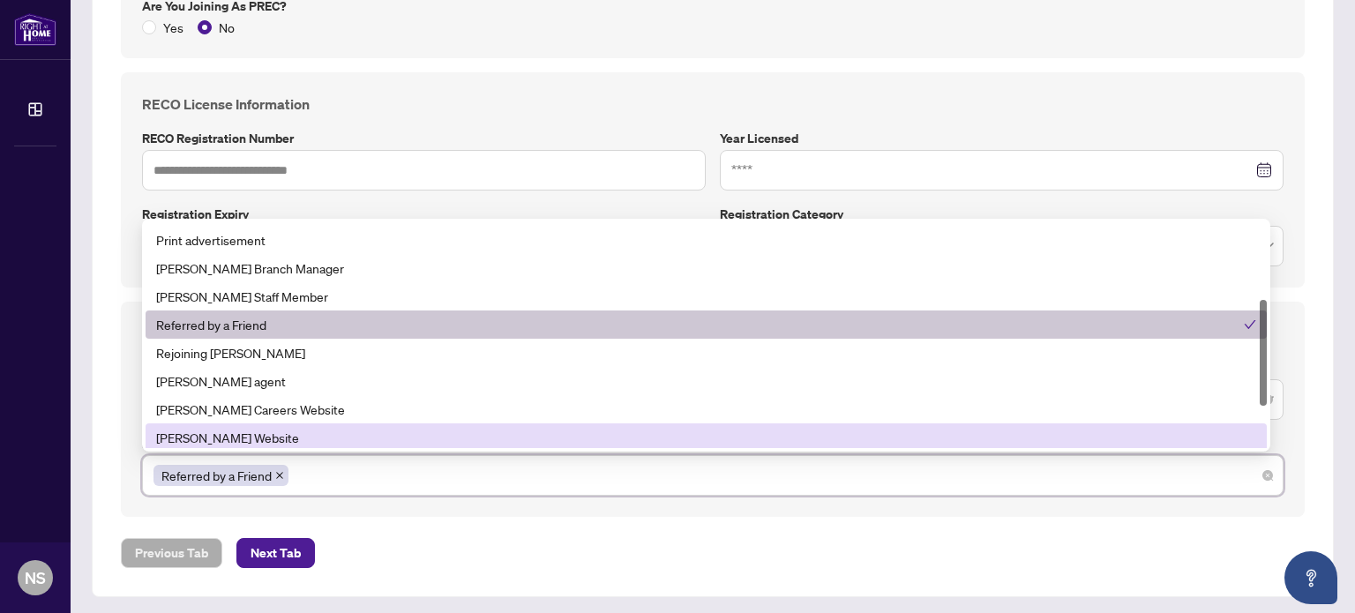
click at [401, 540] on div "Previous Tab Next Tab" at bounding box center [713, 553] width 1184 height 30
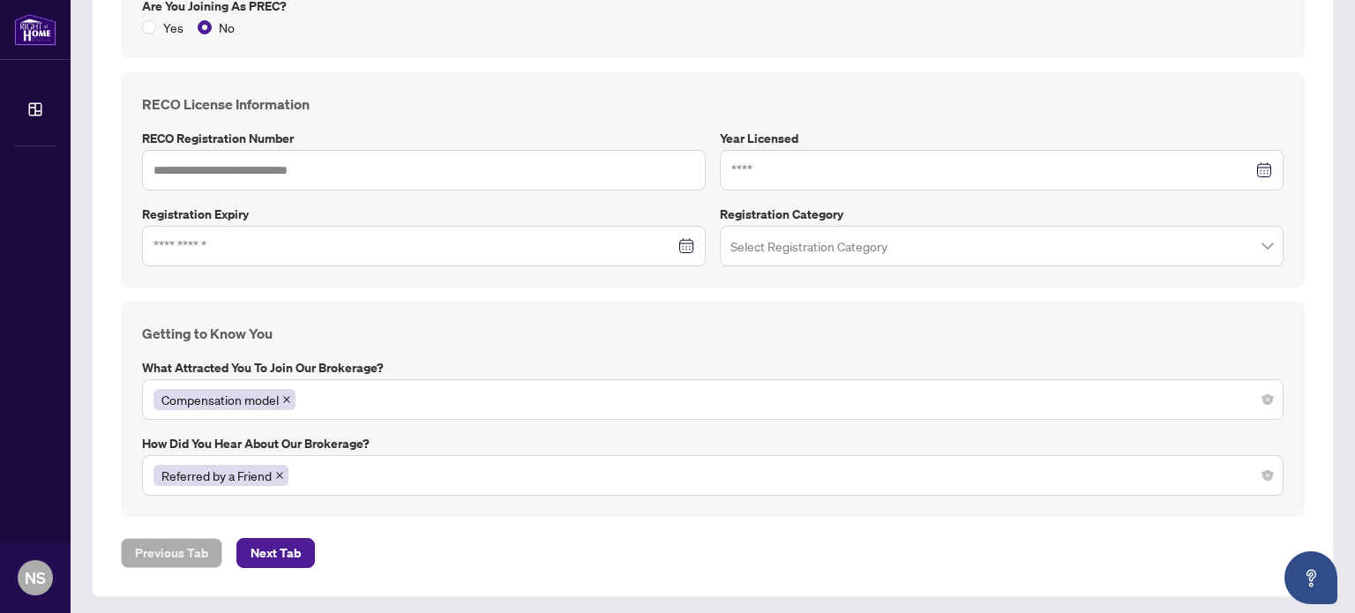
scroll to position [1112, 0]
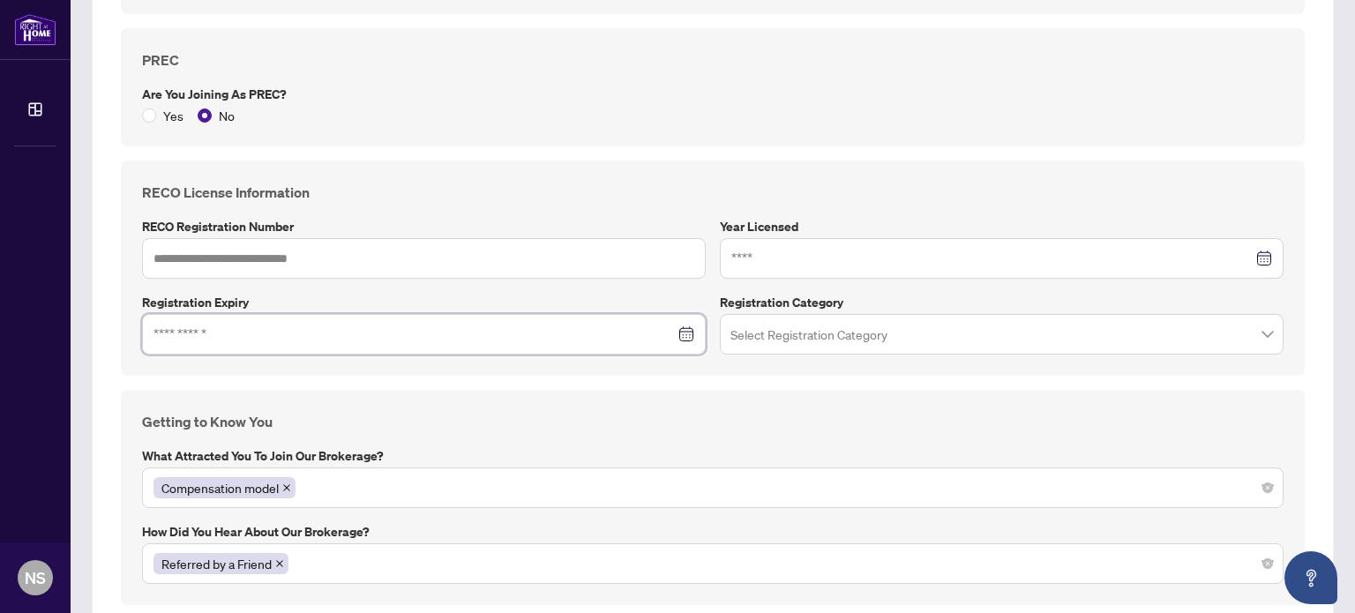
click at [243, 338] on input at bounding box center [414, 334] width 521 height 19
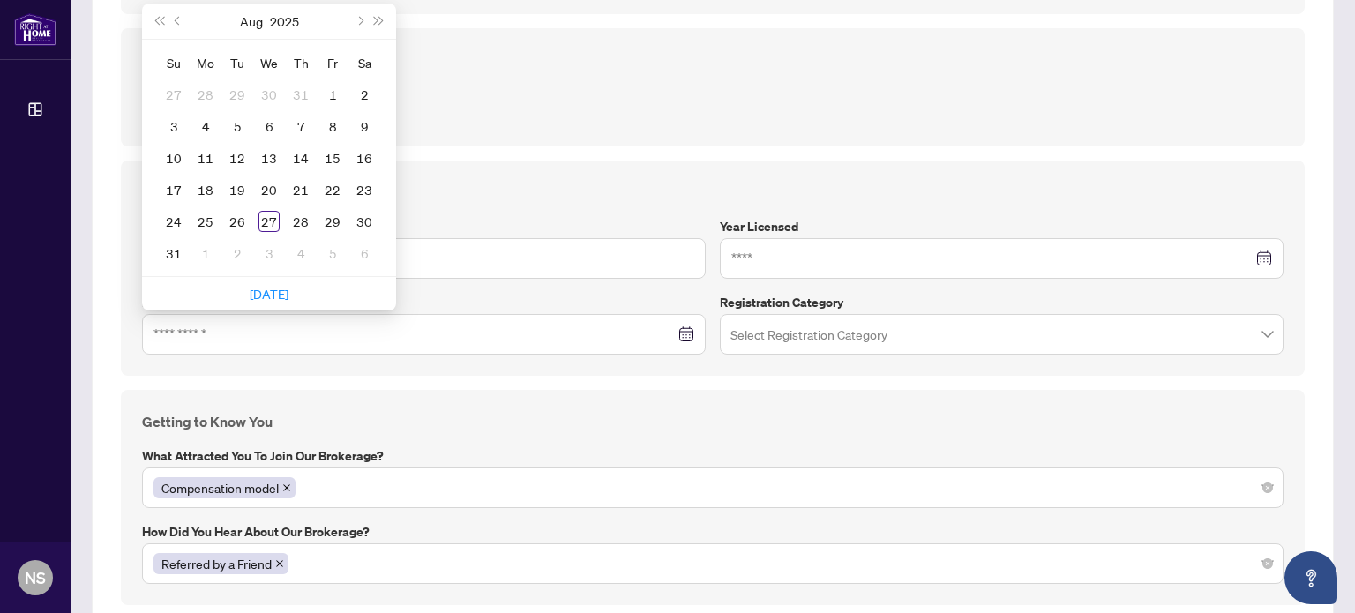
click at [360, 370] on div "RECO License Information RECO Registration Number Year Licensed Registration Ex…" at bounding box center [713, 268] width 1184 height 215
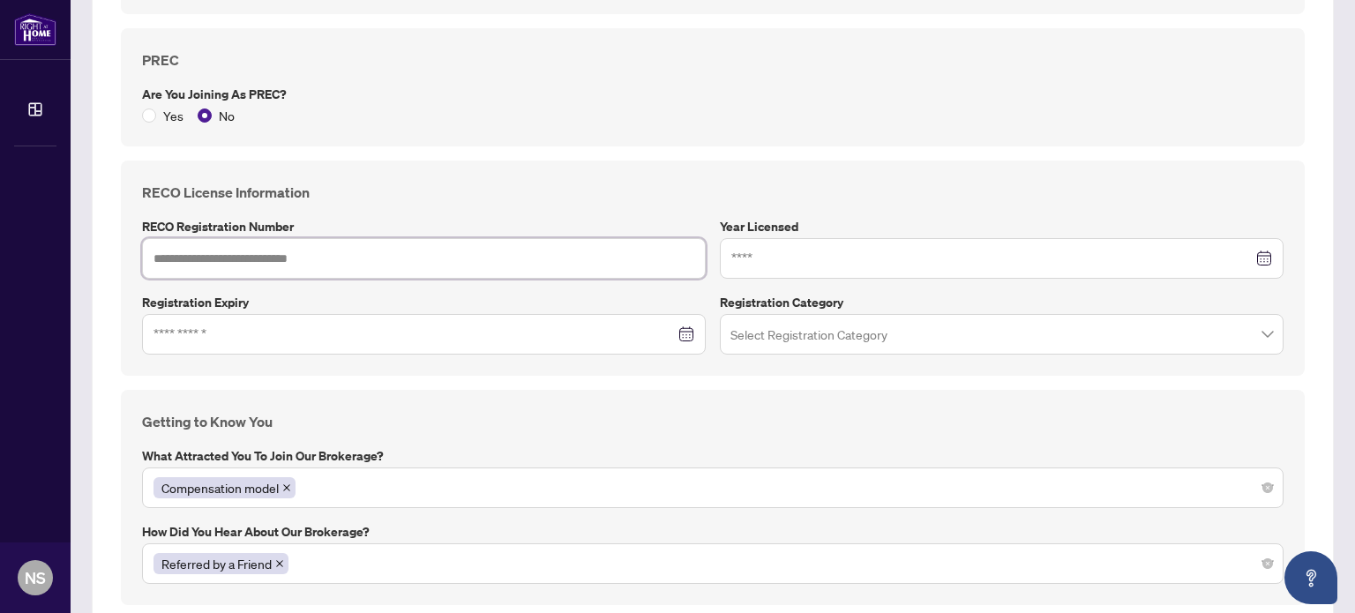
click at [292, 255] on input "text" at bounding box center [424, 258] width 564 height 41
paste input "*******"
type input "*******"
click at [815, 258] on input at bounding box center [991, 258] width 521 height 19
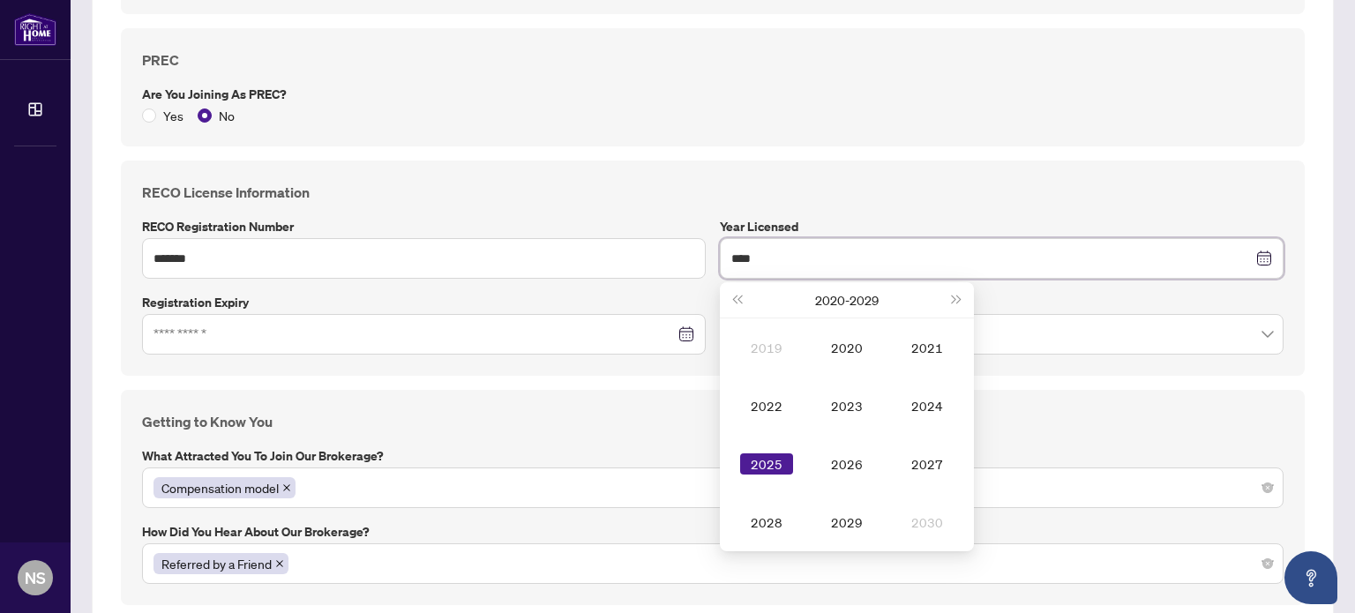
type input "****"
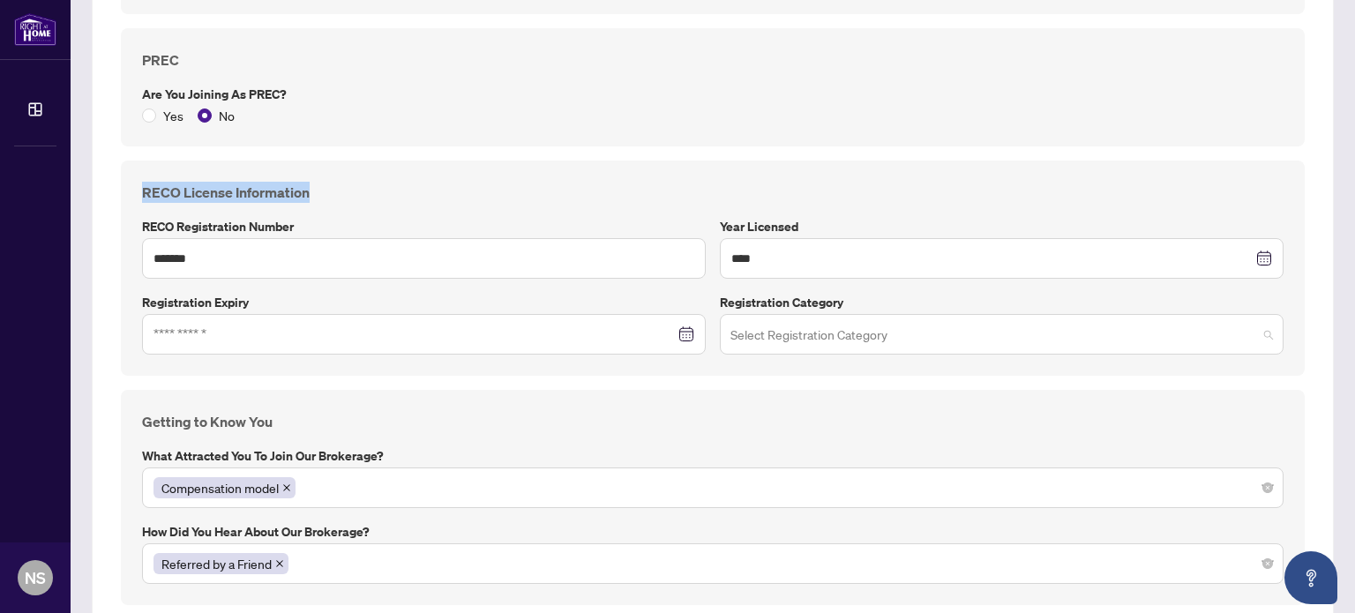
click at [788, 330] on input "search" at bounding box center [994, 337] width 527 height 39
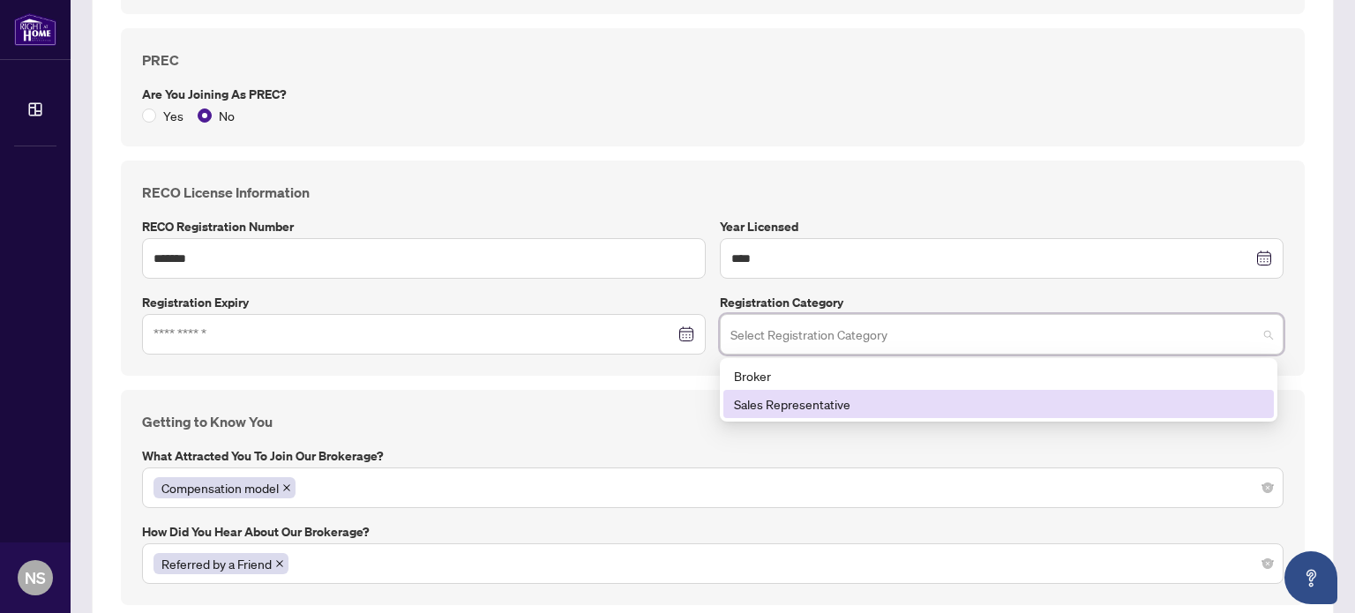
click at [819, 408] on div "Sales Representative" at bounding box center [998, 403] width 529 height 19
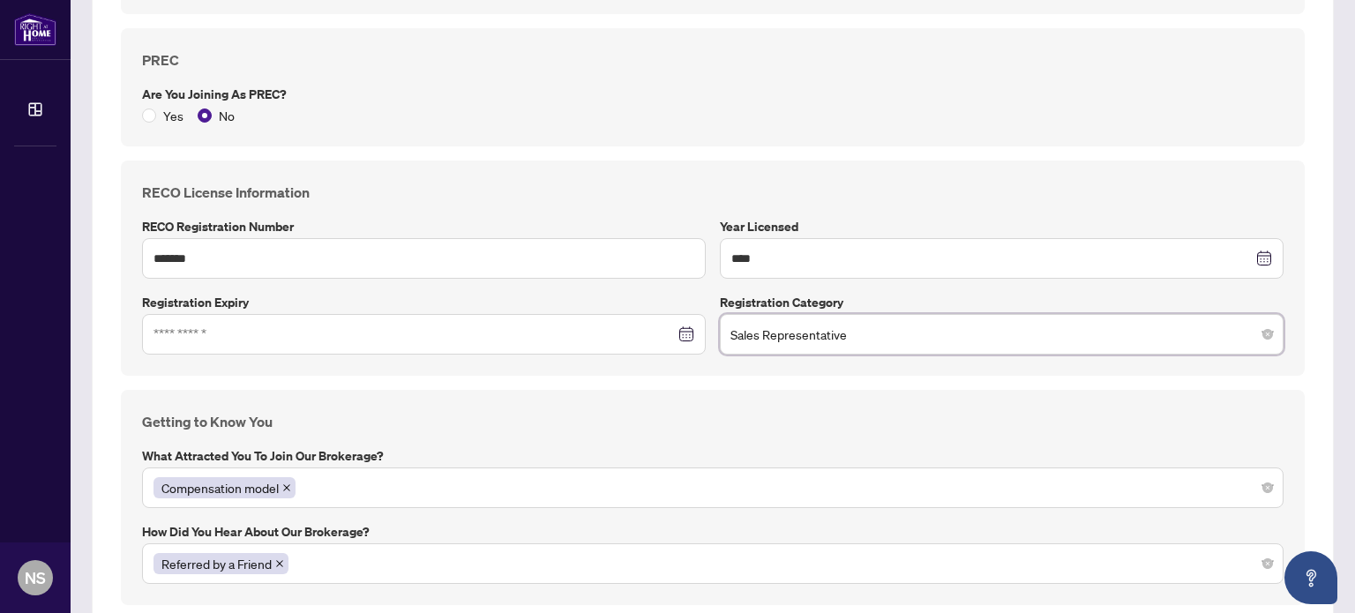
click at [256, 340] on div at bounding box center [424, 334] width 564 height 41
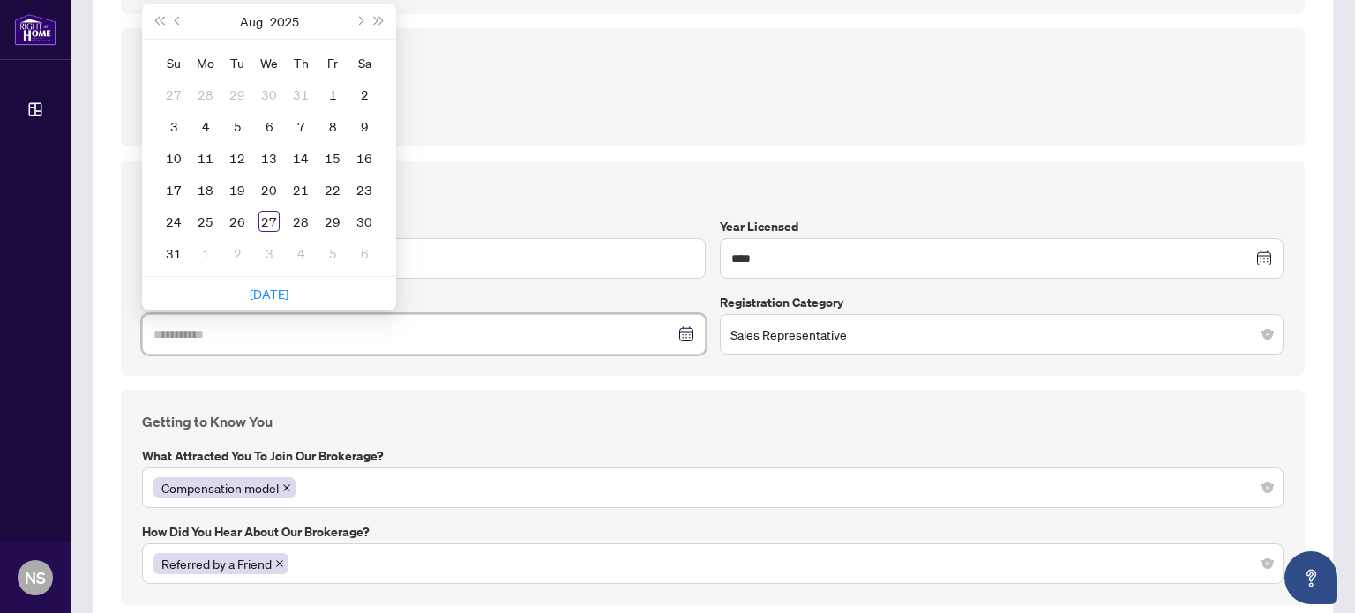
type input "**********"
click at [279, 12] on button "2025" at bounding box center [284, 21] width 29 height 35
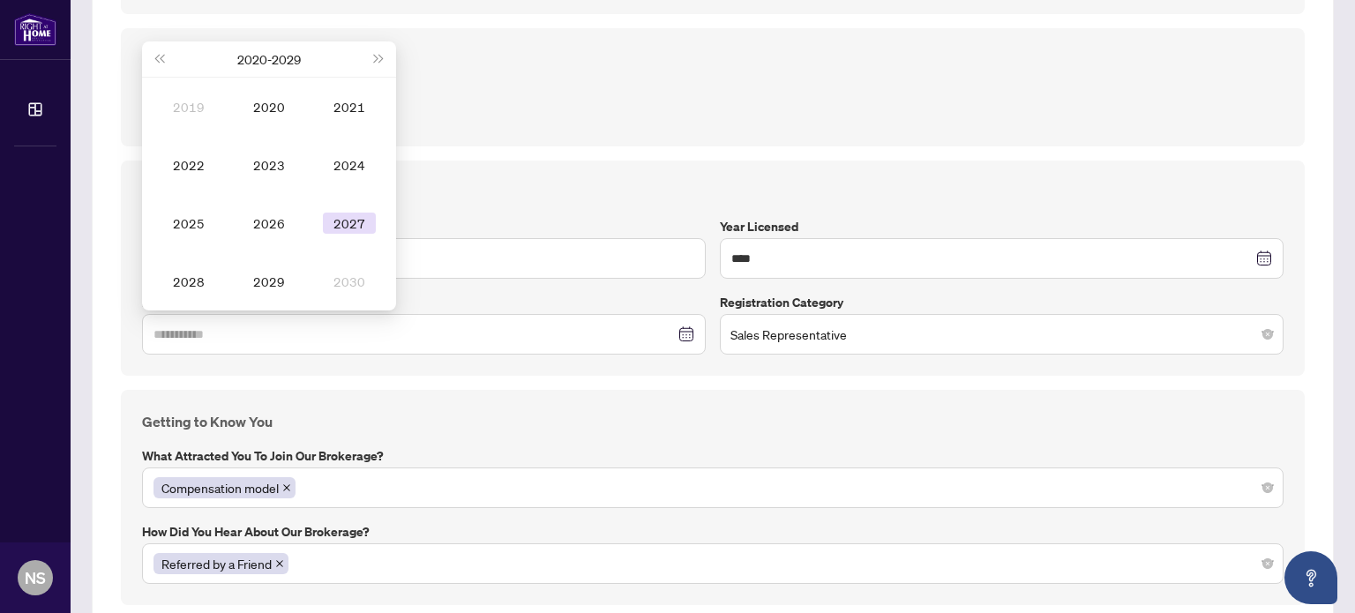
click at [339, 221] on div "2027" at bounding box center [349, 223] width 53 height 21
click at [274, 218] on div "Aug" at bounding box center [269, 223] width 53 height 21
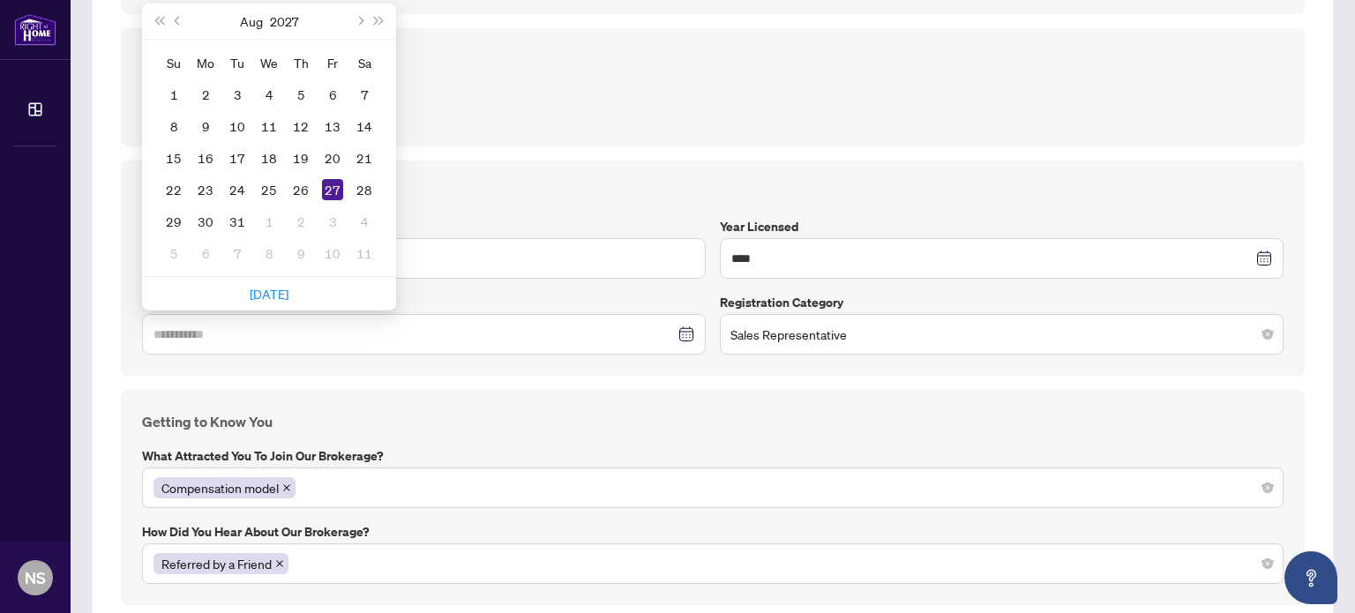
type input "**********"
click at [335, 184] on div "27" at bounding box center [332, 189] width 21 height 21
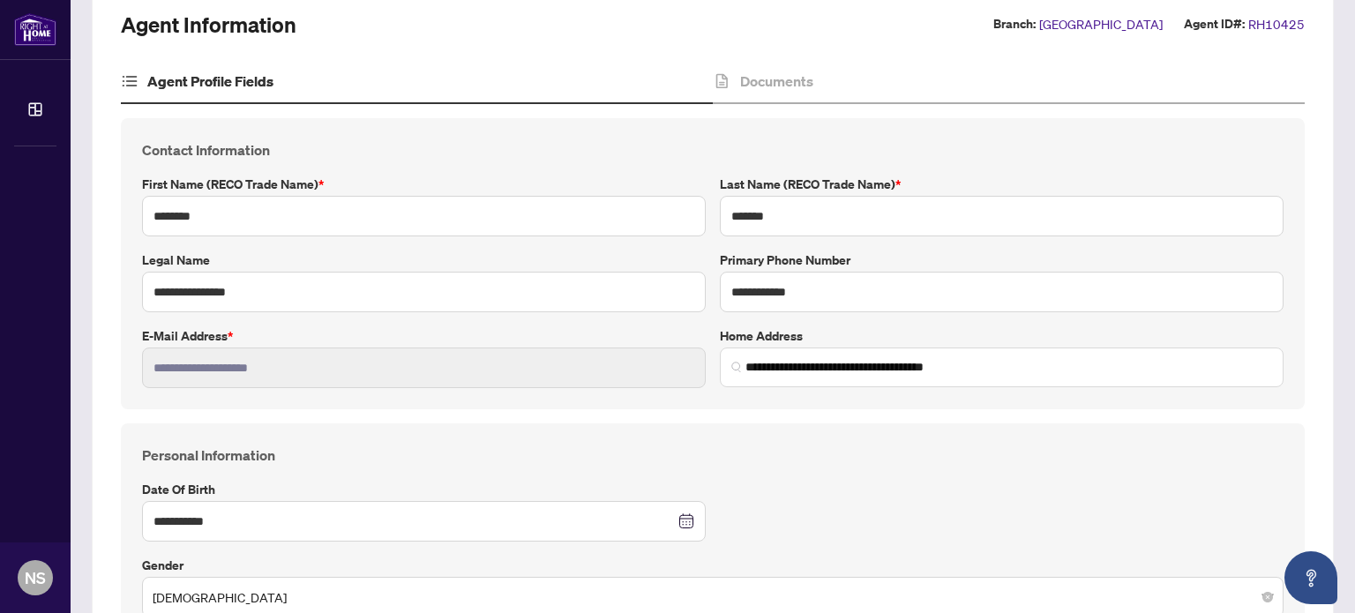
scroll to position [0, 0]
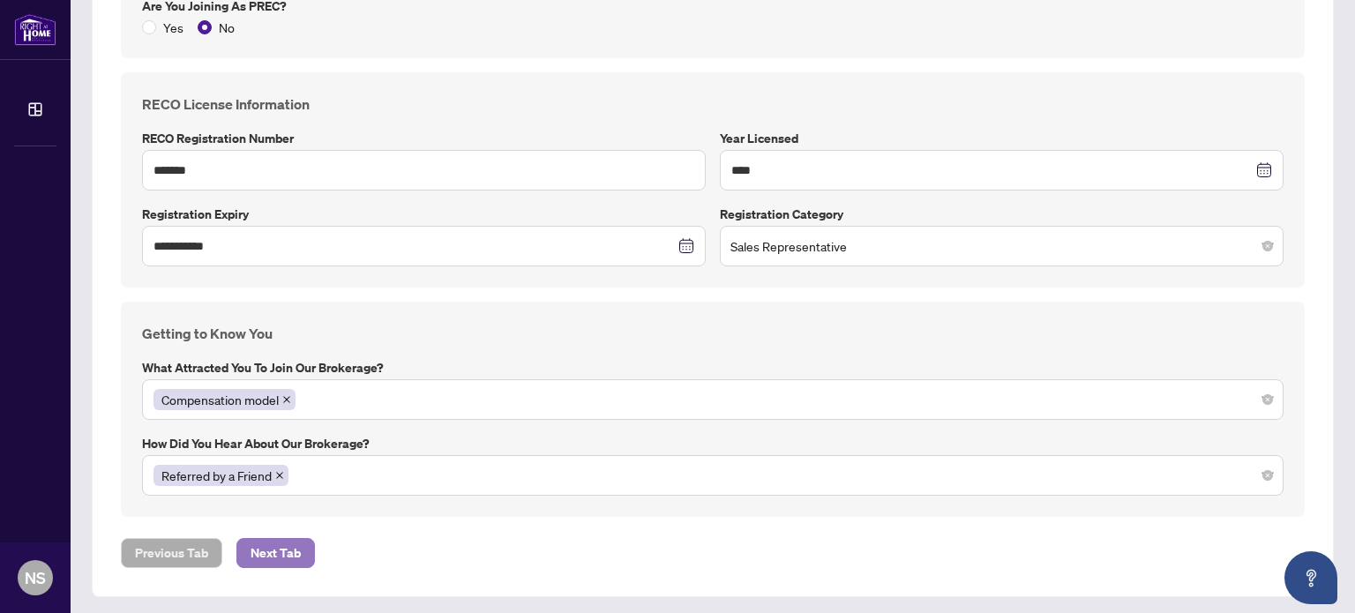
click at [271, 560] on span "Next Tab" at bounding box center [276, 553] width 50 height 28
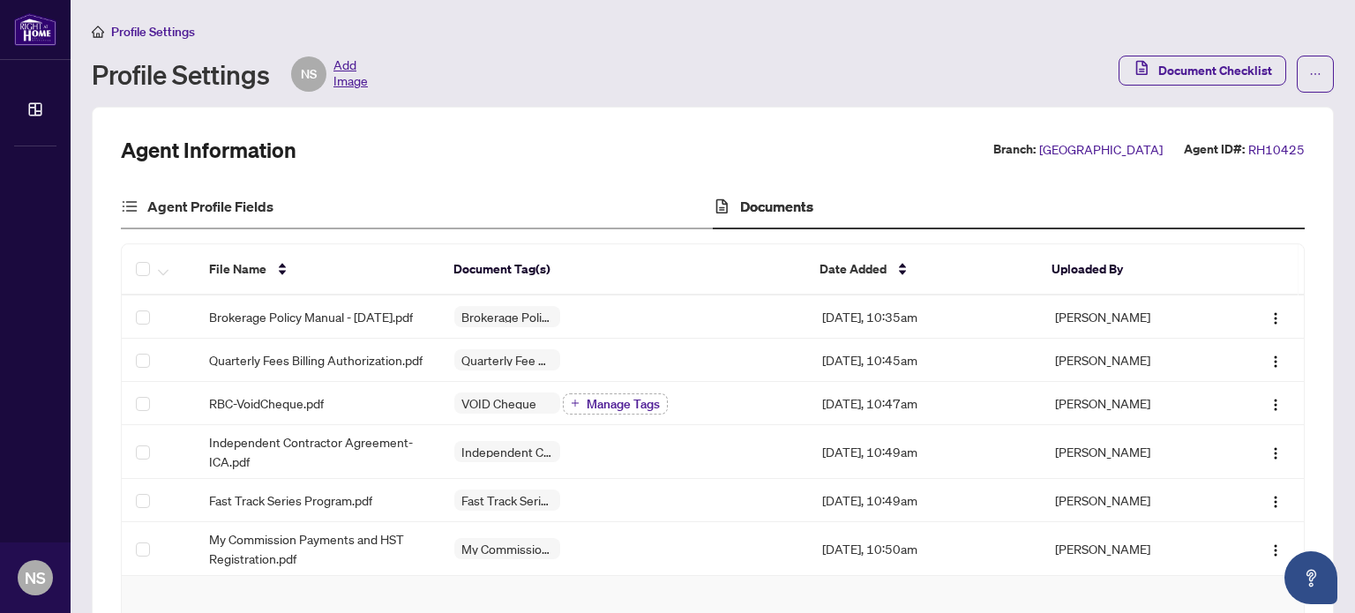
click at [233, 191] on div "Agent Profile Fields" at bounding box center [417, 207] width 592 height 44
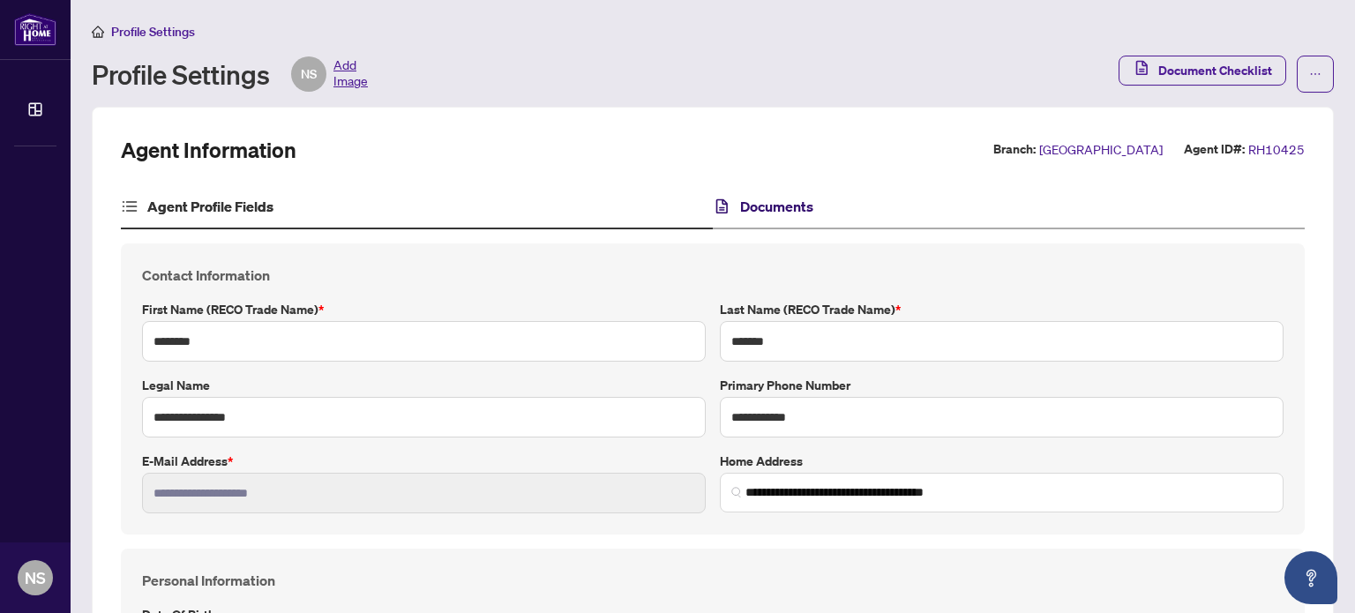
click at [779, 198] on h4 "Documents" at bounding box center [776, 206] width 73 height 21
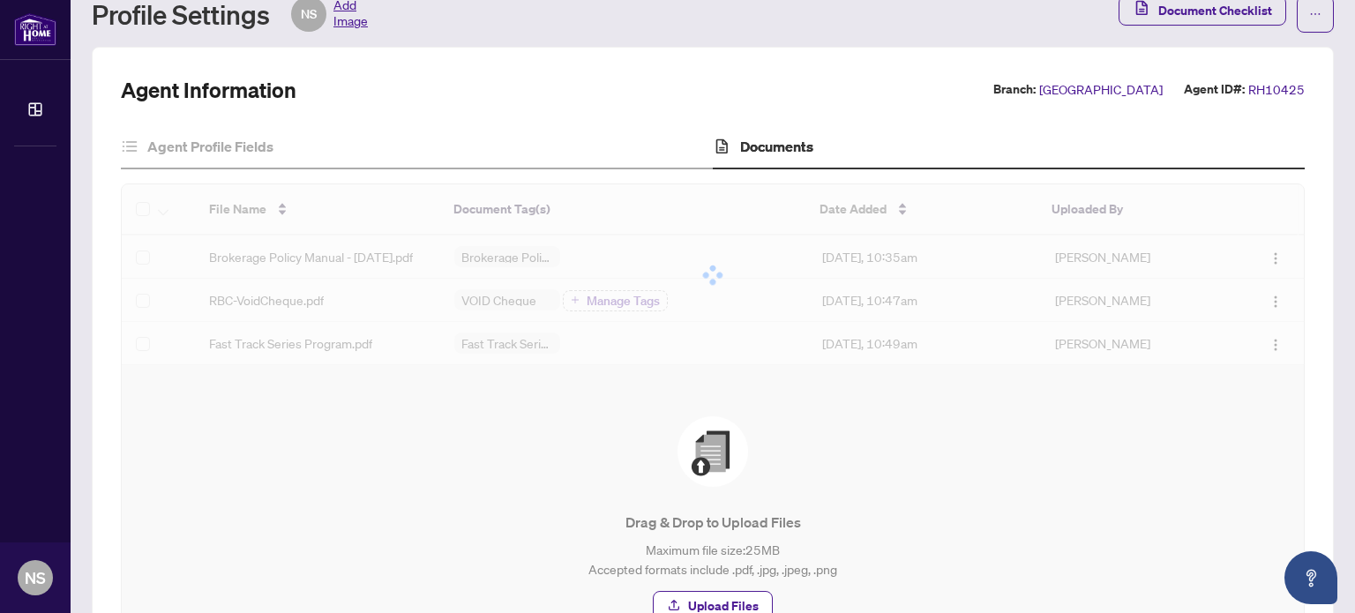
scroll to position [88, 0]
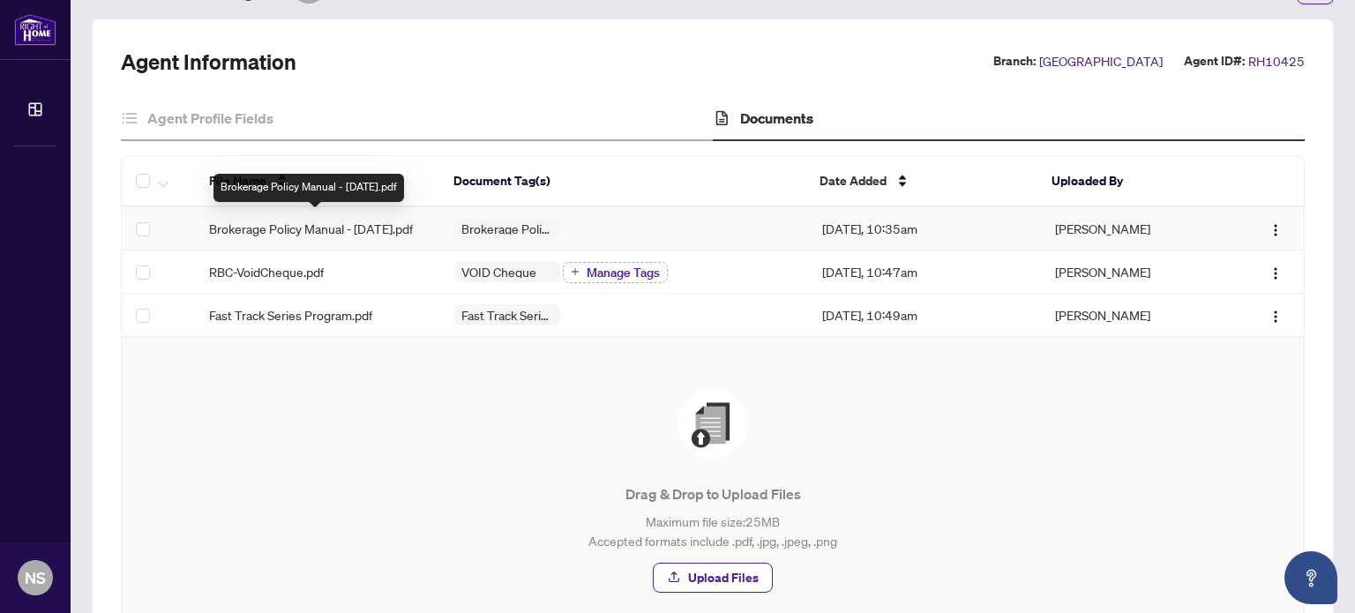
click at [364, 222] on span "Brokerage Policy Manual - [DATE].pdf" at bounding box center [311, 228] width 204 height 19
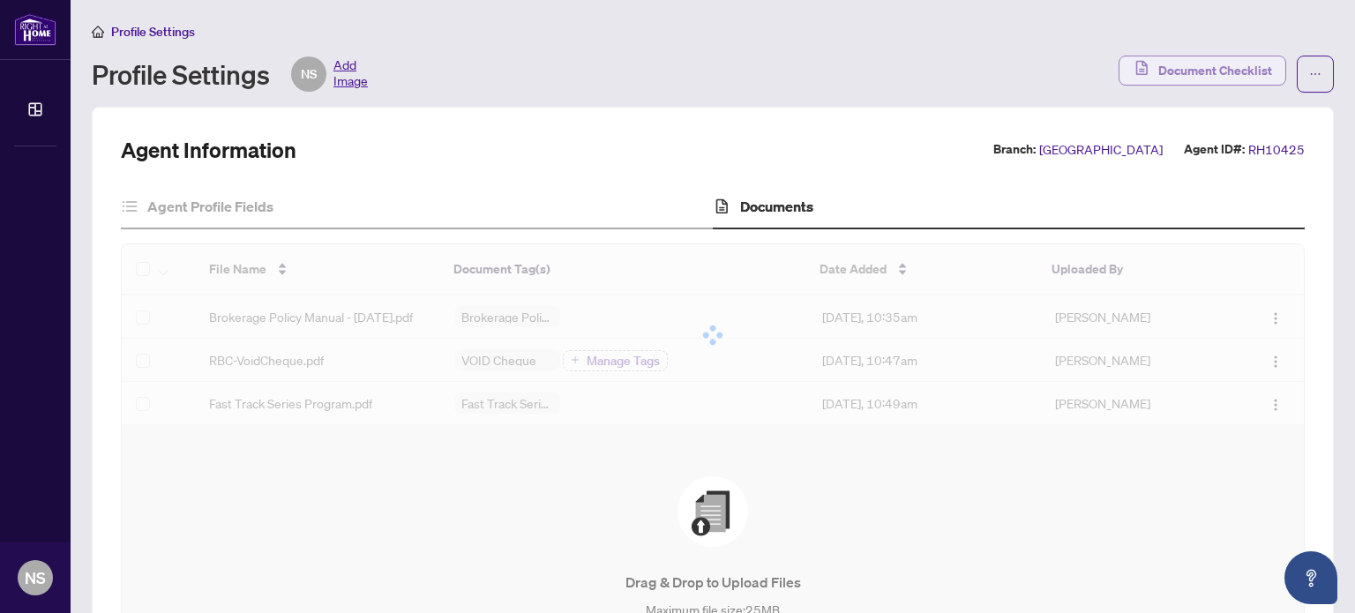
click at [1217, 68] on span "Document Checklist" at bounding box center [1215, 70] width 114 height 28
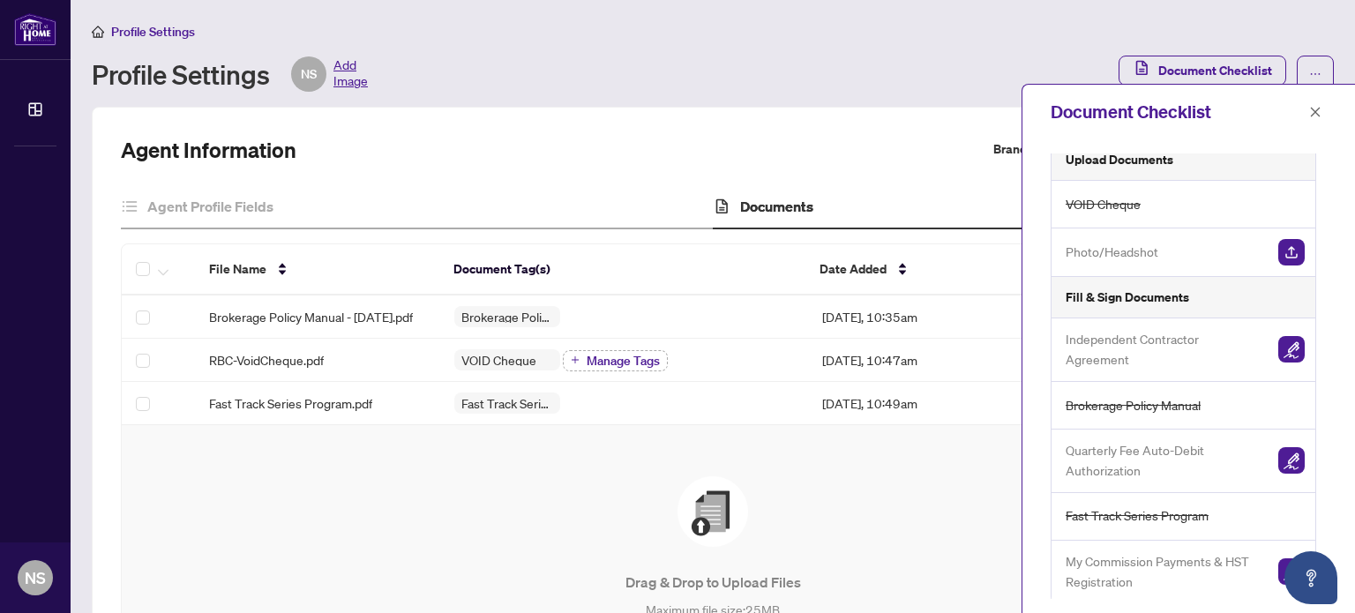
scroll to position [18, 0]
click at [1284, 340] on img "button" at bounding box center [1291, 347] width 26 height 26
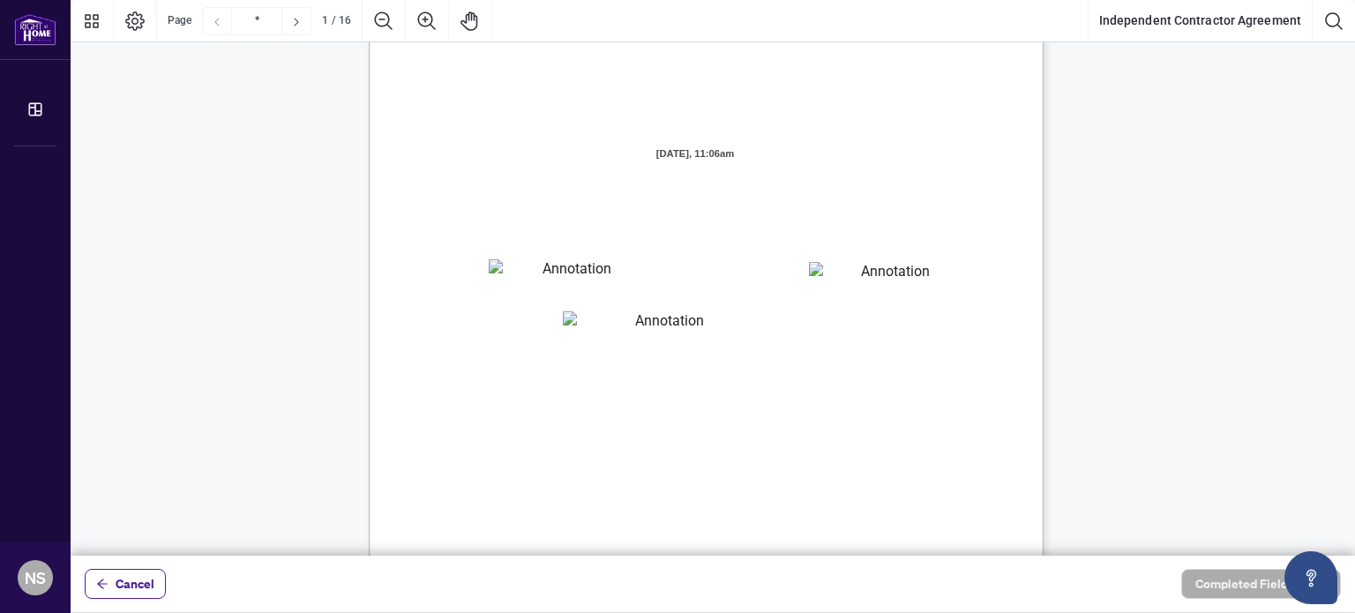
scroll to position [88, 0]
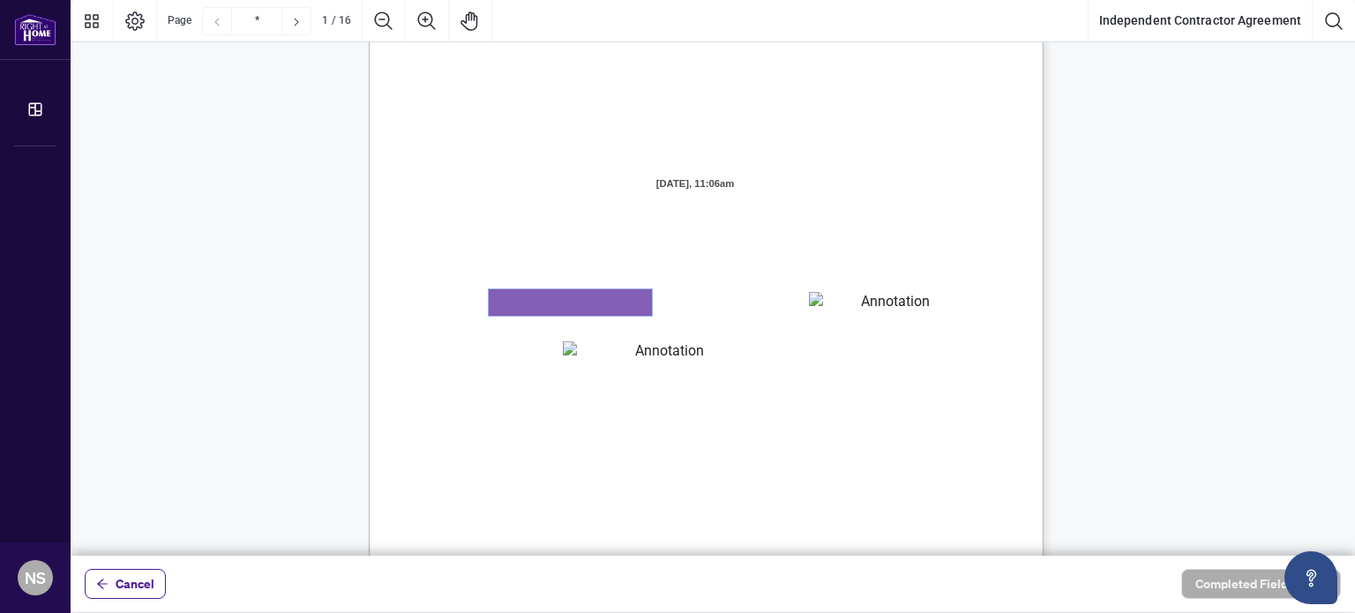
click at [522, 296] on textarea "01K3P0H4V3Y2E4WMQXPY95CZXV" at bounding box center [570, 302] width 163 height 26
type textarea "**********"
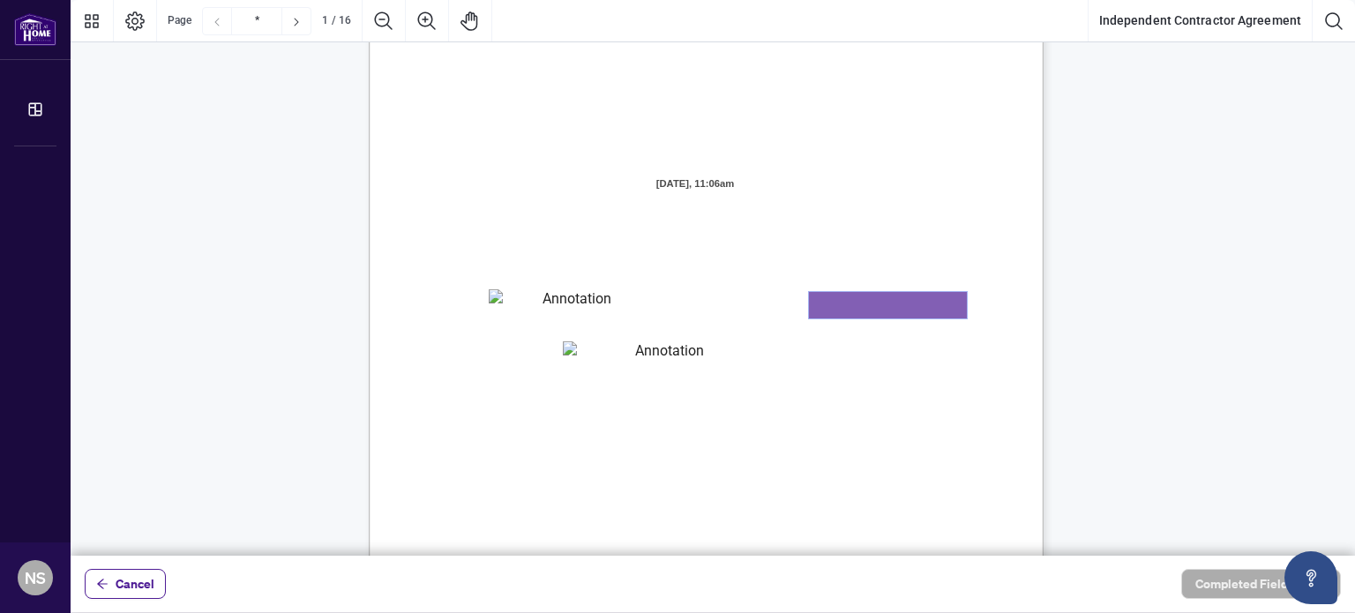
click at [864, 298] on textarea "01K3P0FZYKQPY1H7YPNAJ4ZK11" at bounding box center [888, 305] width 158 height 26
type textarea "********"
click at [605, 346] on textarea "01K3P0G6MKYQ7AET54NFXCTHFJ" at bounding box center [662, 354] width 199 height 26
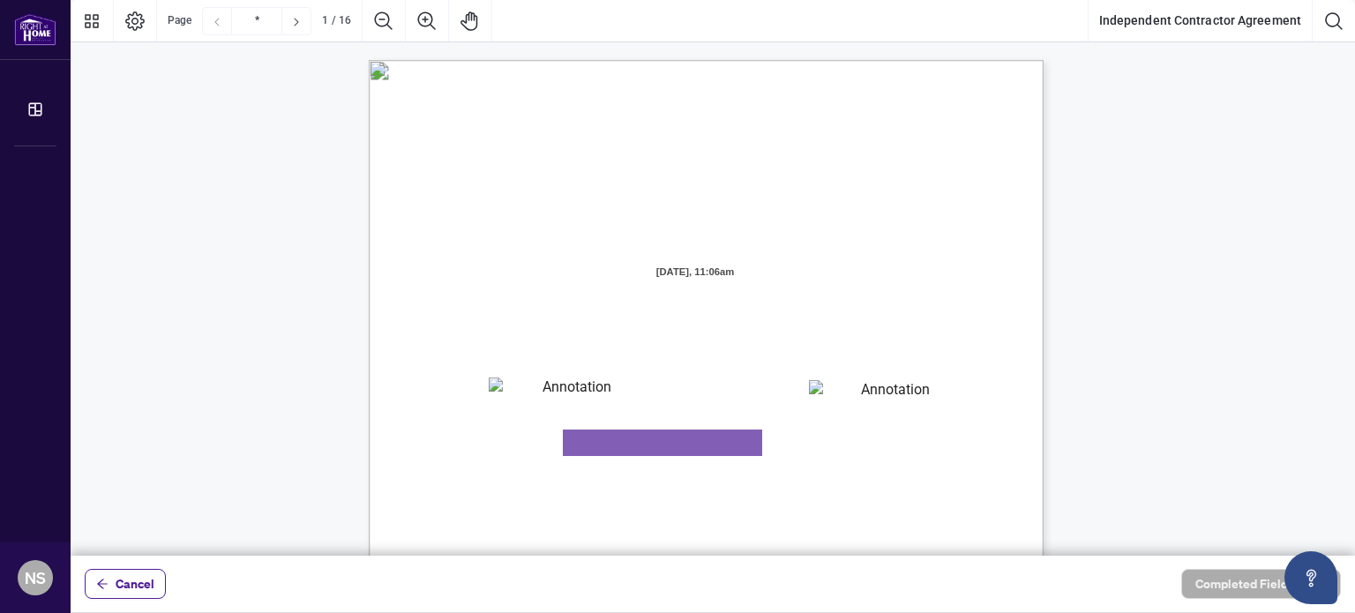
scroll to position [0, 0]
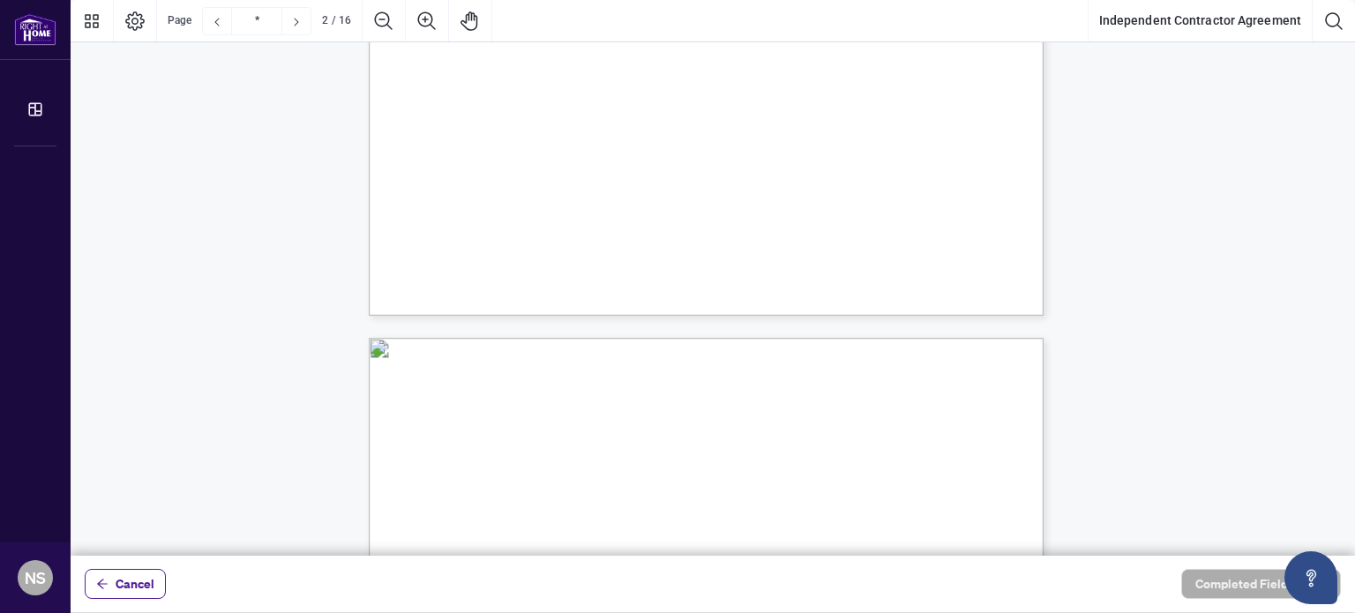
type input "*"
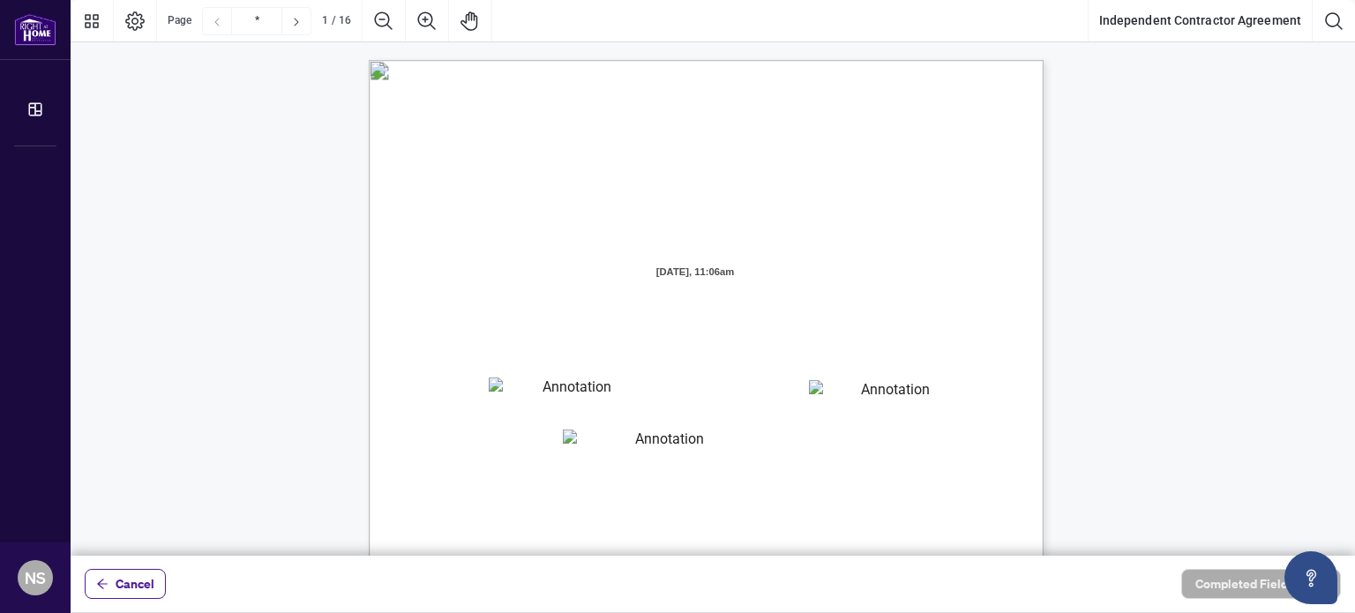
drag, startPoint x: 451, startPoint y: 332, endPoint x: 982, endPoint y: 449, distance: 544.0
click at [982, 60] on section "INDEPENDENT CONTRACTOR AGREEMENT THIS AGREEMENT is made as of (the “Effective D…" at bounding box center [790, 60] width 843 height 0
click at [150, 584] on span "Cancel" at bounding box center [135, 584] width 39 height 28
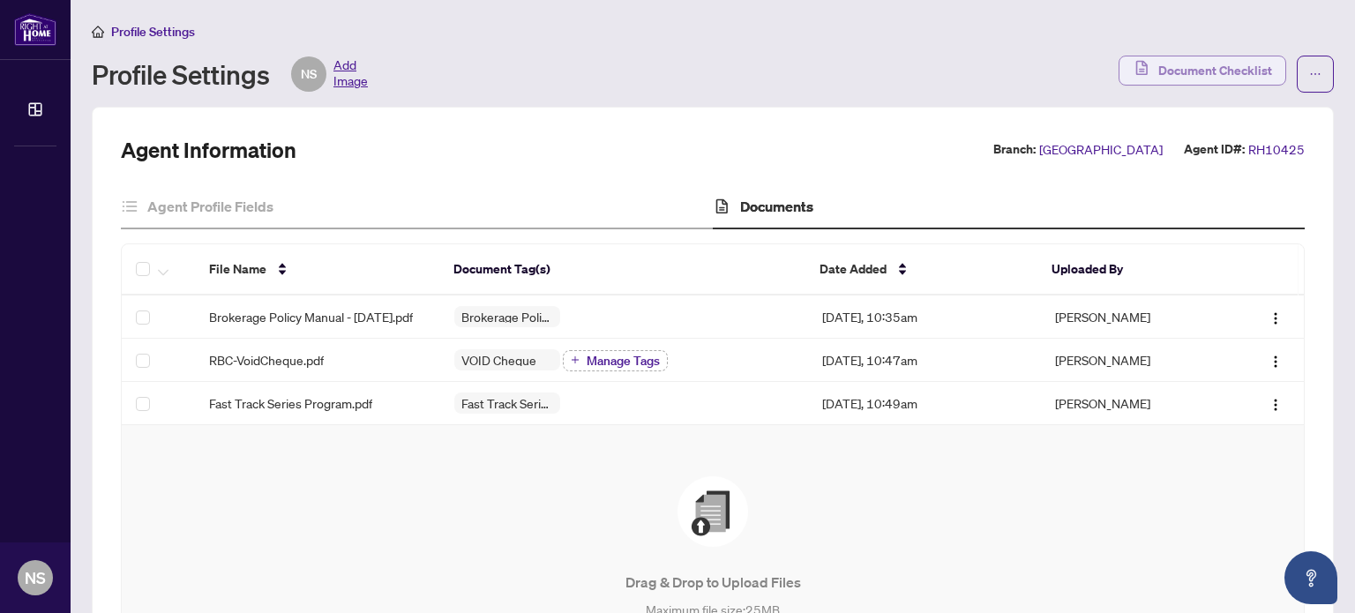
click at [1230, 75] on span "Document Checklist" at bounding box center [1215, 70] width 114 height 28
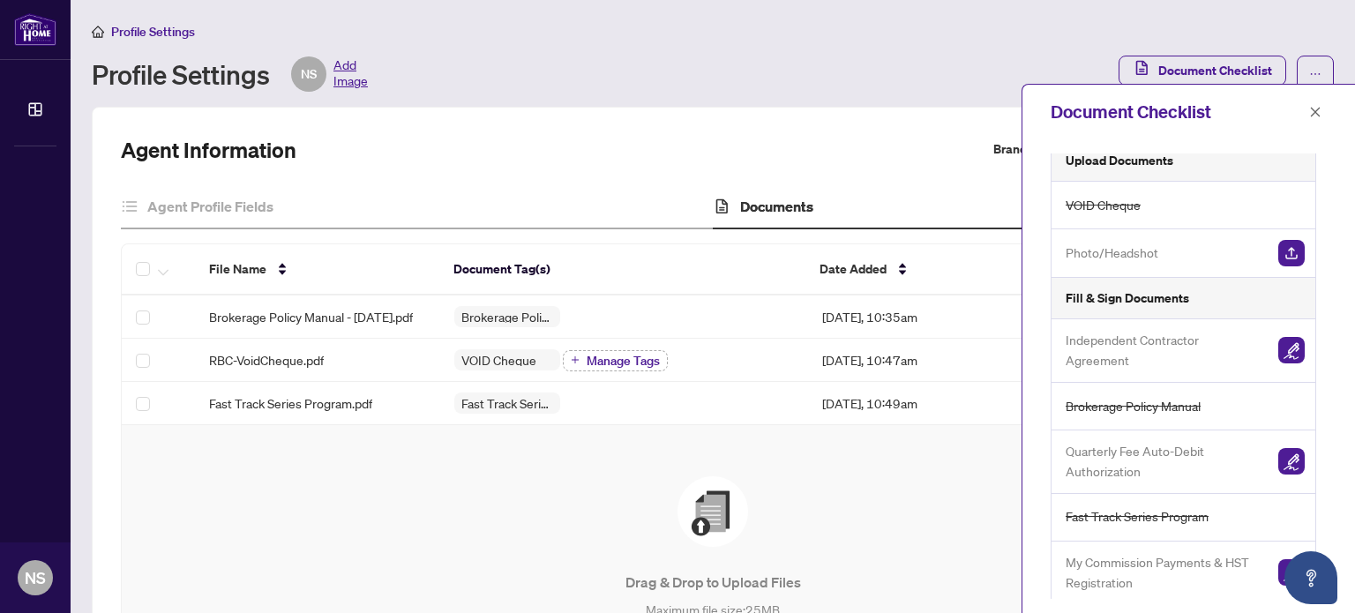
scroll to position [18, 0]
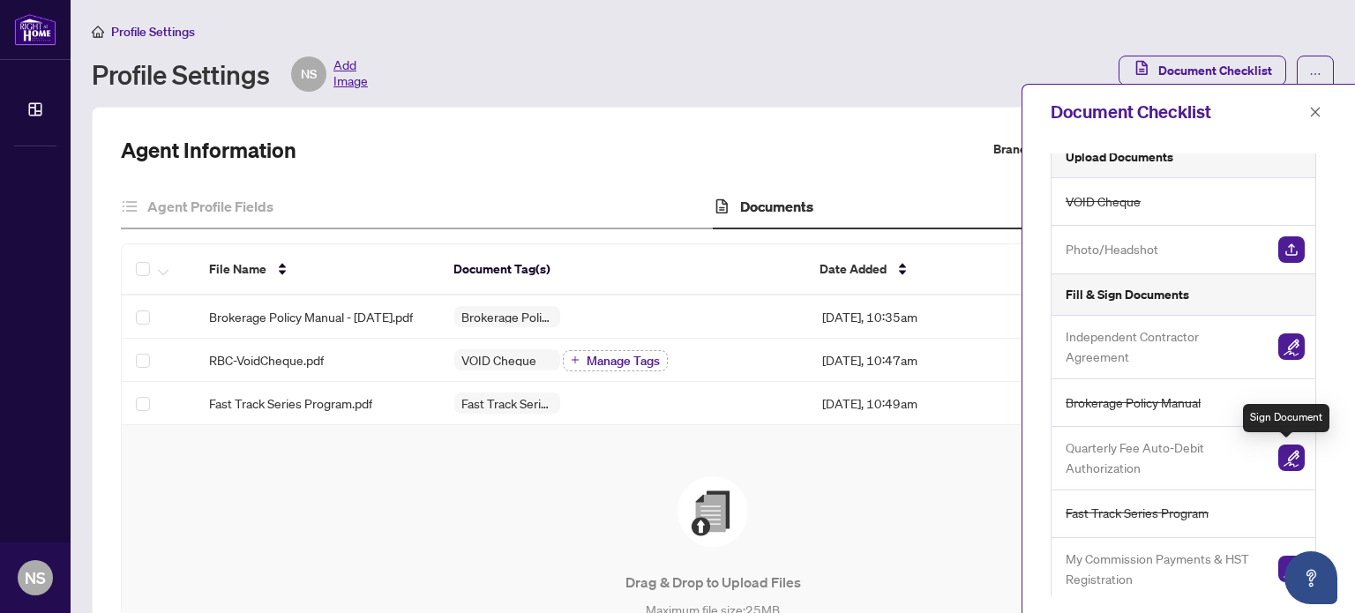
click at [1288, 458] on img "button" at bounding box center [1291, 458] width 26 height 26
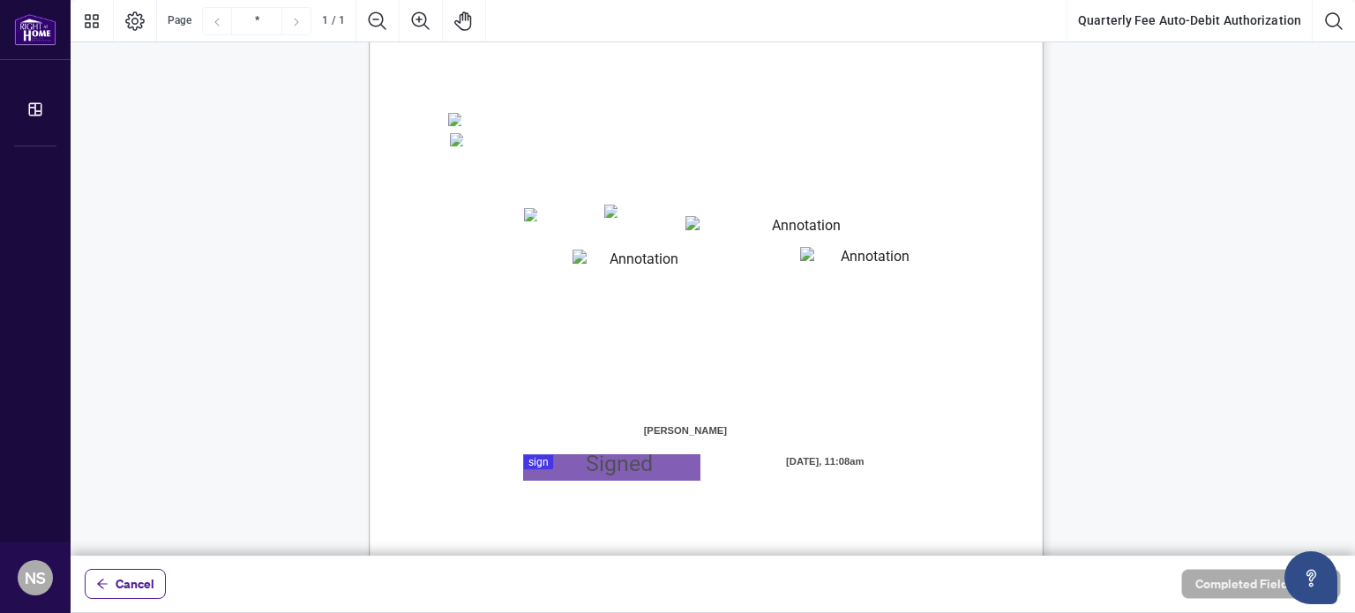
scroll to position [353, 0]
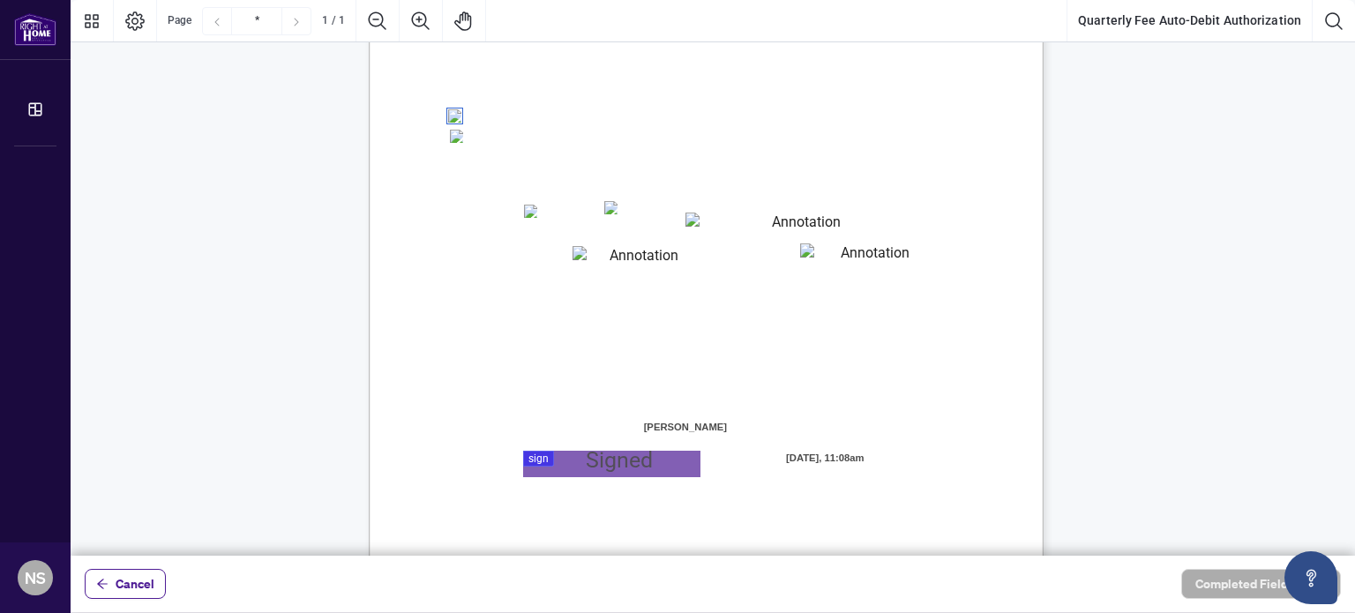
click at [798, 230] on textarea "01K3P0PKGNGXC5J0KK9DBPVV01" at bounding box center [799, 226] width 227 height 26
type textarea "**********"
type textarea "*******"
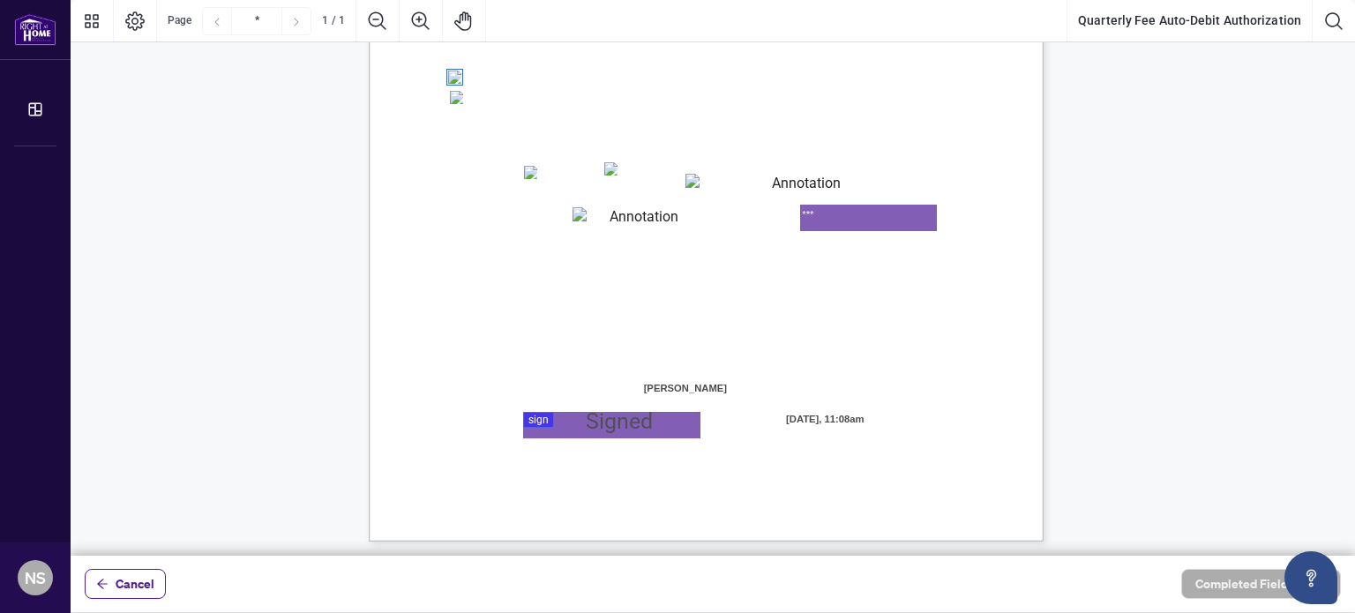
scroll to position [395, 0]
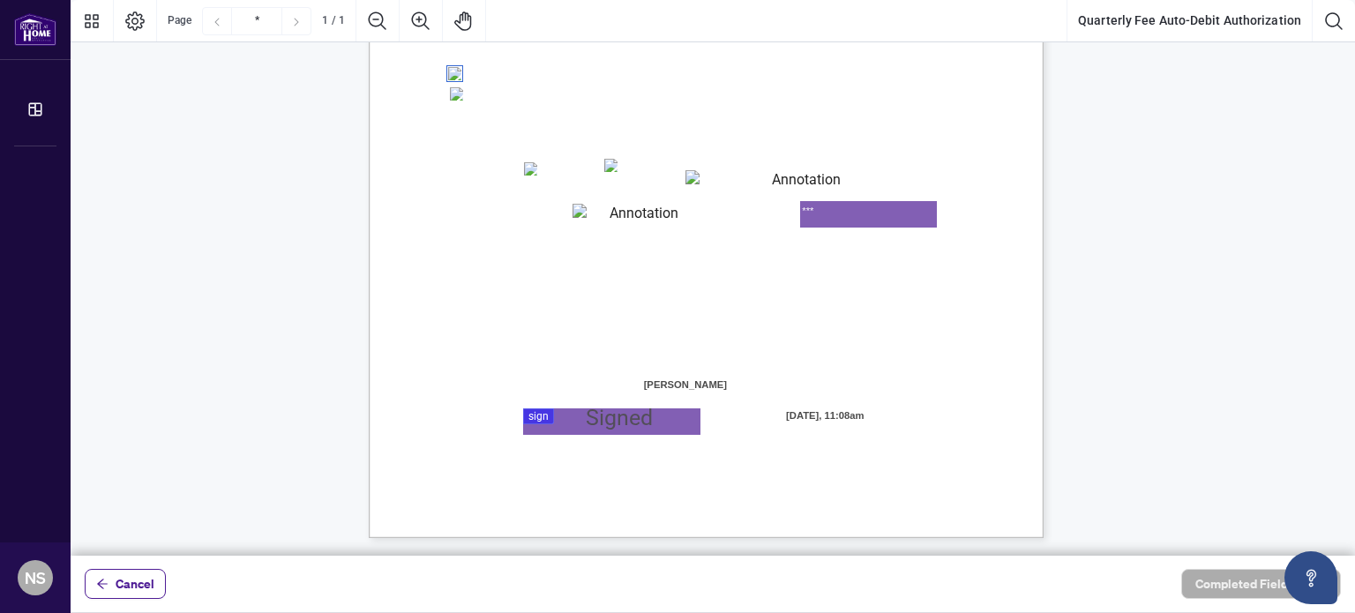
type textarea "***"
click at [578, 419] on div at bounding box center [713, 278] width 1285 height 556
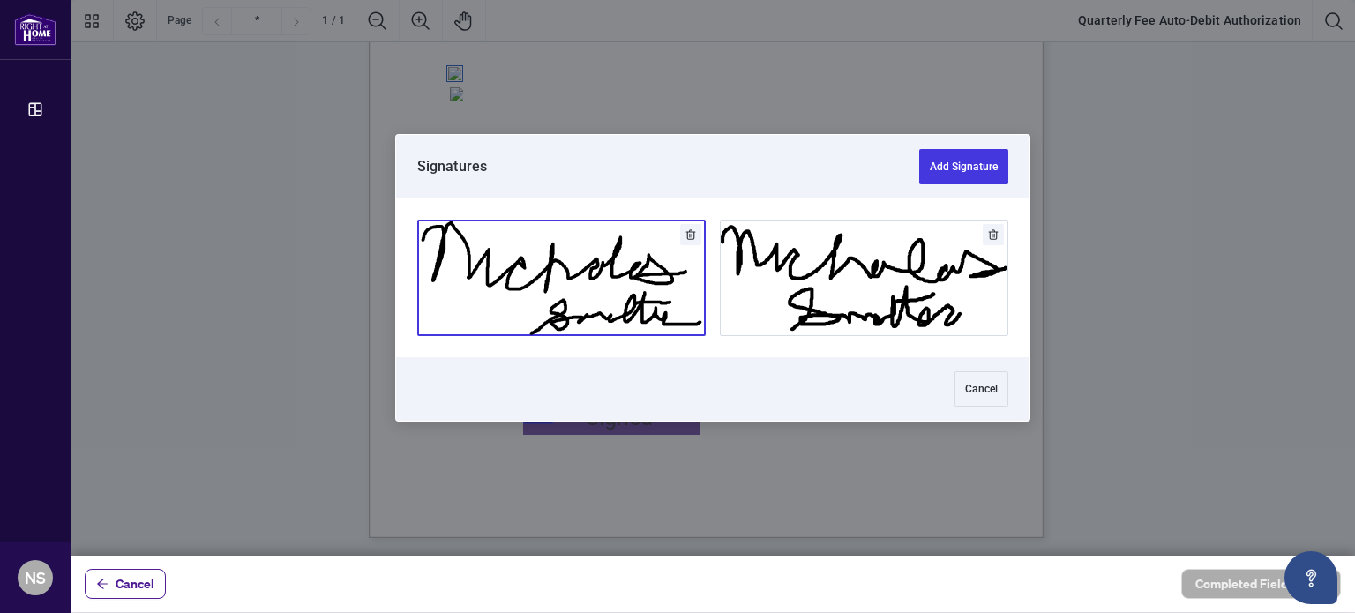
click at [596, 283] on button "Add Signature" at bounding box center [561, 278] width 287 height 115
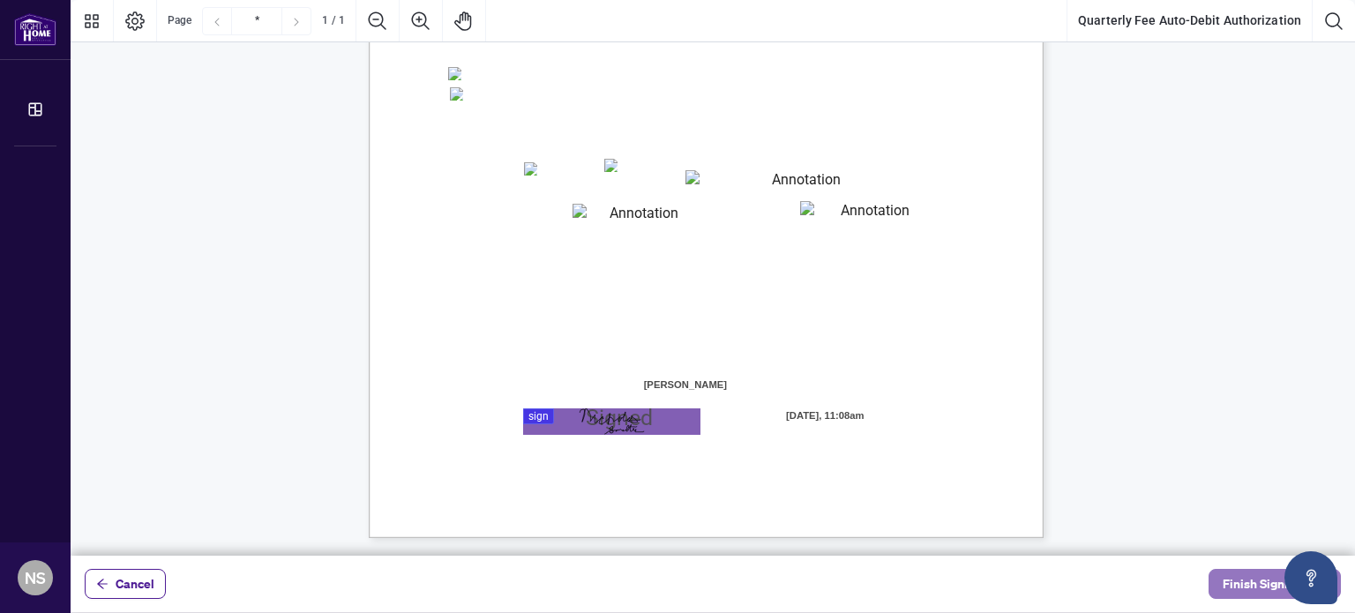
click at [1256, 581] on span "Finish Signing" at bounding box center [1262, 584] width 79 height 28
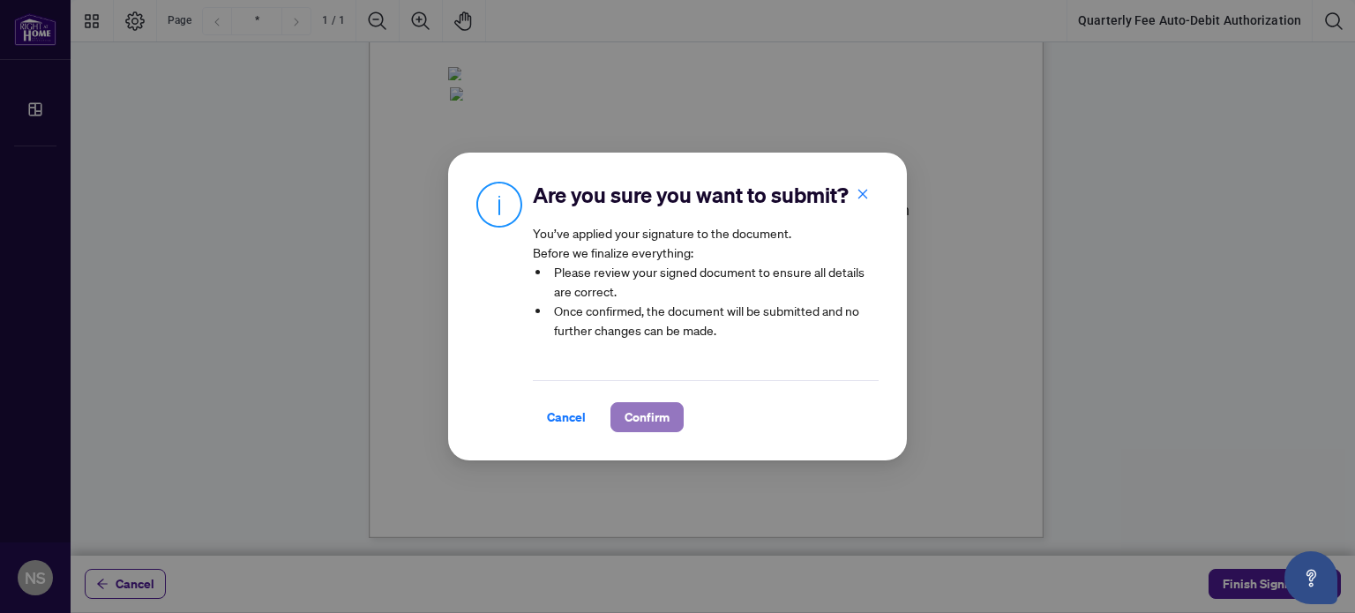
click at [639, 411] on span "Confirm" at bounding box center [647, 417] width 45 height 28
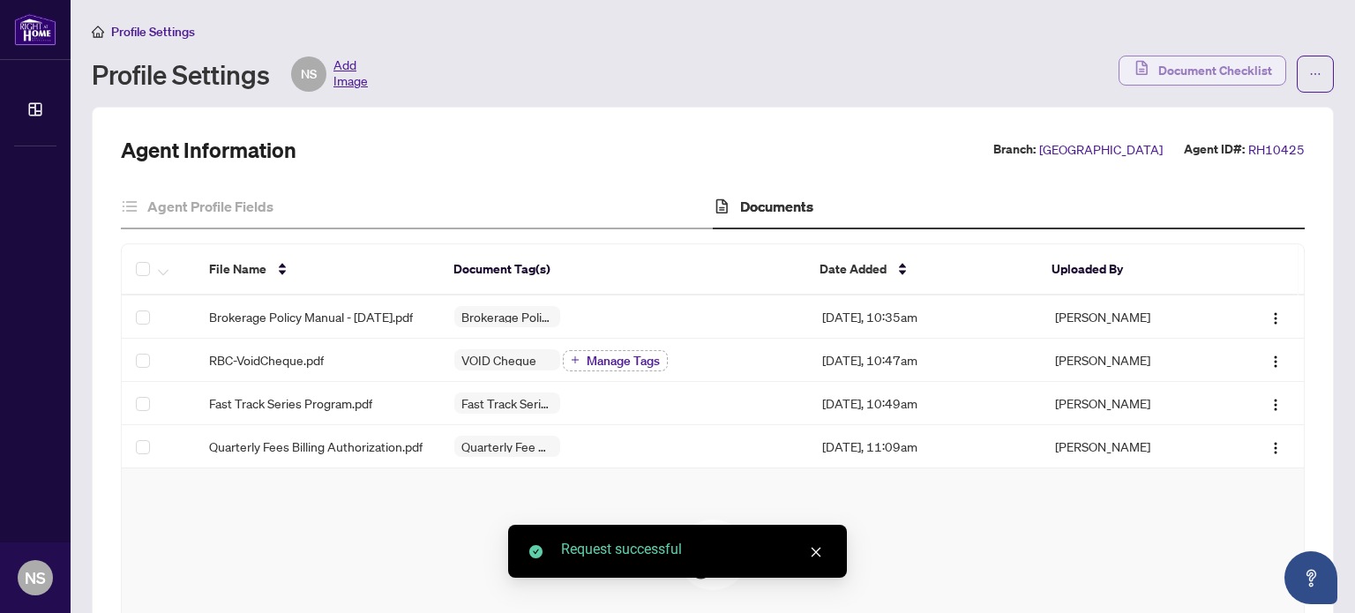
click at [1229, 77] on span "Document Checklist" at bounding box center [1215, 70] width 114 height 28
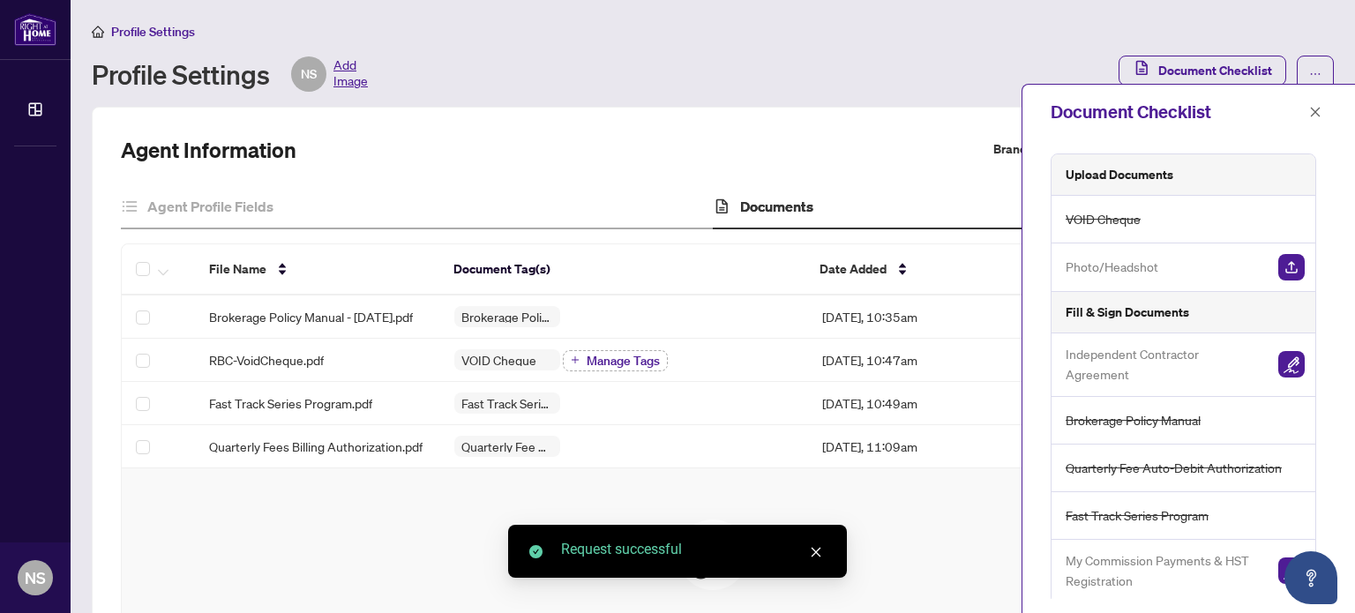
scroll to position [3, 0]
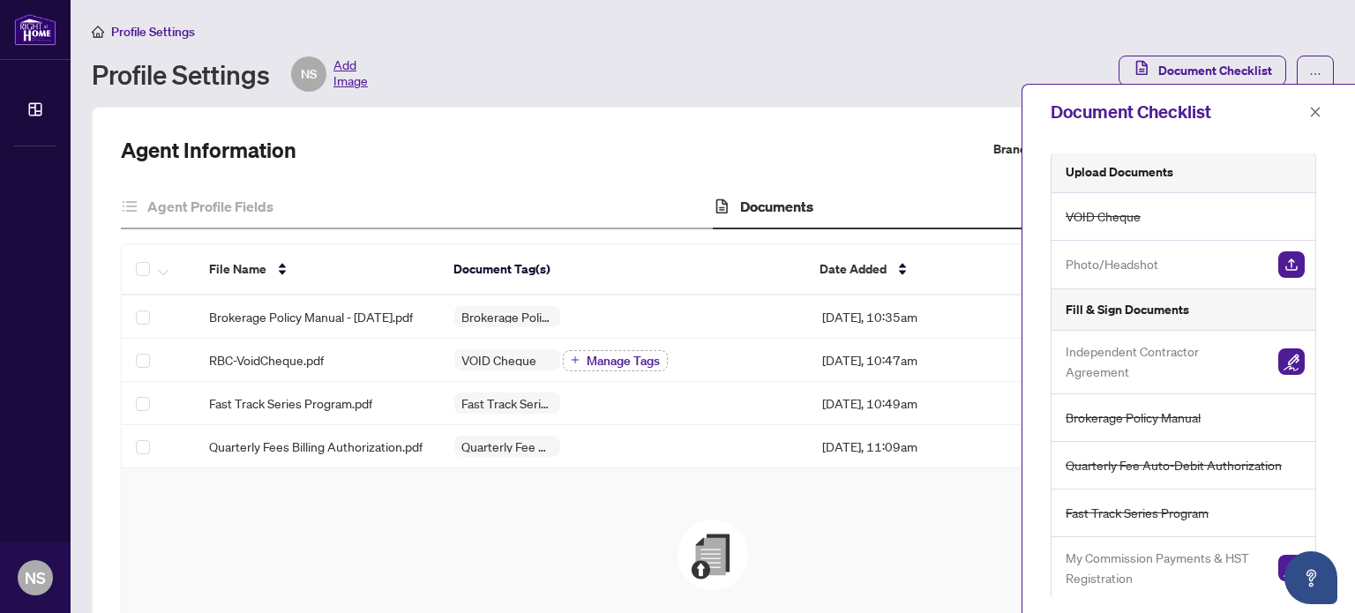
drag, startPoint x: 1154, startPoint y: 560, endPoint x: 1214, endPoint y: 550, distance: 60.9
click at [1158, 560] on span "My Commission Payments & HST Registration" at bounding box center [1165, 568] width 199 height 41
click at [1282, 571] on img "button" at bounding box center [1291, 568] width 26 height 26
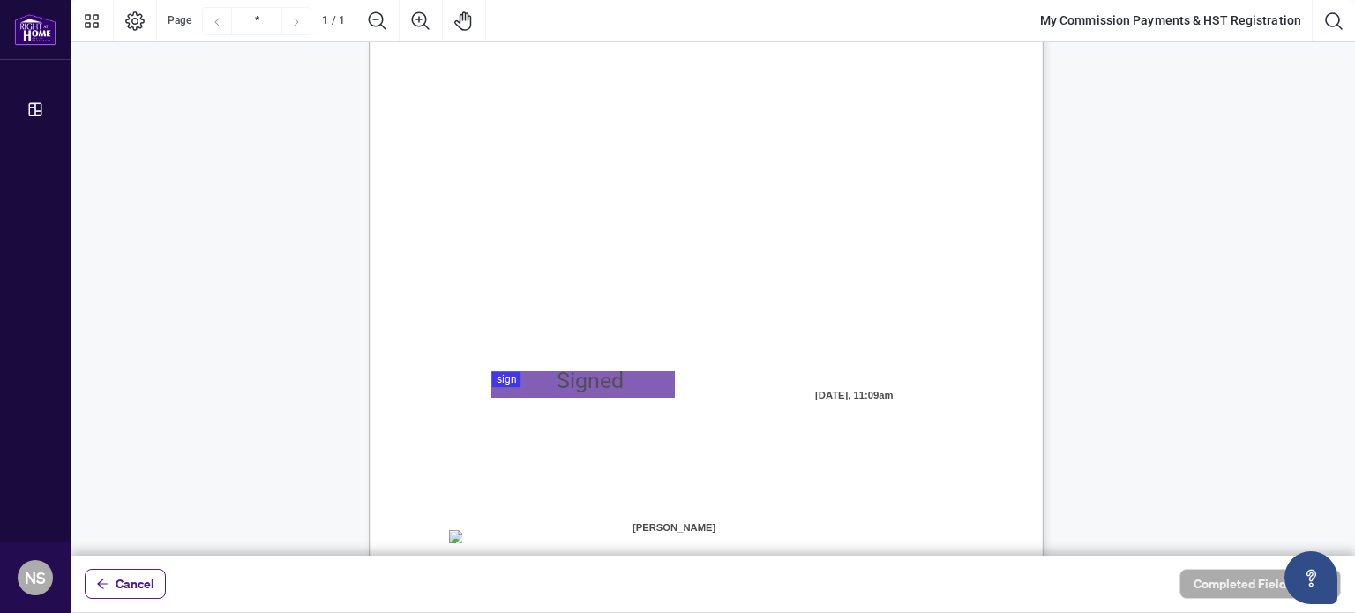
scroll to position [176, 0]
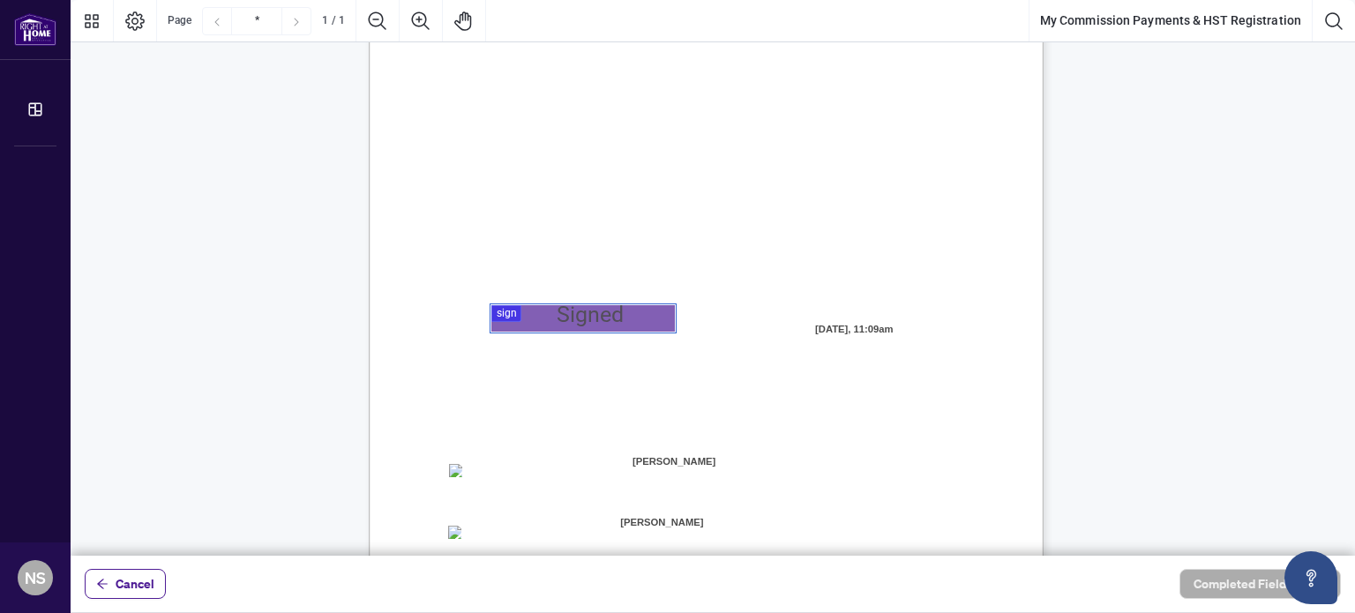
click at [540, 310] on div at bounding box center [713, 278] width 1285 height 556
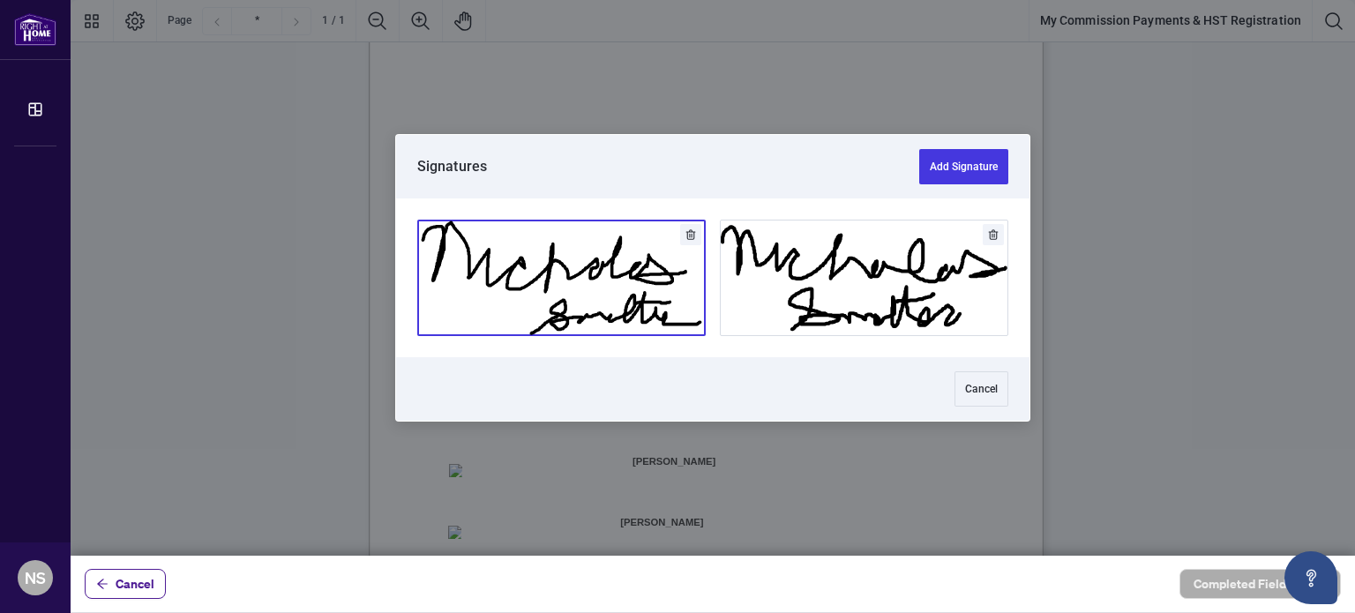
click at [613, 296] on button "Add Signature" at bounding box center [561, 278] width 287 height 115
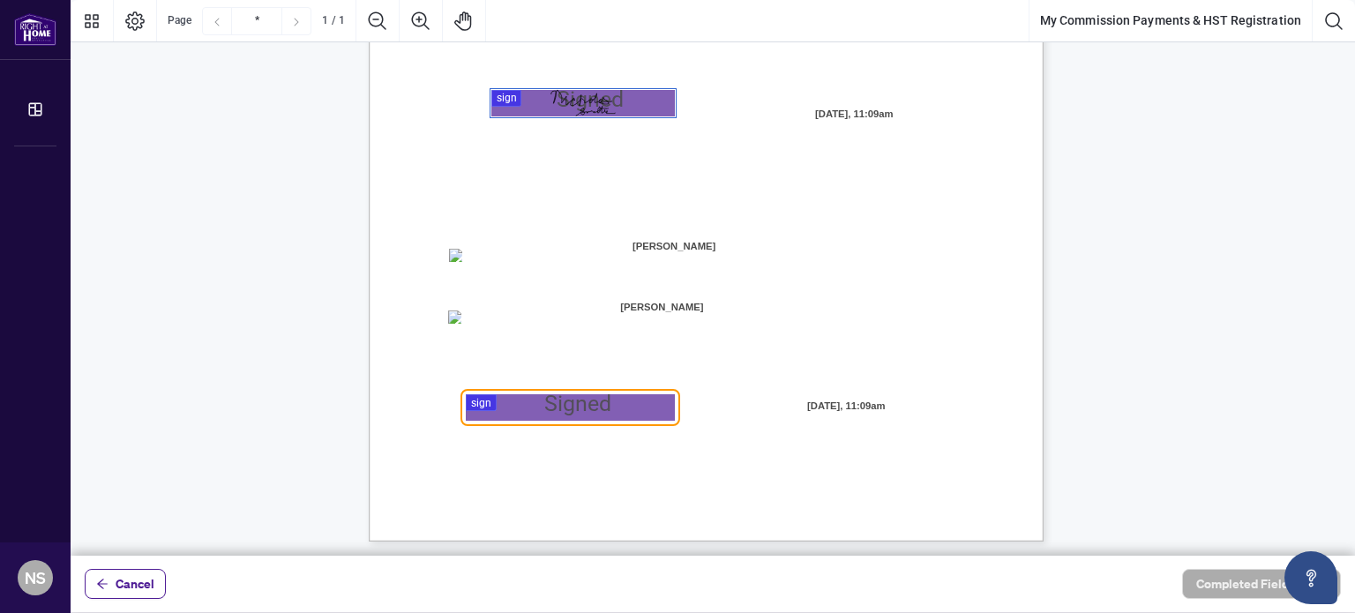
scroll to position [395, 0]
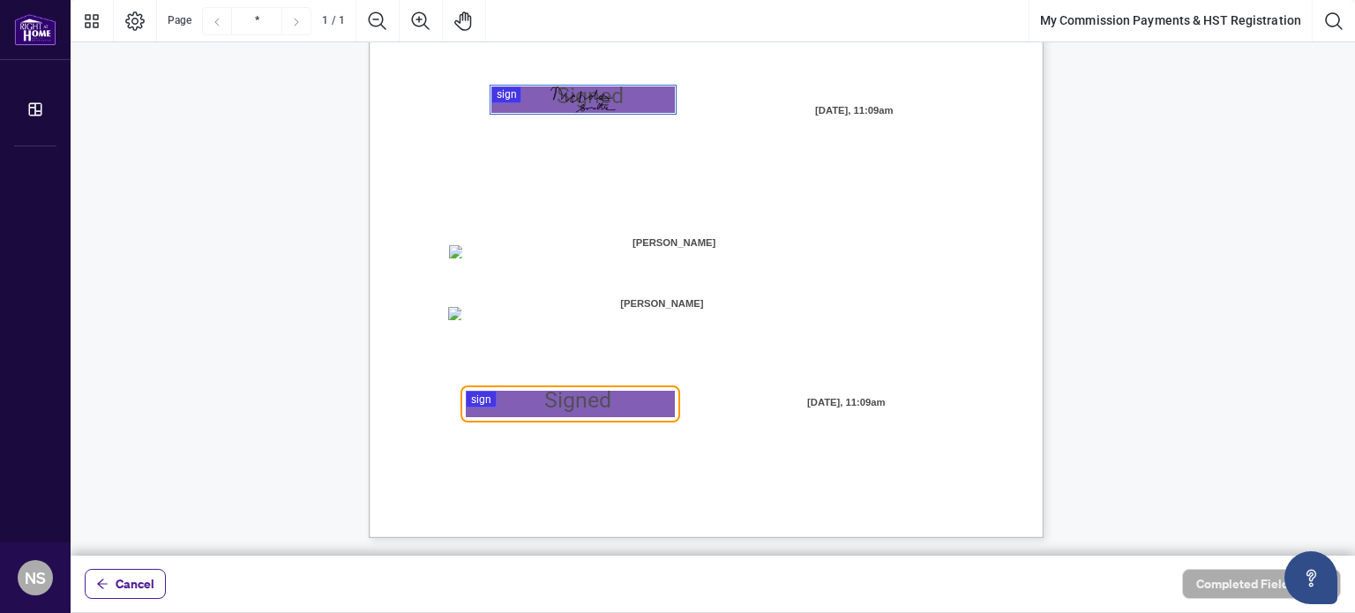
click at [521, 411] on div at bounding box center [713, 278] width 1285 height 556
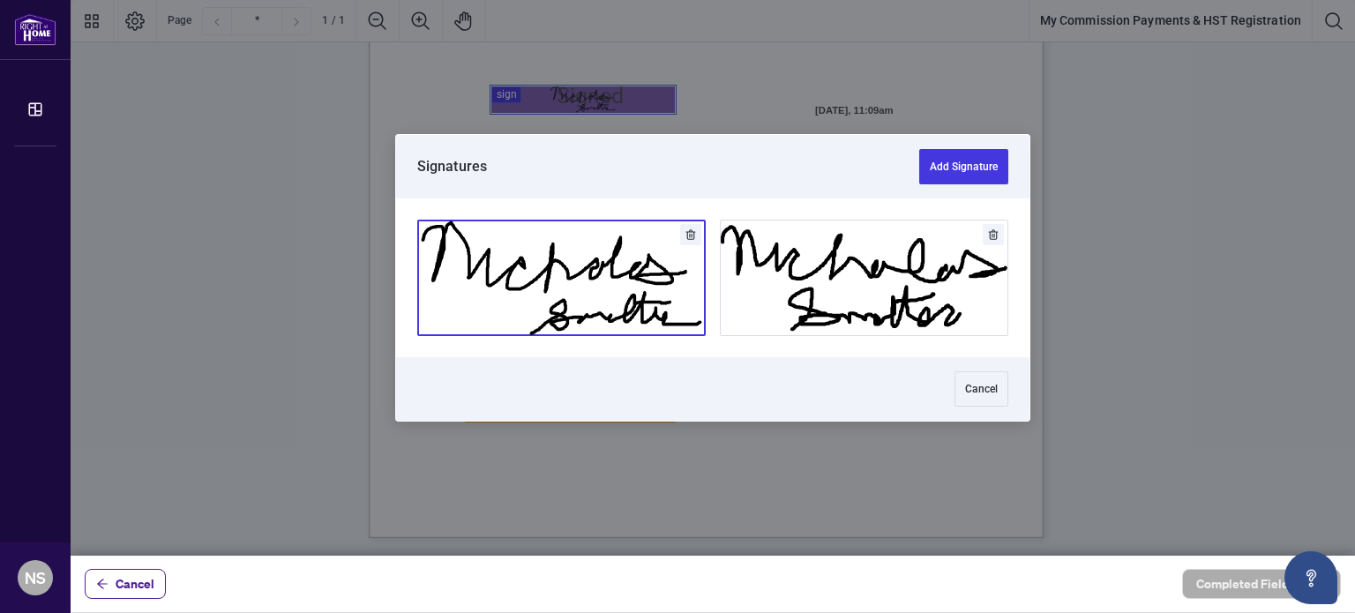
click at [580, 289] on button "Add Signature" at bounding box center [561, 278] width 287 height 115
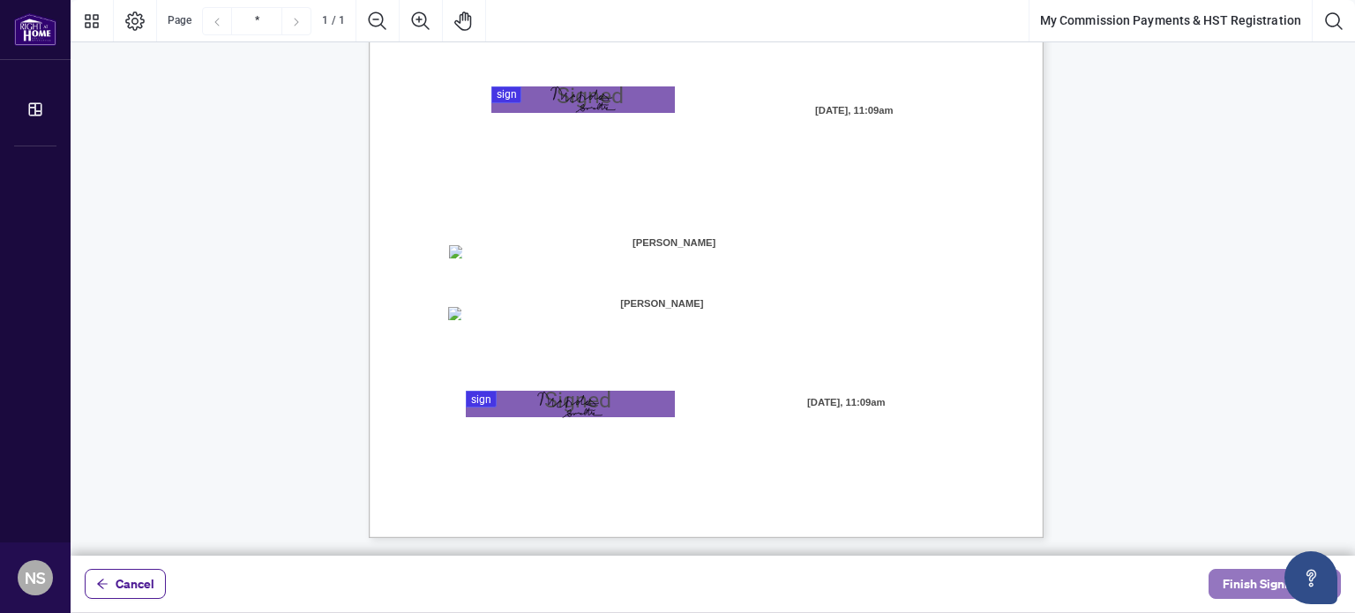
click at [1231, 584] on span "Finish Signing" at bounding box center [1262, 584] width 79 height 28
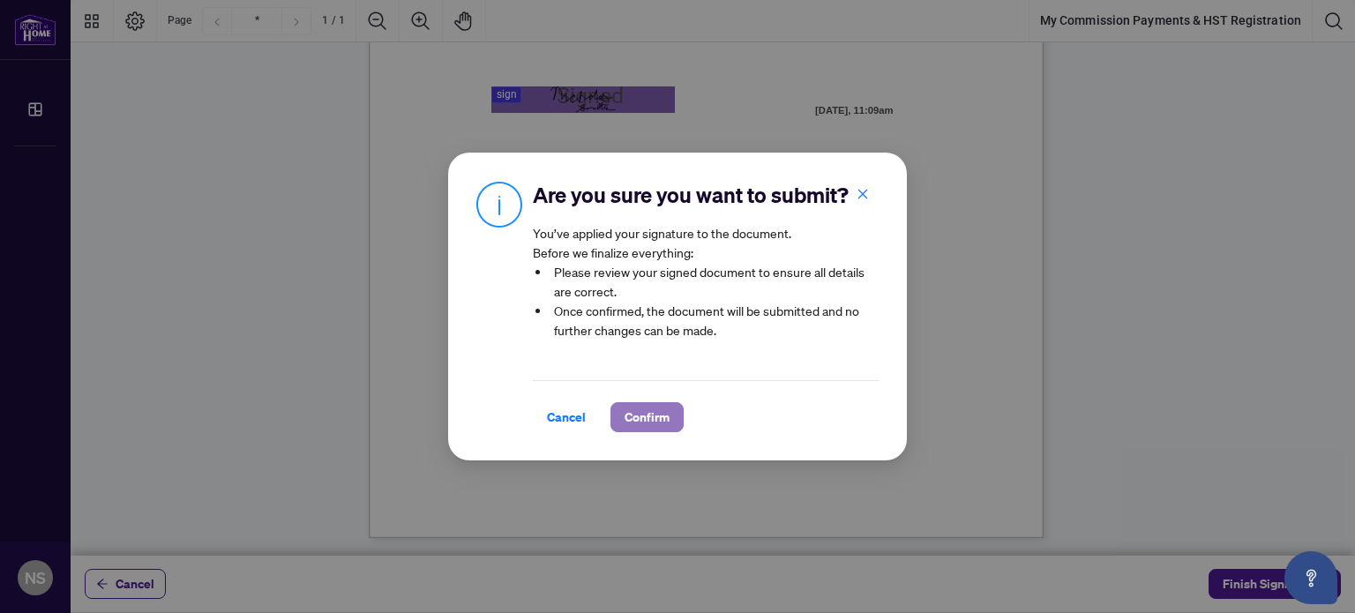
click at [656, 409] on span "Confirm" at bounding box center [647, 417] width 45 height 28
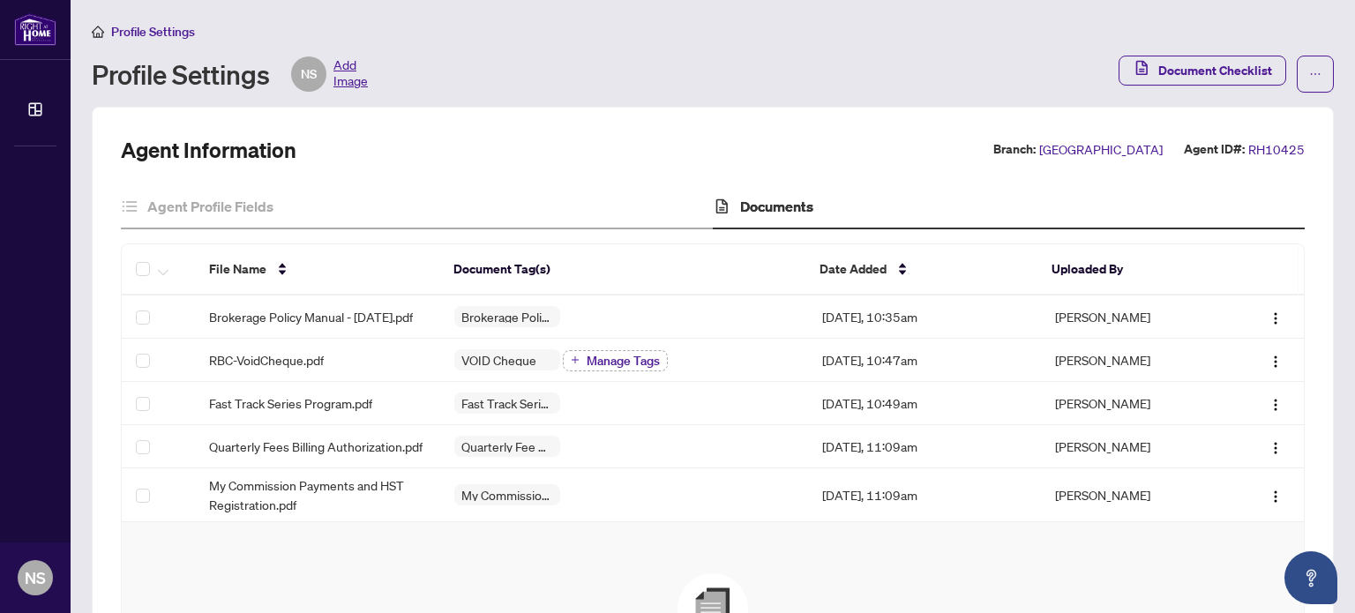
click at [1193, 36] on div "Profile Settings" at bounding box center [713, 31] width 1242 height 20
click at [1193, 64] on span "Document Checklist" at bounding box center [1215, 70] width 114 height 28
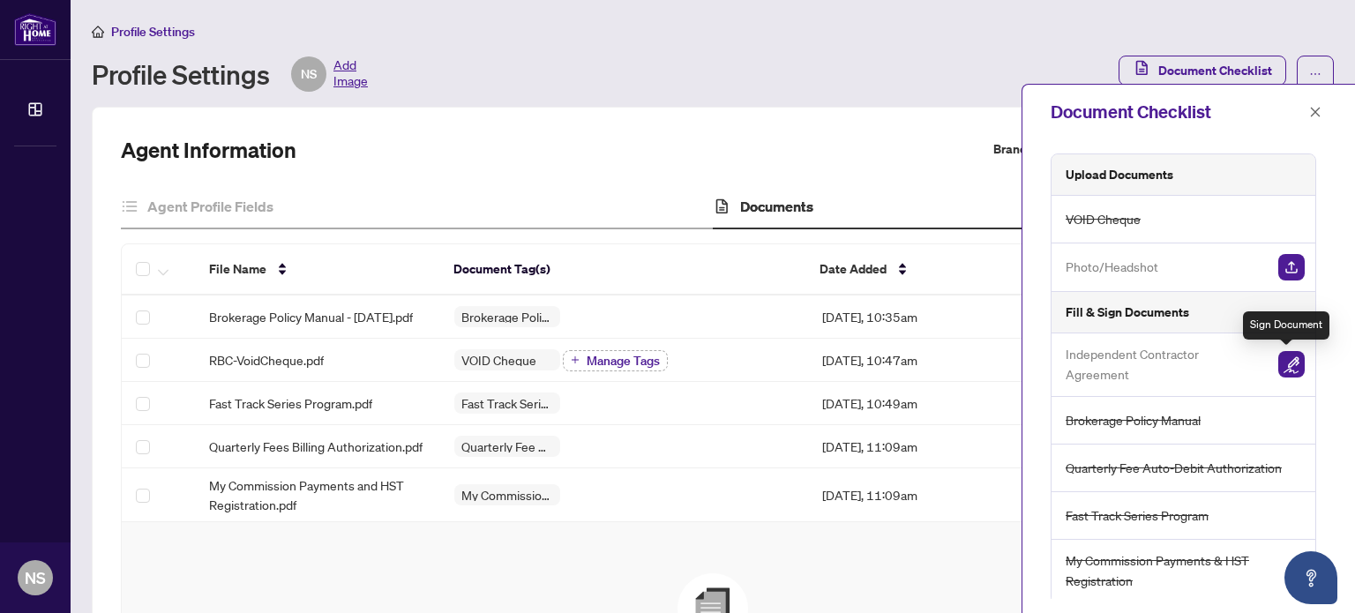
click at [1288, 363] on img "button" at bounding box center [1291, 364] width 26 height 26
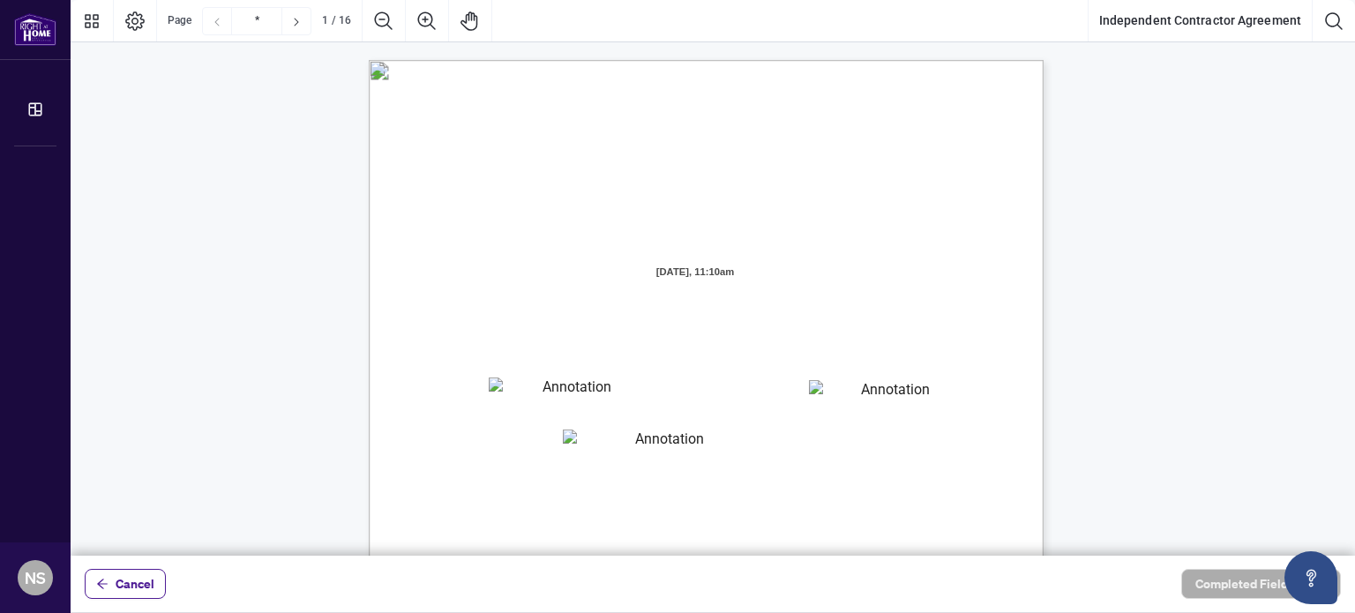
drag, startPoint x: 445, startPoint y: 451, endPoint x: 963, endPoint y: 454, distance: 517.9
click at [963, 454] on div "INDEPENDENT CONTRACTOR AGREEMENT THIS AGREEMENT is made as of (the “Effective D…" at bounding box center [790, 606] width 843 height 1092
click at [581, 394] on textarea "01K3P0H4V3Y2E4WMQXPY95CZXV" at bounding box center [570, 391] width 162 height 26
click at [581, 394] on textarea "01K3P0H4V3Y2E4WMQXPY95CZXV" at bounding box center [570, 391] width 163 height 26
type textarea "**********"
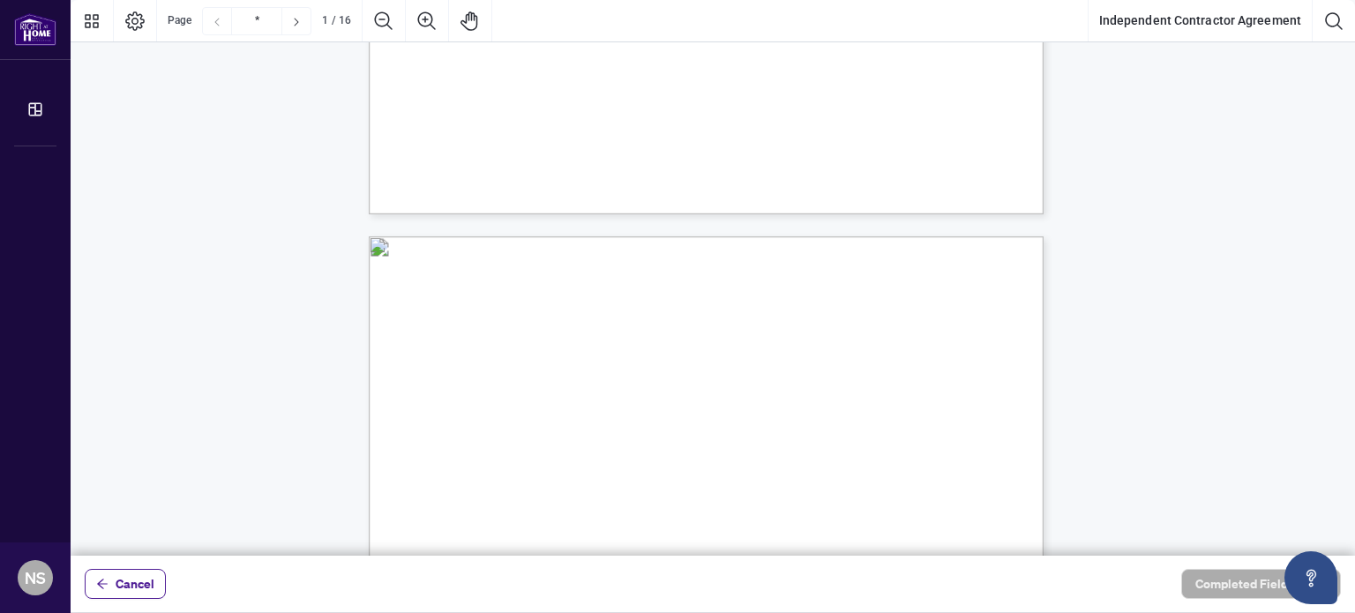
type input "*"
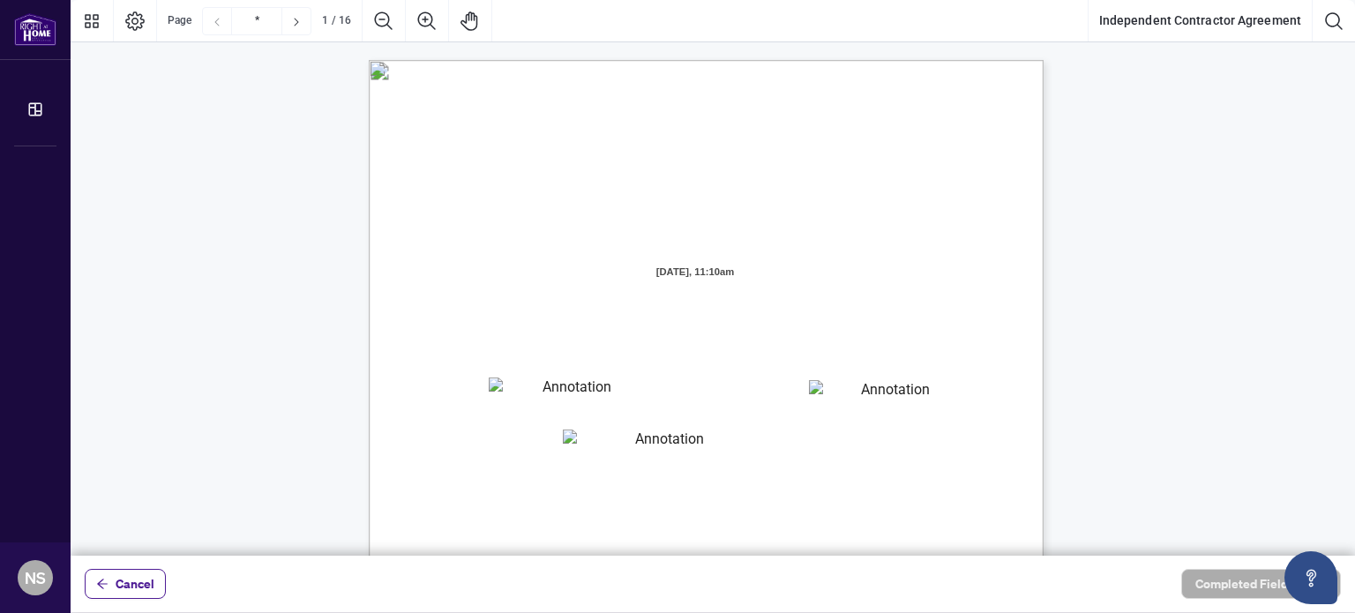
click at [879, 394] on textarea "01K3P0FZYKQPY1H7YPNAJ4ZK11" at bounding box center [888, 393] width 158 height 26
type textarea "********"
click at [612, 443] on textarea "01K3P0G6MKYQ7AET54NFXCTHFJ" at bounding box center [662, 443] width 199 height 26
type textarea "**********"
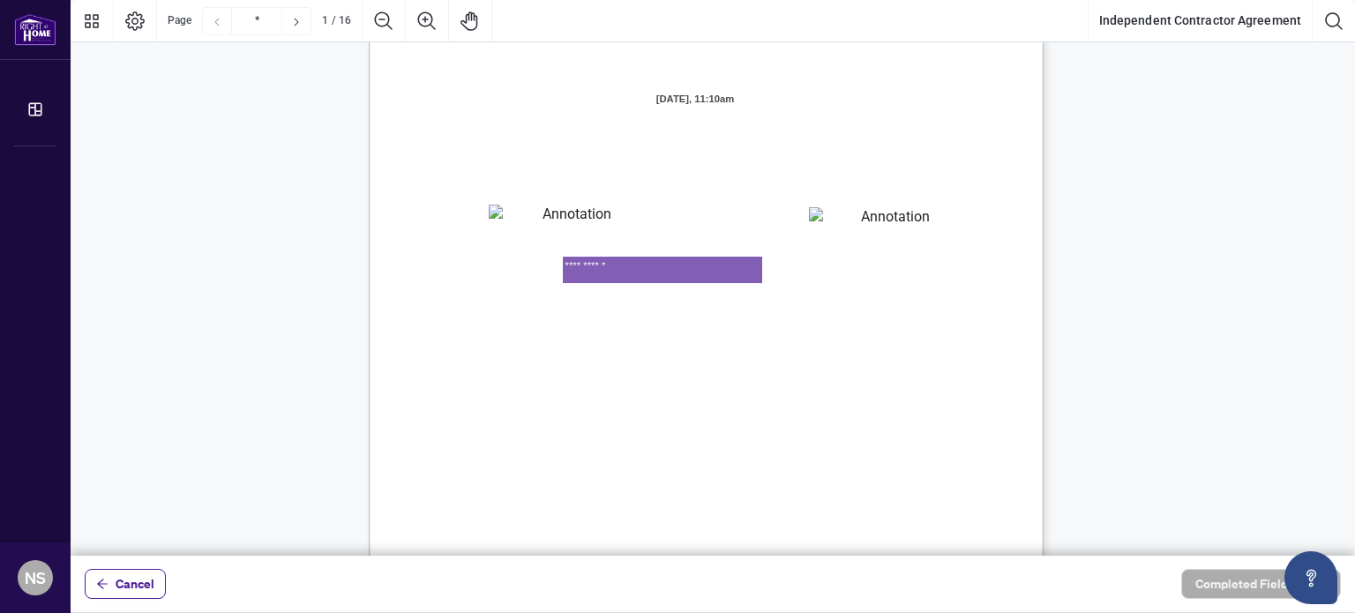
scroll to position [176, 0]
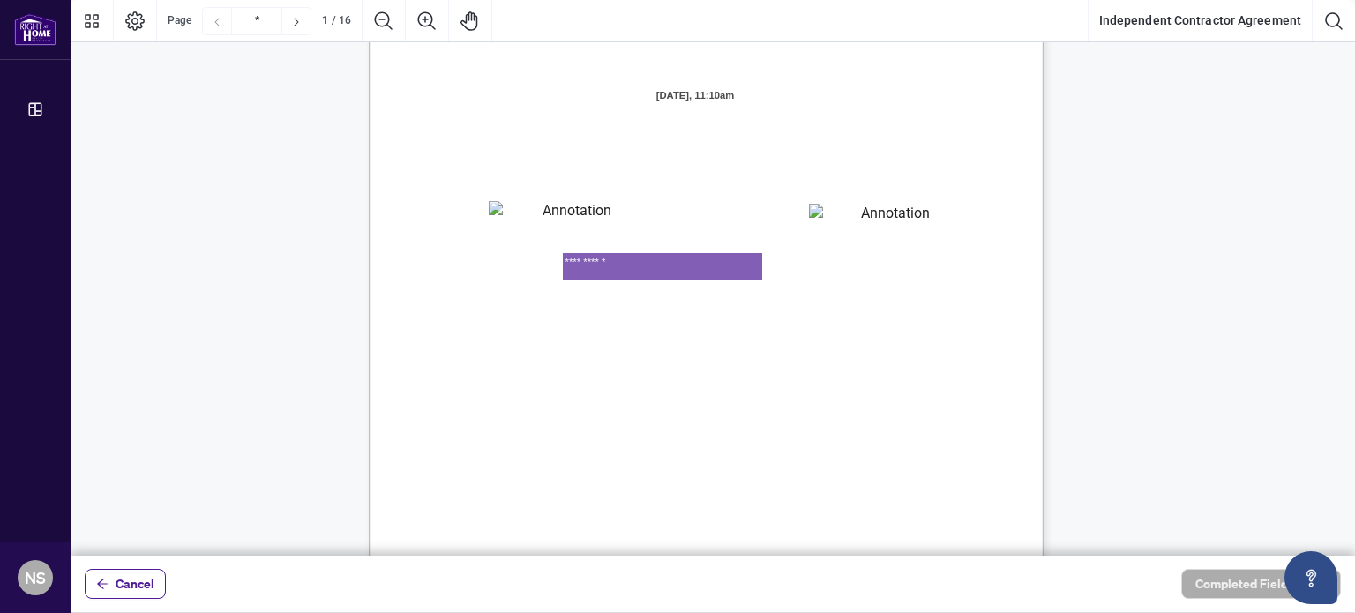
click at [807, 359] on span "facilities, and equipment required to conduct a real estate brokerage busines" at bounding box center [647, 360] width 398 height 16
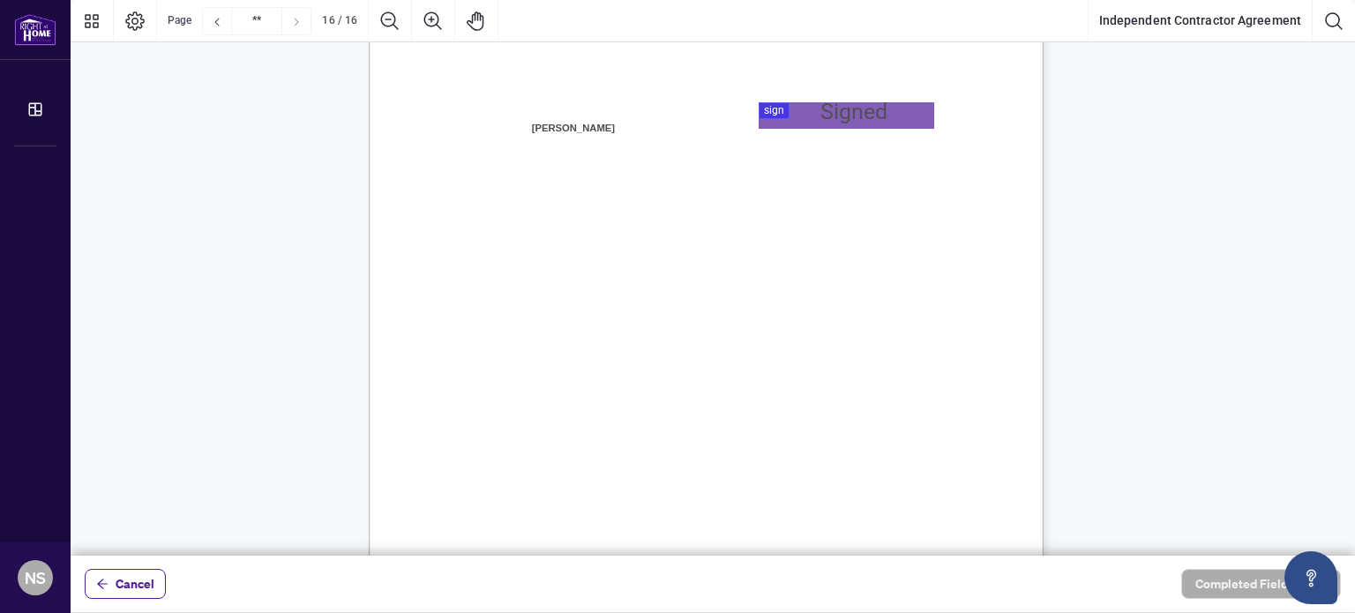
scroll to position [13386, 0]
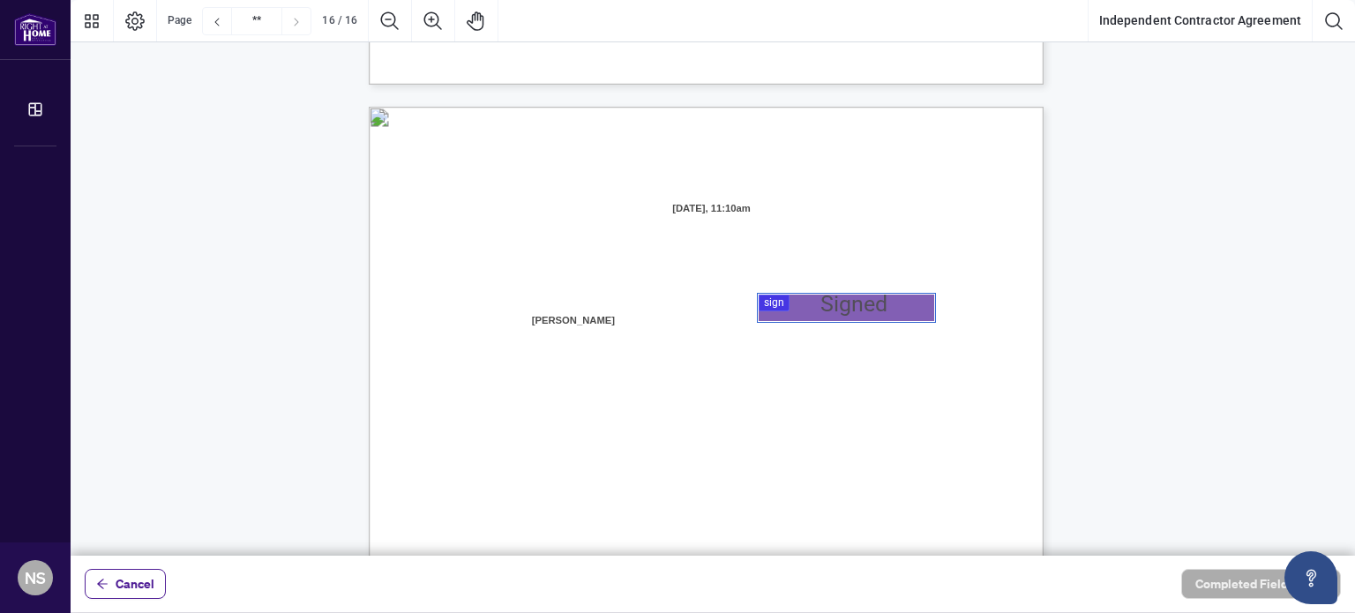
click at [787, 302] on div at bounding box center [713, 278] width 1285 height 556
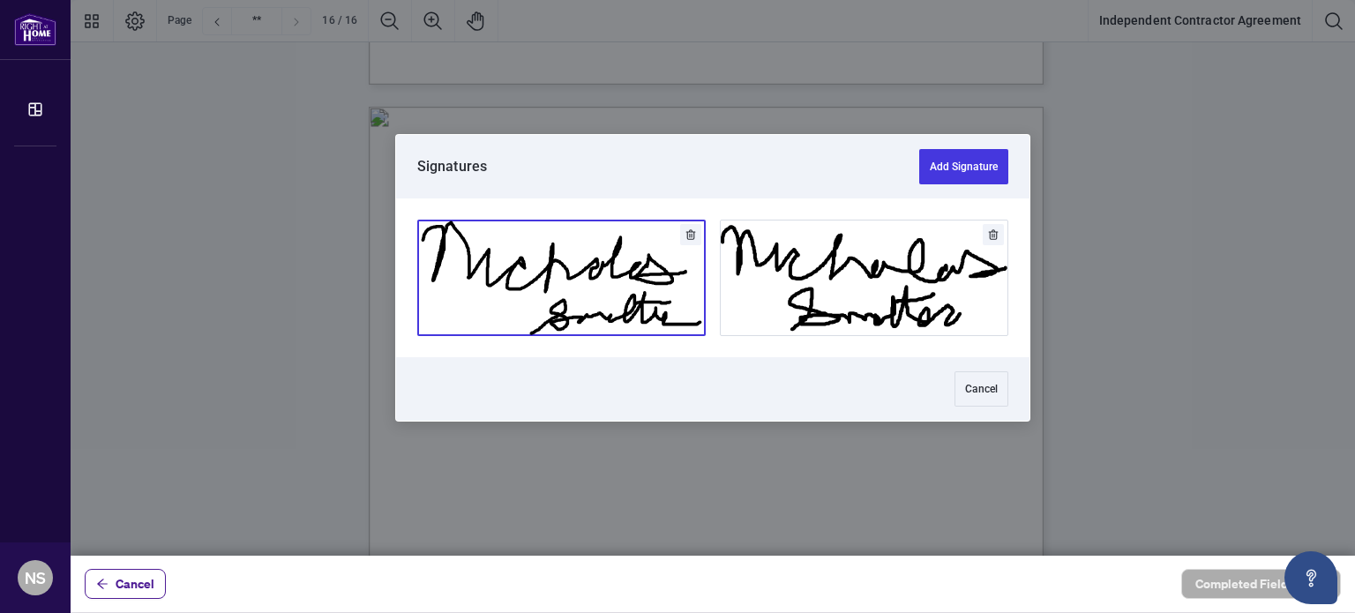
click at [626, 289] on button "Add Signature" at bounding box center [561, 278] width 287 height 115
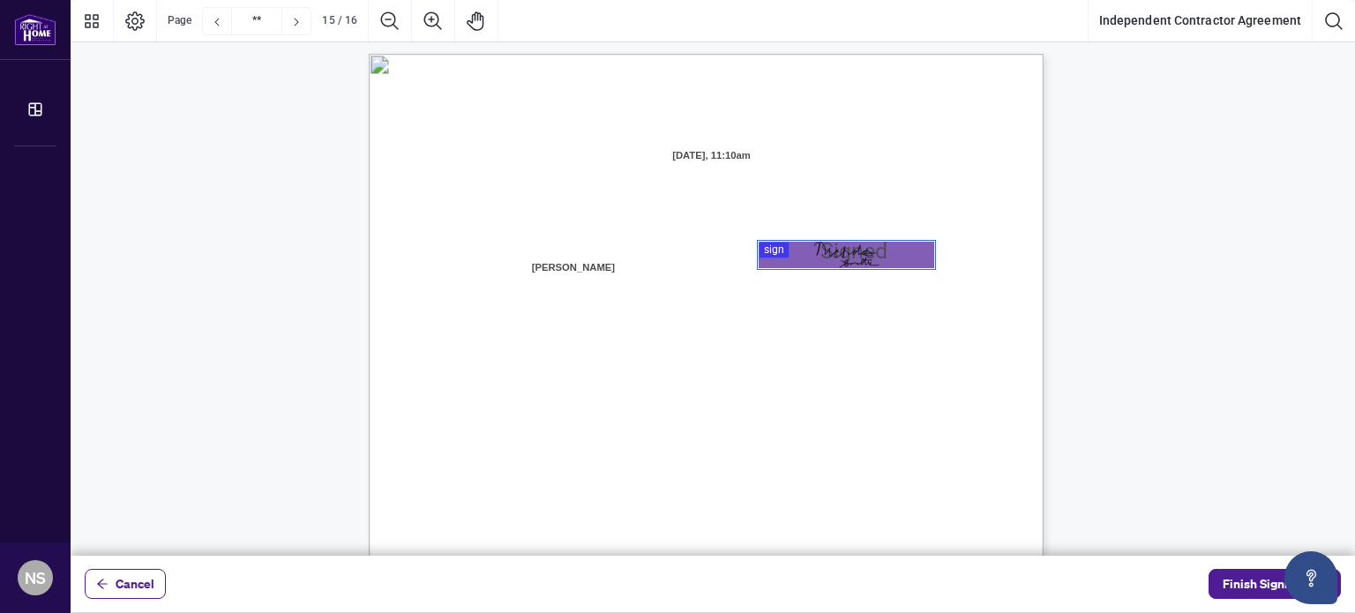
type input "**"
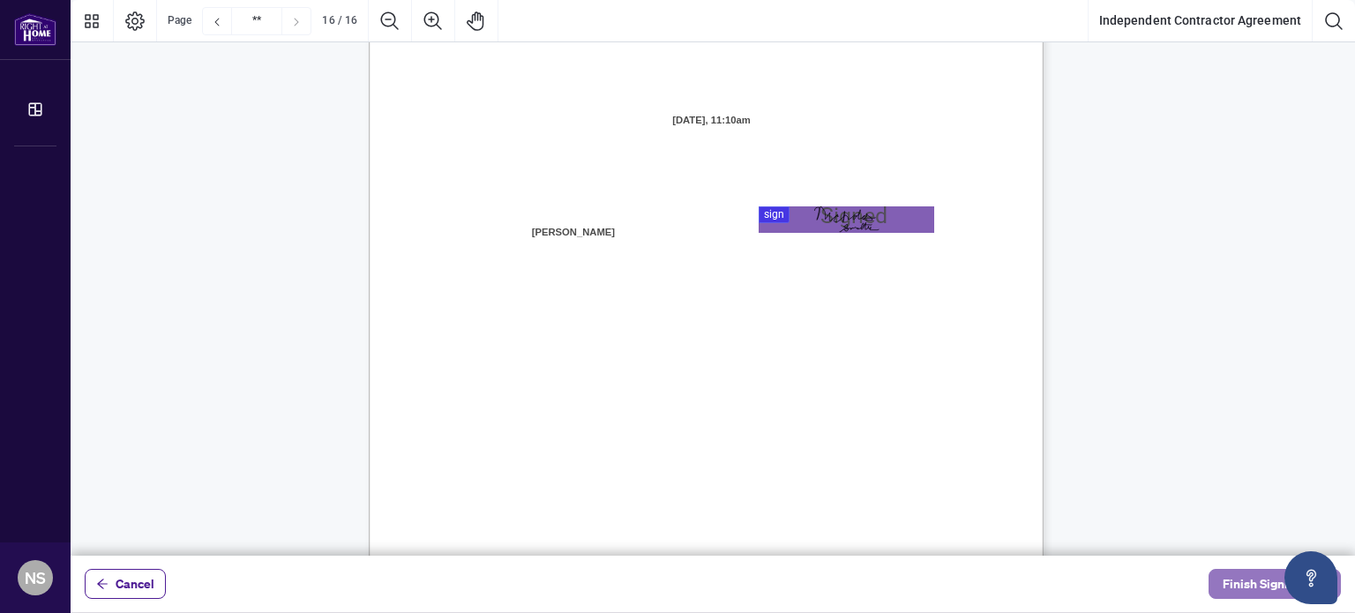
click at [1225, 588] on span "Finish Signing" at bounding box center [1262, 584] width 79 height 28
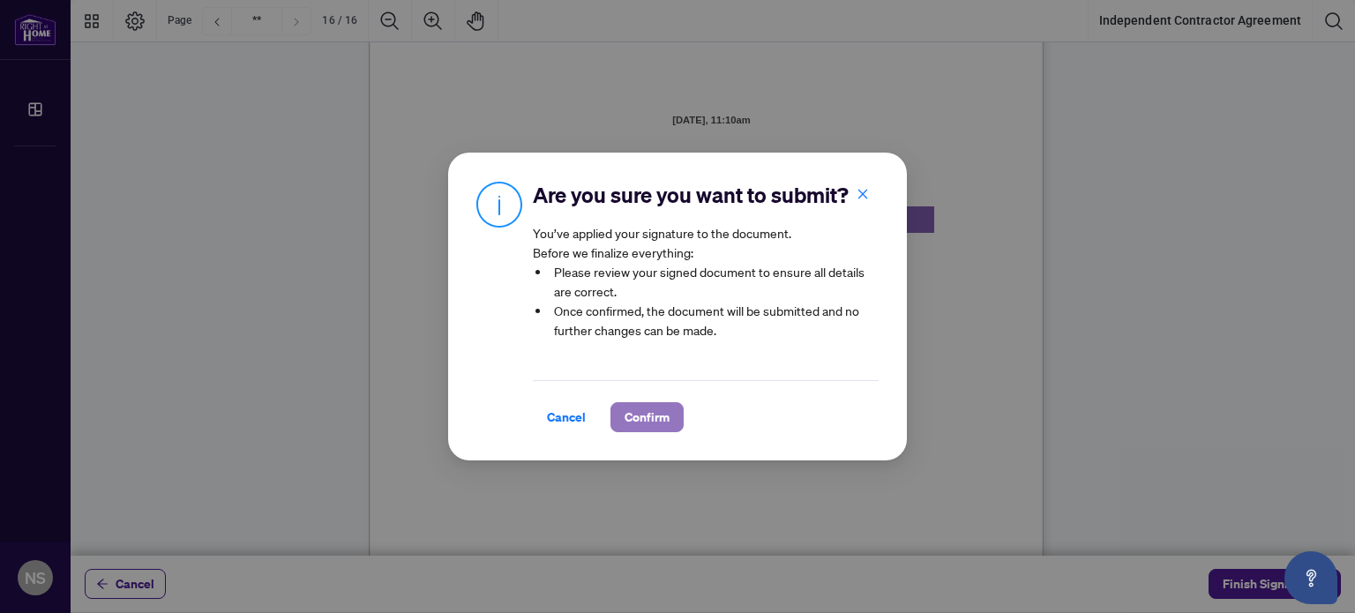
click at [668, 416] on span "Confirm" at bounding box center [647, 417] width 45 height 28
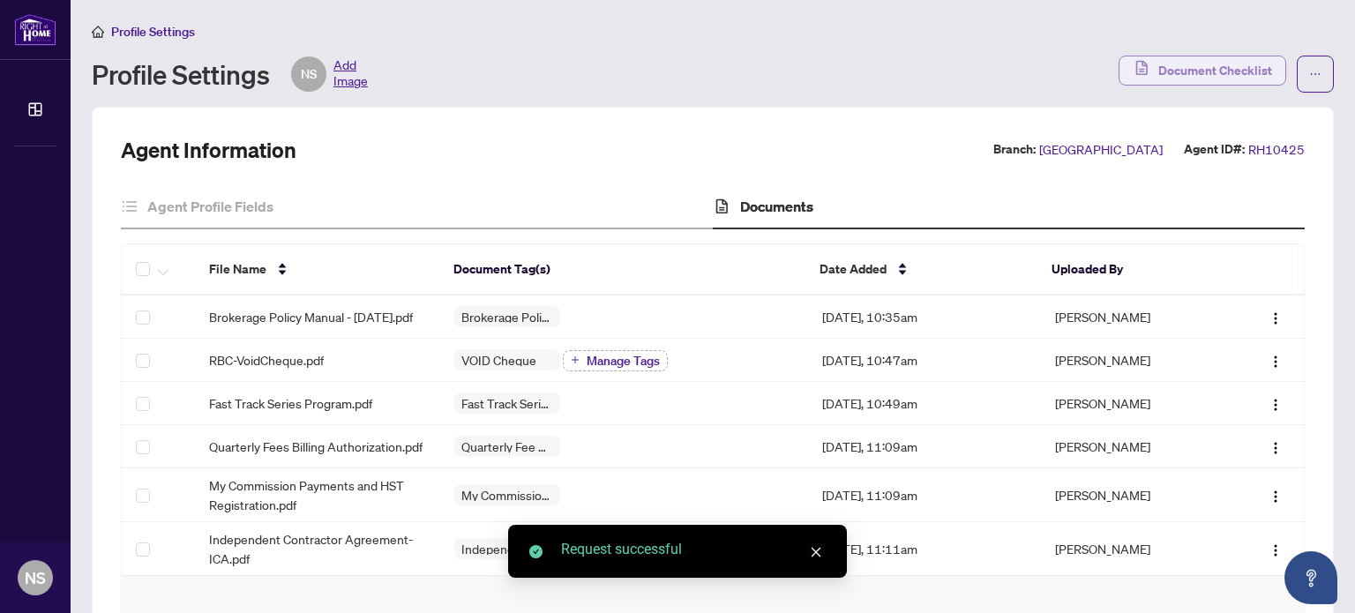
click at [1188, 66] on span "Document Checklist" at bounding box center [1215, 70] width 114 height 28
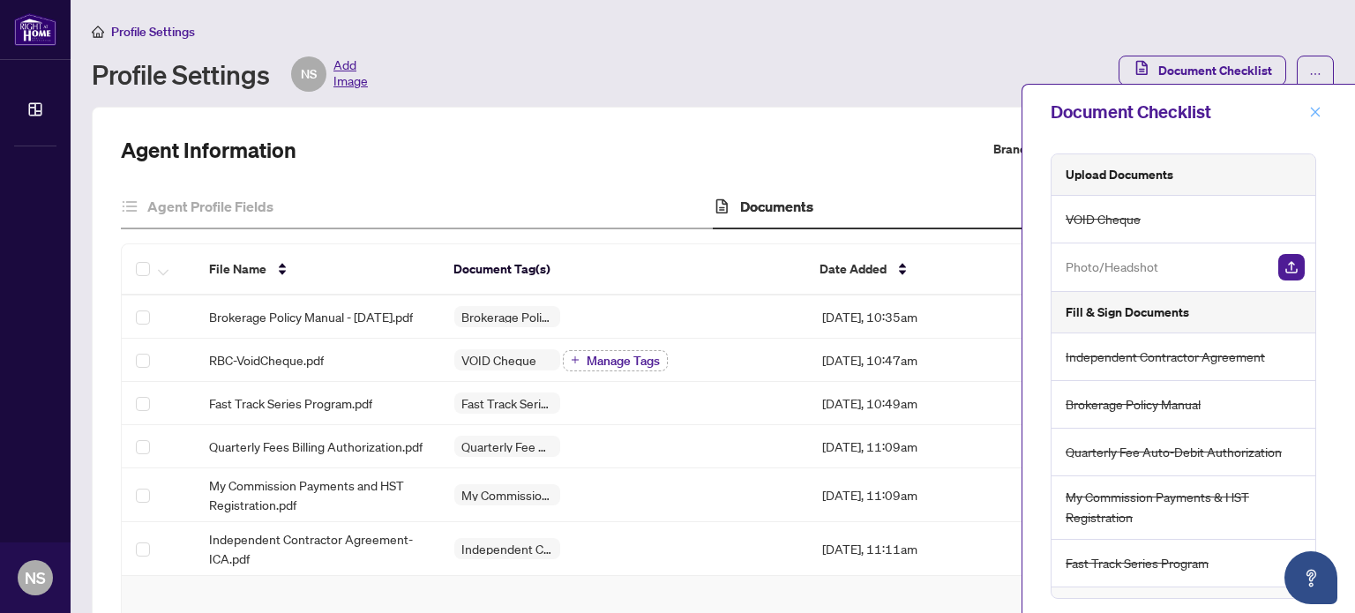
click at [1317, 104] on span "button" at bounding box center [1315, 112] width 12 height 28
